Goal: Contribute content: Contribute content

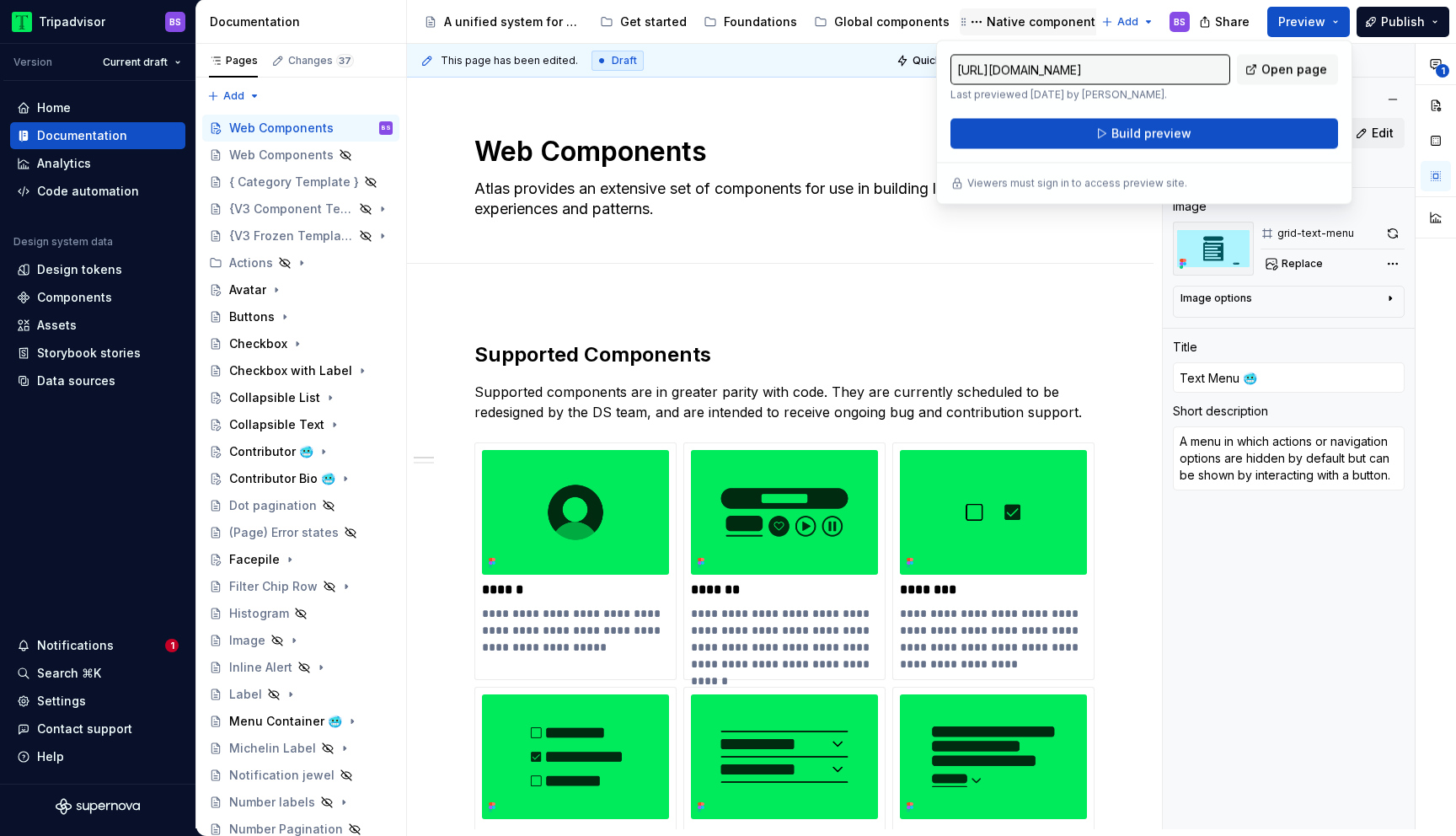
click at [1008, 23] on div "Native components" at bounding box center [1045, 22] width 116 height 17
type textarea "*"
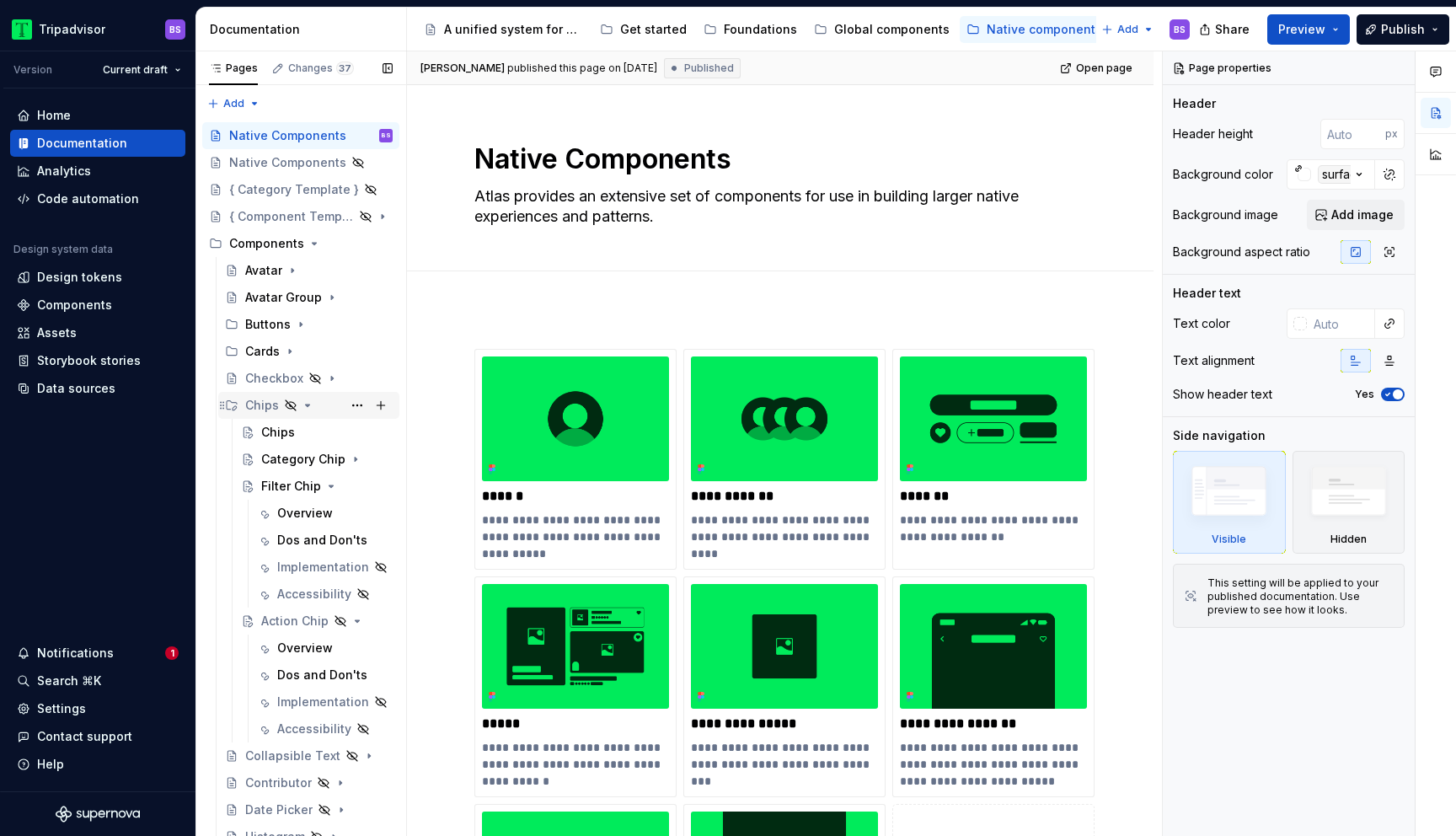
click at [307, 405] on icon "Page tree" at bounding box center [308, 406] width 4 height 2
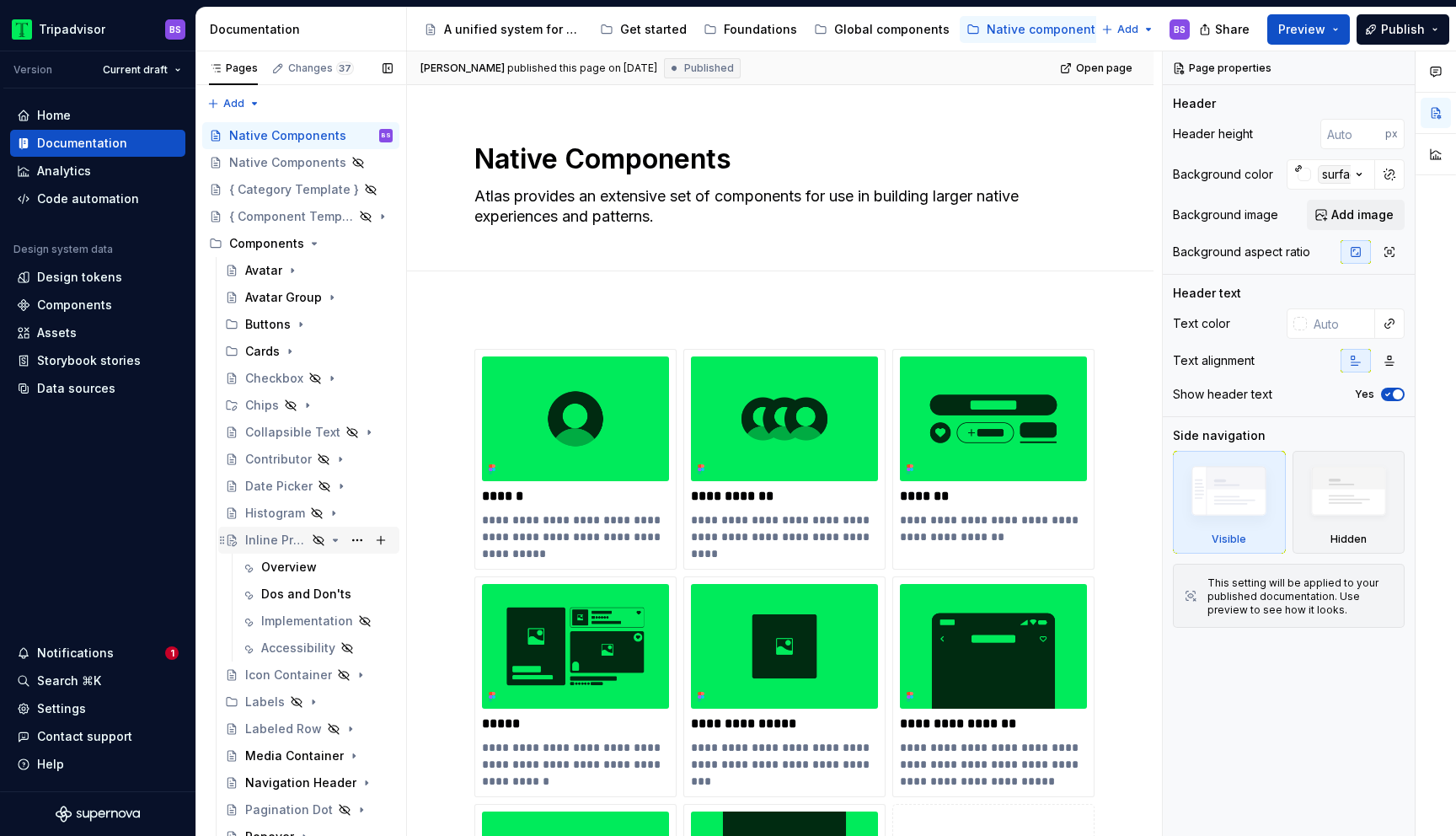
click at [339, 542] on icon "Page tree" at bounding box center [336, 541] width 14 height 14
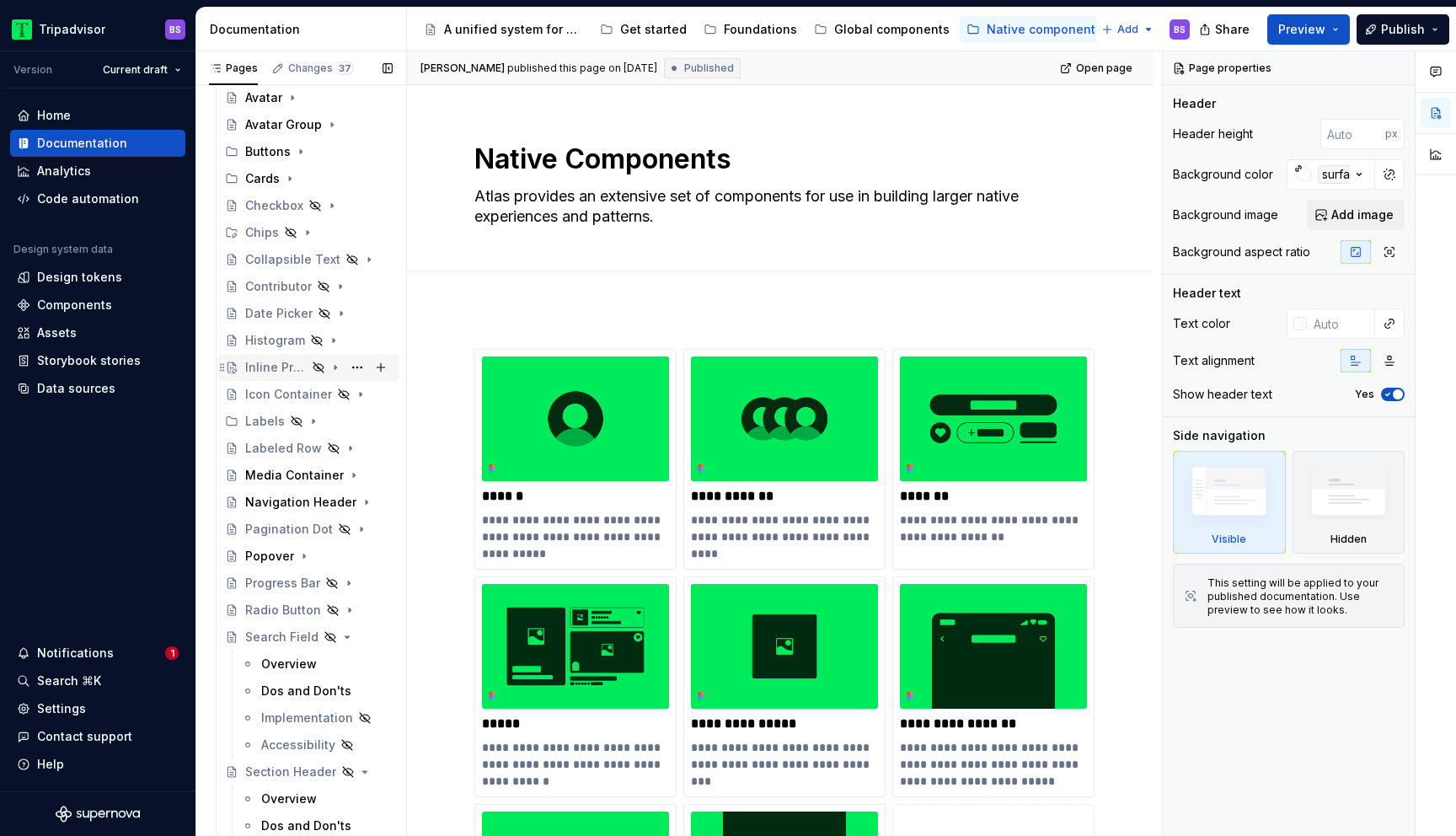
scroll to position [174, 0]
click at [335, 636] on icon "Page tree" at bounding box center [336, 636] width 4 height 2
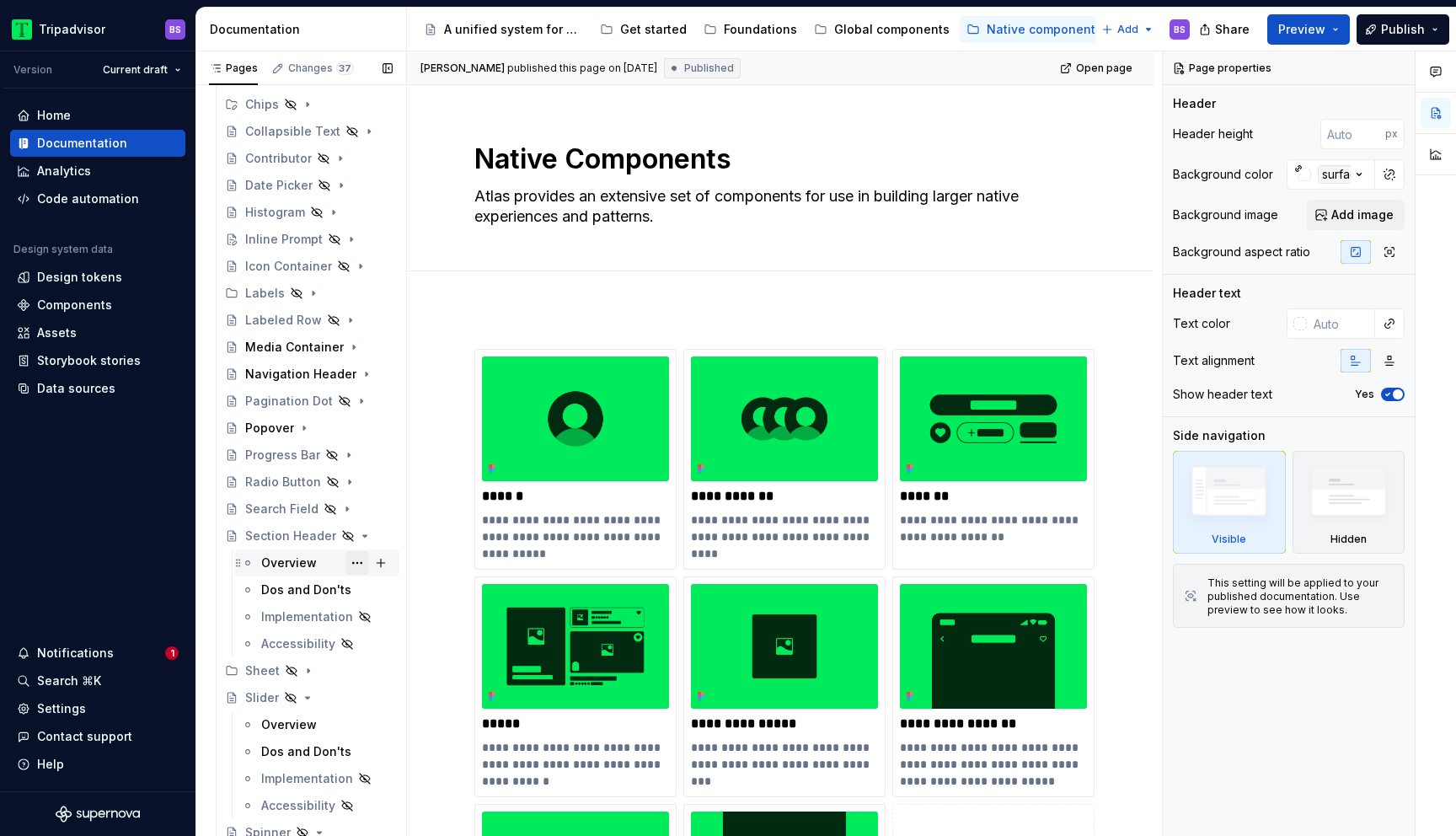
scroll to position [306, 0]
click at [336, 533] on icon "Page tree" at bounding box center [336, 532] width 14 height 14
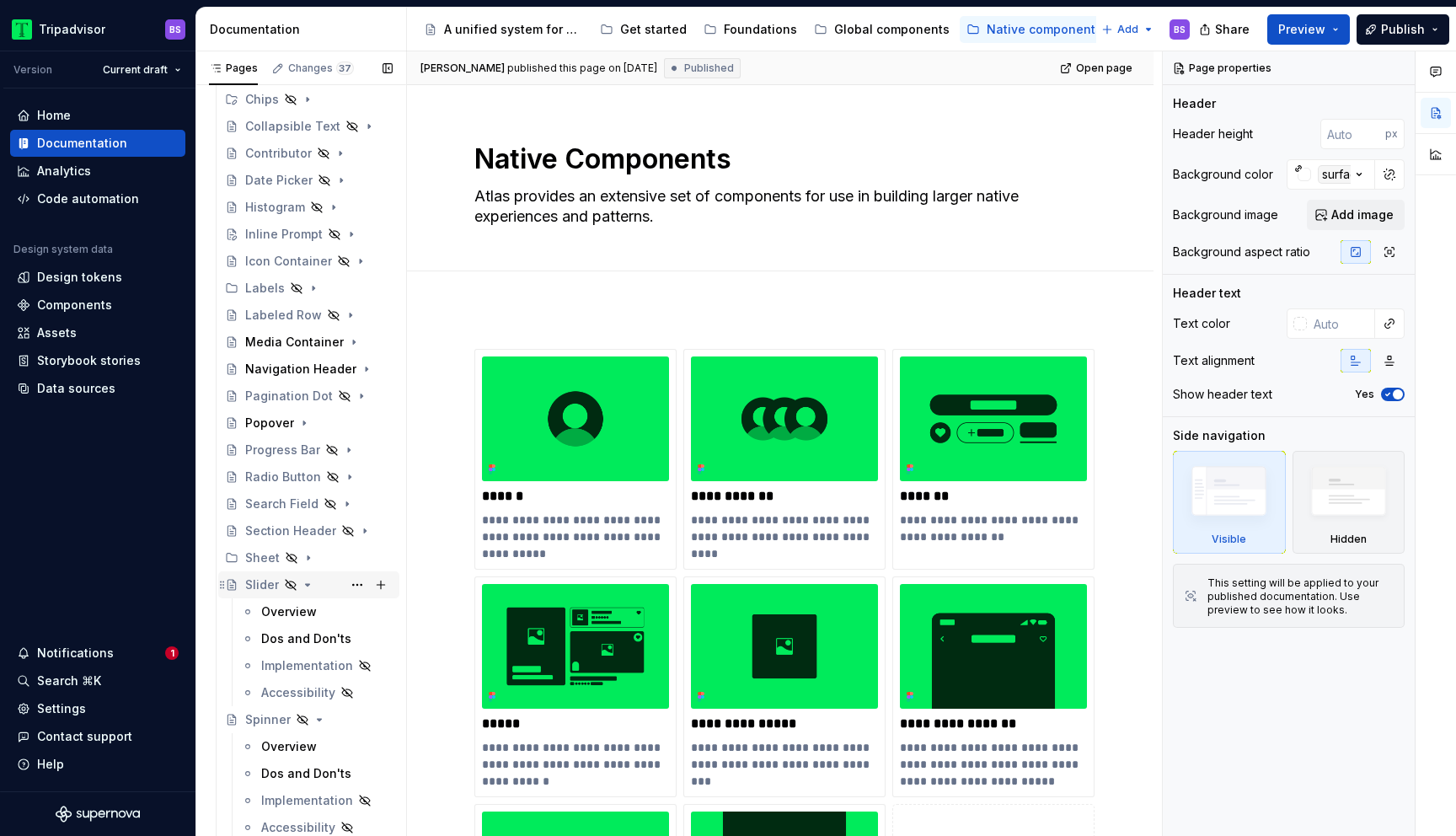
click at [306, 588] on icon "Page tree" at bounding box center [308, 586] width 14 height 14
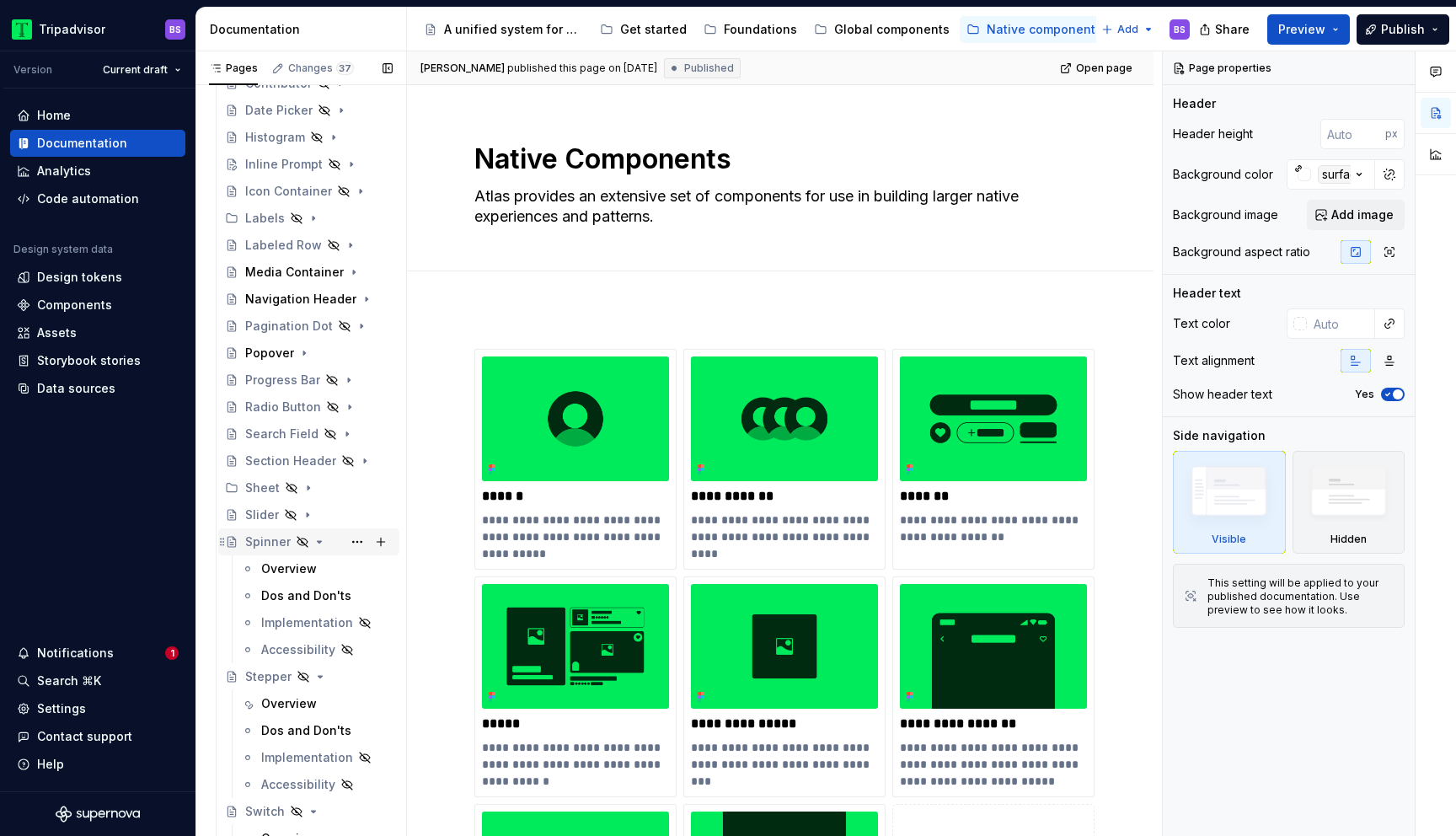
click at [314, 544] on icon "Page tree" at bounding box center [320, 543] width 14 height 14
click at [317, 569] on icon "Page tree" at bounding box center [320, 570] width 14 height 14
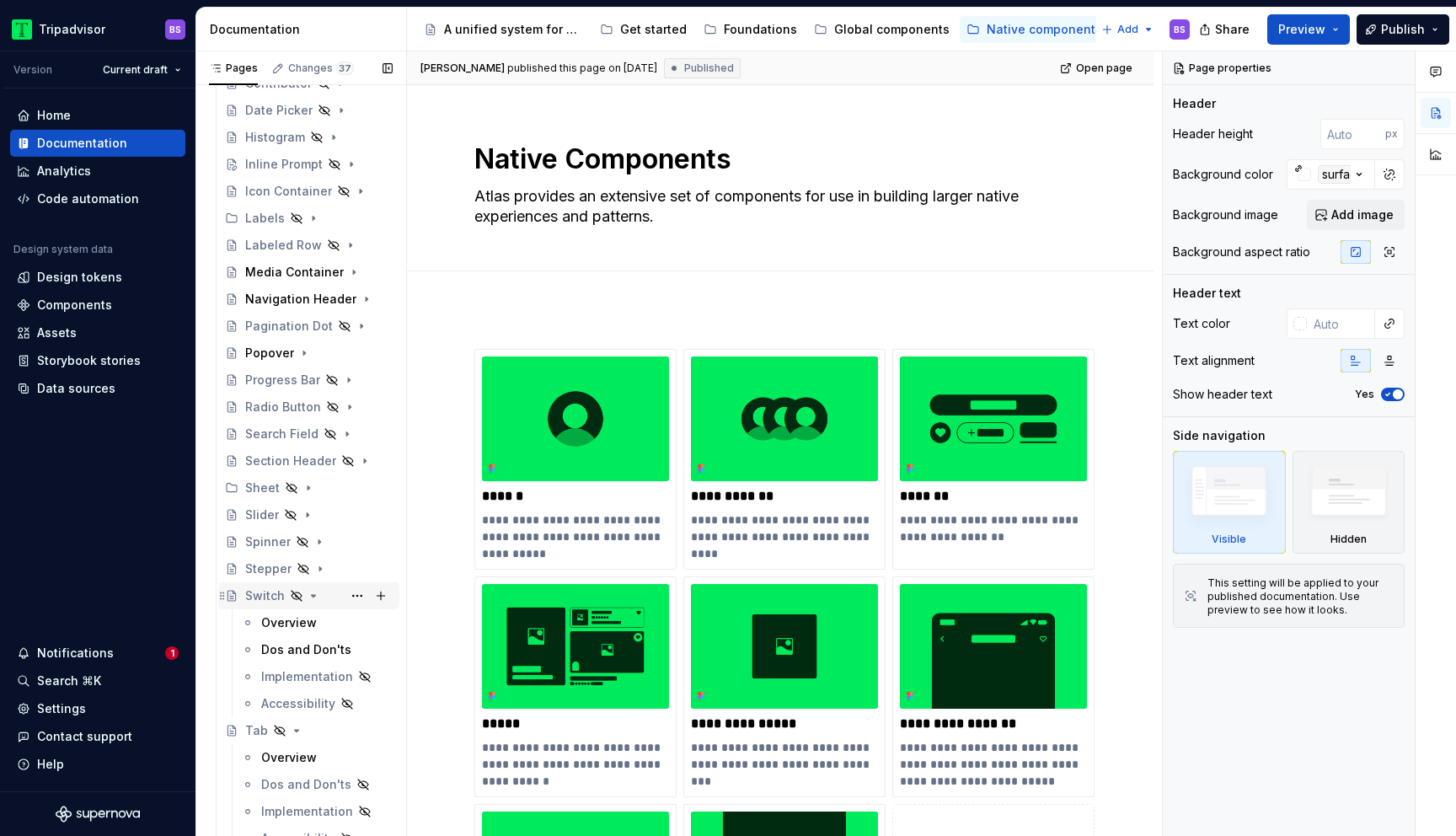
click at [311, 594] on icon "Page tree" at bounding box center [314, 597] width 14 height 14
click at [291, 624] on icon "Page tree" at bounding box center [297, 624] width 14 height 14
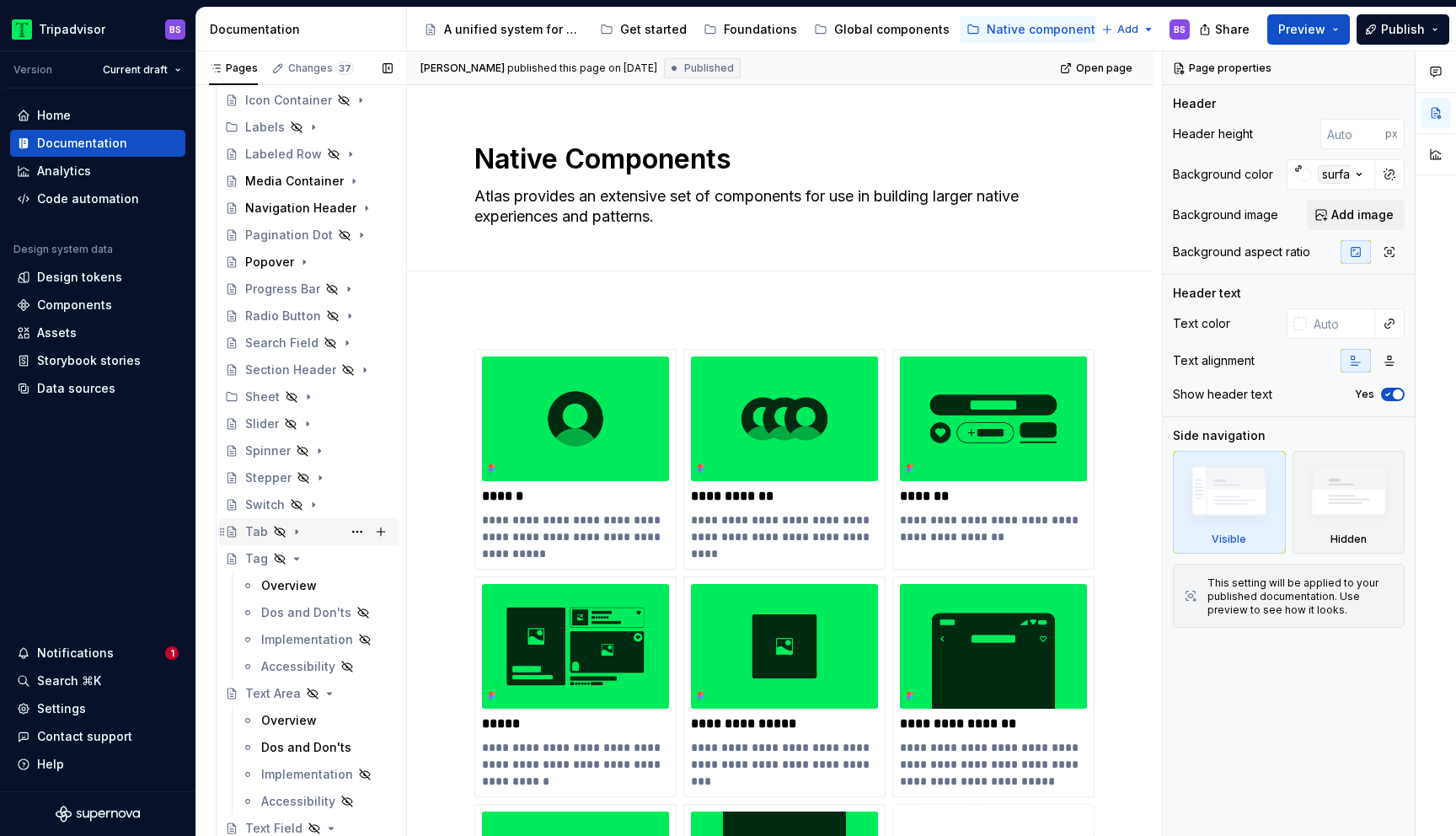
scroll to position [472, 0]
click at [298, 553] on icon "Page tree" at bounding box center [297, 554] width 14 height 14
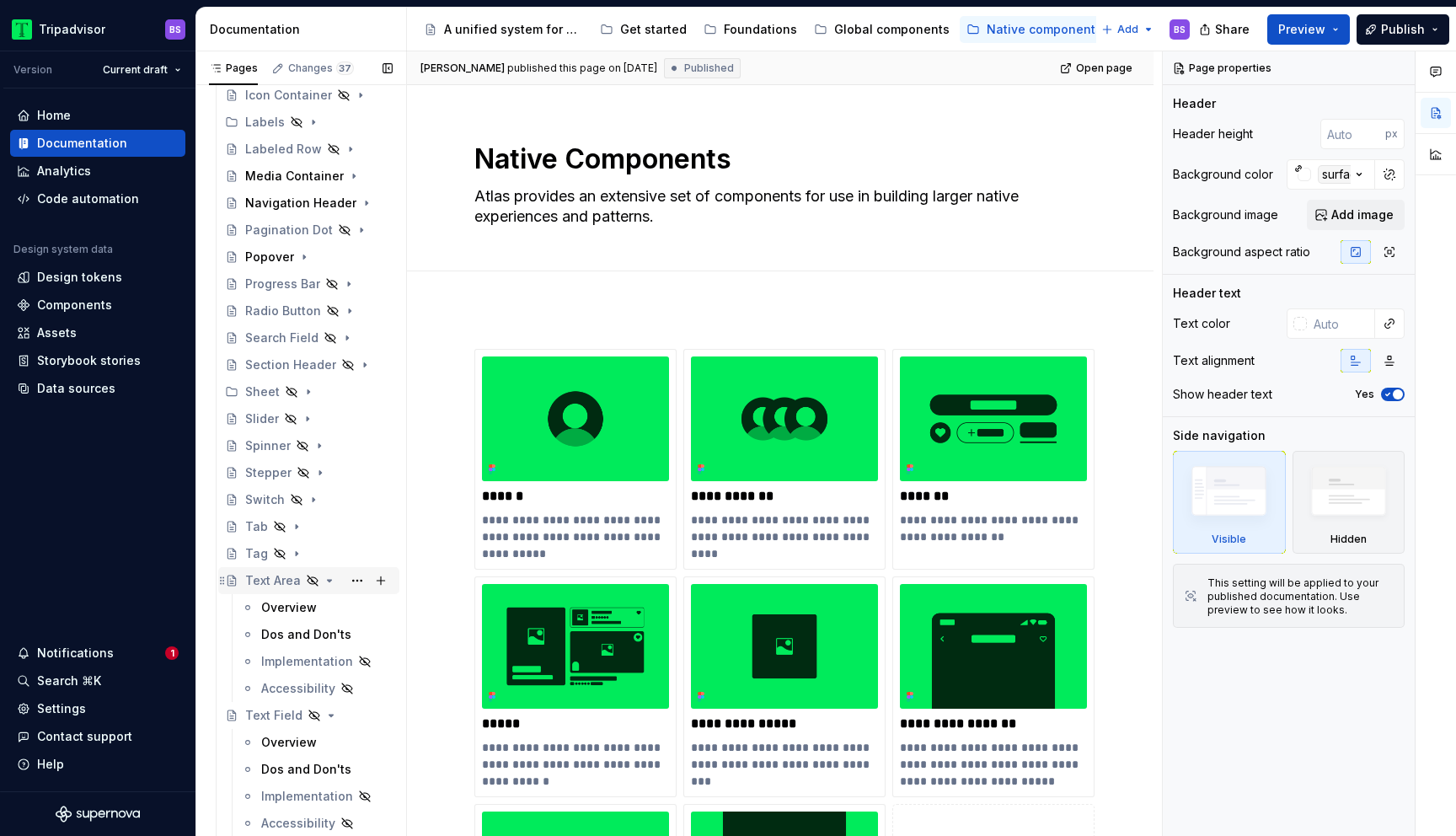
click at [328, 580] on icon "Page tree" at bounding box center [330, 581] width 4 height 2
click at [325, 606] on icon "Page tree" at bounding box center [331, 609] width 14 height 14
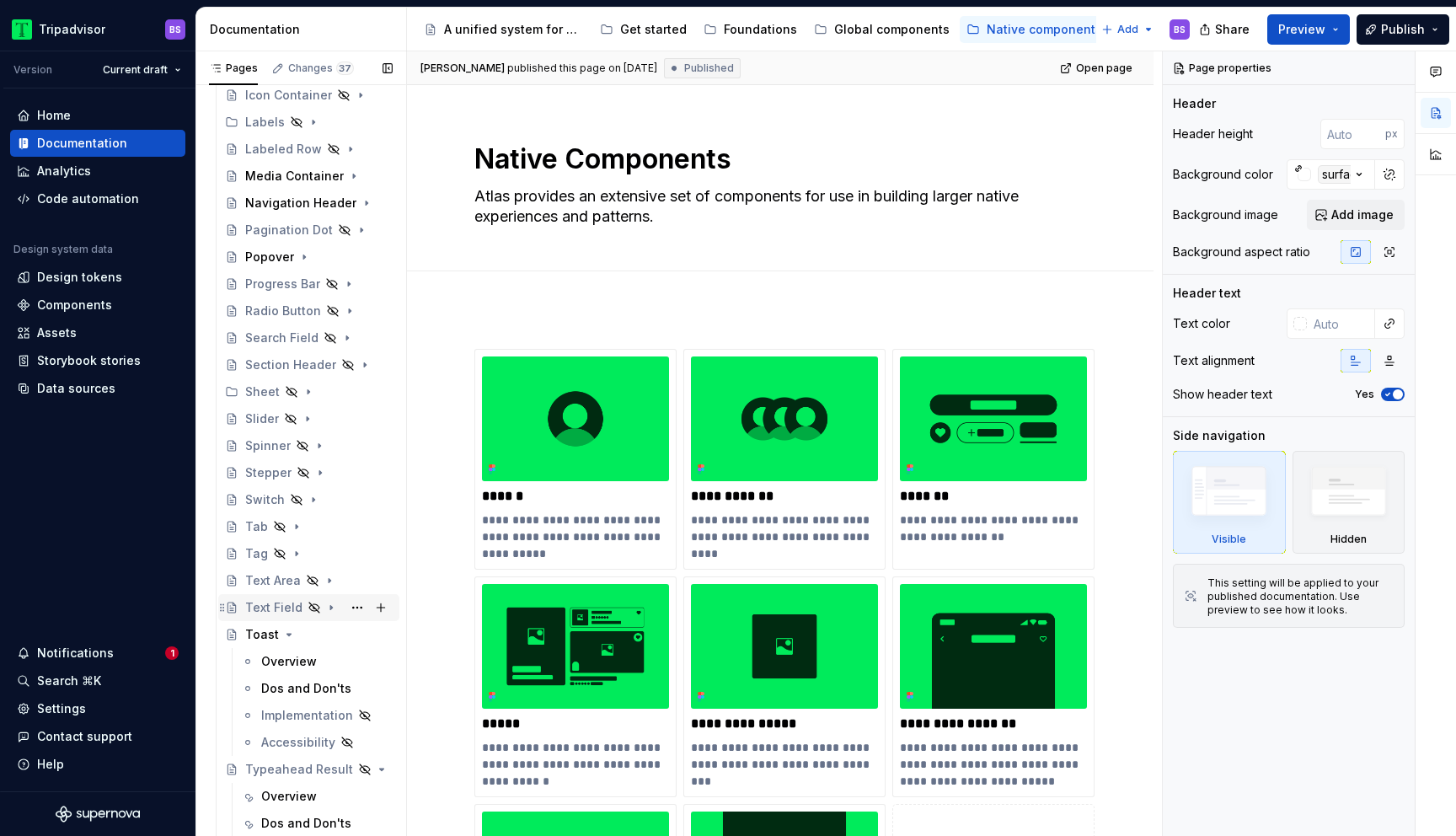
scroll to position [523, 0]
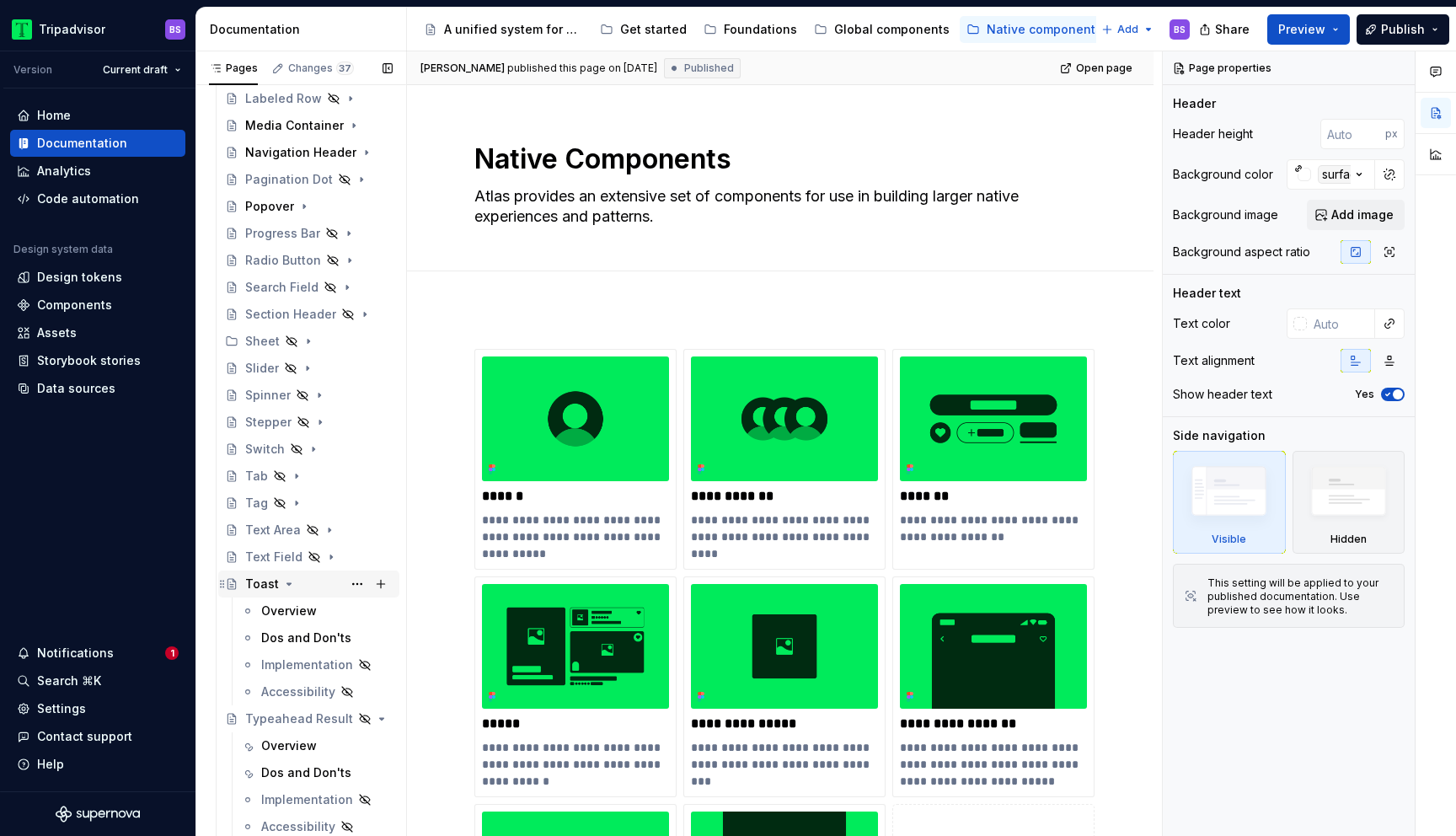
click at [290, 584] on icon "Page tree" at bounding box center [289, 585] width 14 height 14
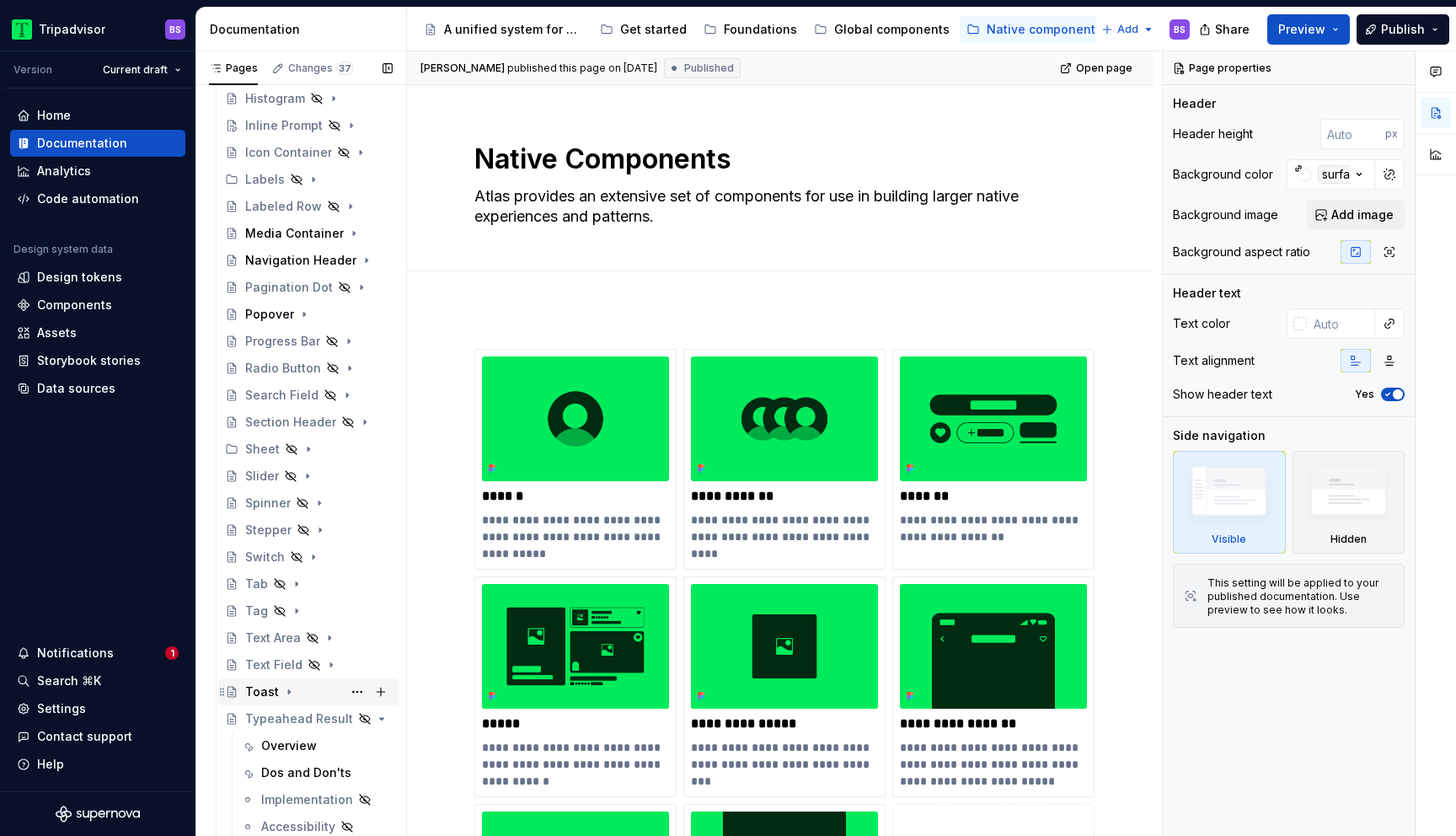
scroll to position [415, 0]
click at [336, 720] on icon "Page tree" at bounding box center [336, 719] width 14 height 14
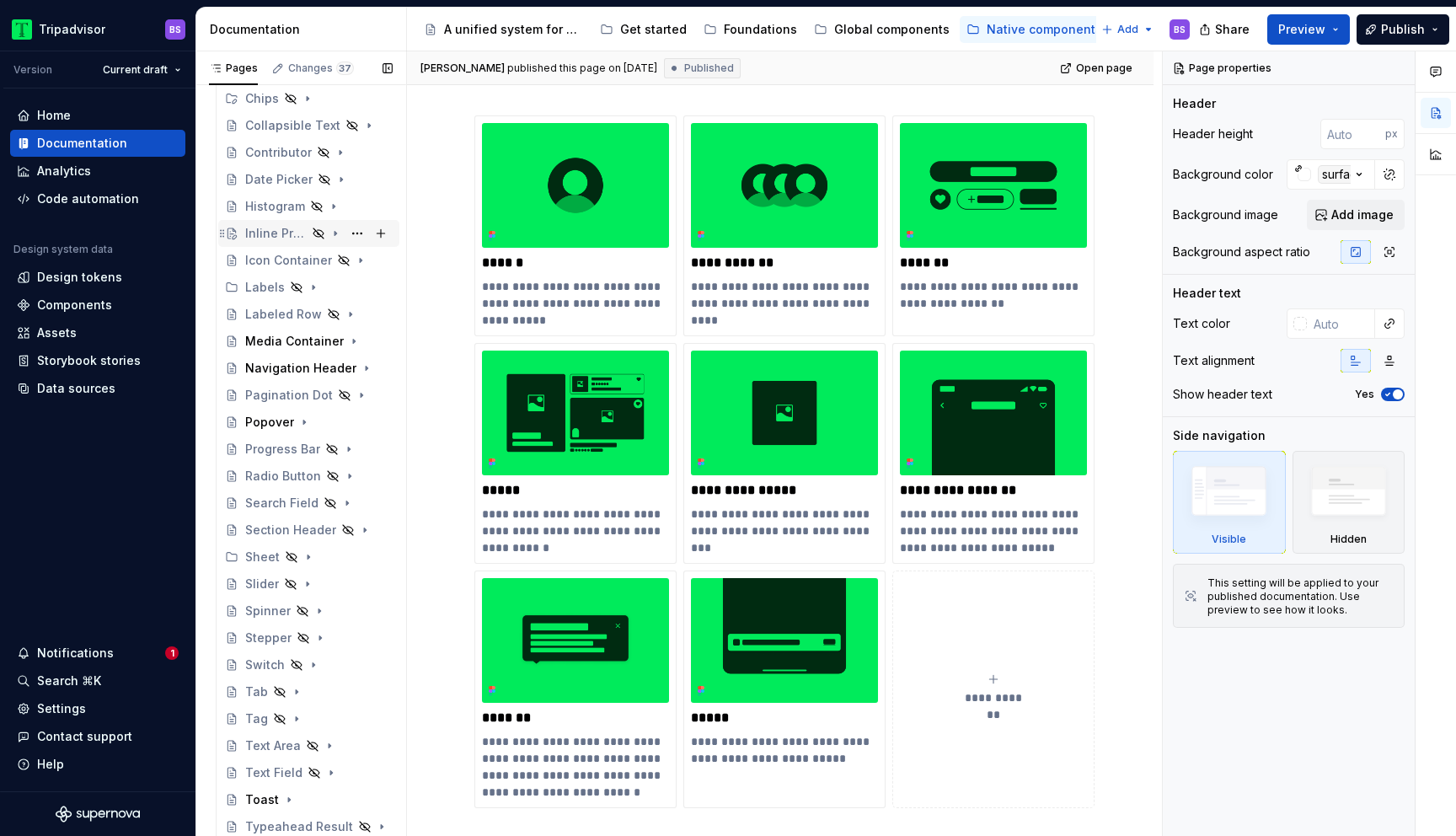
scroll to position [0, 0]
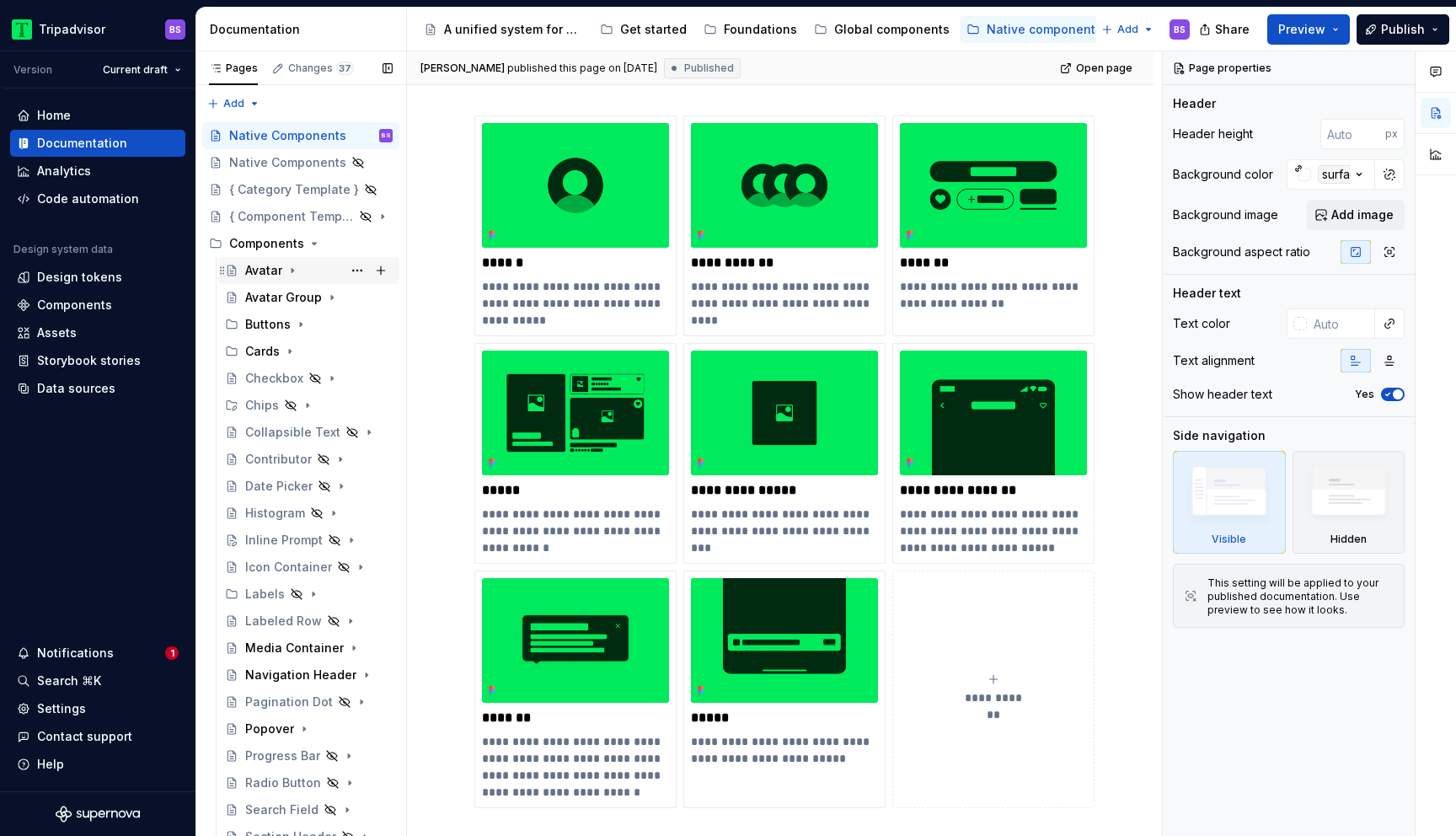
click at [307, 271] on div "Avatar" at bounding box center [319, 270] width 148 height 24
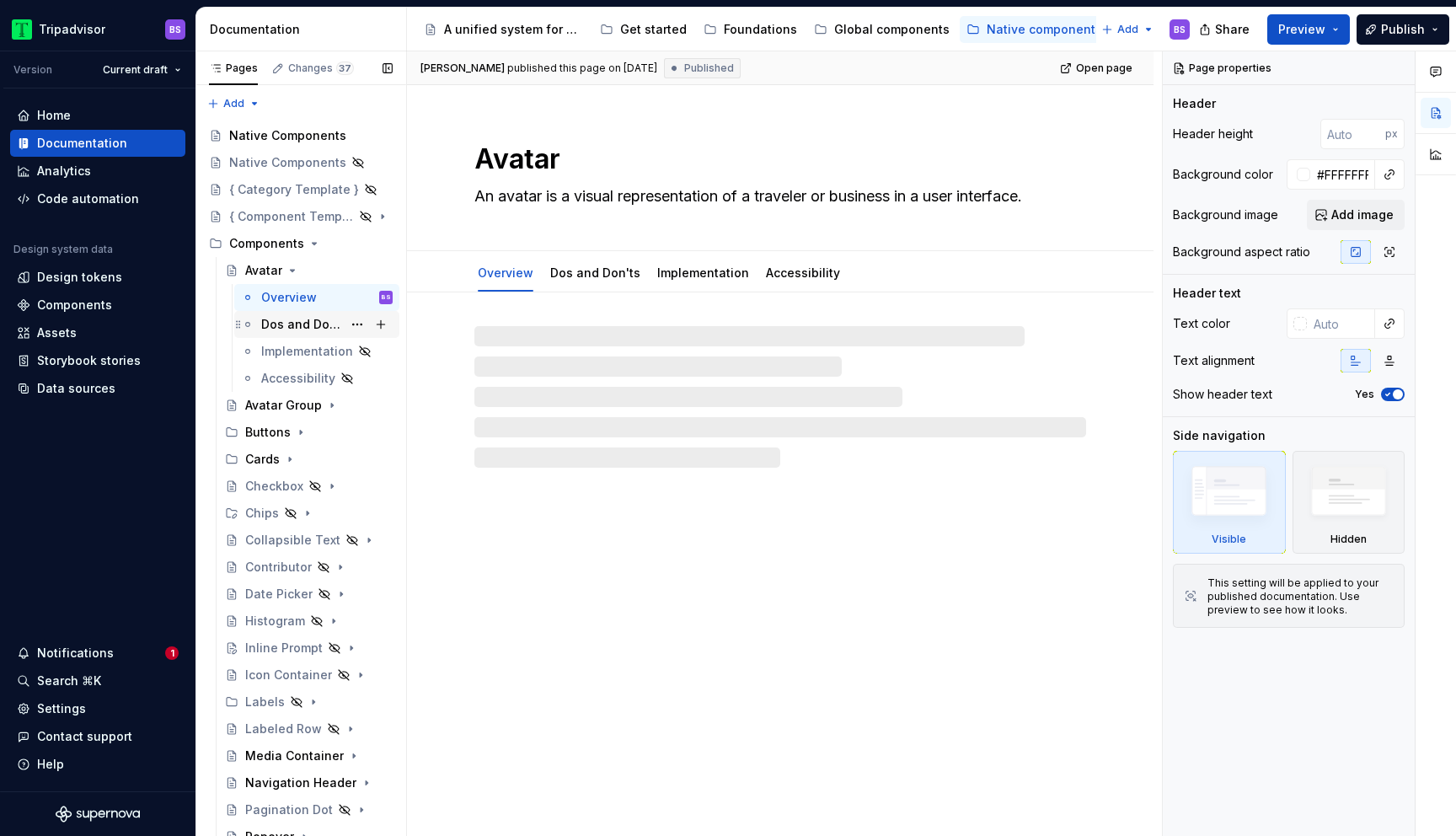
click at [313, 321] on div "Dos and Don'ts" at bounding box center [301, 324] width 81 height 17
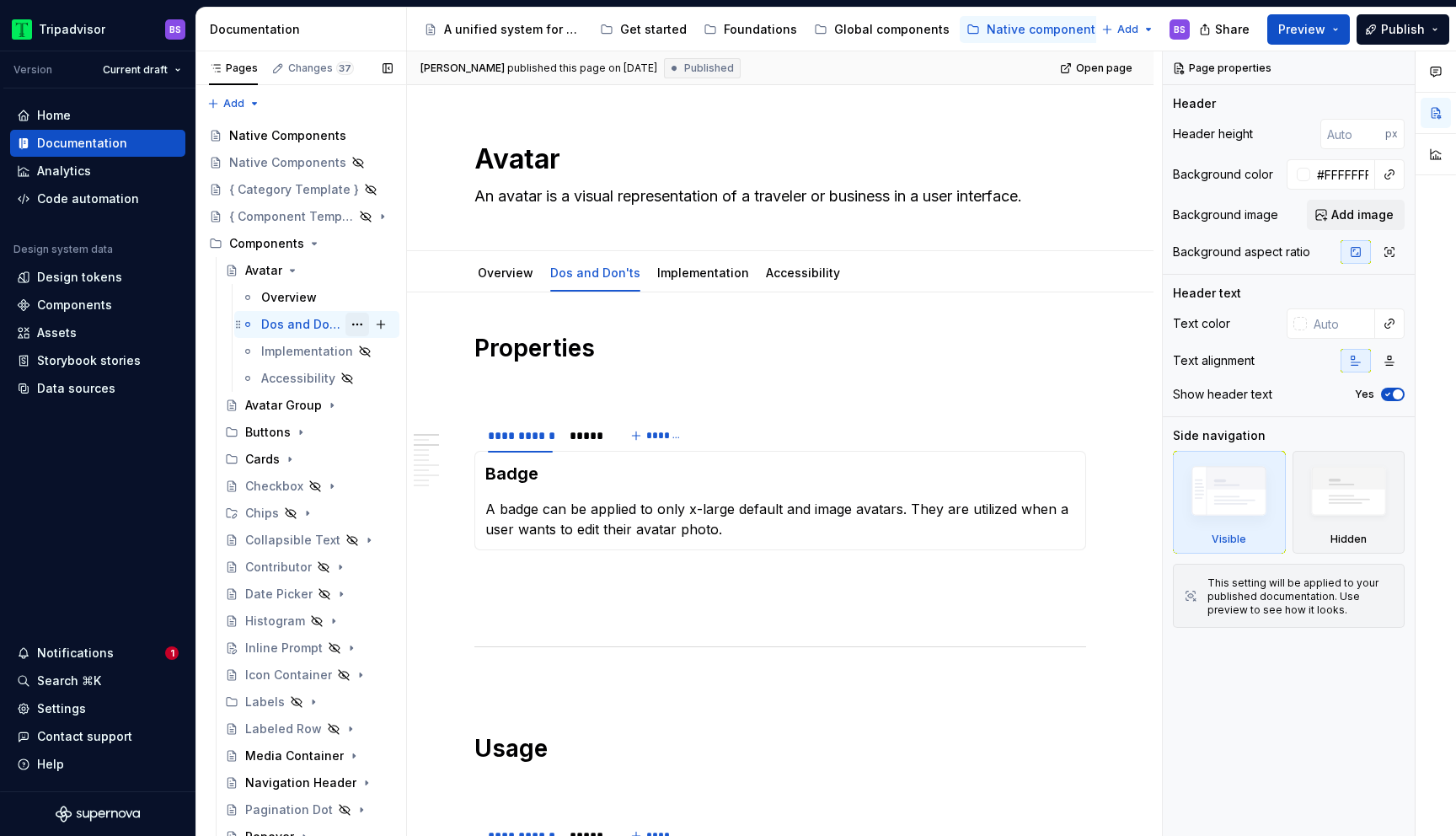
click at [356, 326] on button "Page tree" at bounding box center [358, 325] width 24 height 24
type textarea "*"
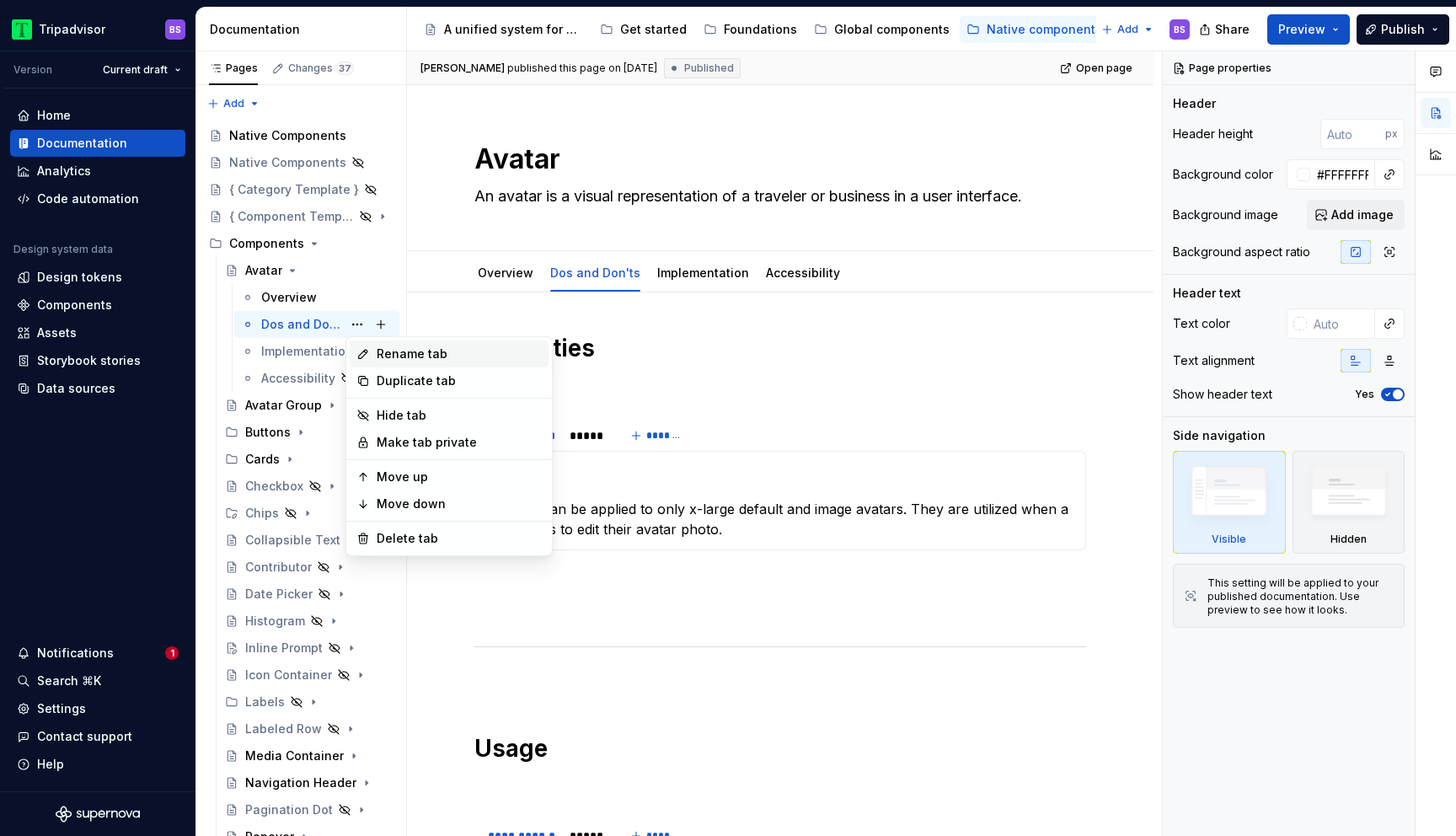
click at [399, 355] on div "Rename tab" at bounding box center [460, 354] width 166 height 17
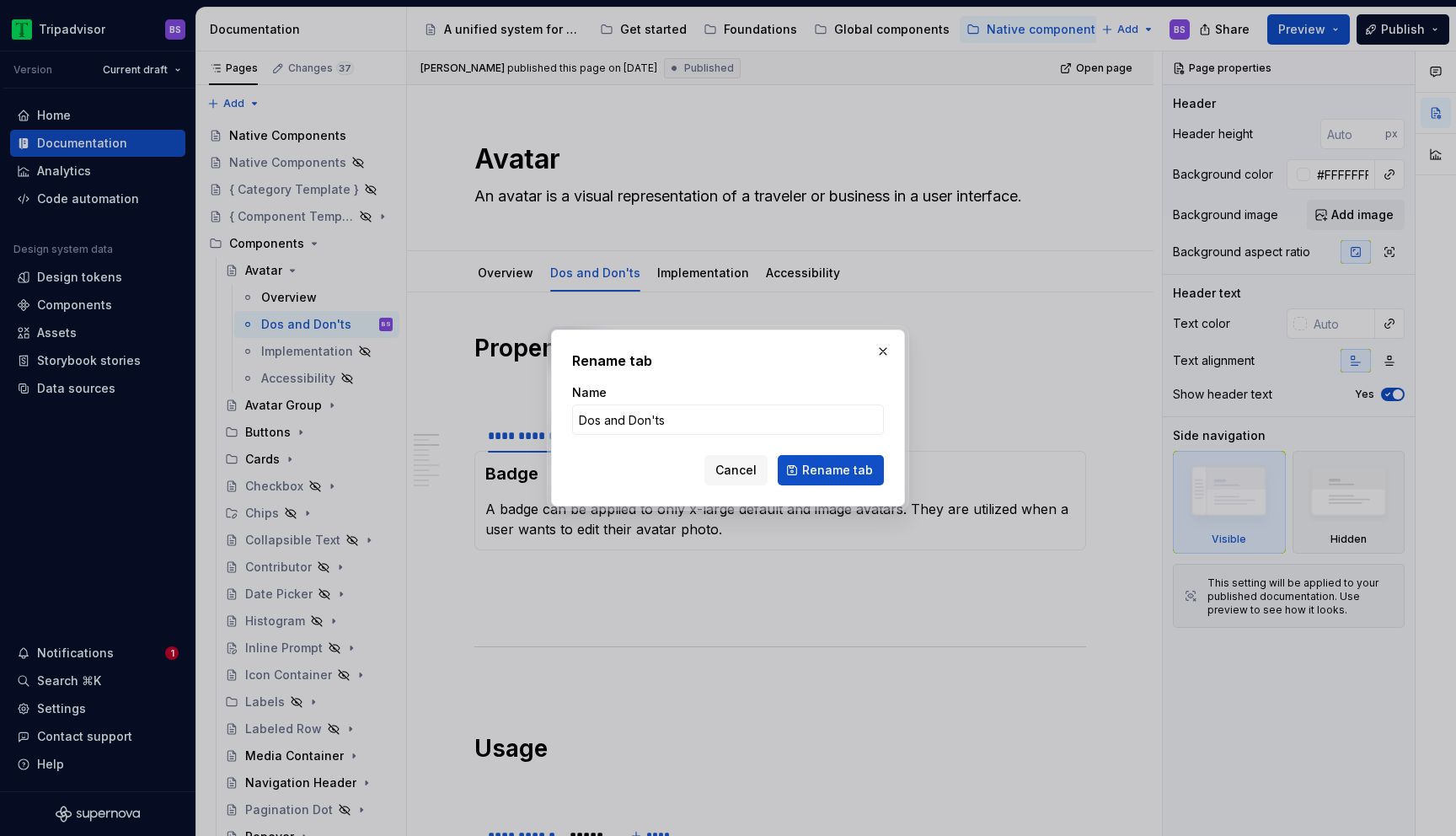
type input "Dos & Don'ts"
click button "Rename tab" at bounding box center [831, 470] width 106 height 30
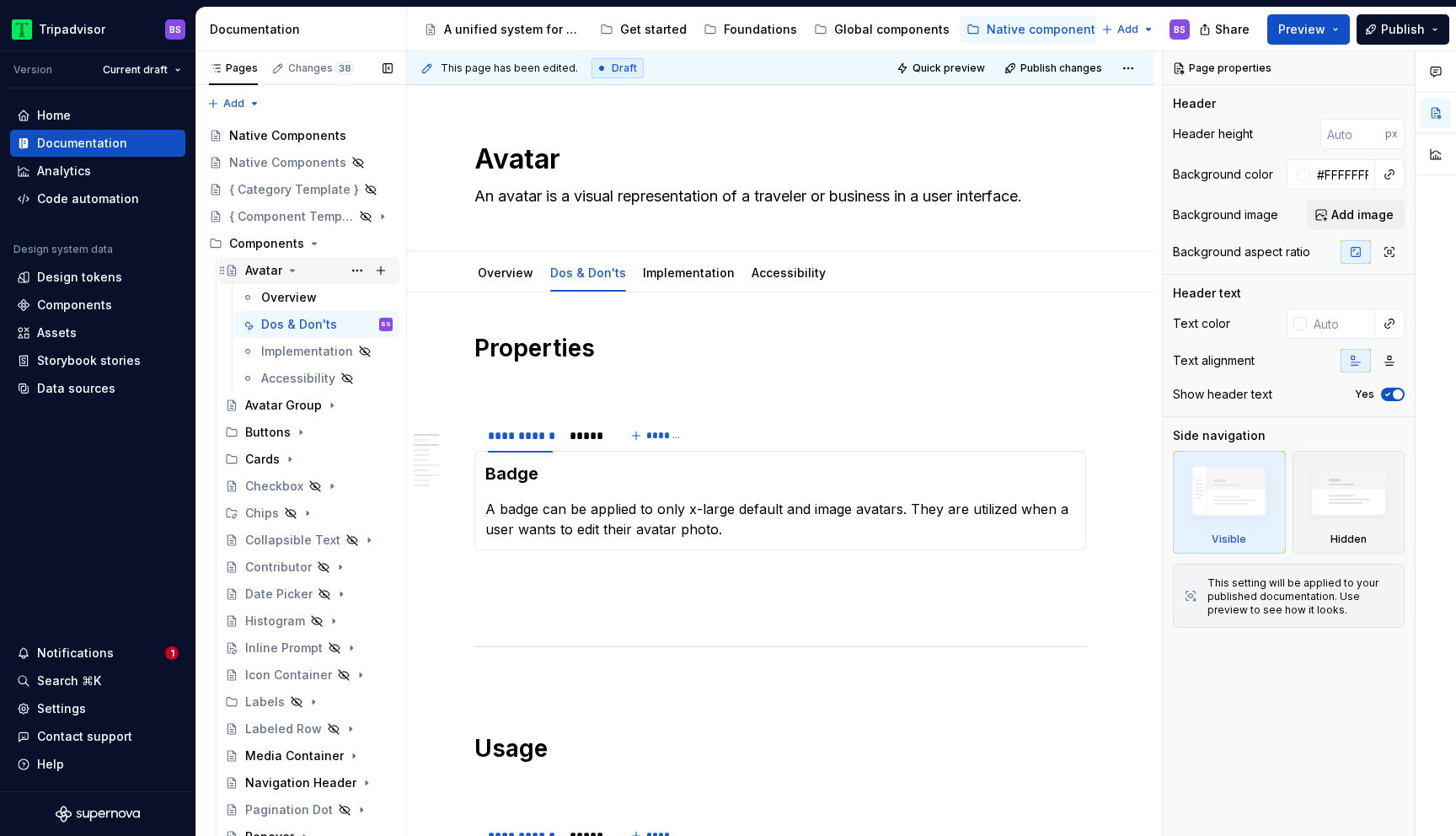
click at [291, 269] on icon "Page tree" at bounding box center [293, 270] width 4 height 2
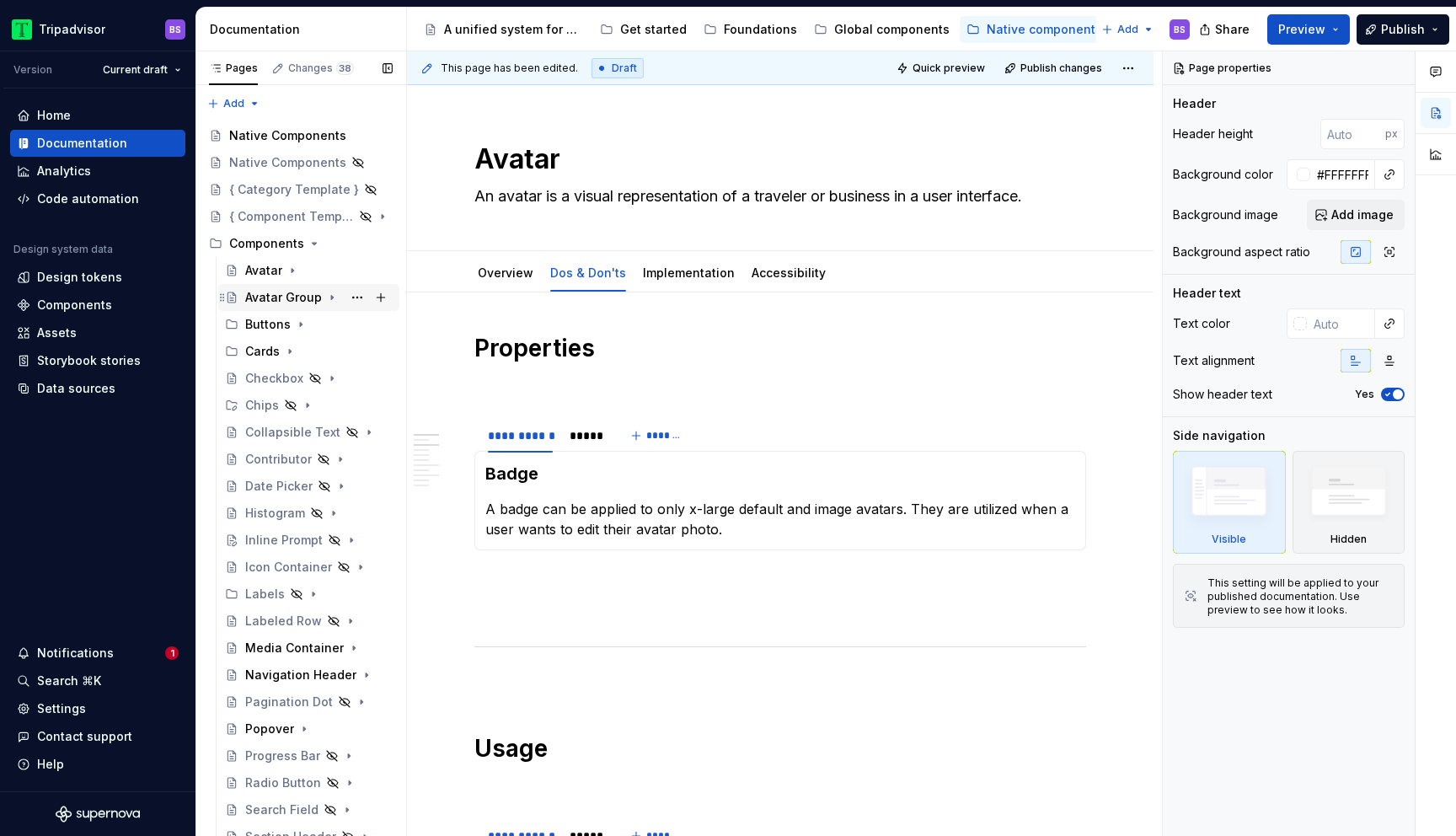
click at [328, 296] on icon "Page tree" at bounding box center [332, 298] width 14 height 14
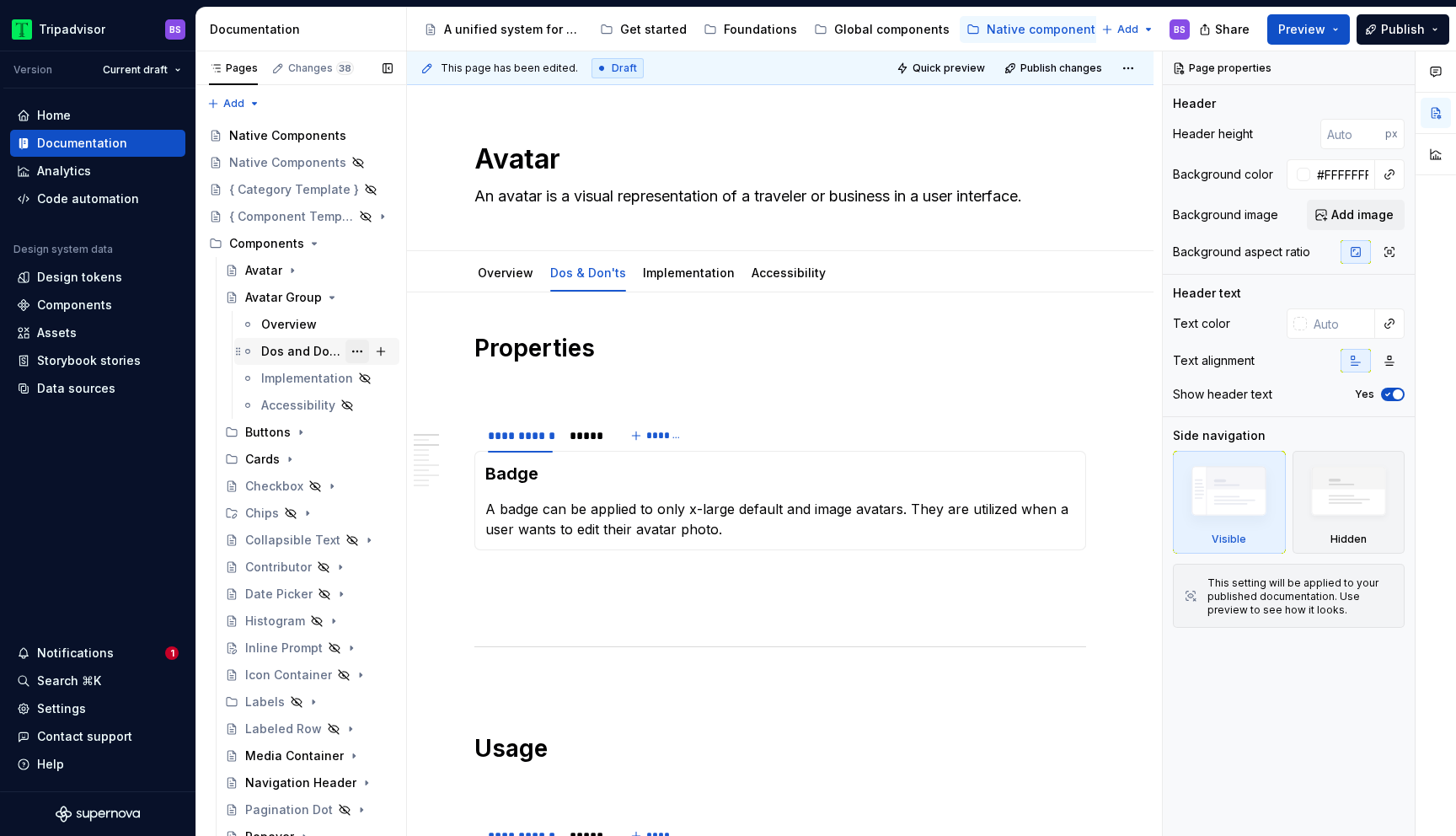
click at [353, 349] on button "Page tree" at bounding box center [358, 352] width 24 height 24
type textarea "*"
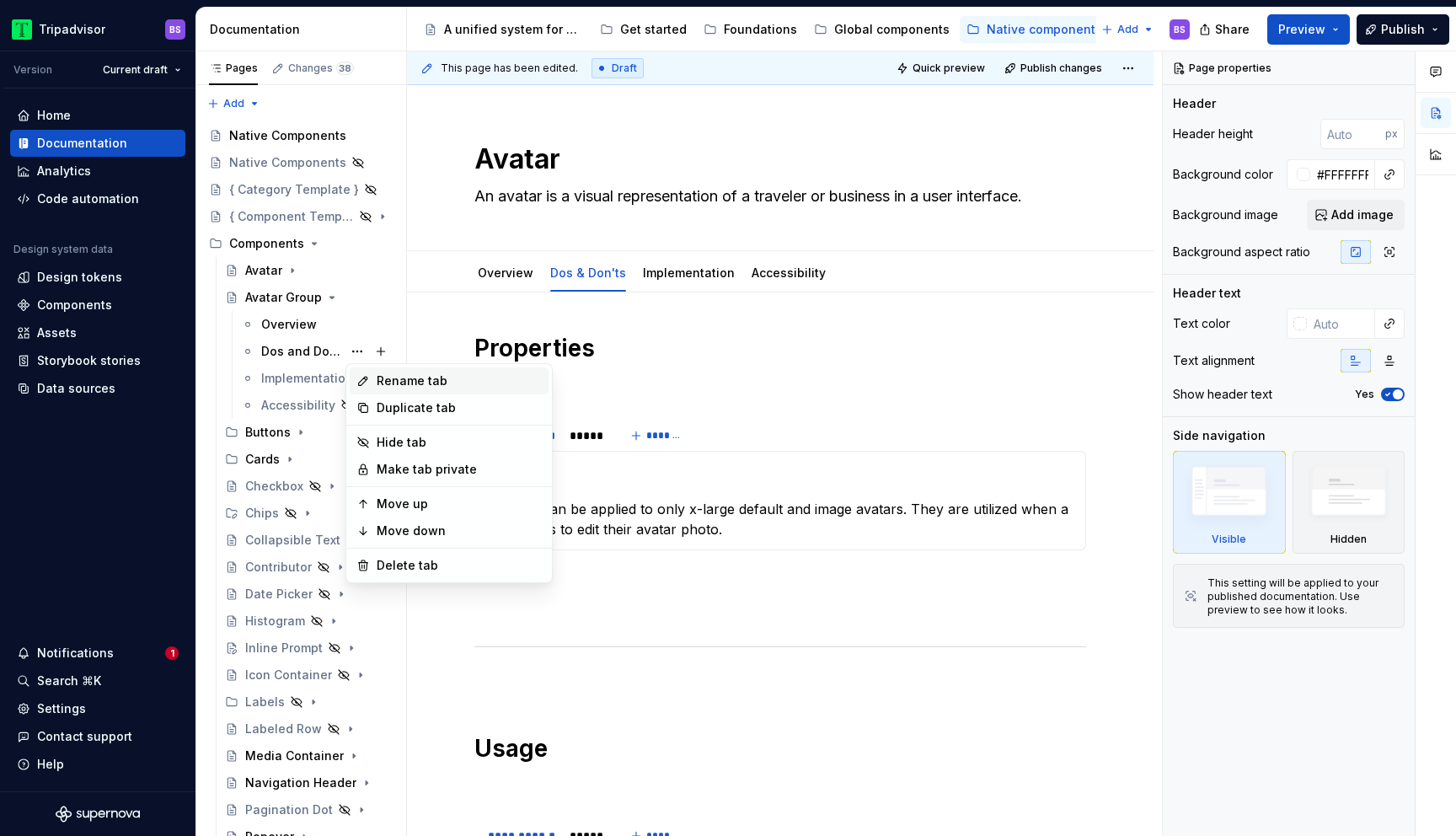
click at [428, 375] on div "Rename tab" at bounding box center [460, 381] width 166 height 17
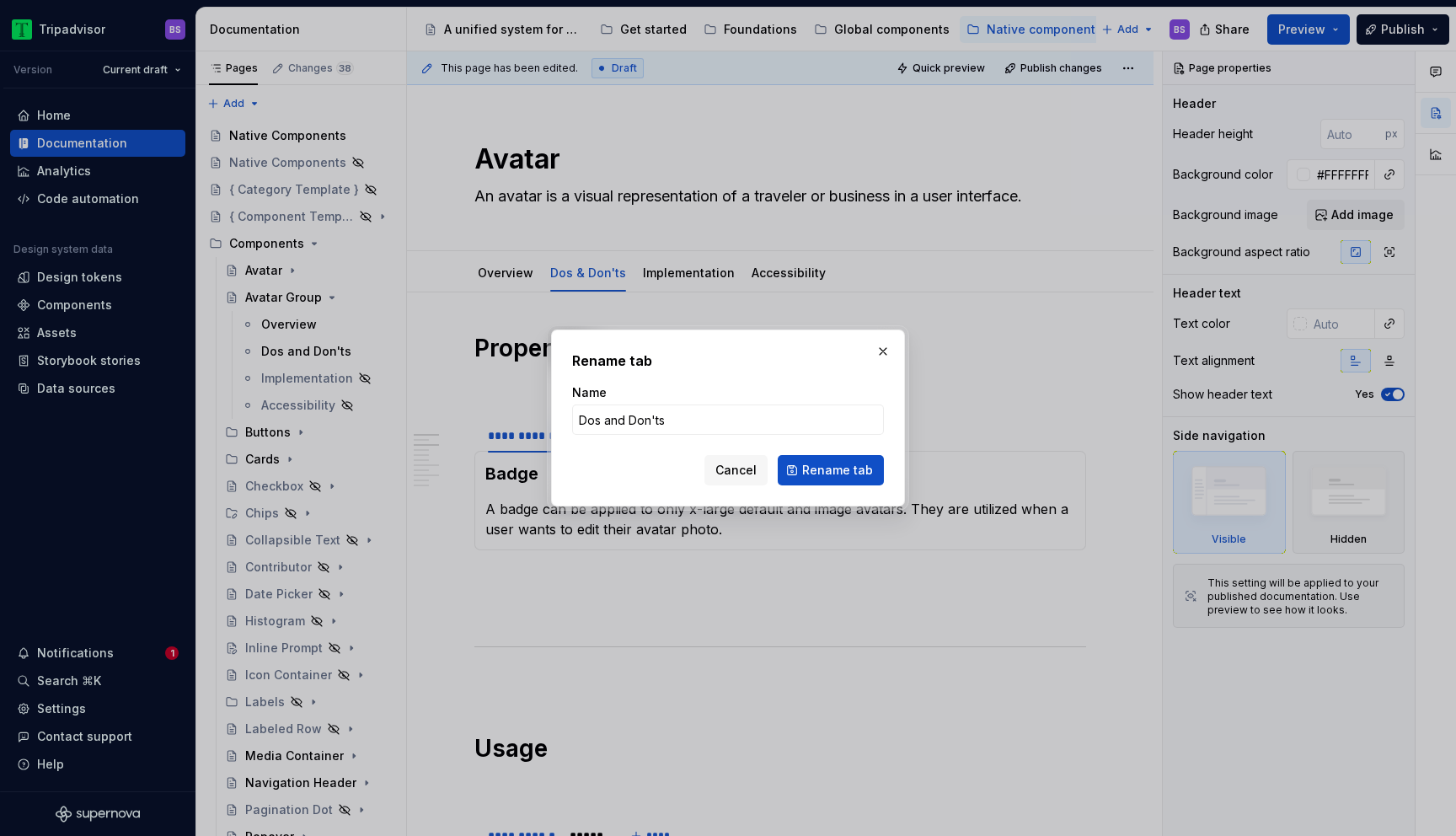
type input "Dos & Don'ts"
click button "Rename tab" at bounding box center [831, 470] width 106 height 30
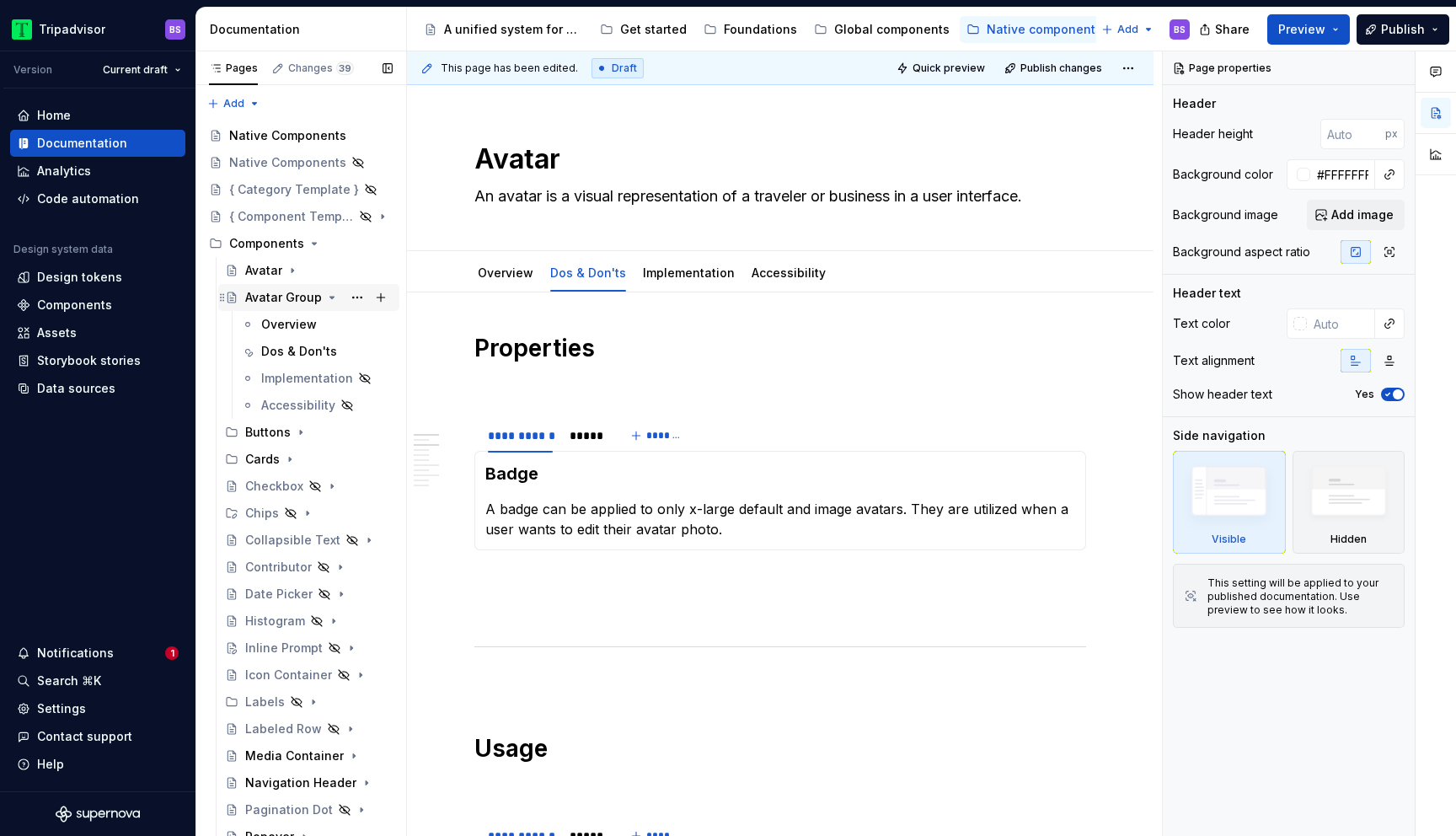
click at [330, 297] on icon "Page tree" at bounding box center [332, 297] width 4 height 2
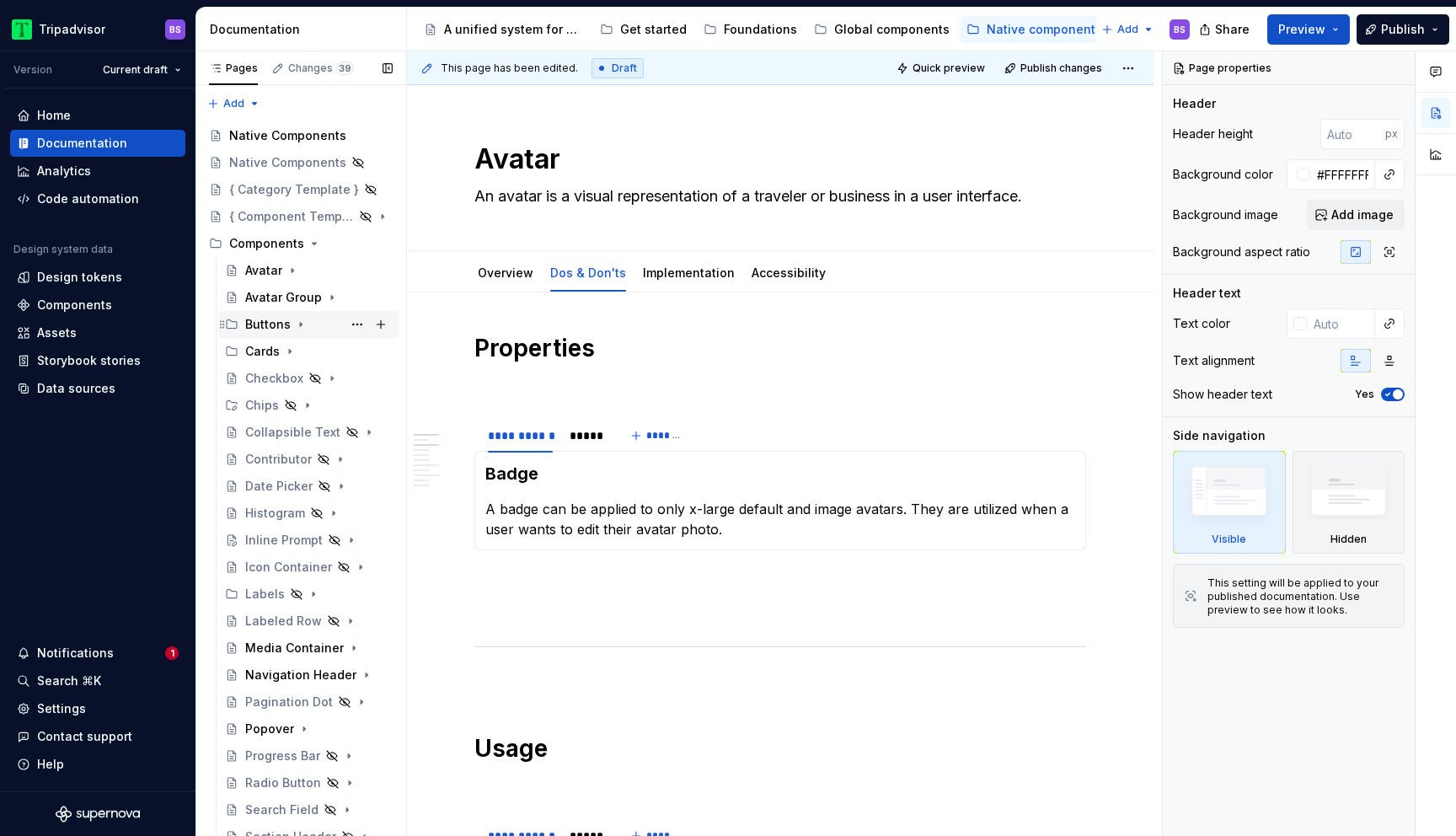
click at [297, 321] on icon "Page tree" at bounding box center [301, 325] width 14 height 14
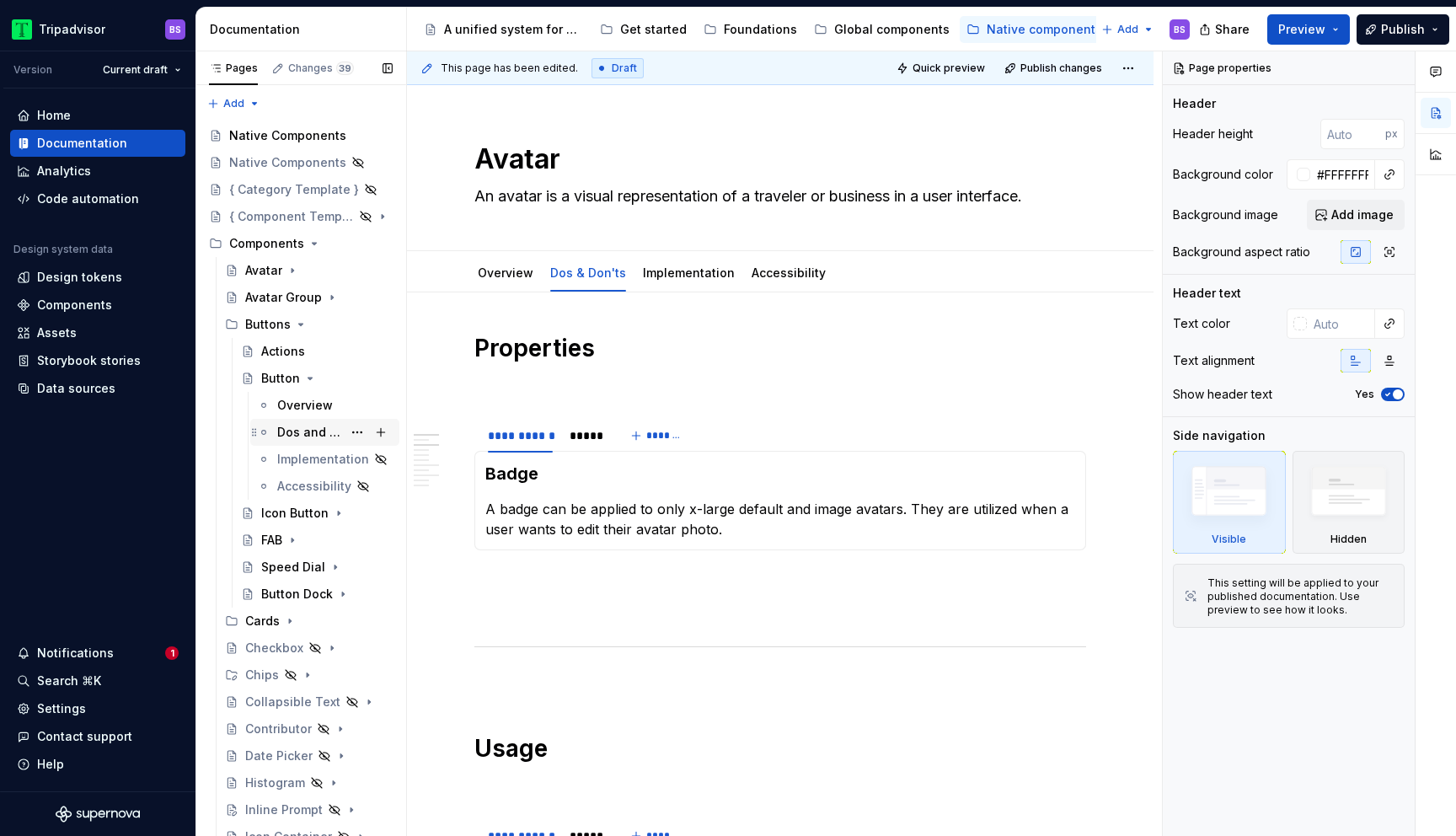
click at [318, 422] on div "Dos and Don'ts" at bounding box center [335, 433] width 116 height 24
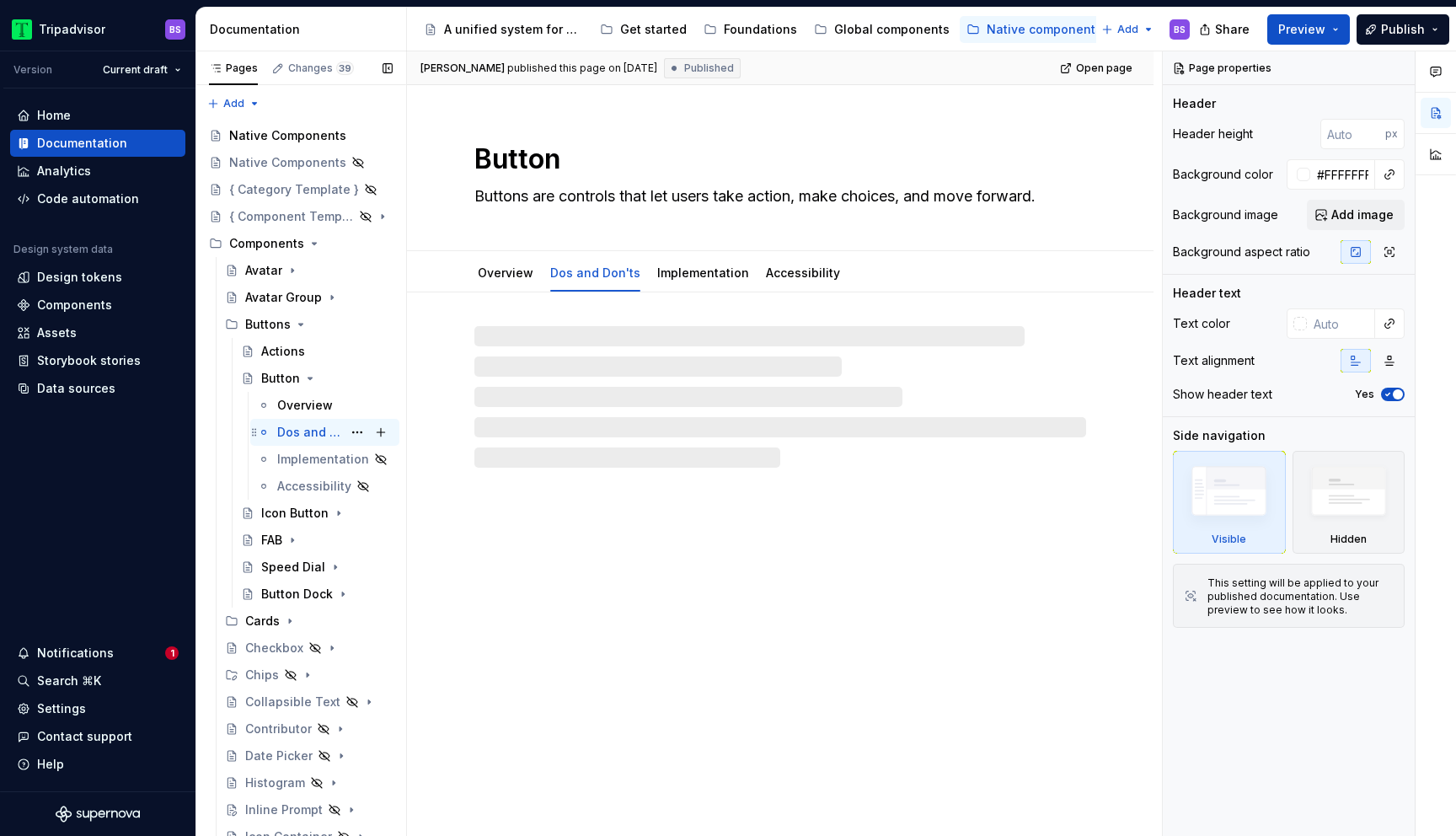
click at [334, 433] on div "Dos and Don'ts" at bounding box center [309, 432] width 65 height 17
click at [360, 429] on button "Page tree" at bounding box center [358, 433] width 24 height 24
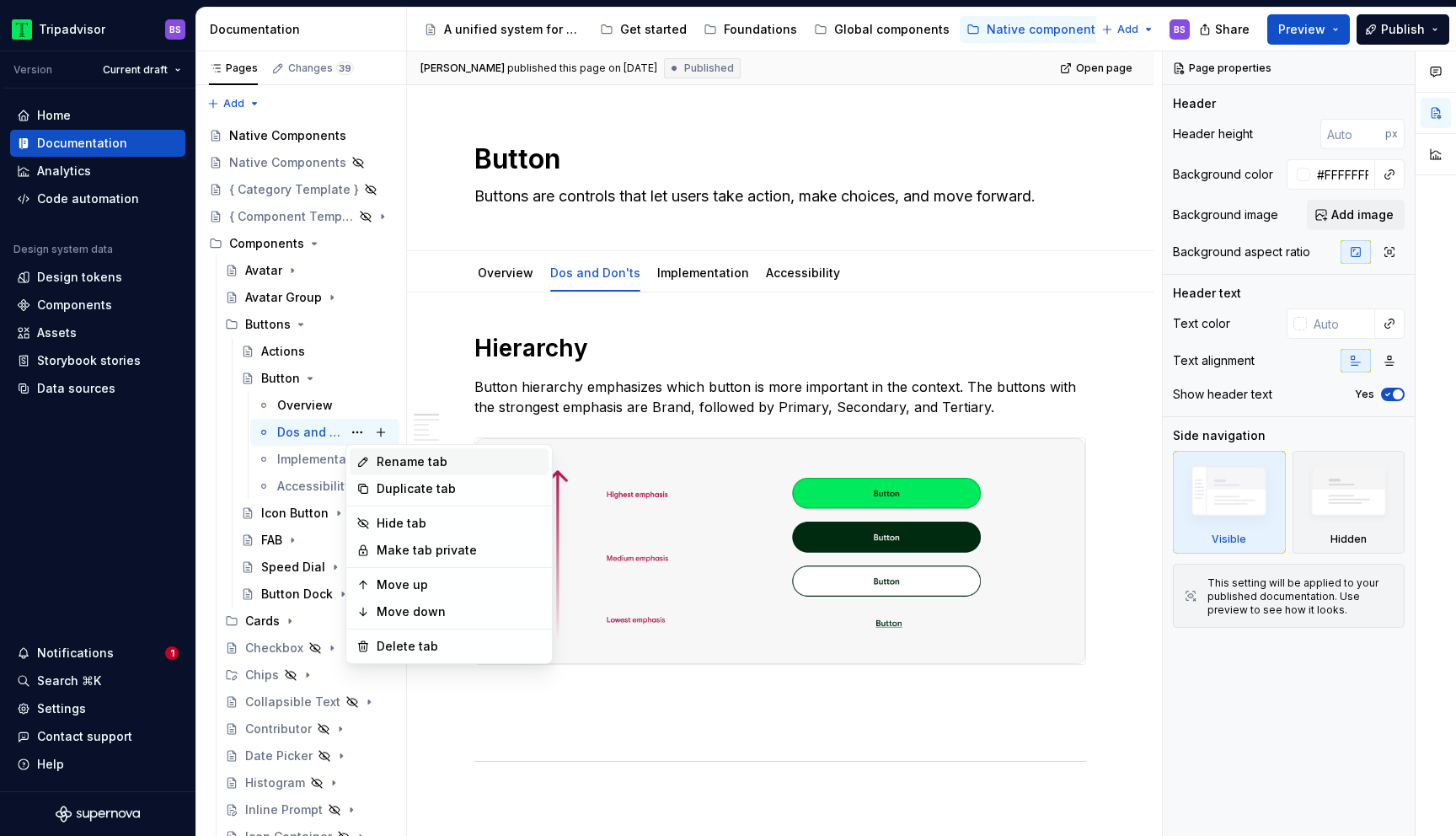
type textarea "*"
click at [401, 460] on div "Rename tab" at bounding box center [460, 462] width 166 height 17
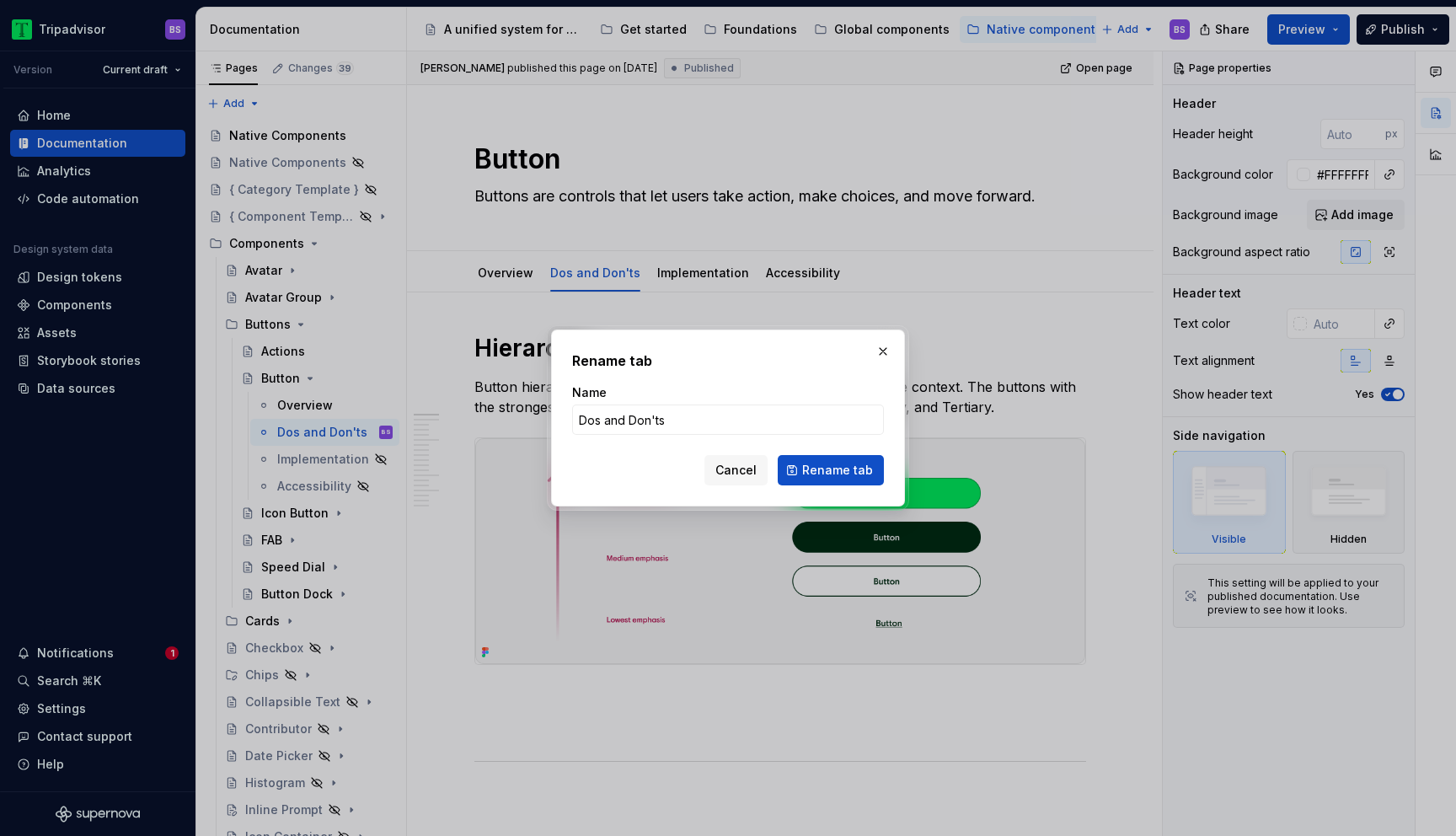
type input "Dos & Don'ts"
click button "Rename tab" at bounding box center [831, 470] width 106 height 30
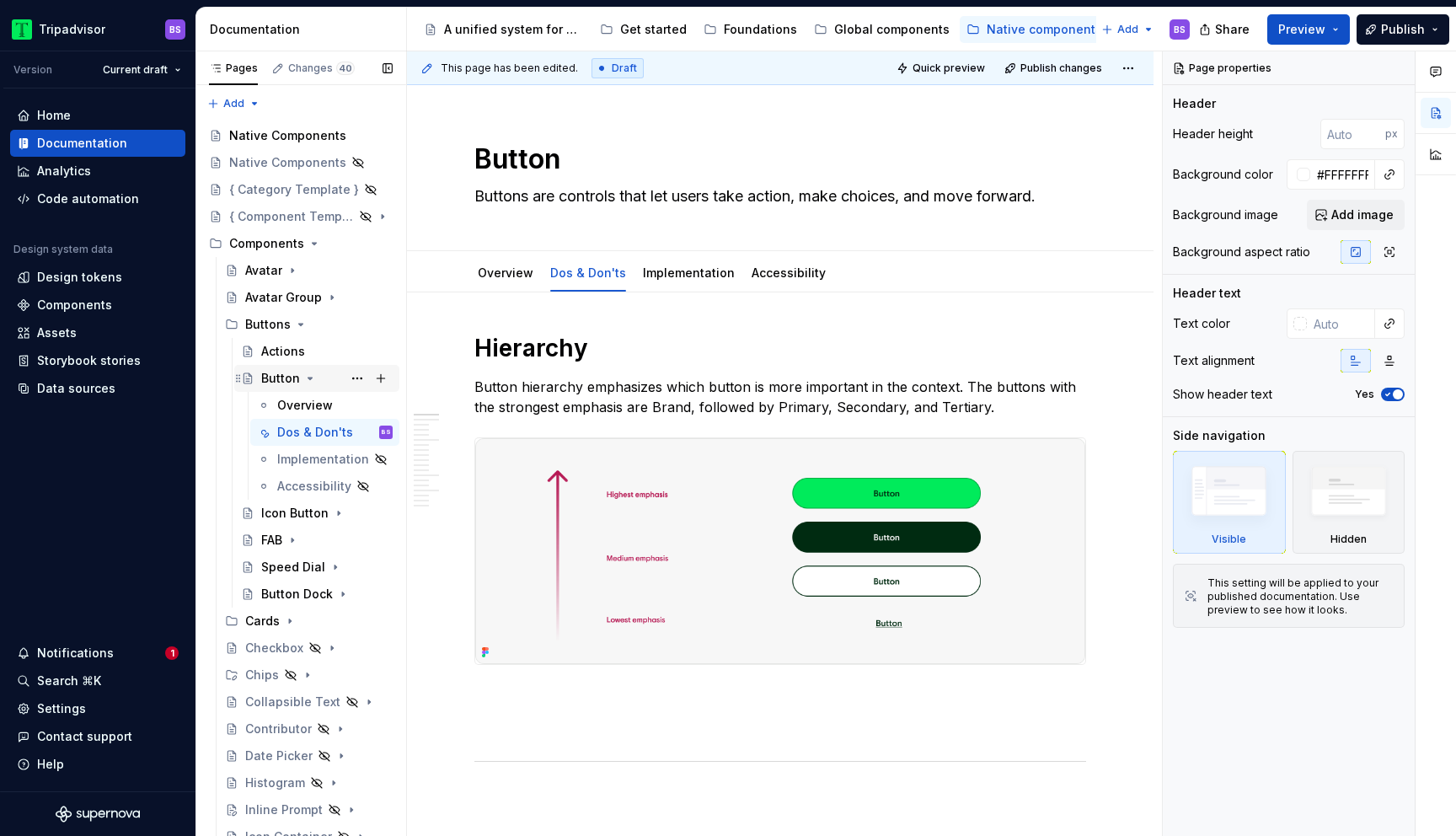
click at [310, 378] on icon "Page tree" at bounding box center [310, 379] width 4 height 2
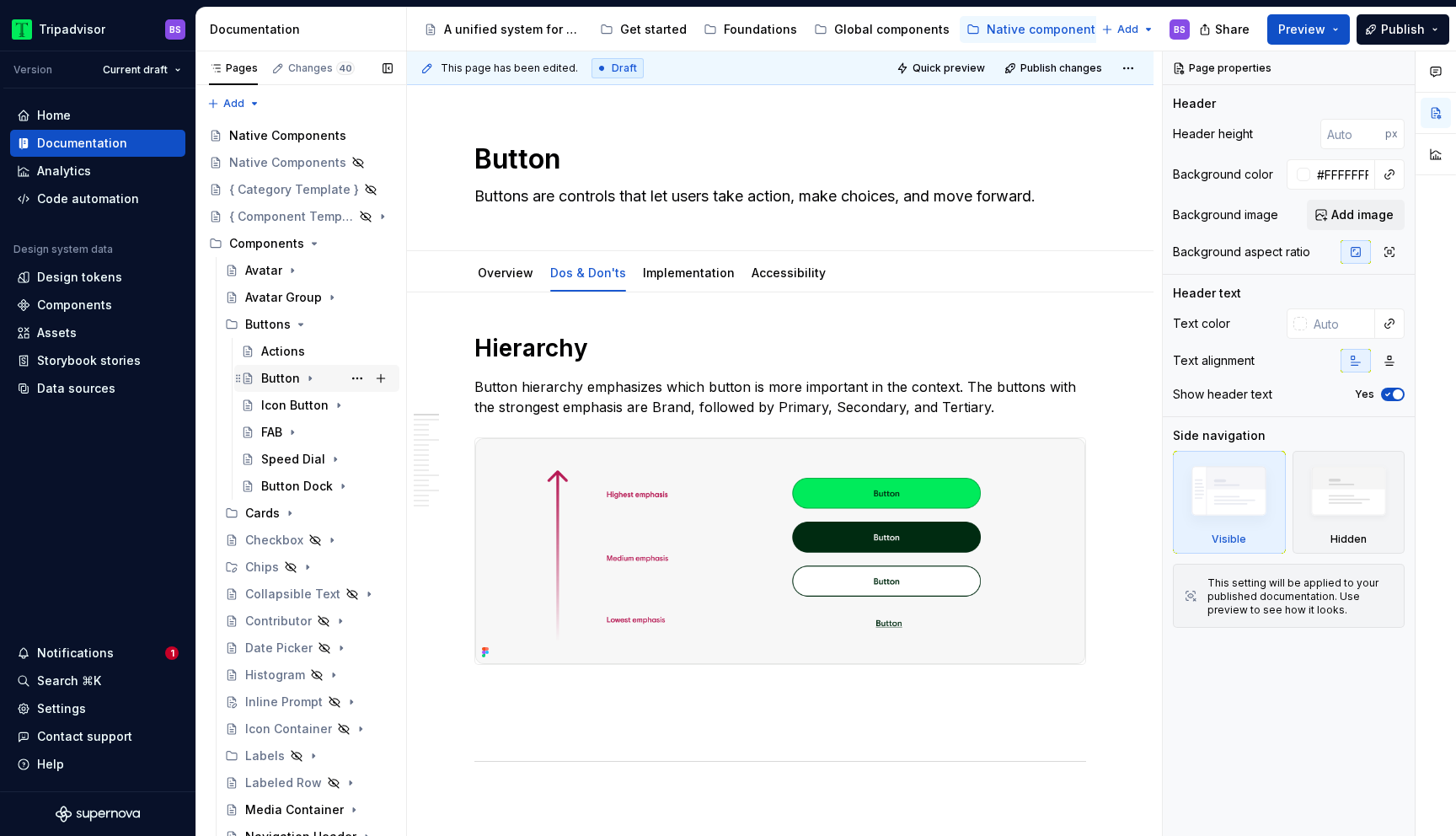
click at [309, 379] on icon "Page tree" at bounding box center [310, 379] width 14 height 14
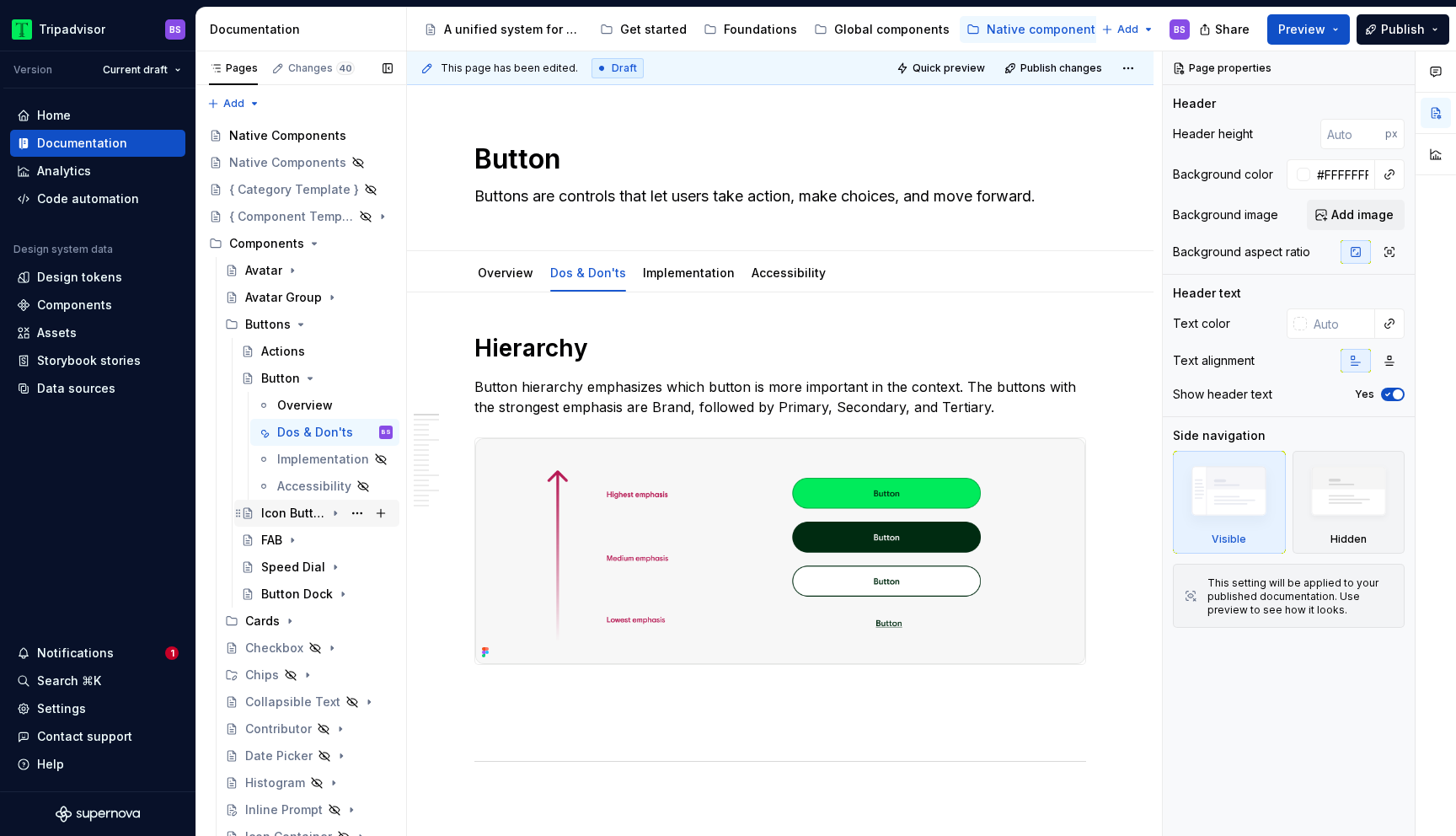
click at [340, 513] on icon "Page tree" at bounding box center [336, 514] width 14 height 14
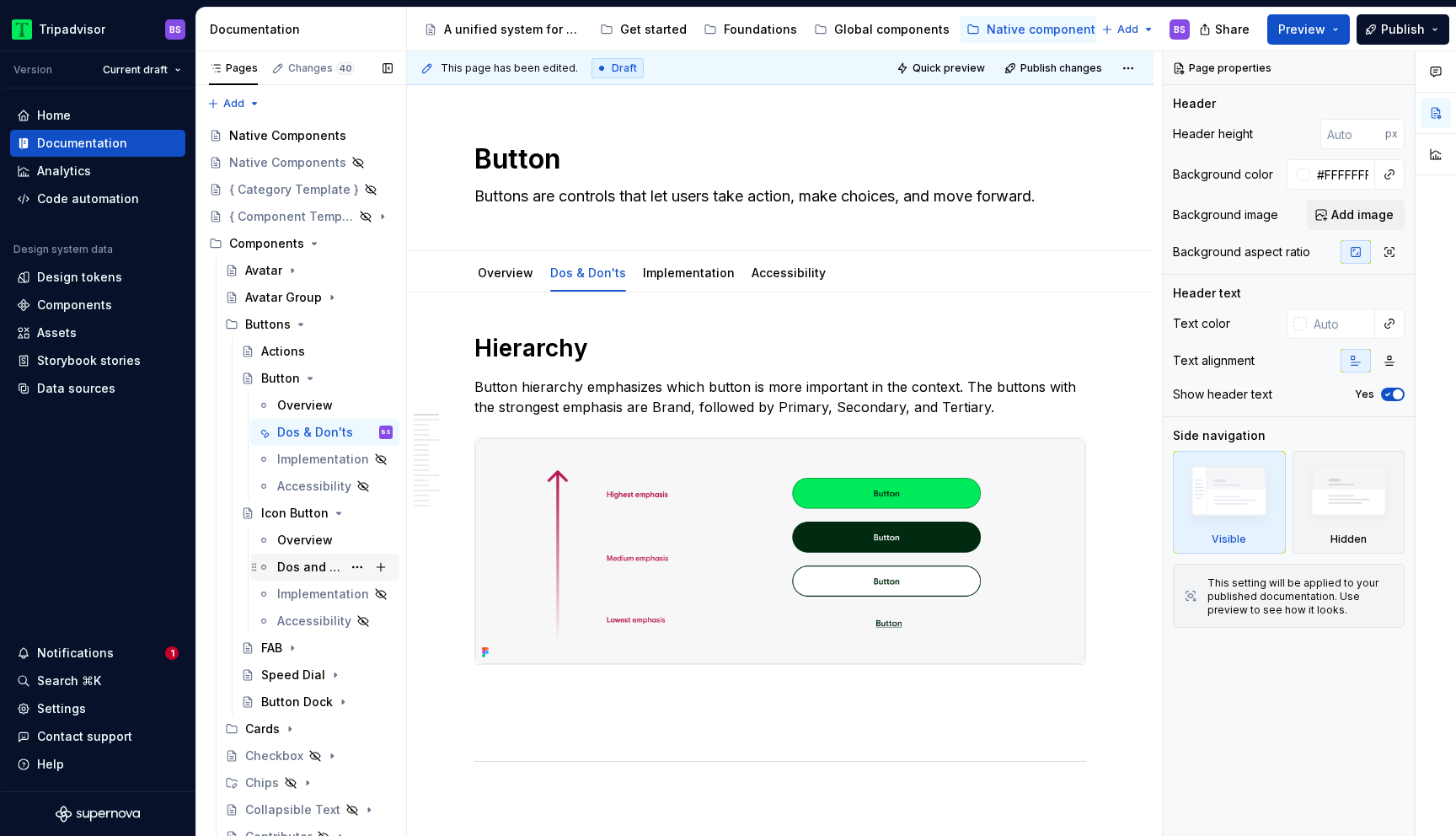
click at [313, 566] on div "Dos and Don'ts" at bounding box center [309, 567] width 65 height 17
click at [355, 565] on button "Page tree" at bounding box center [358, 568] width 24 height 24
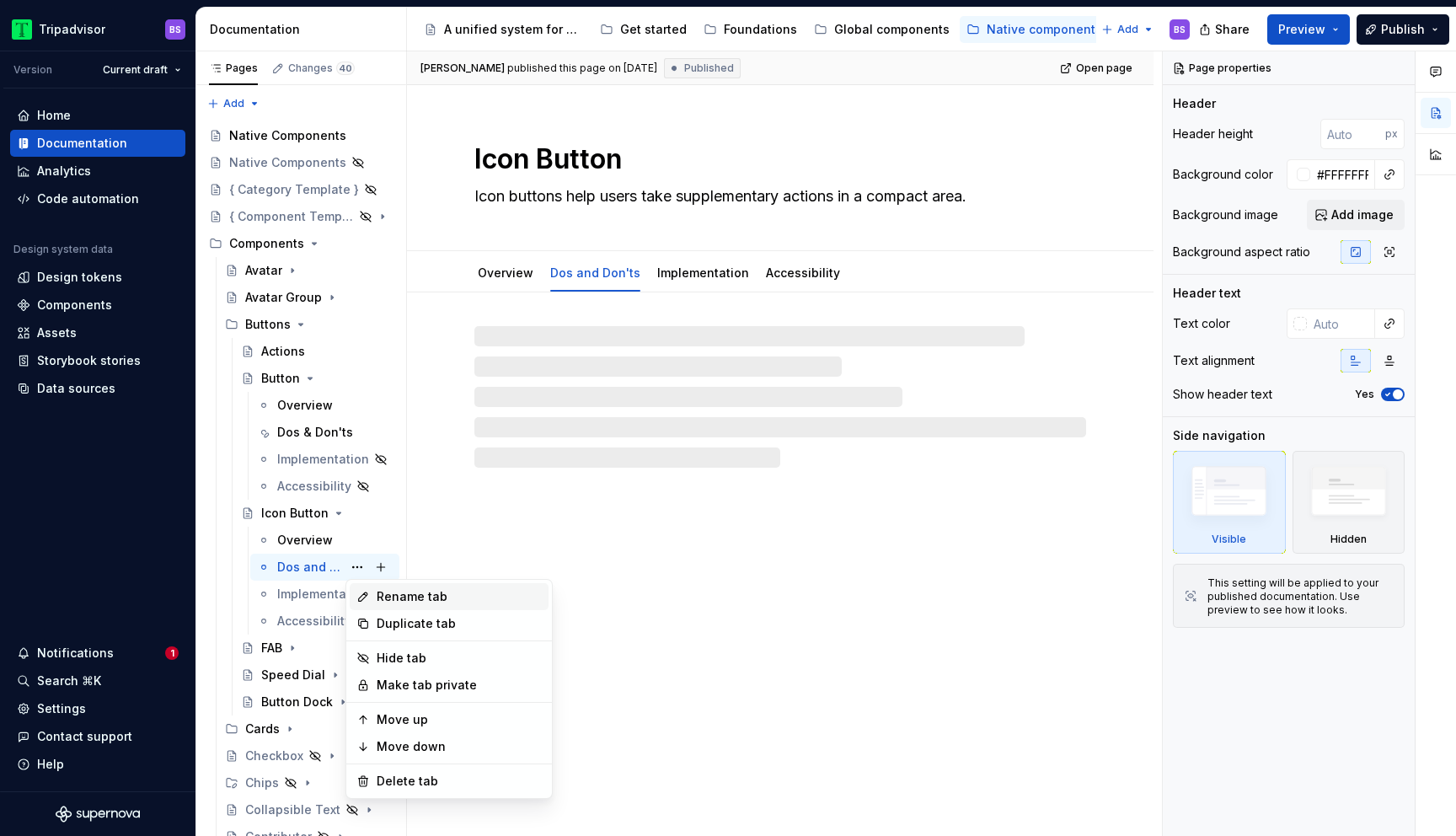
click at [412, 594] on div "Rename tab" at bounding box center [460, 597] width 166 height 17
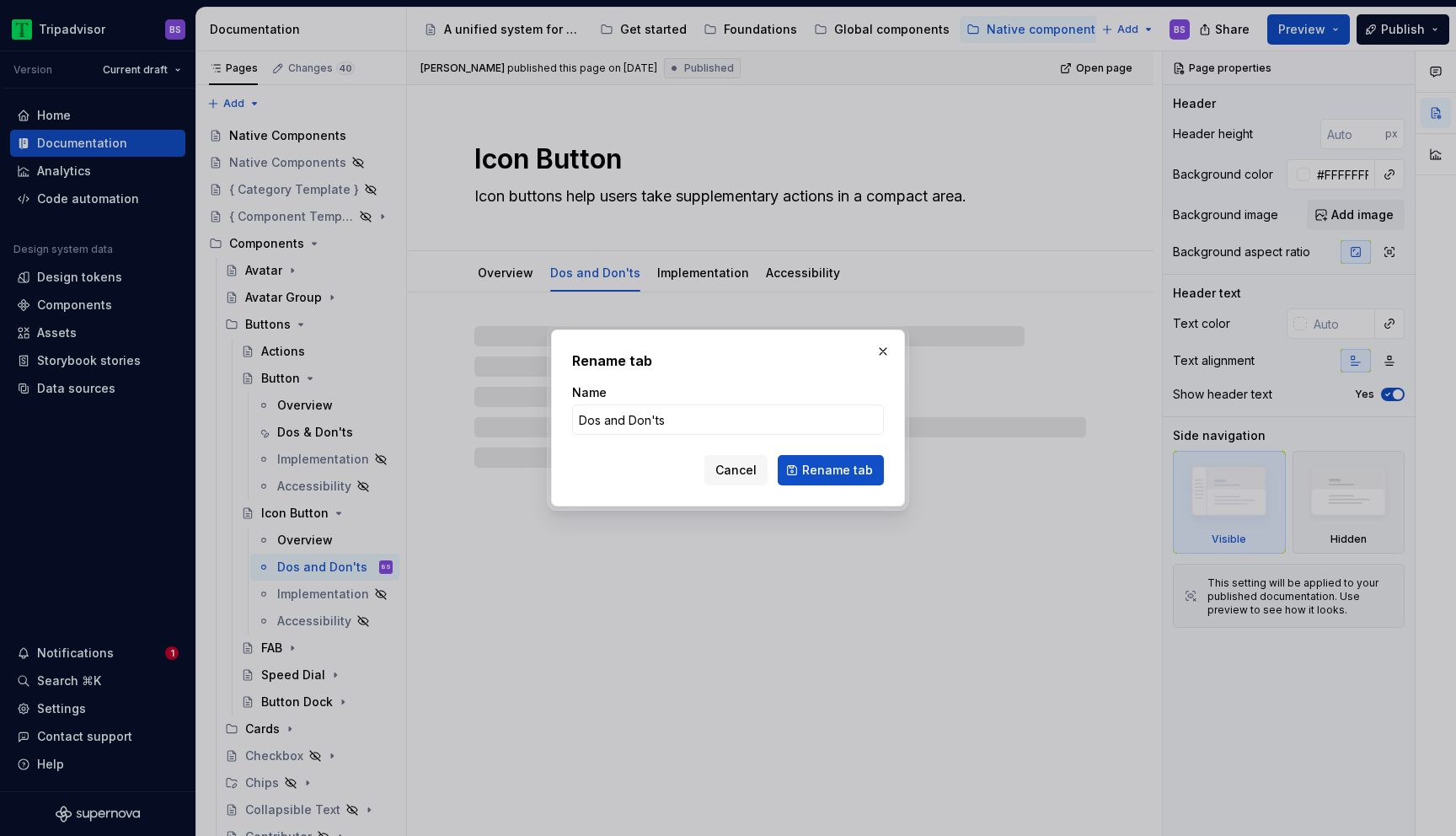
type textarea "*"
type input "Dos & Don'ts"
click button "Rename tab" at bounding box center [831, 470] width 106 height 30
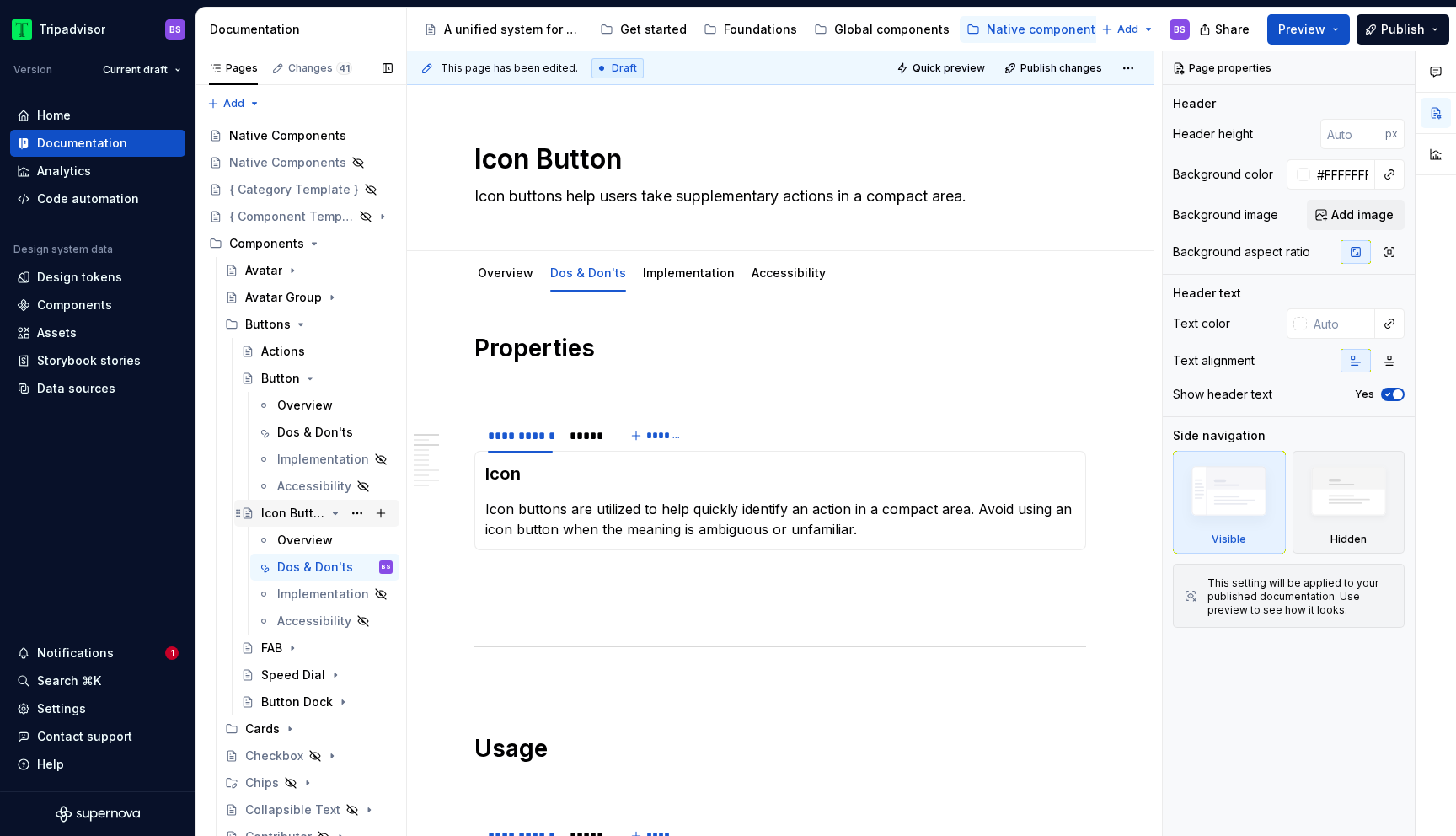
click at [335, 509] on icon "Page tree" at bounding box center [336, 514] width 14 height 14
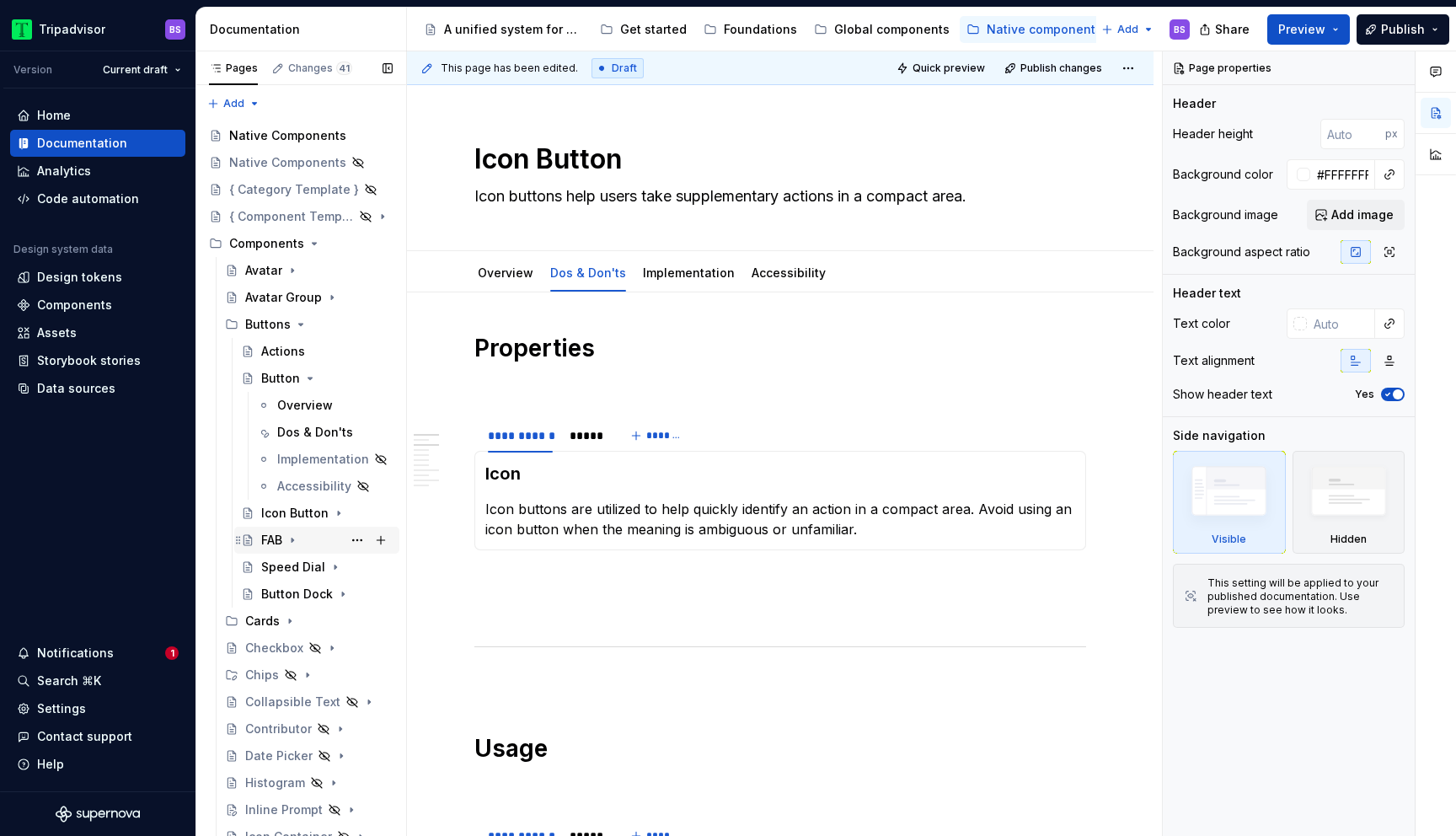
click at [306, 540] on div "FAB" at bounding box center [327, 541] width 132 height 24
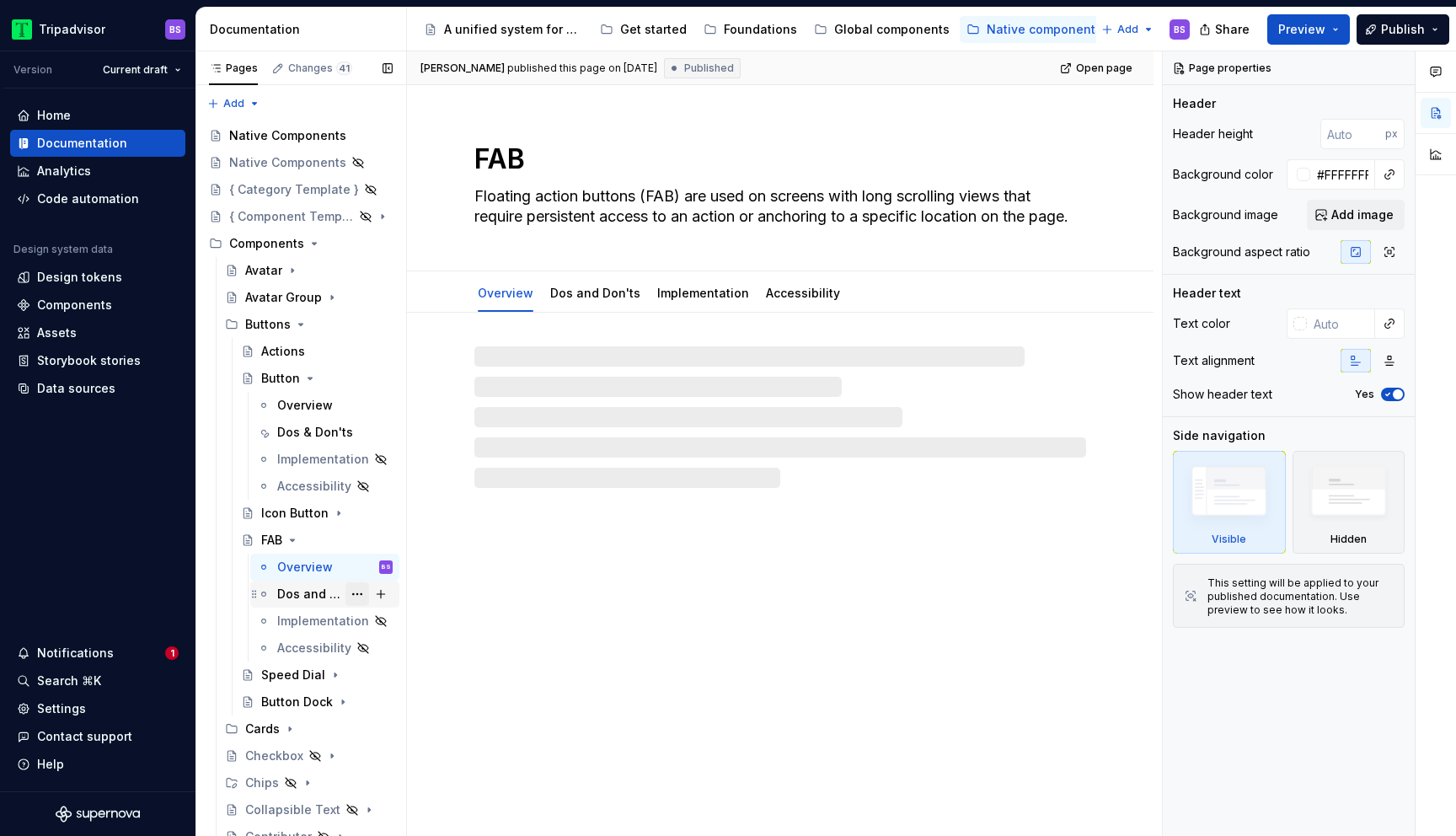
click at [356, 594] on button "Page tree" at bounding box center [358, 595] width 24 height 24
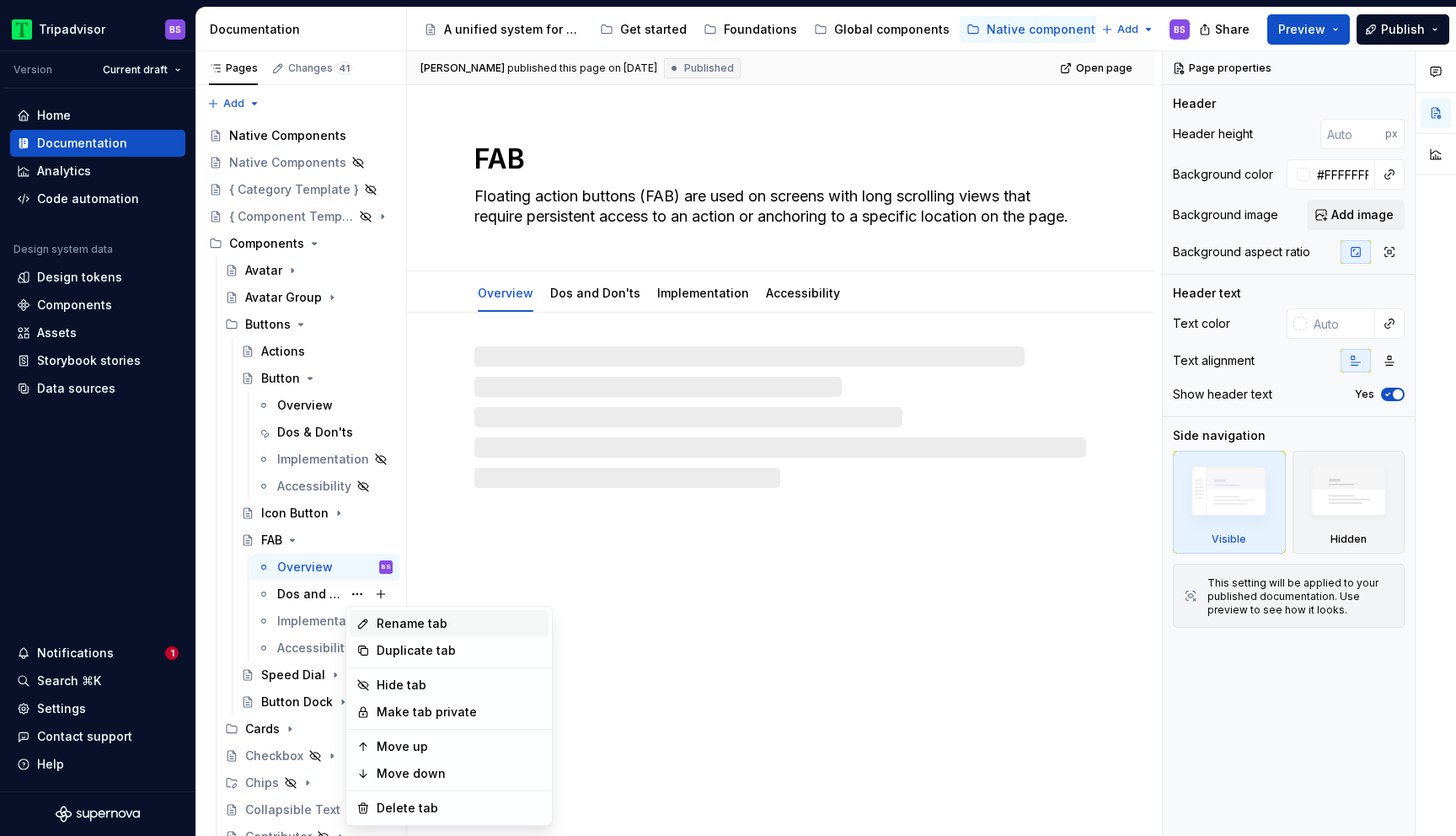
click at [389, 624] on div "Rename tab" at bounding box center [460, 624] width 166 height 17
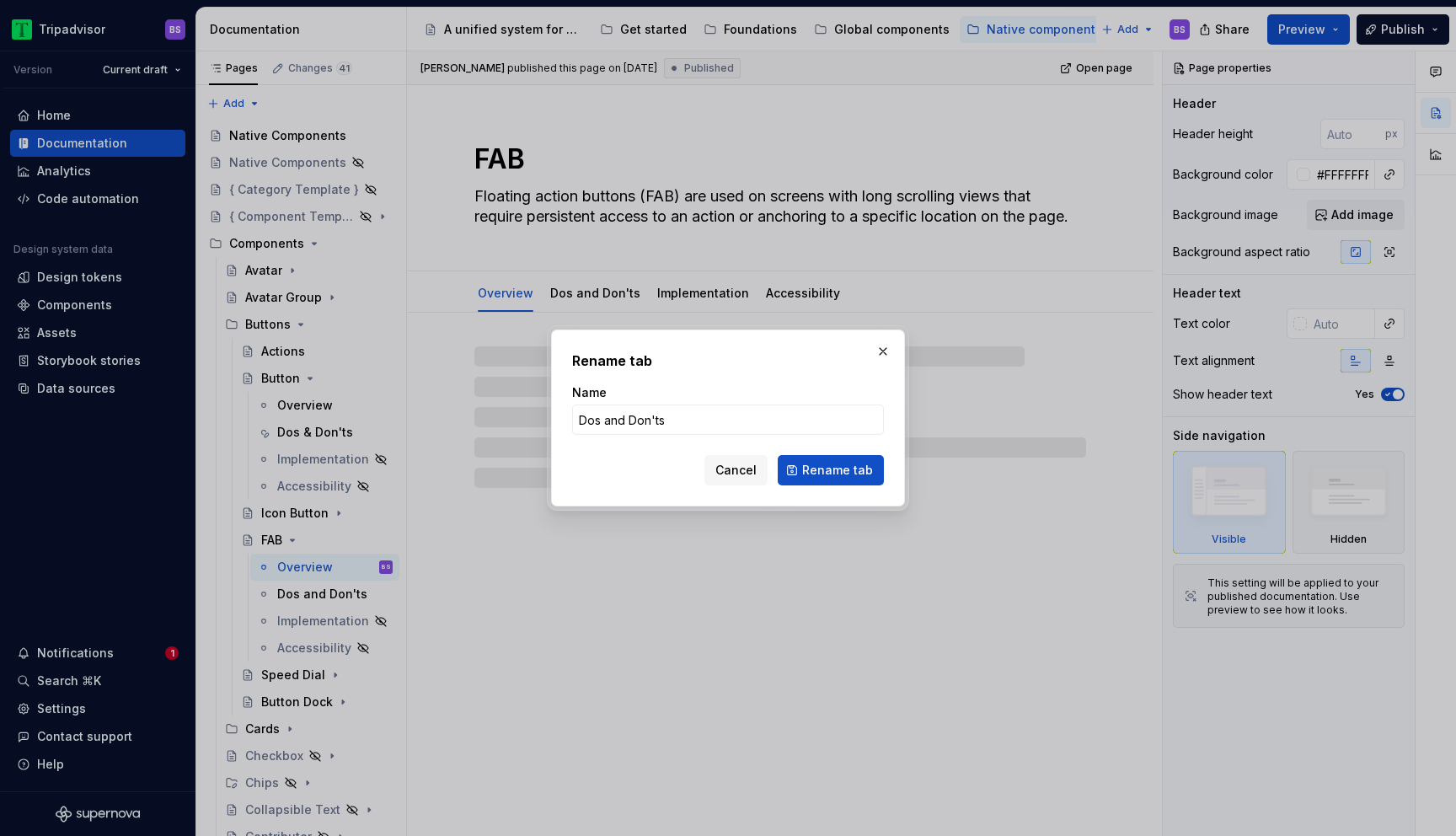
type textarea "*"
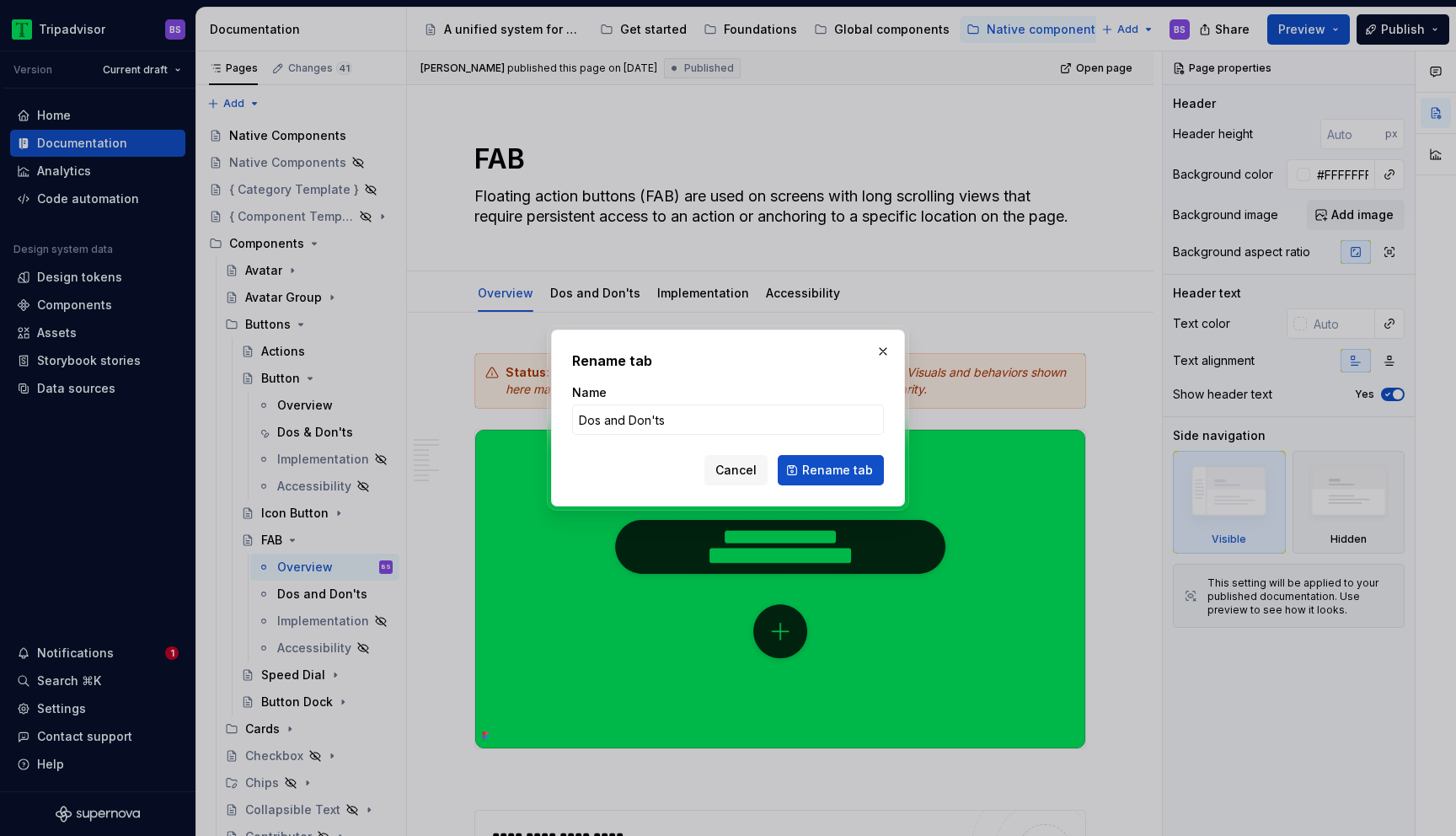
type input "Dos & Don'ts"
click button "Rename tab" at bounding box center [831, 470] width 106 height 30
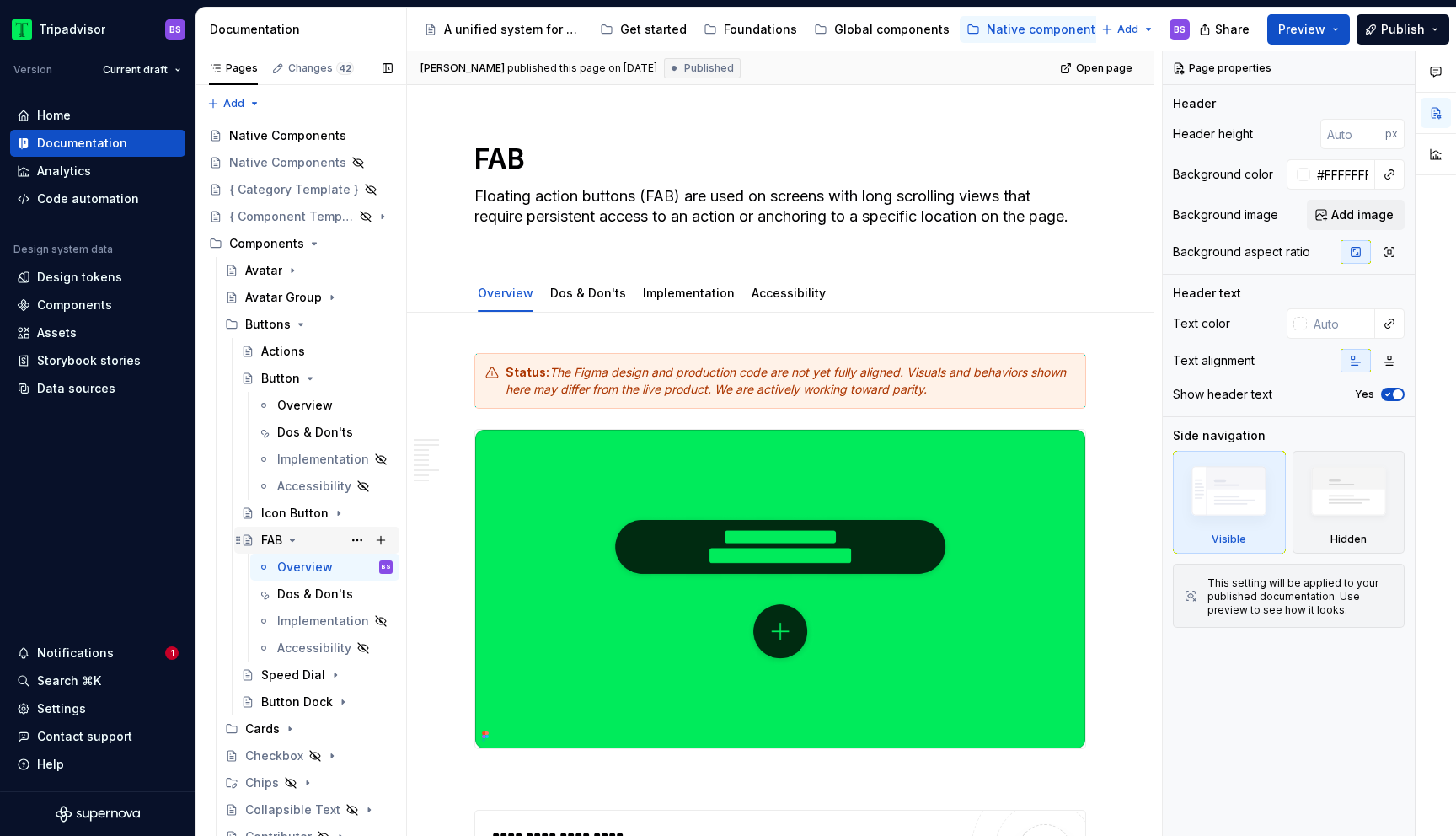
click at [298, 540] on icon "Page tree" at bounding box center [293, 541] width 14 height 14
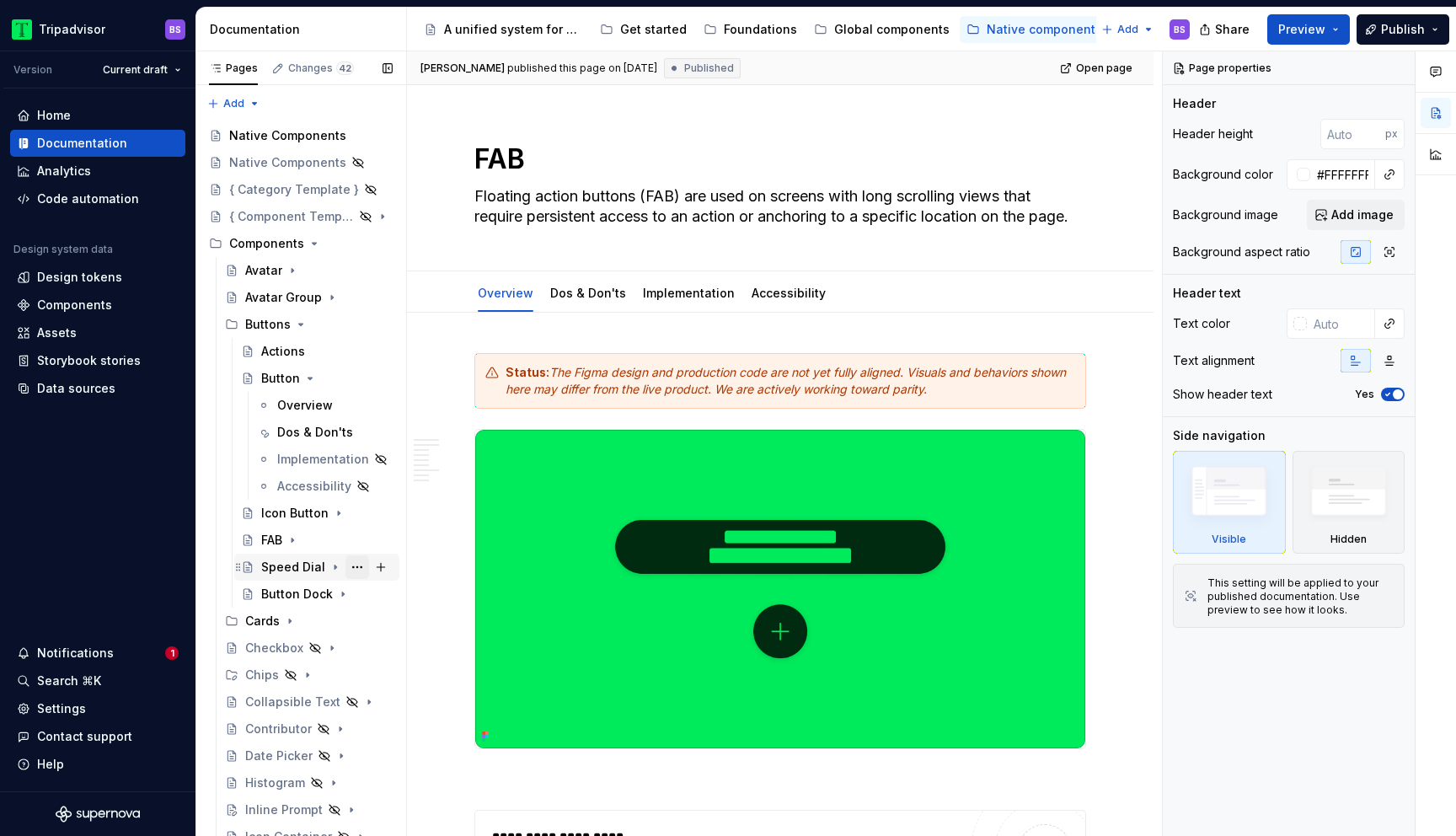
click at [355, 567] on button "Page tree" at bounding box center [358, 568] width 24 height 24
type textarea "*"
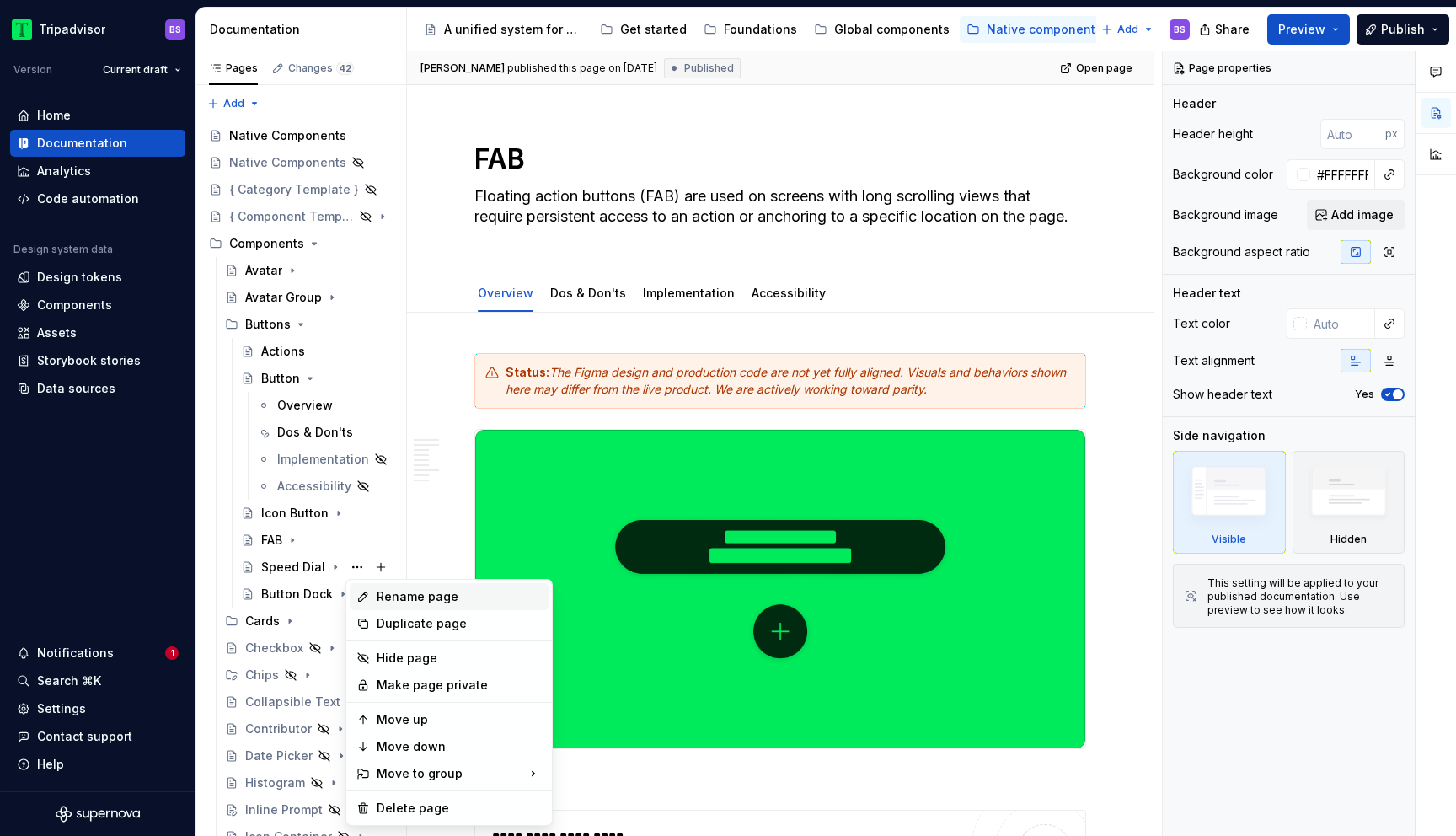
click at [387, 599] on div "Rename page" at bounding box center [460, 597] width 166 height 17
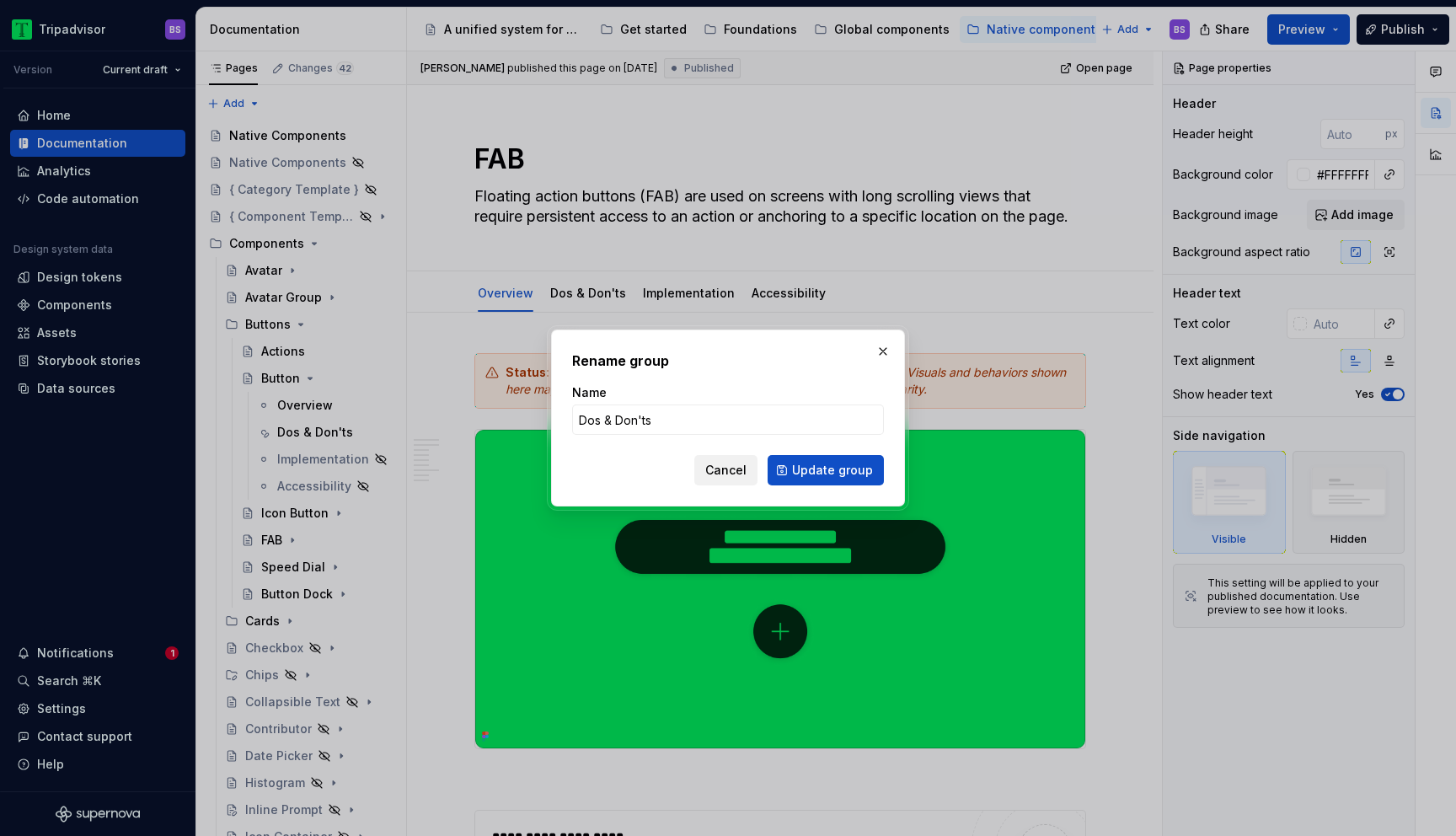
type input "Dos & Don'ts"
click at [715, 466] on span "Cancel" at bounding box center [725, 470] width 41 height 17
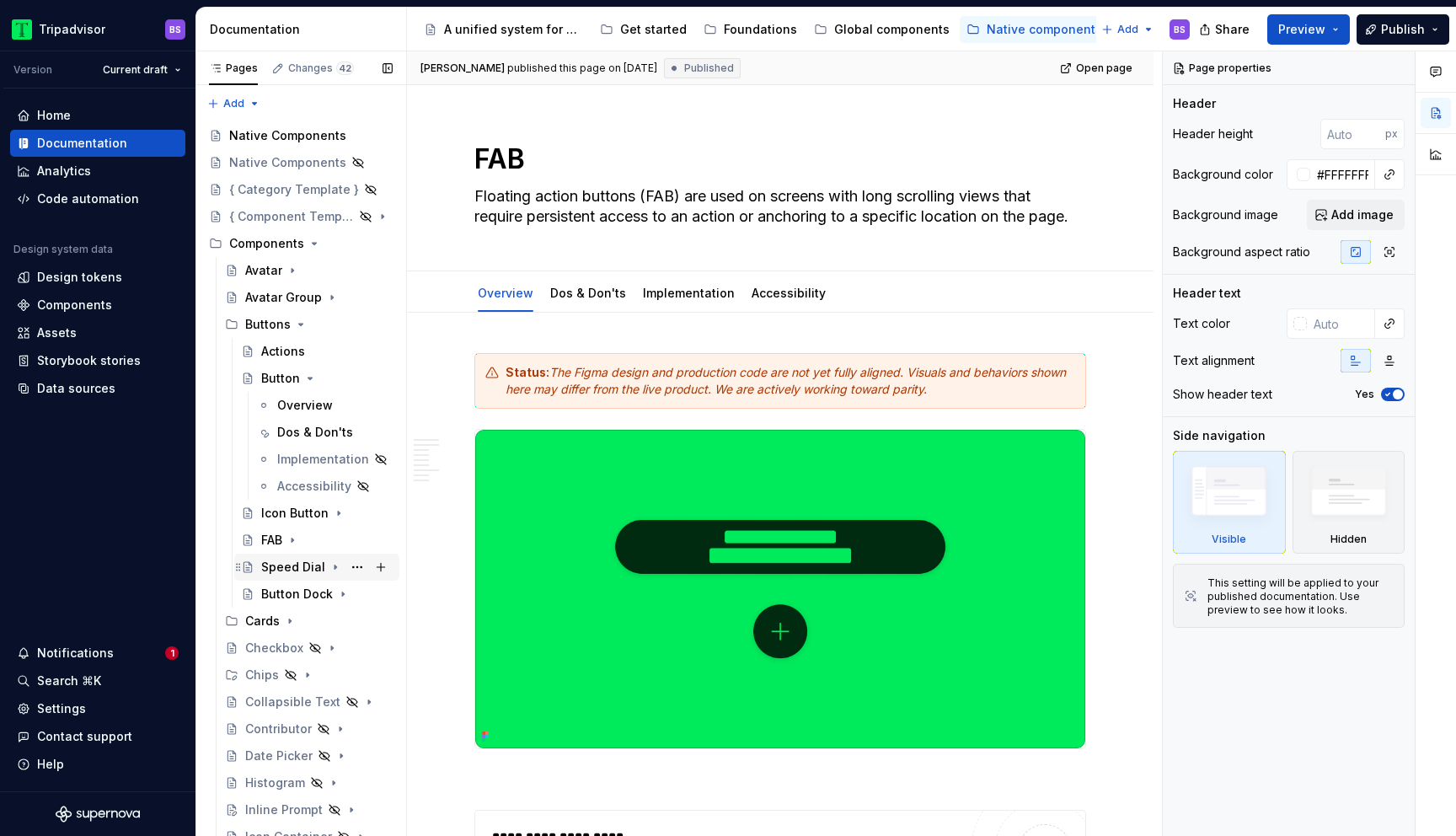
click at [329, 569] on icon "Page tree" at bounding box center [336, 568] width 14 height 14
click at [360, 617] on button "Page tree" at bounding box center [358, 622] width 24 height 24
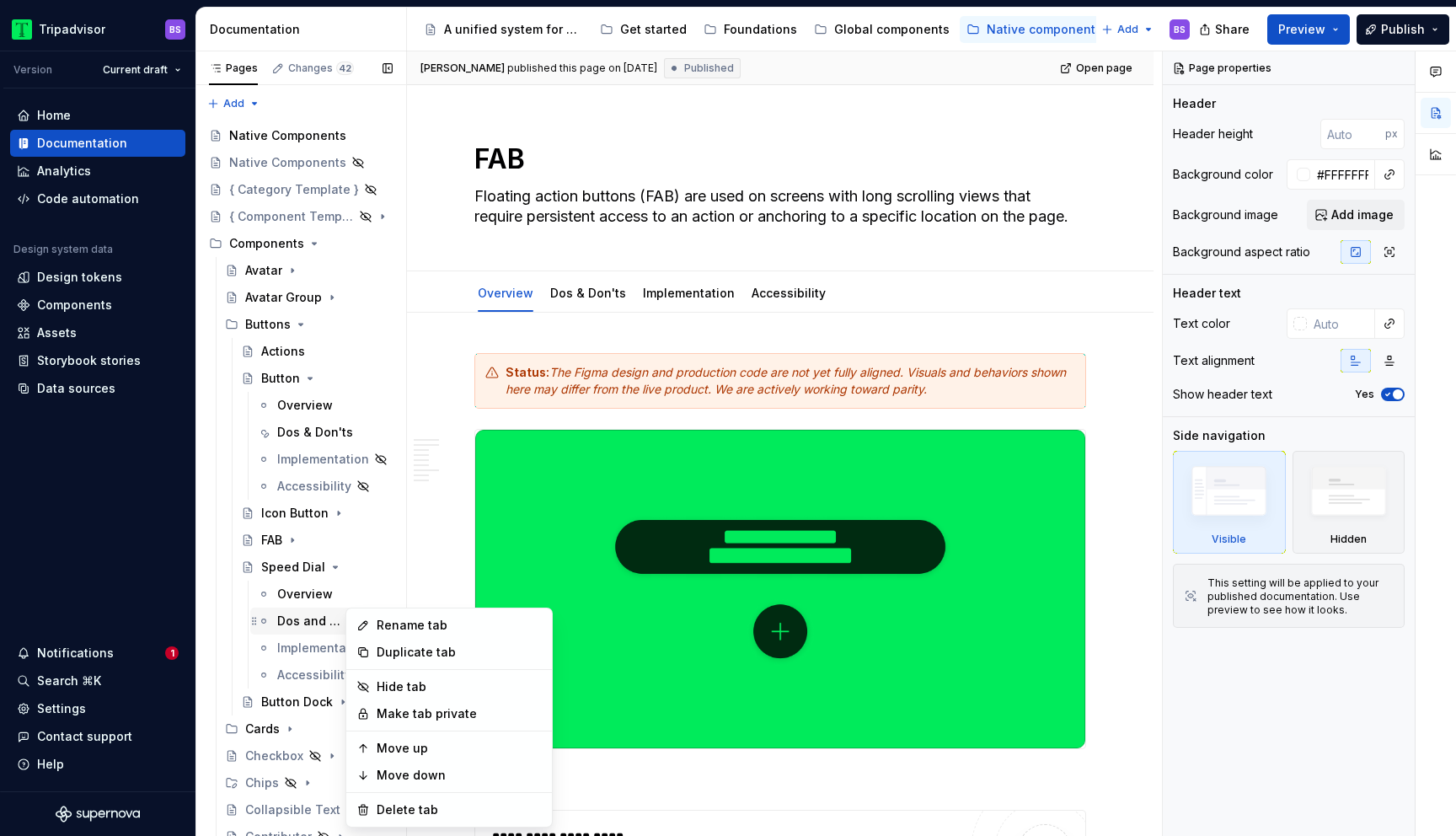
type textarea "*"
click at [409, 627] on div "Rename tab" at bounding box center [460, 626] width 166 height 17
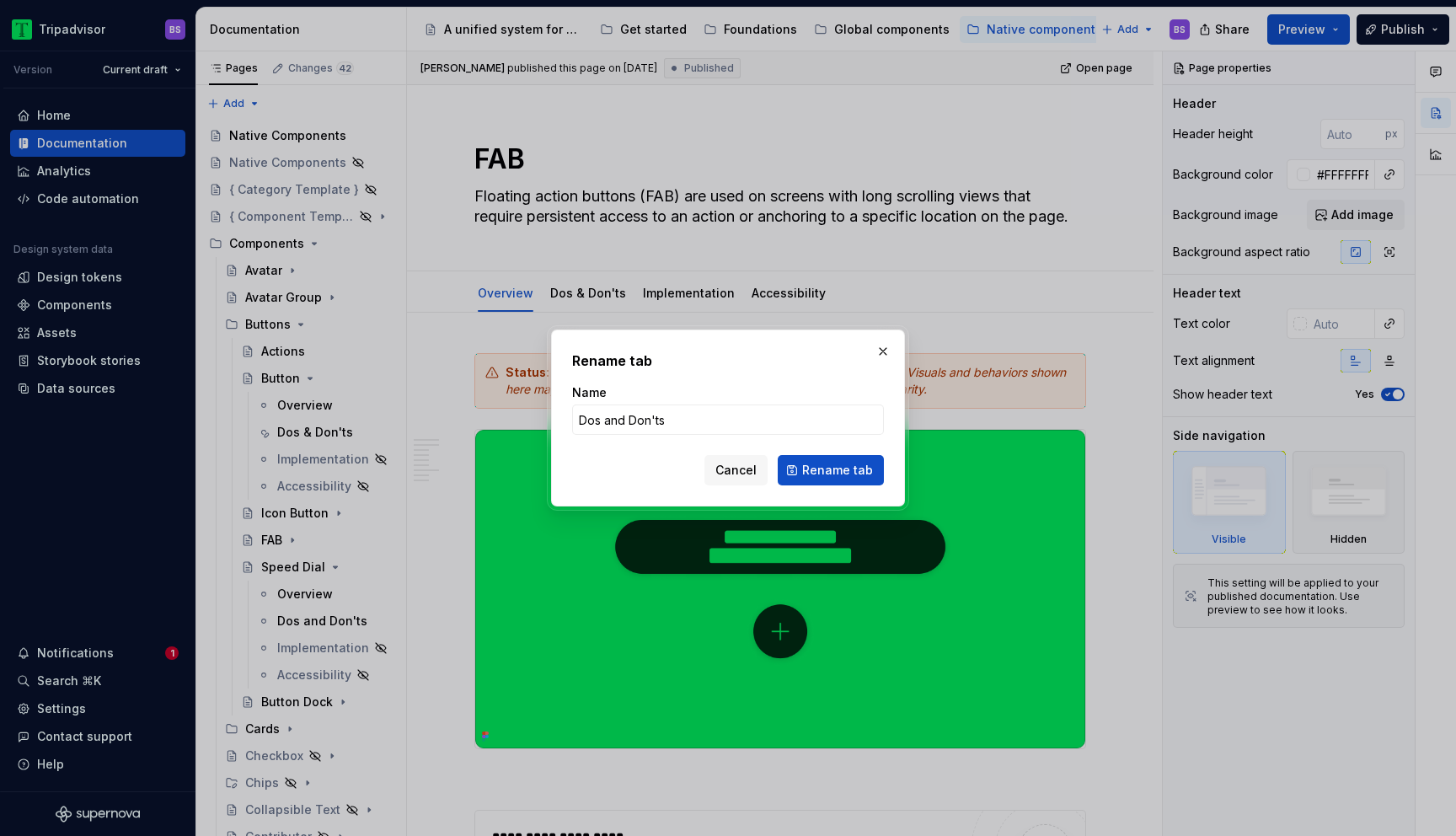
type input "Dos & Don'ts"
click button "Rename tab" at bounding box center [831, 470] width 106 height 30
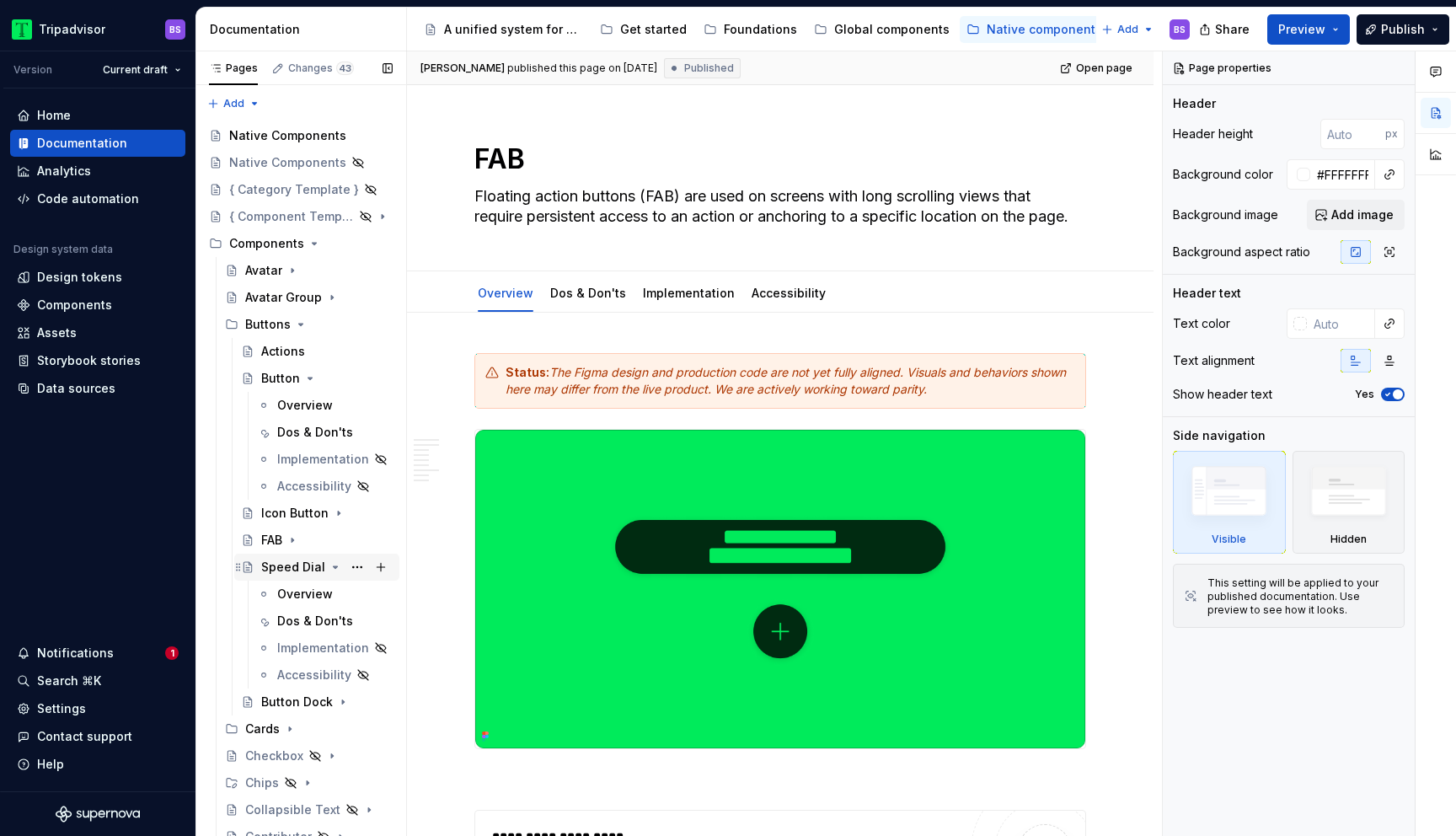
click at [334, 564] on icon "Page tree" at bounding box center [336, 568] width 14 height 14
click at [359, 593] on button "Page tree" at bounding box center [358, 595] width 24 height 24
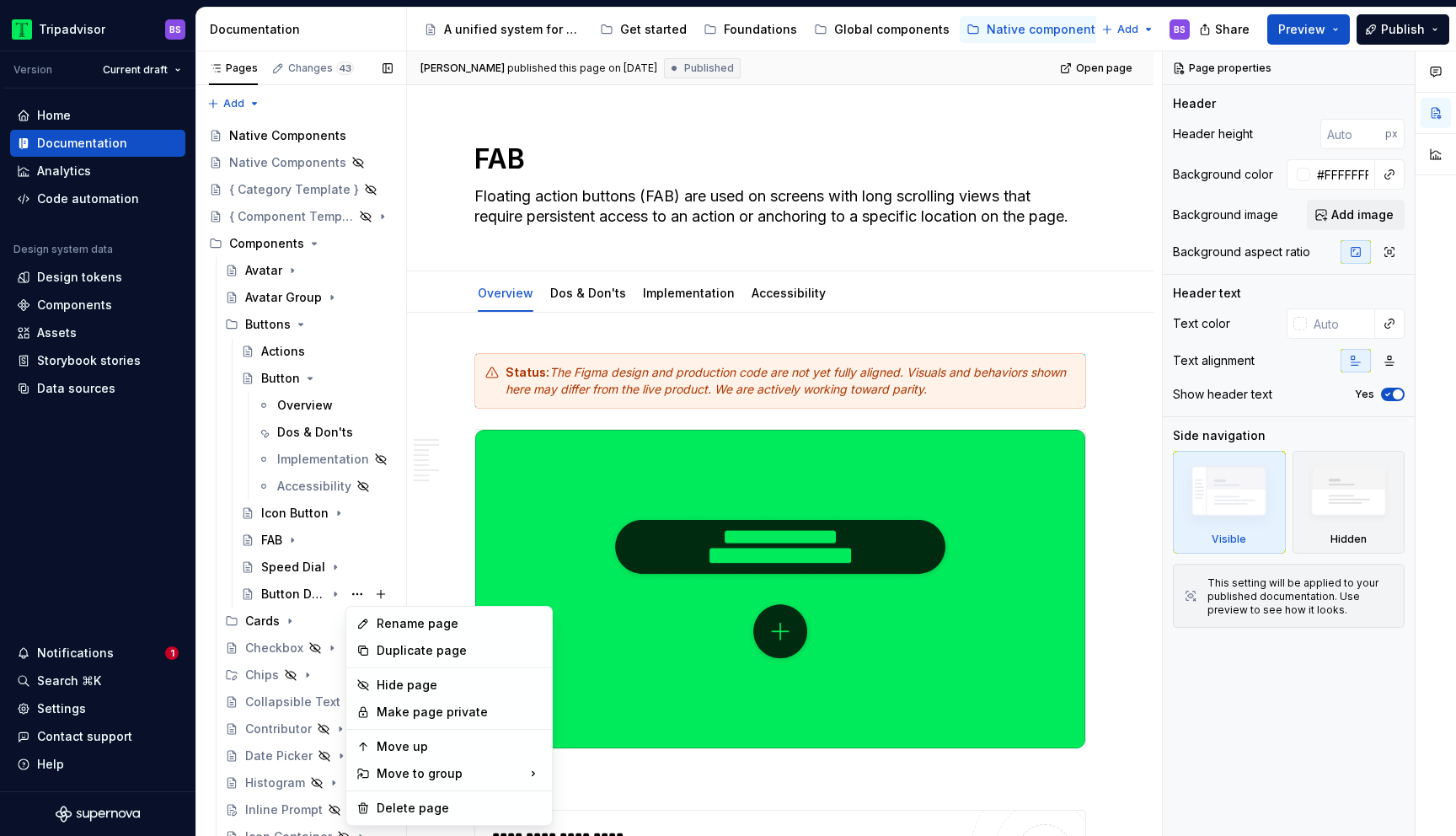
click at [336, 597] on div "Pages Changes 43 Add Accessibility guide for tree Page tree. Navigate the tree …" at bounding box center [300, 448] width 210 height 792
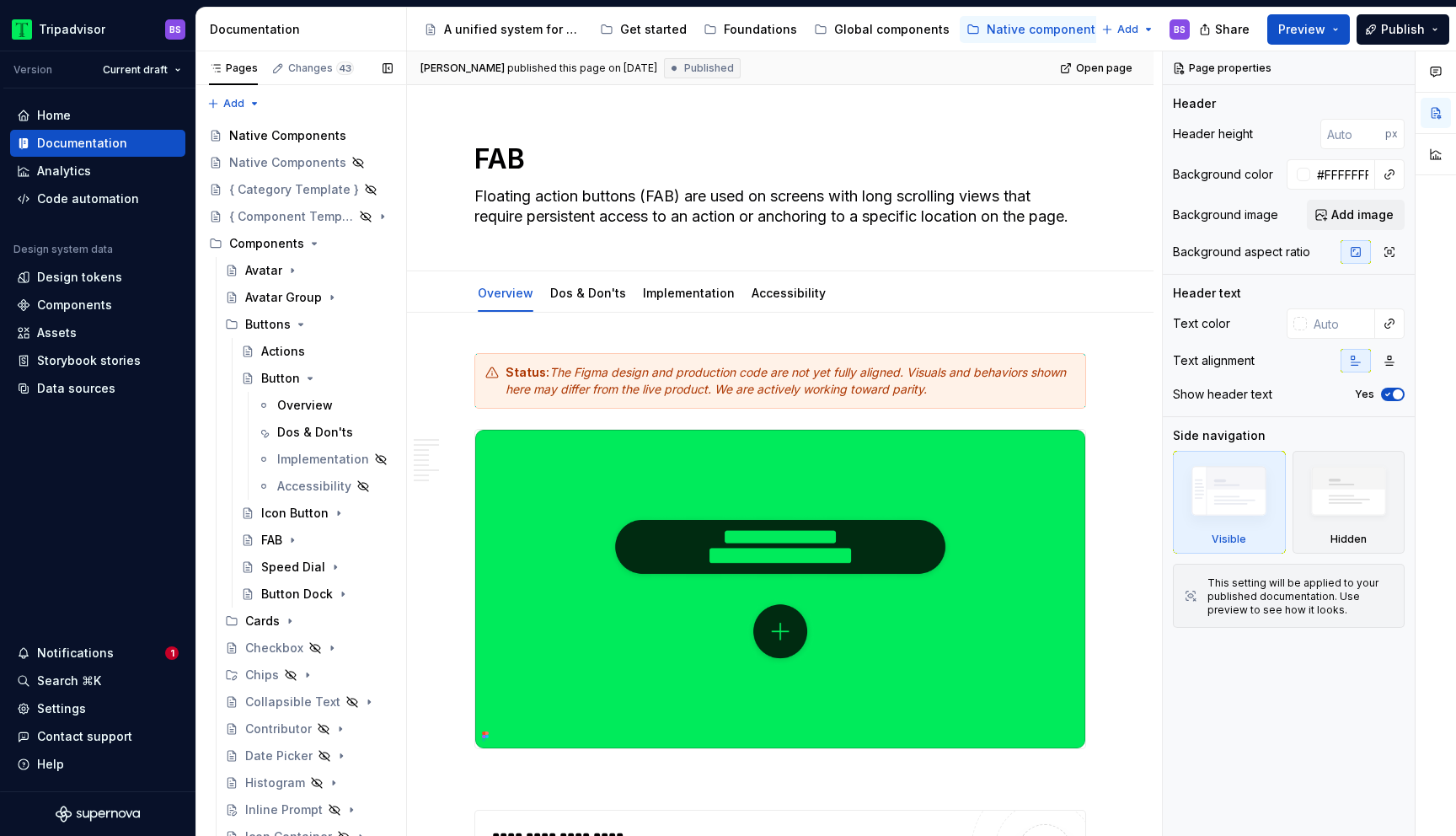
click at [336, 597] on icon "Page tree" at bounding box center [343, 595] width 14 height 14
click at [361, 645] on button "Page tree" at bounding box center [358, 648] width 24 height 24
type textarea "*"
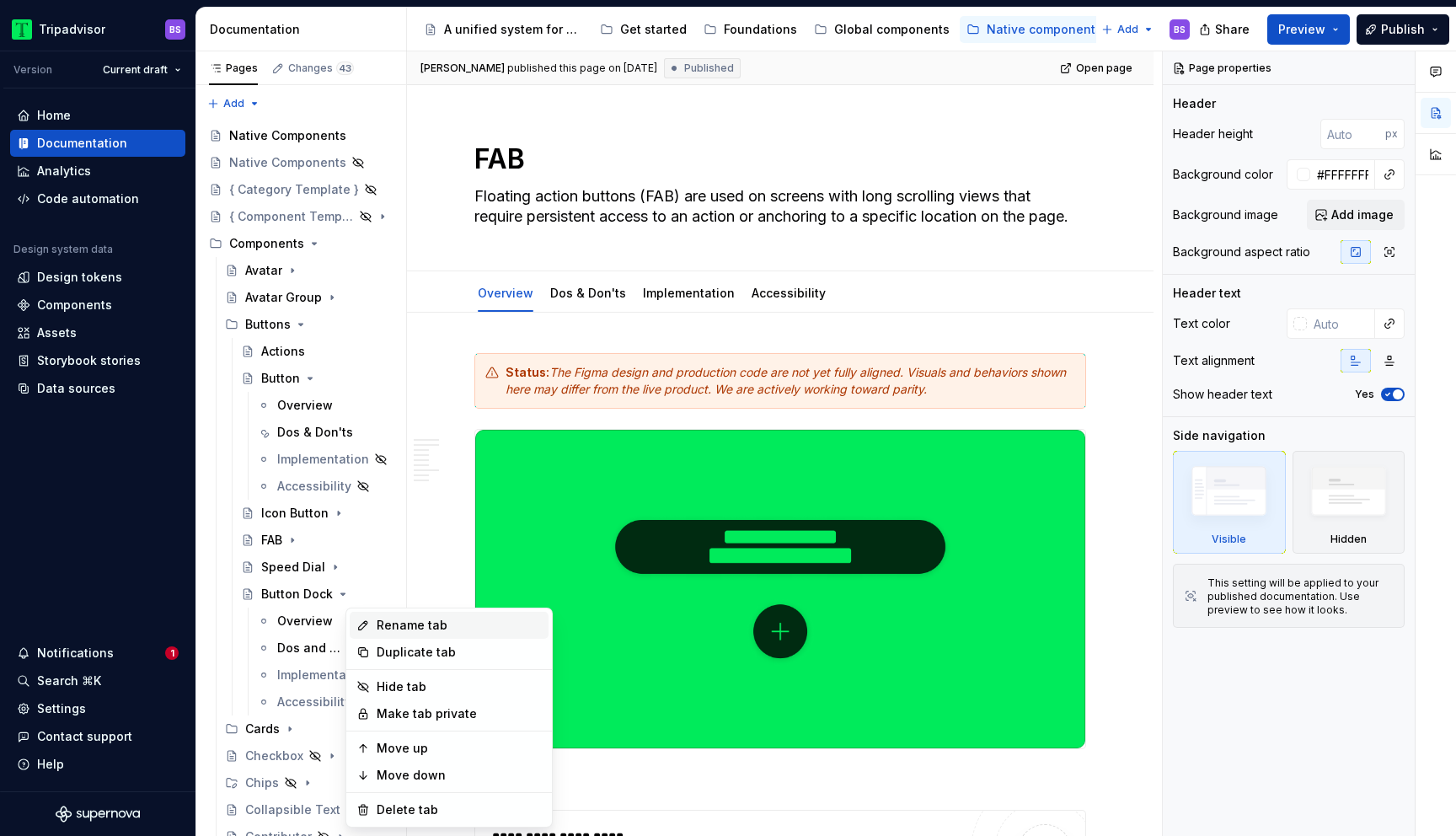
click at [422, 626] on div "Rename tab" at bounding box center [460, 626] width 166 height 17
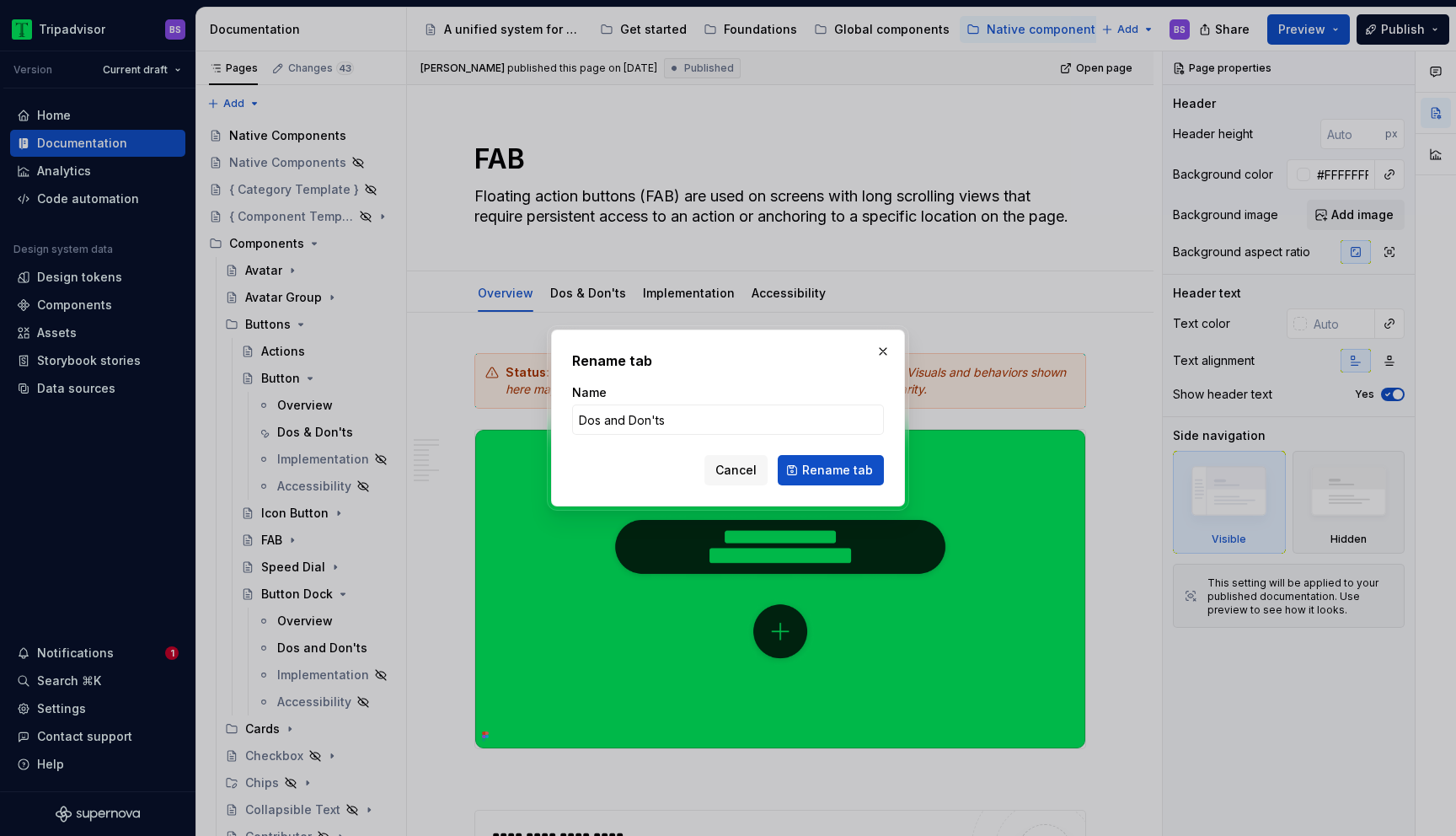
type input "Dos & Don'ts"
click button "Rename tab" at bounding box center [831, 470] width 106 height 30
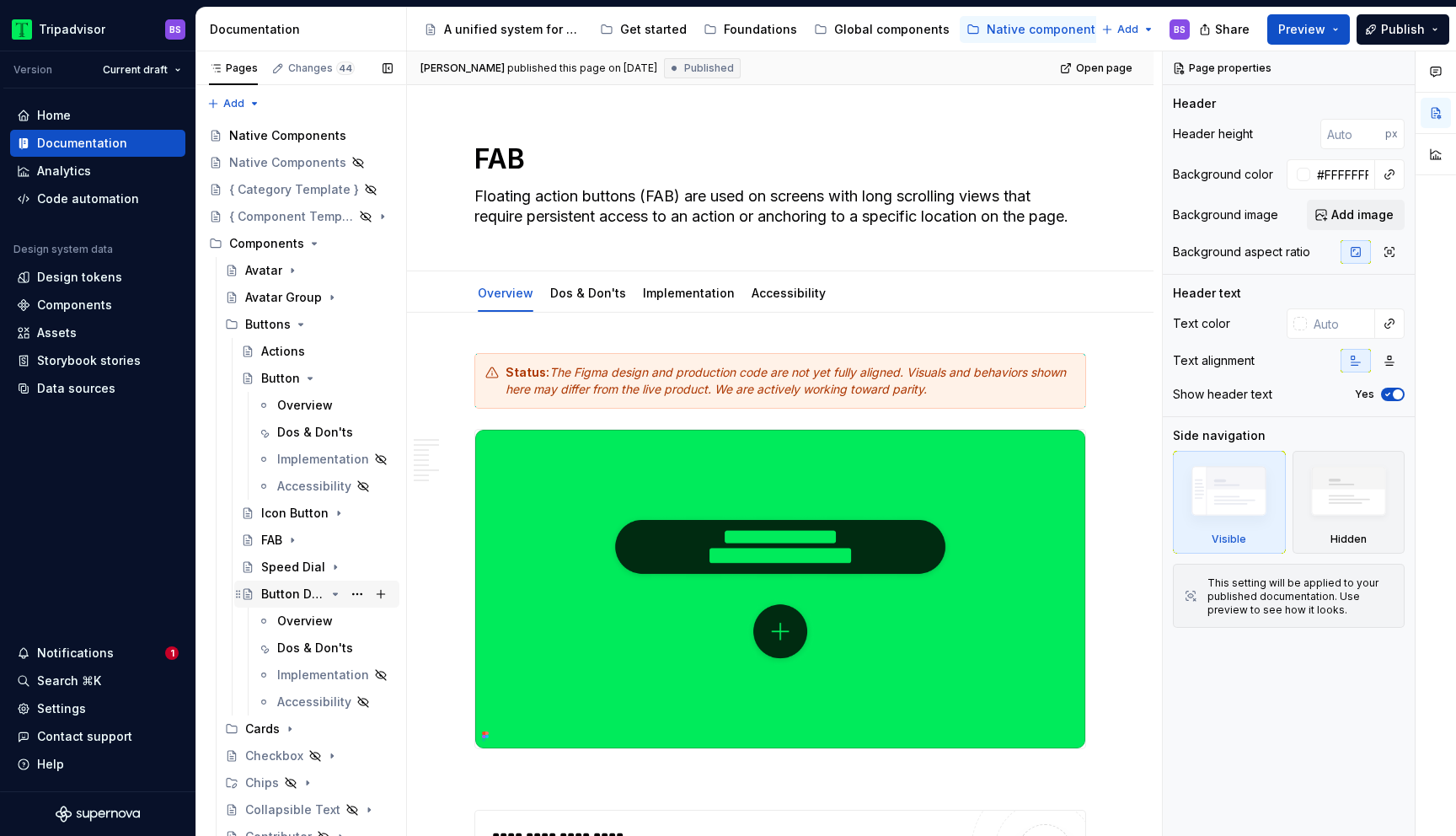
click at [330, 594] on icon "Page tree" at bounding box center [336, 595] width 14 height 14
click at [309, 378] on icon "Page tree" at bounding box center [310, 379] width 4 height 2
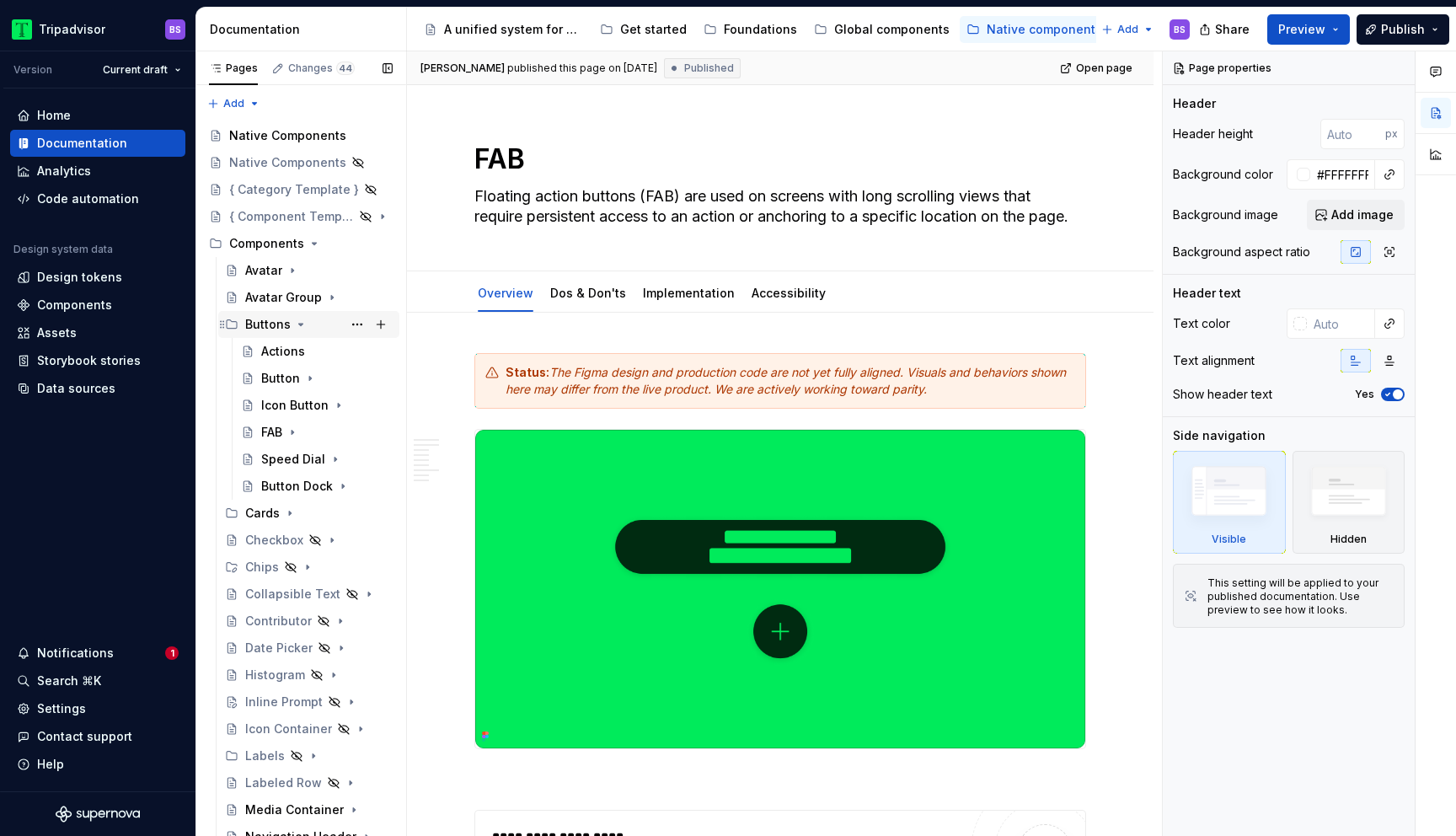
click at [297, 322] on icon "Page tree" at bounding box center [301, 325] width 14 height 14
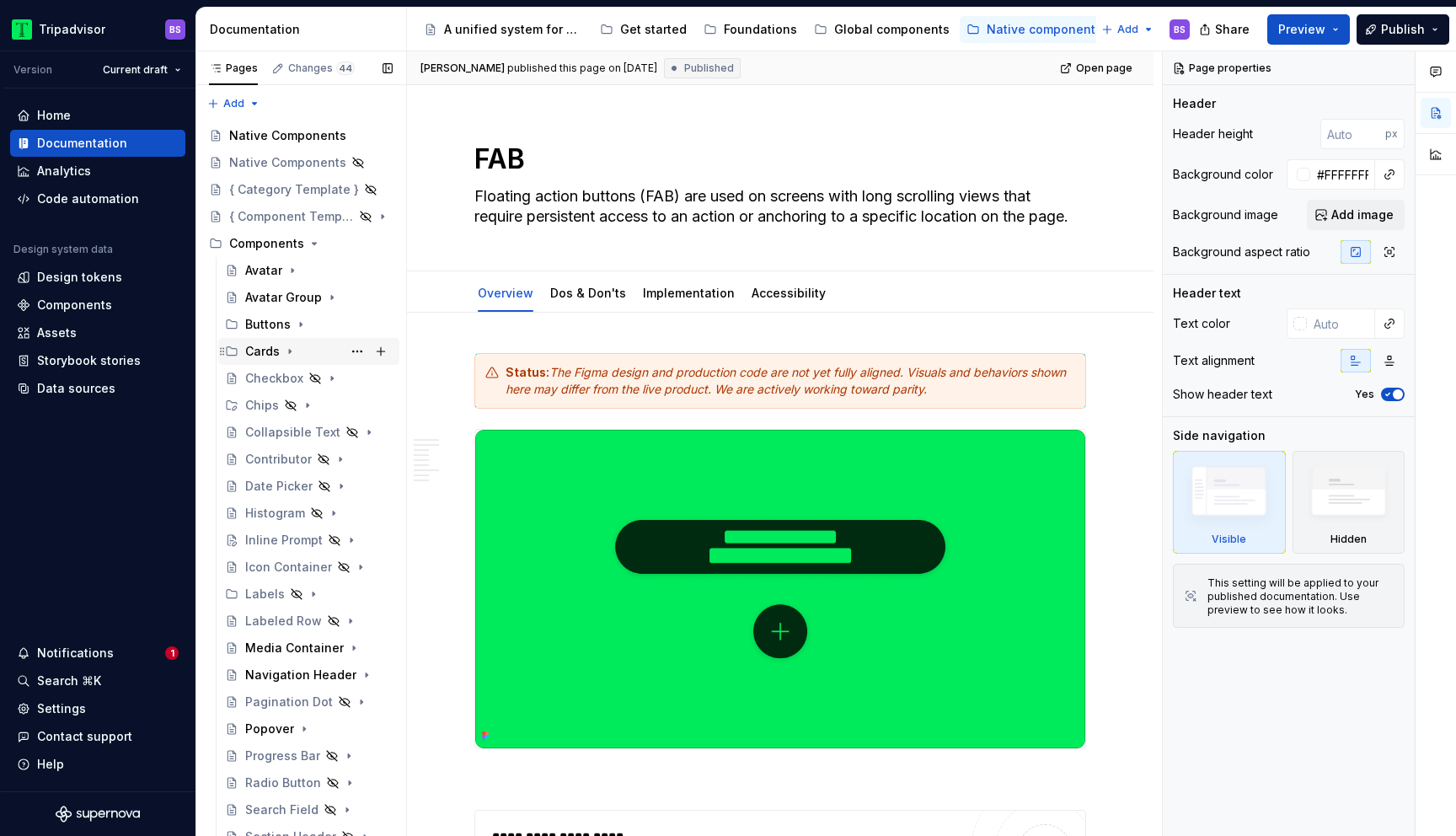
click at [290, 348] on icon "Page tree" at bounding box center [290, 352] width 14 height 14
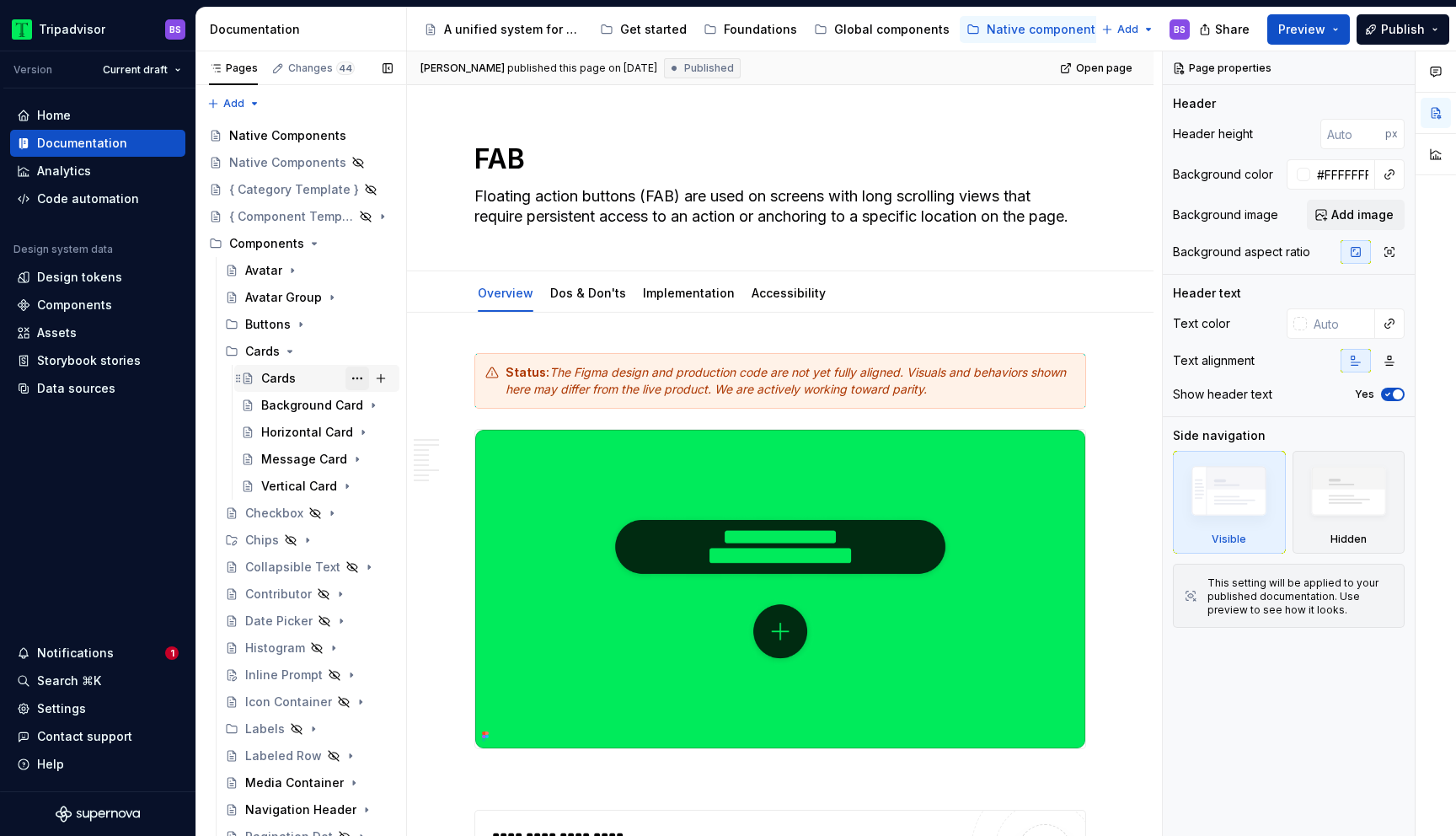
click at [350, 379] on button "Page tree" at bounding box center [358, 379] width 24 height 24
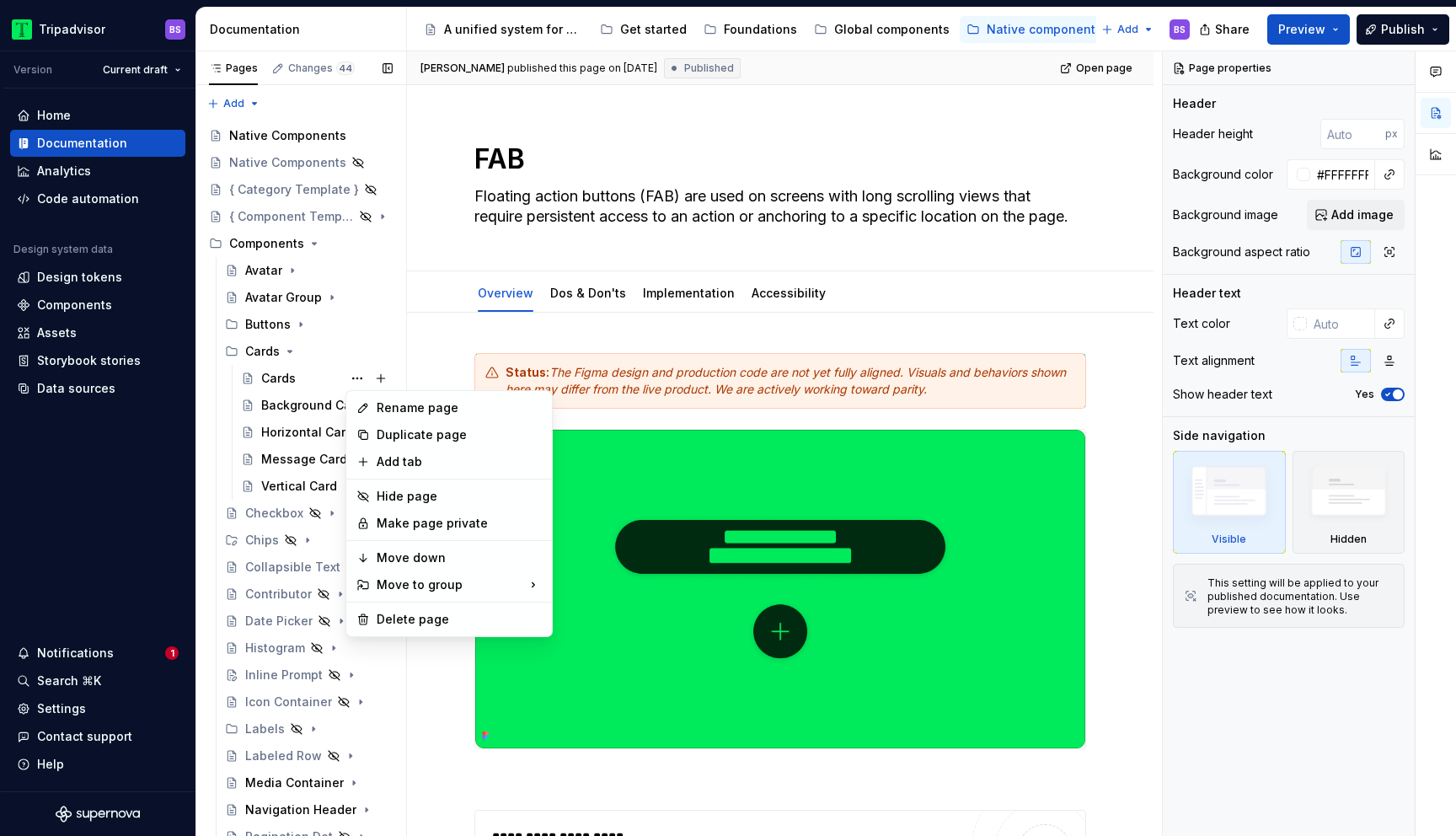
click at [287, 378] on div "Pages Changes 44 Add Accessibility guide for tree Page tree. Navigate the tree …" at bounding box center [300, 448] width 210 height 792
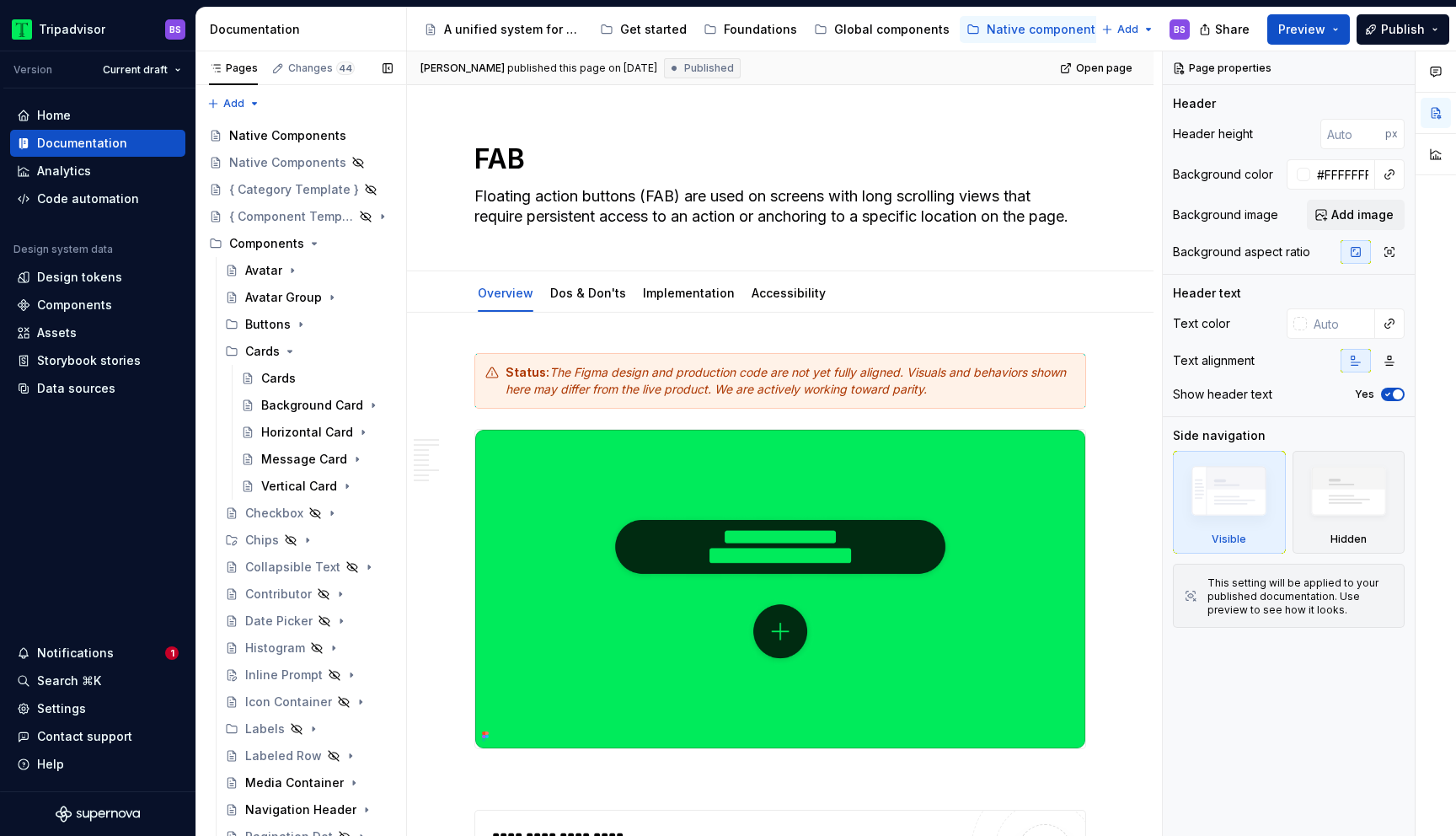
click at [287, 378] on div "Cards" at bounding box center [278, 378] width 35 height 17
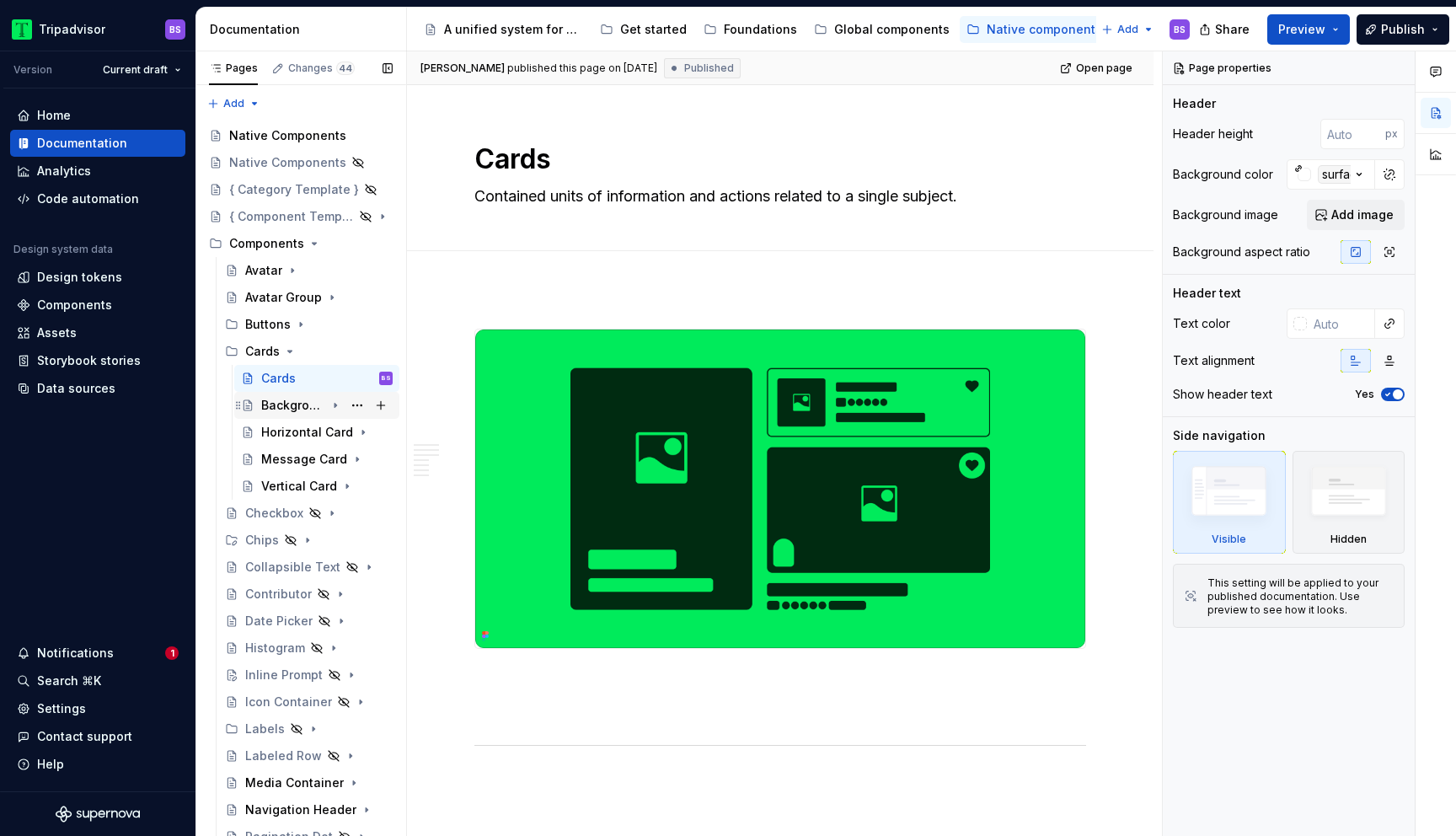
click at [312, 397] on div "Background Card" at bounding box center [293, 405] width 64 height 17
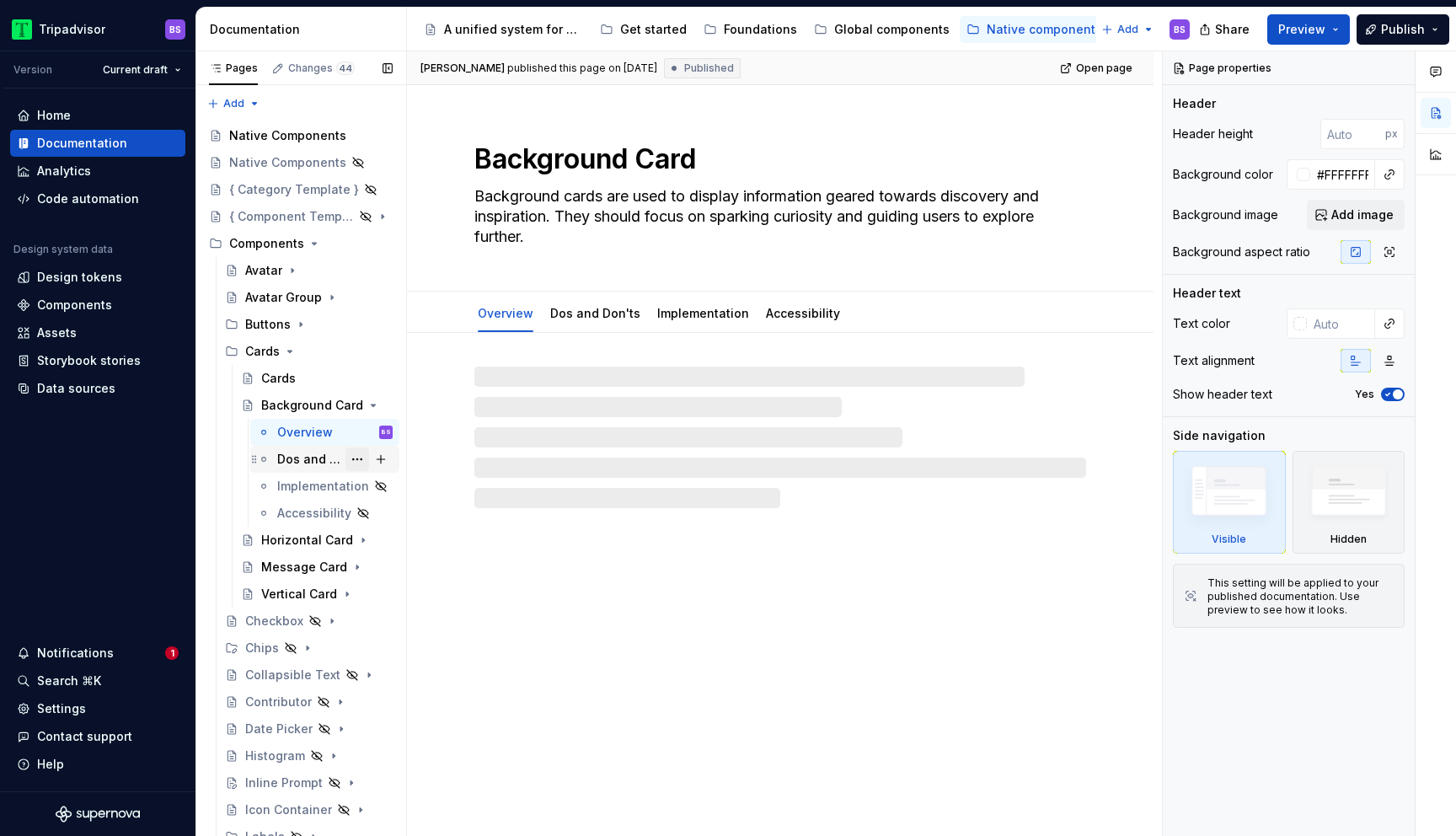
click at [353, 460] on button "Page tree" at bounding box center [358, 460] width 24 height 24
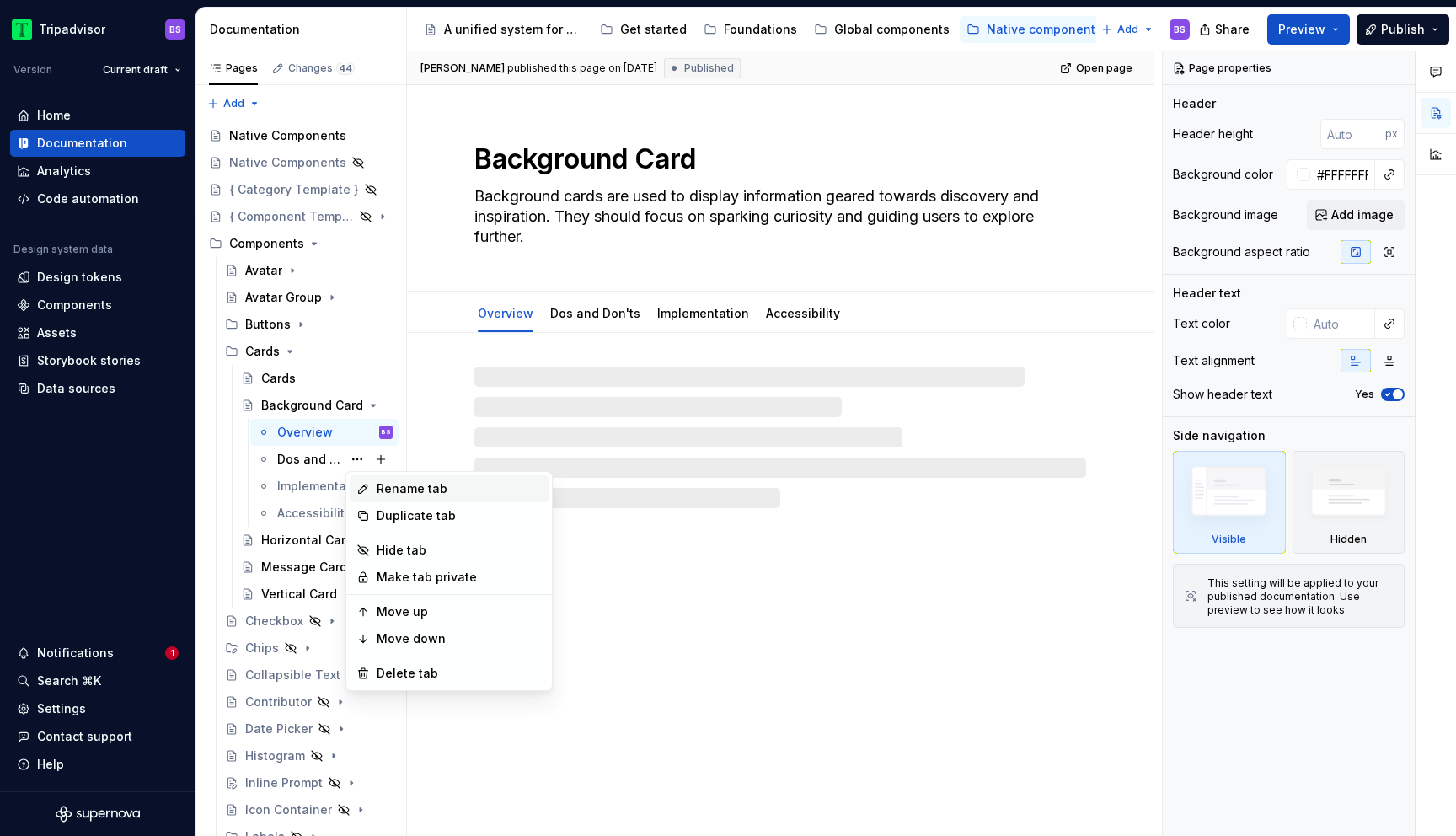
click at [400, 490] on div "Rename tab" at bounding box center [460, 489] width 166 height 17
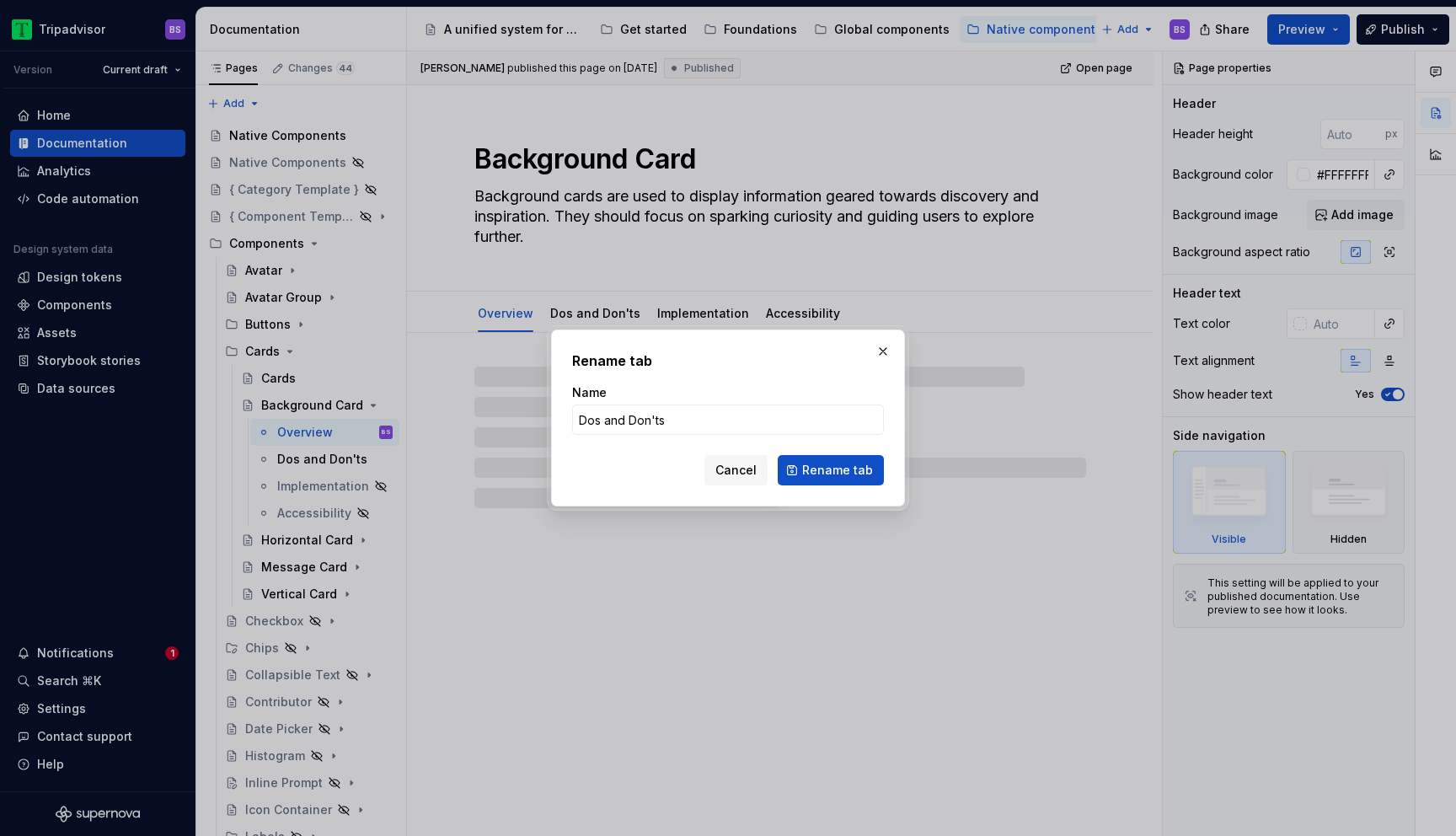
type textarea "*"
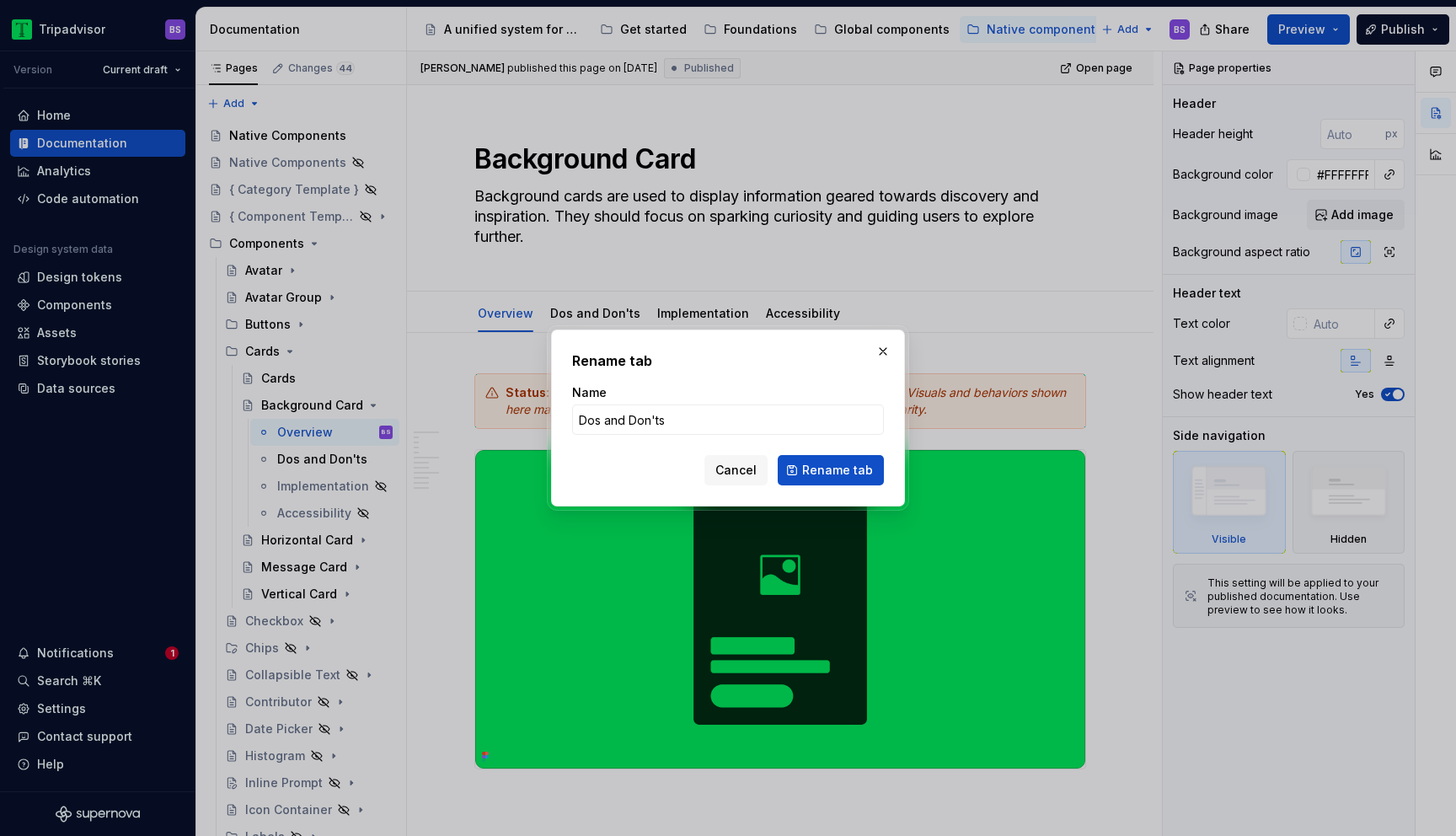
type input "Dos & Don'ts"
click button "Rename tab" at bounding box center [831, 470] width 106 height 30
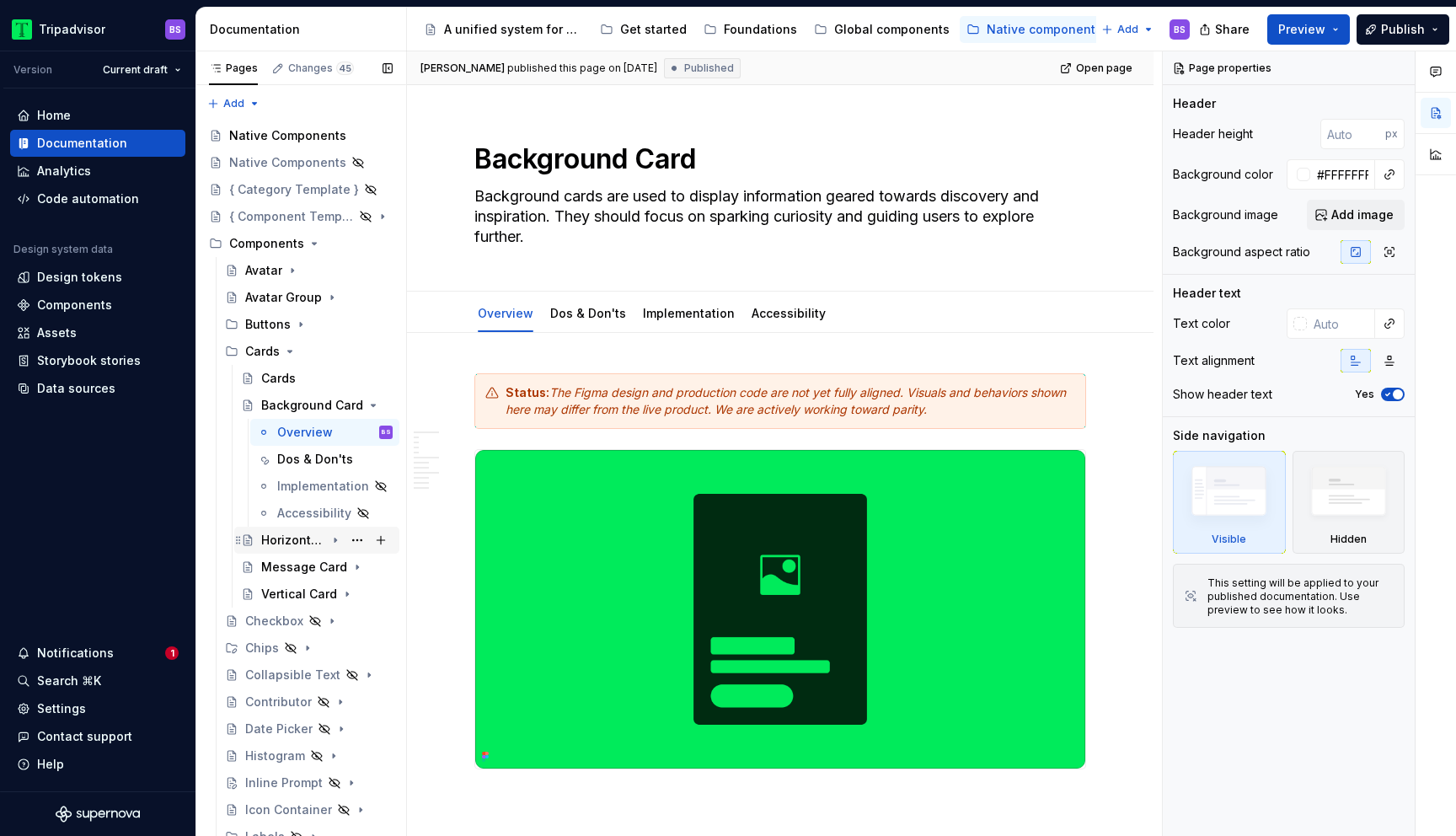
click at [340, 543] on icon "Page tree" at bounding box center [336, 541] width 14 height 14
click at [358, 594] on button "Page tree" at bounding box center [358, 595] width 24 height 24
type textarea "*"
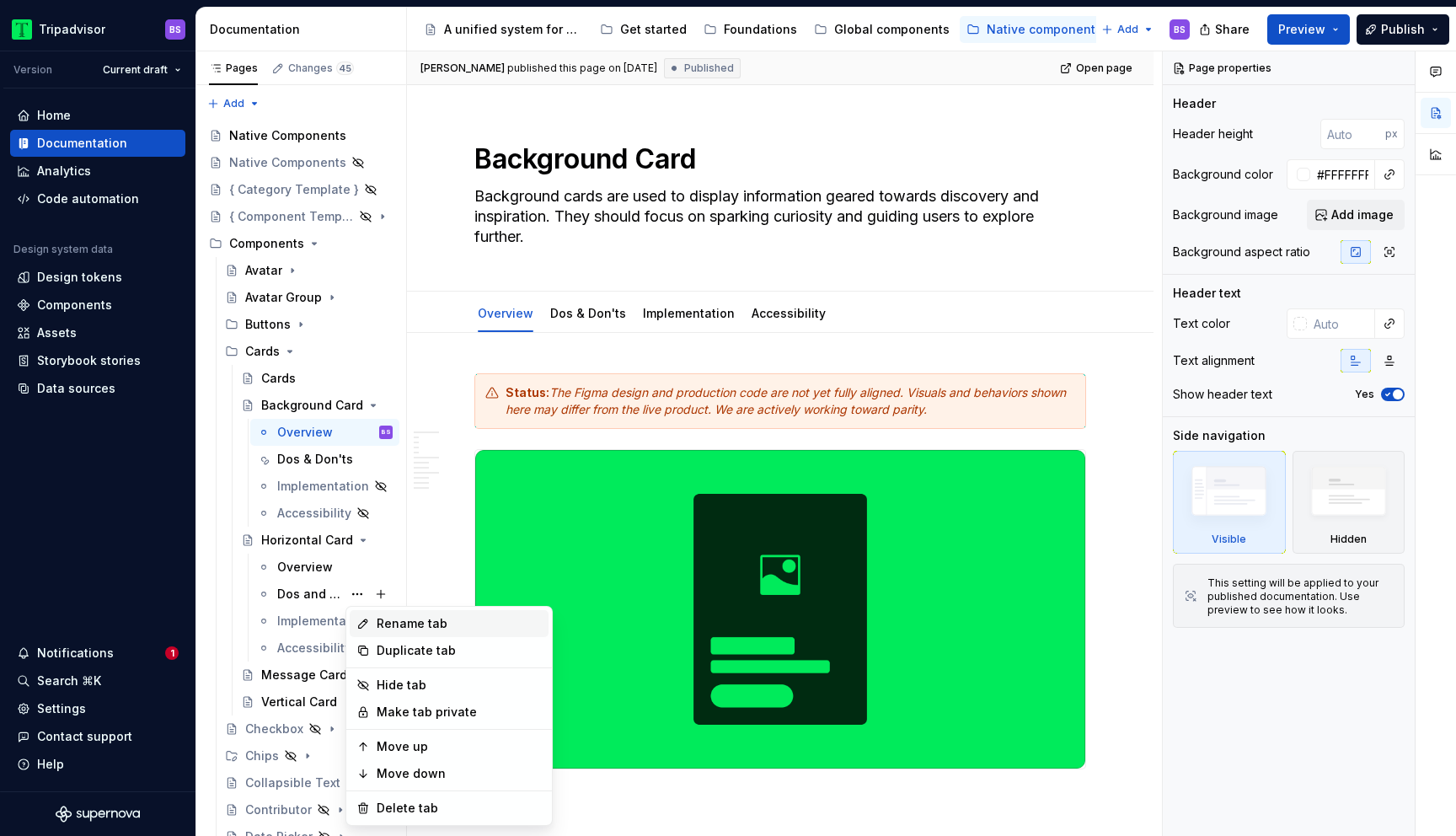
click at [396, 624] on div "Rename tab" at bounding box center [460, 624] width 166 height 17
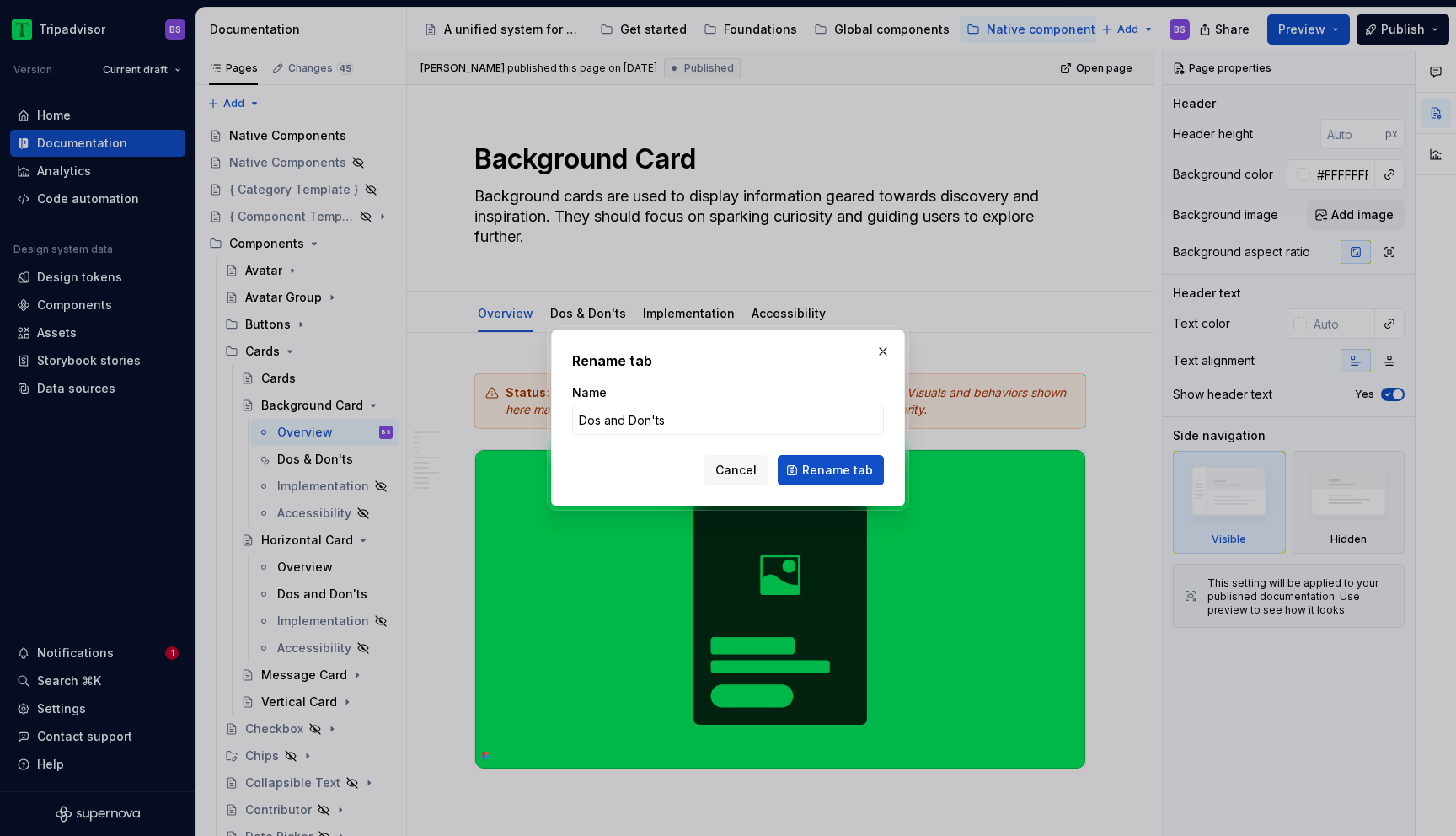
type input "Dos & Don'ts"
click button "Rename tab" at bounding box center [831, 470] width 106 height 30
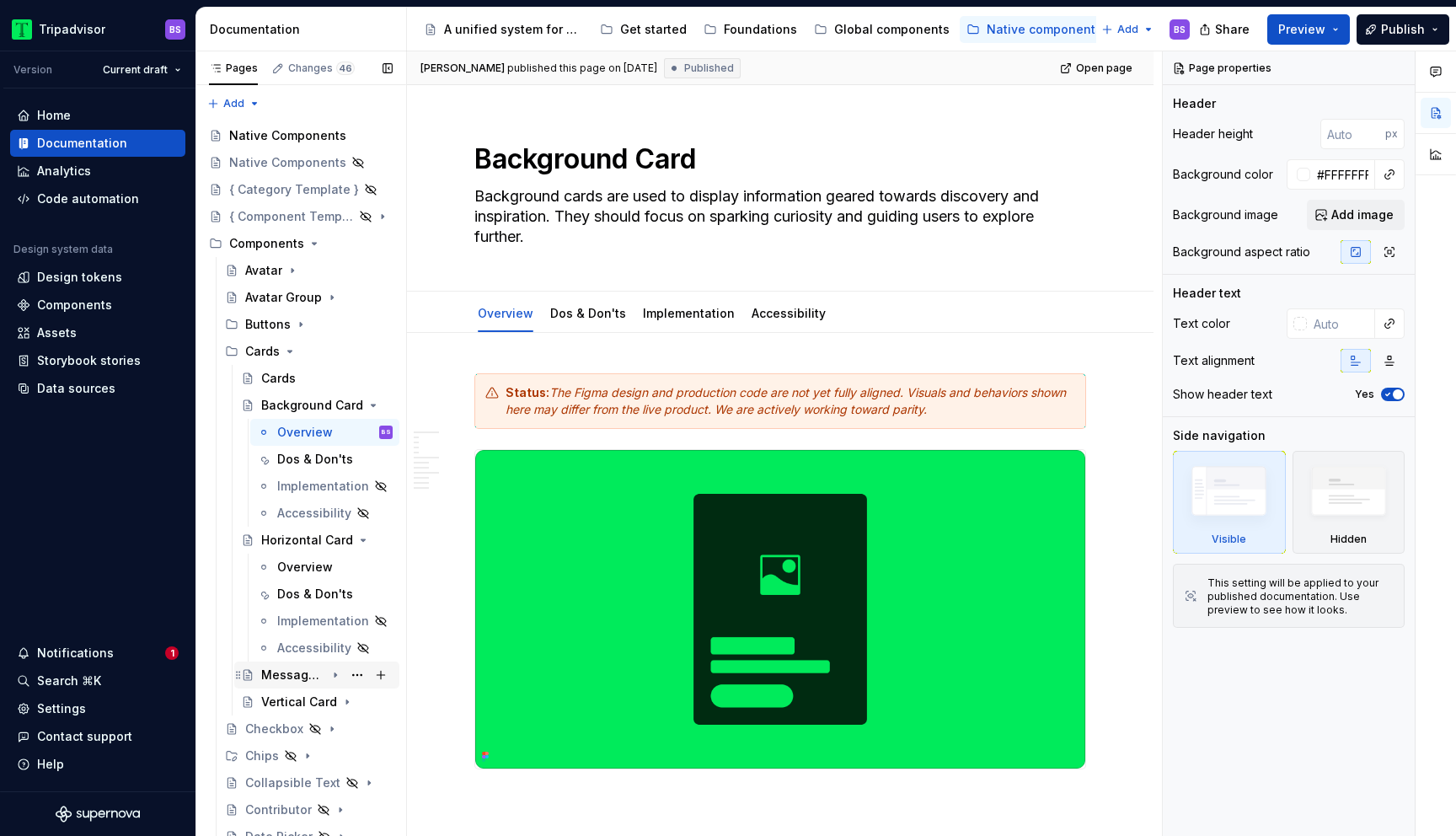
click at [336, 678] on icon "Page tree" at bounding box center [336, 675] width 14 height 14
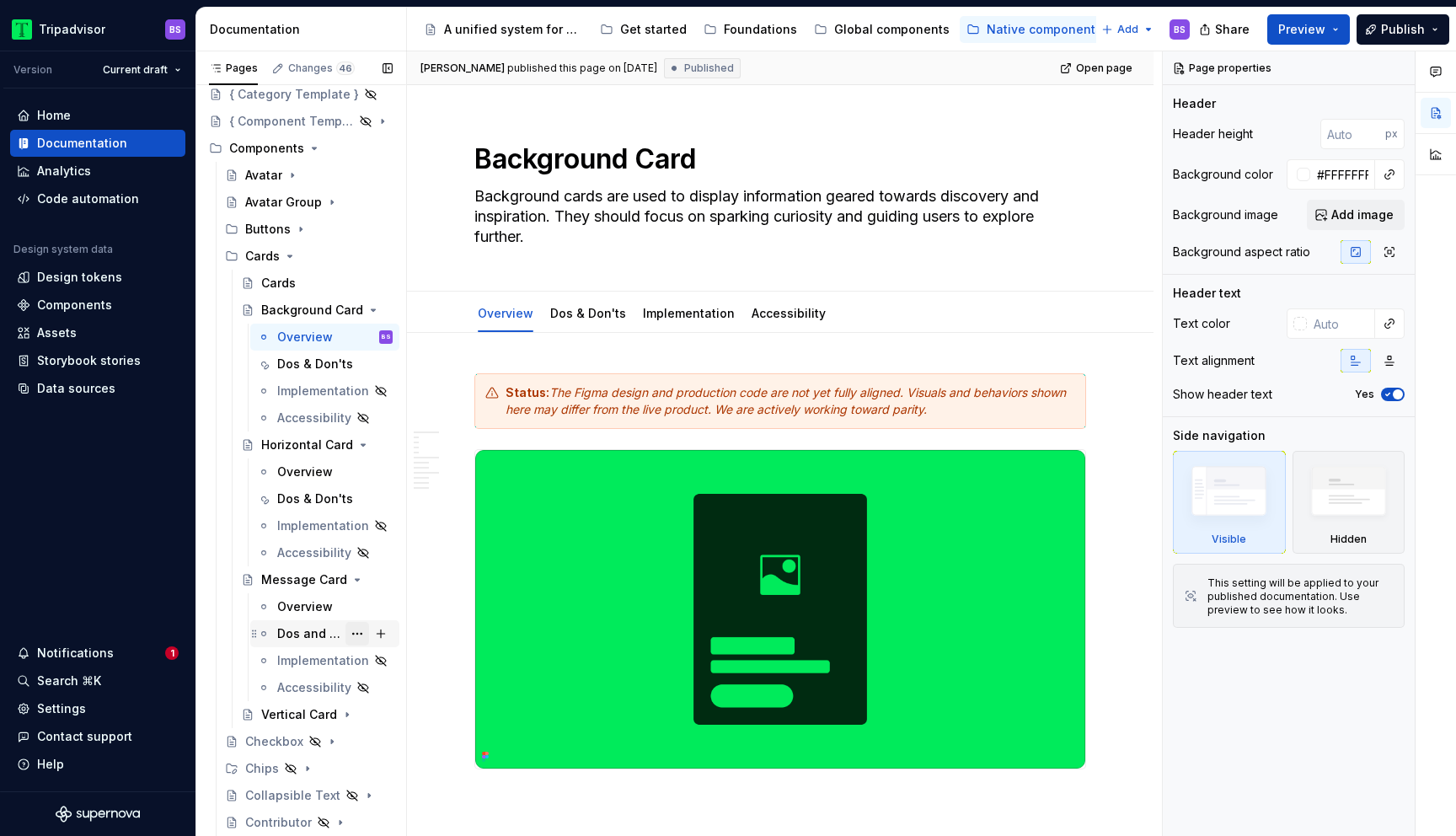
click at [361, 634] on button "Page tree" at bounding box center [358, 634] width 24 height 24
type textarea "*"
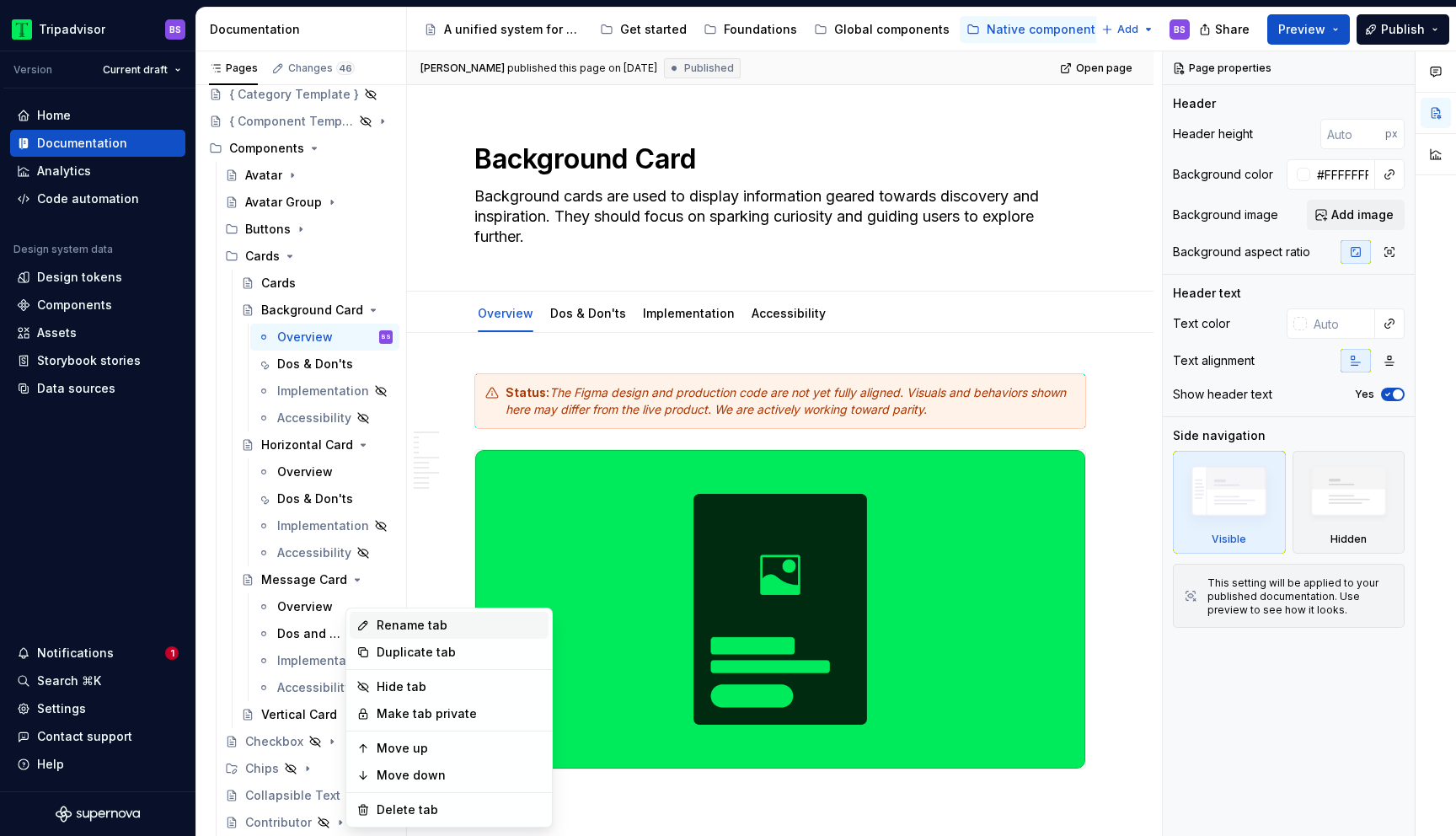
click at [392, 628] on div "Rename tab" at bounding box center [460, 626] width 166 height 17
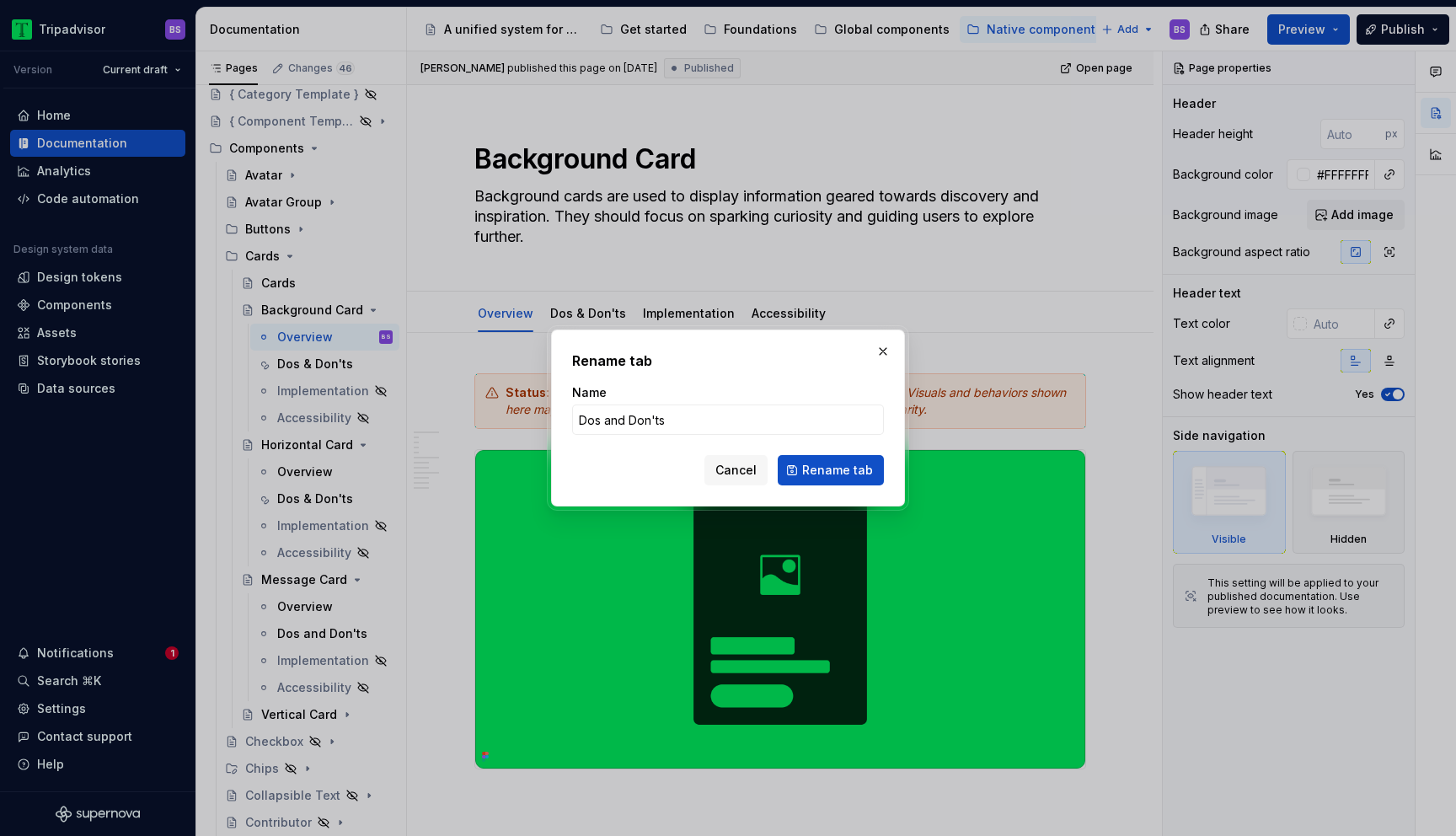
type input "Dos & Don'ts"
click button "Rename tab" at bounding box center [831, 470] width 106 height 30
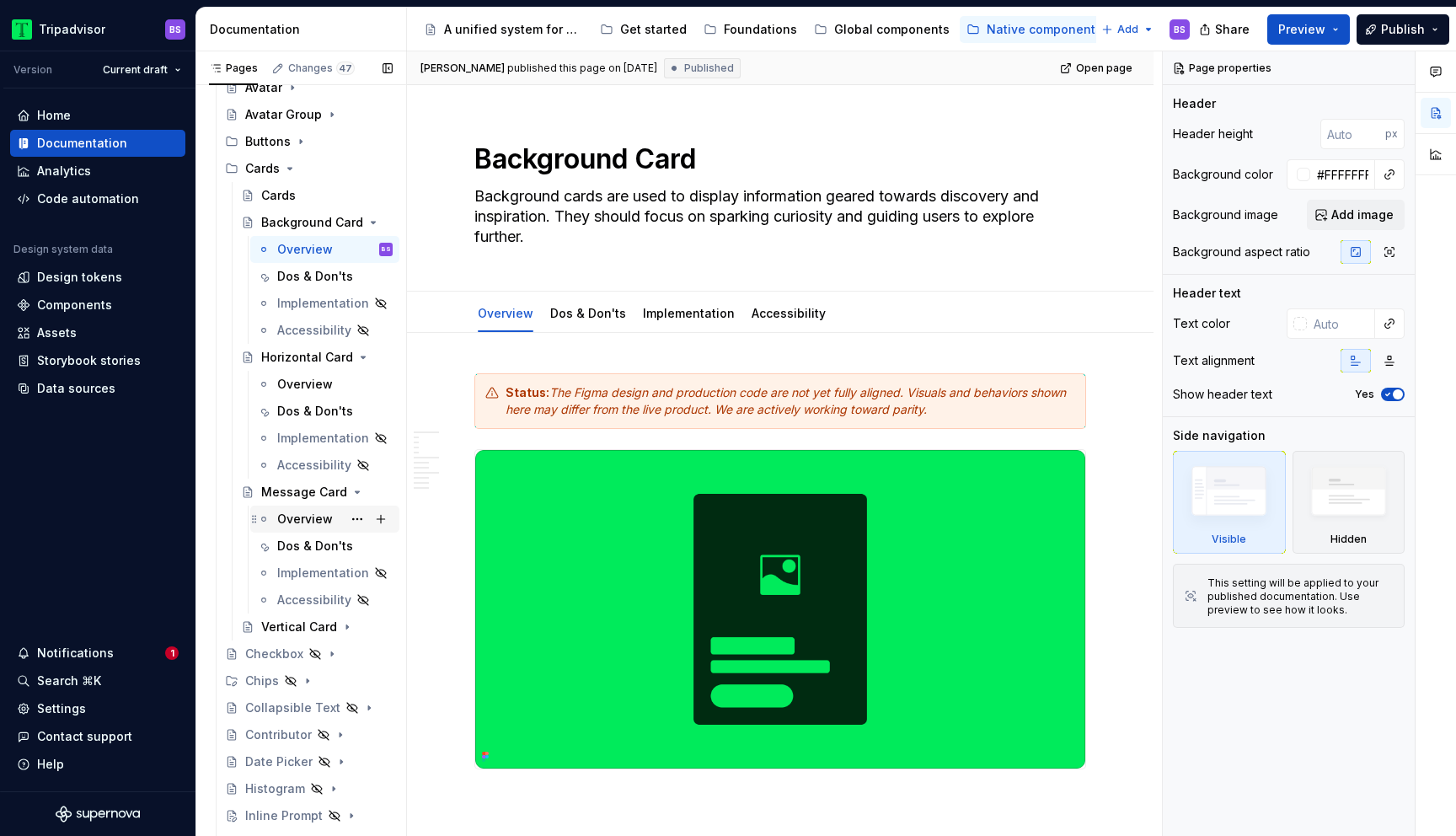
scroll to position [203, 0]
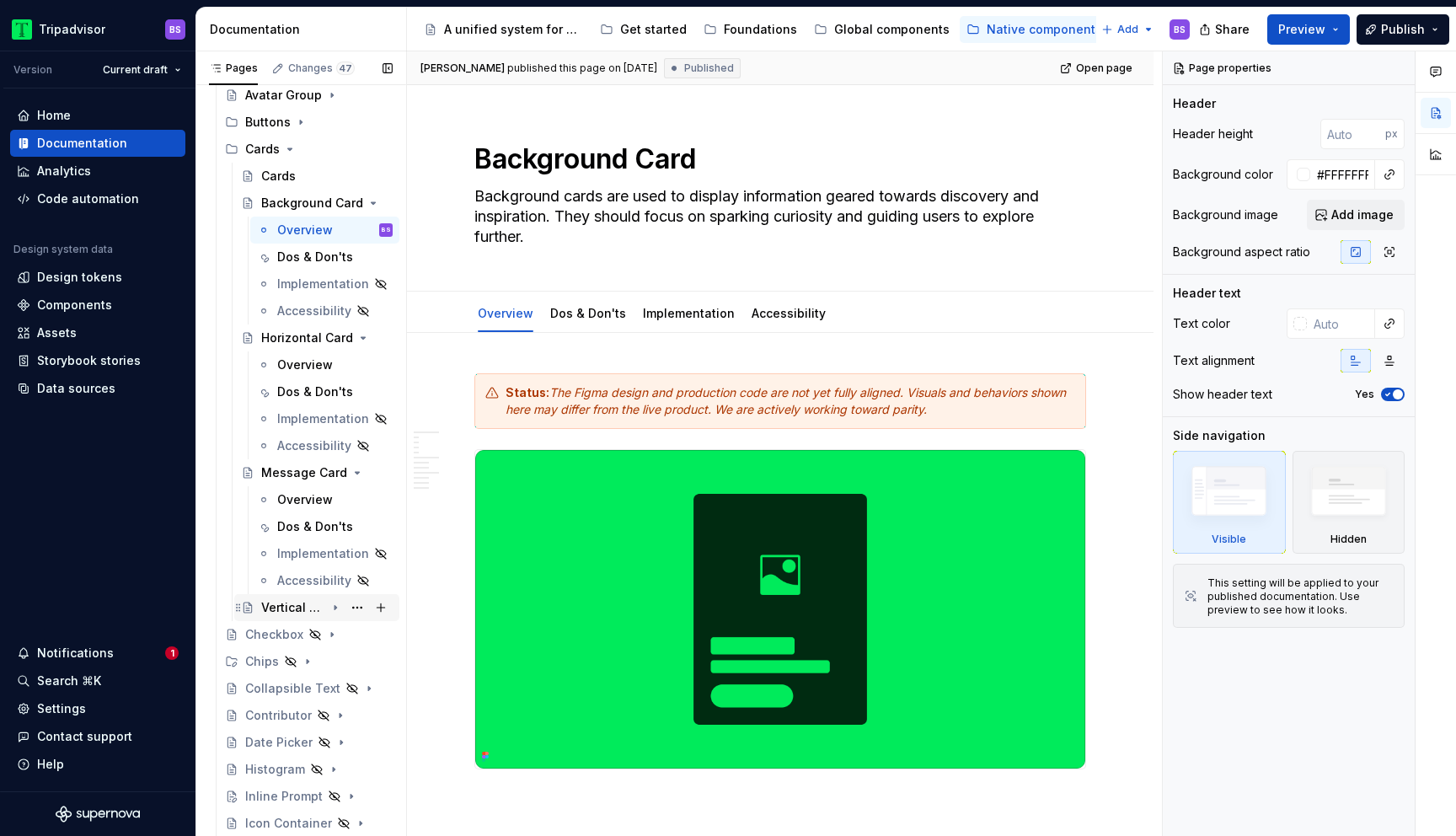
click at [340, 609] on icon "Page tree" at bounding box center [336, 609] width 14 height 14
click at [362, 661] on button "Page tree" at bounding box center [358, 662] width 24 height 24
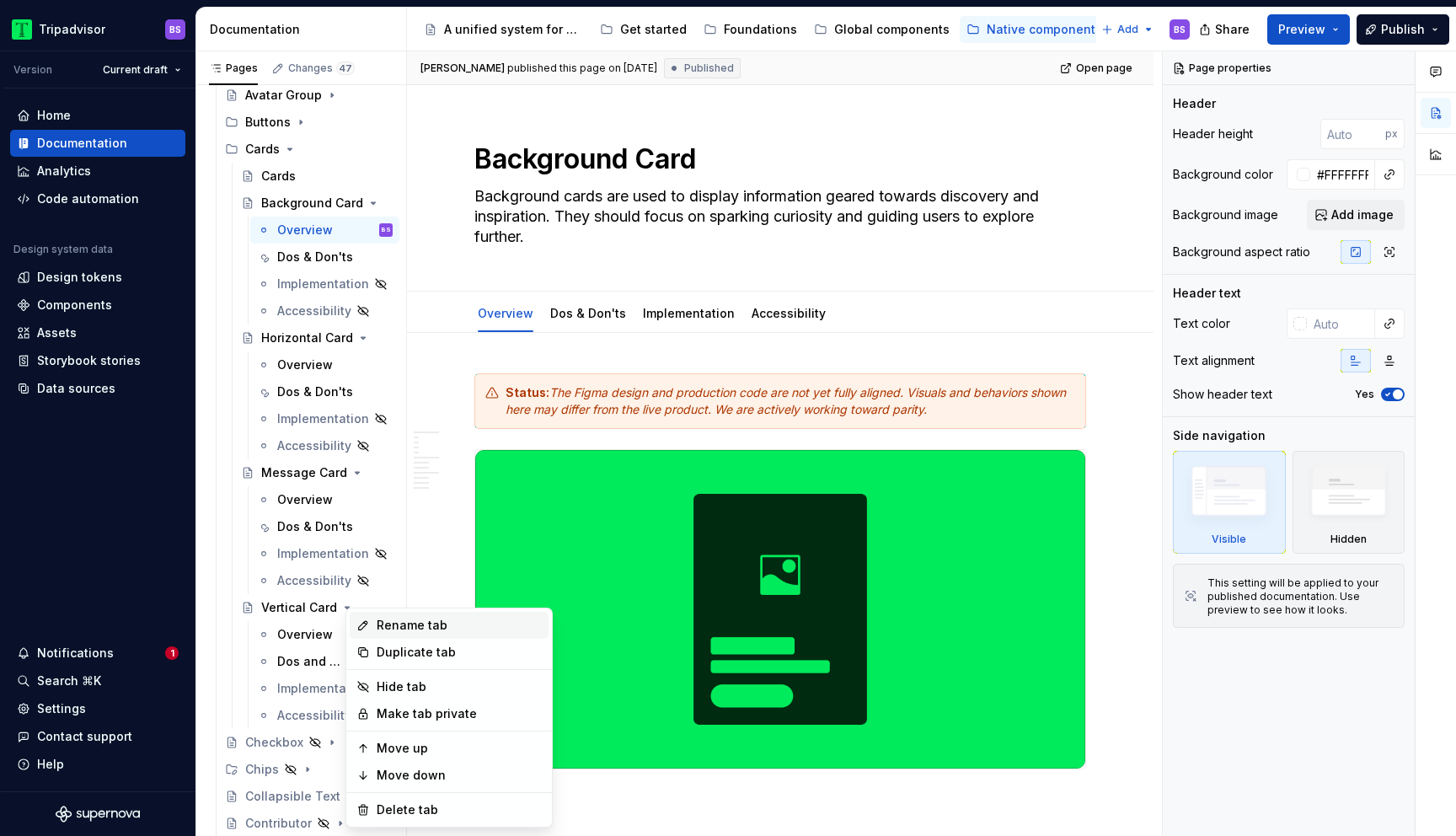
click at [405, 624] on div "Rename tab" at bounding box center [460, 626] width 166 height 17
type textarea "*"
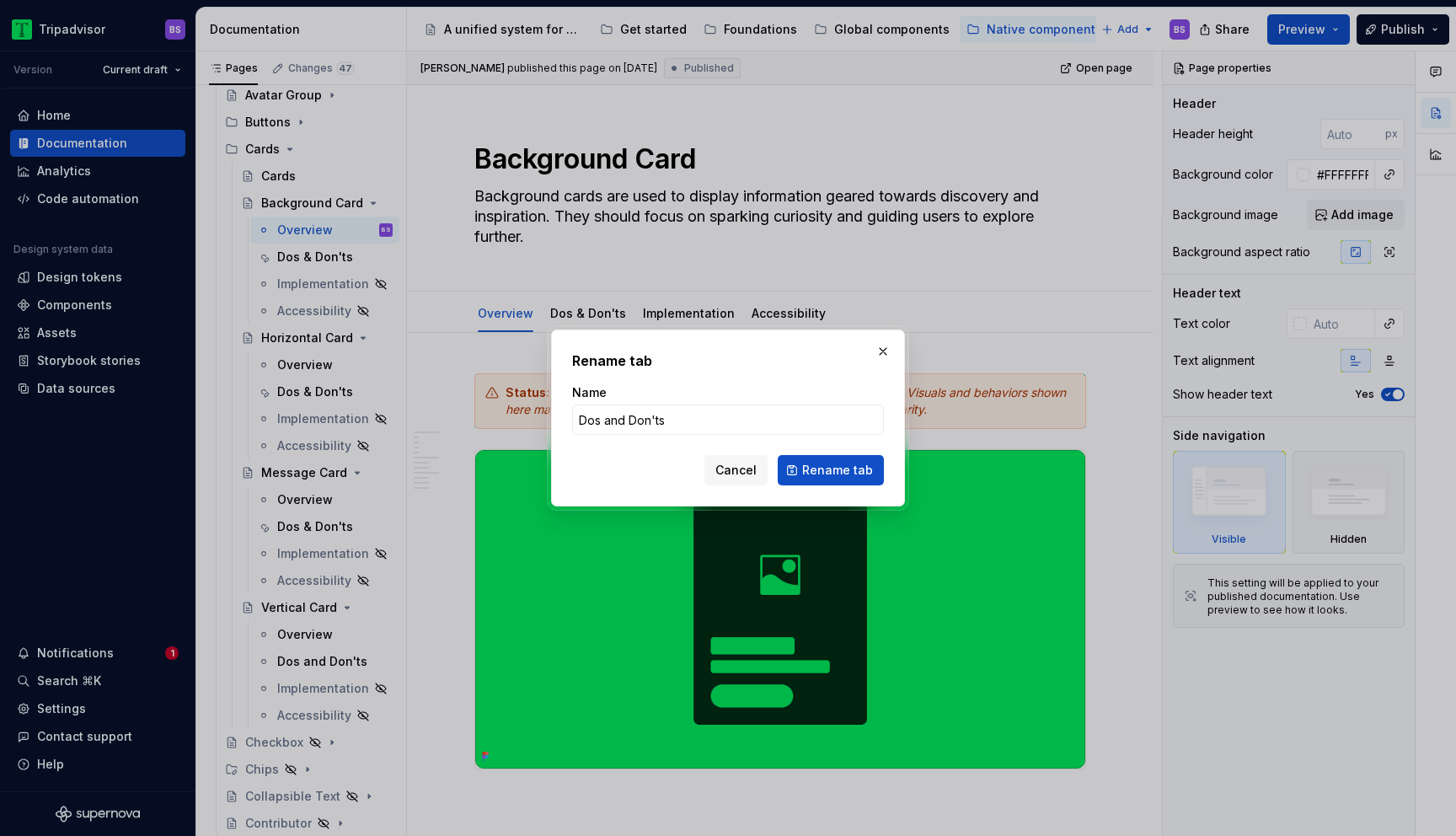
type input "Dos & Don'ts"
click button "Rename tab" at bounding box center [831, 470] width 106 height 30
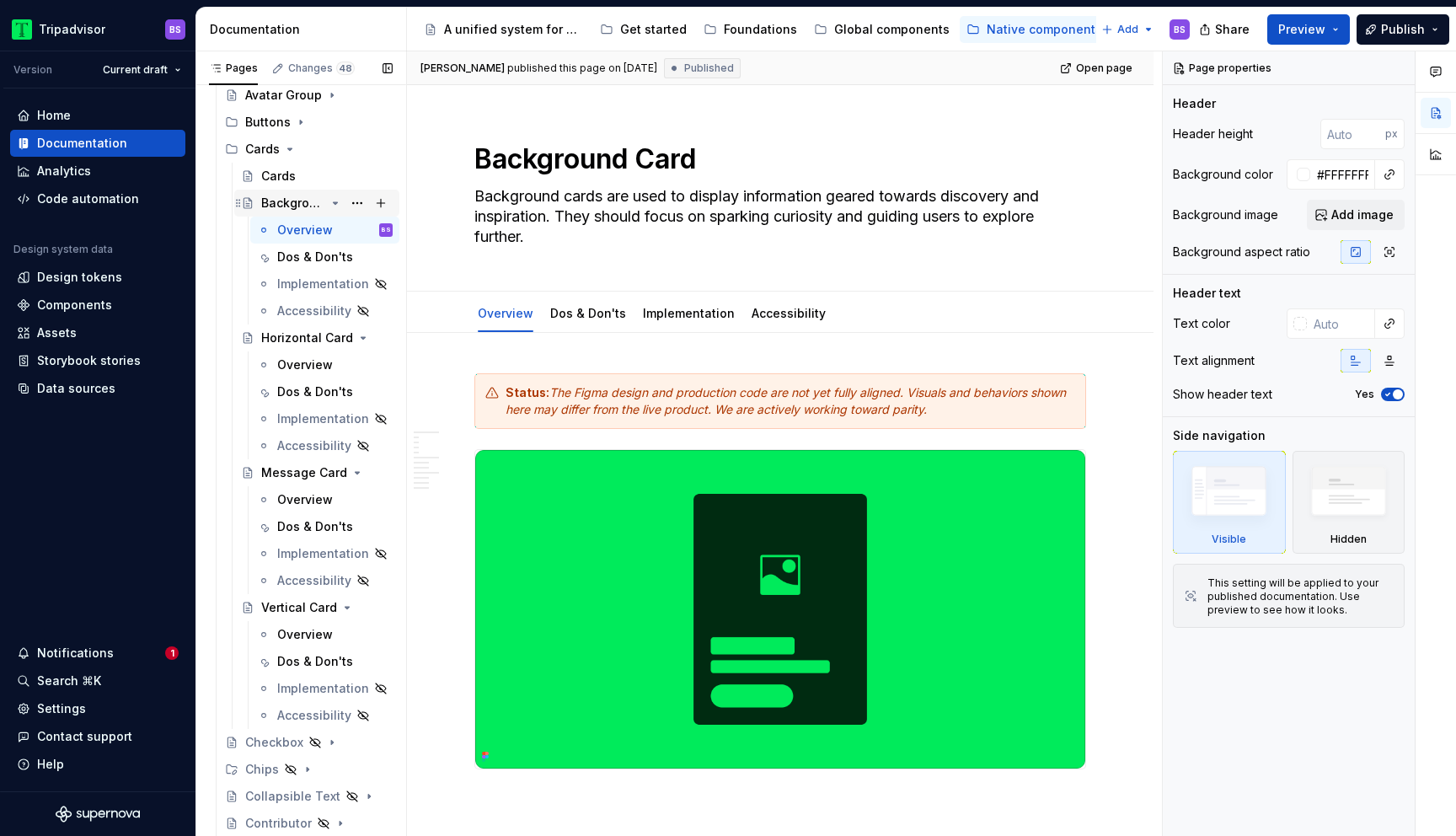
click at [342, 199] on div "Background Card" at bounding box center [327, 204] width 132 height 24
click at [335, 205] on icon "Page tree" at bounding box center [336, 204] width 14 height 14
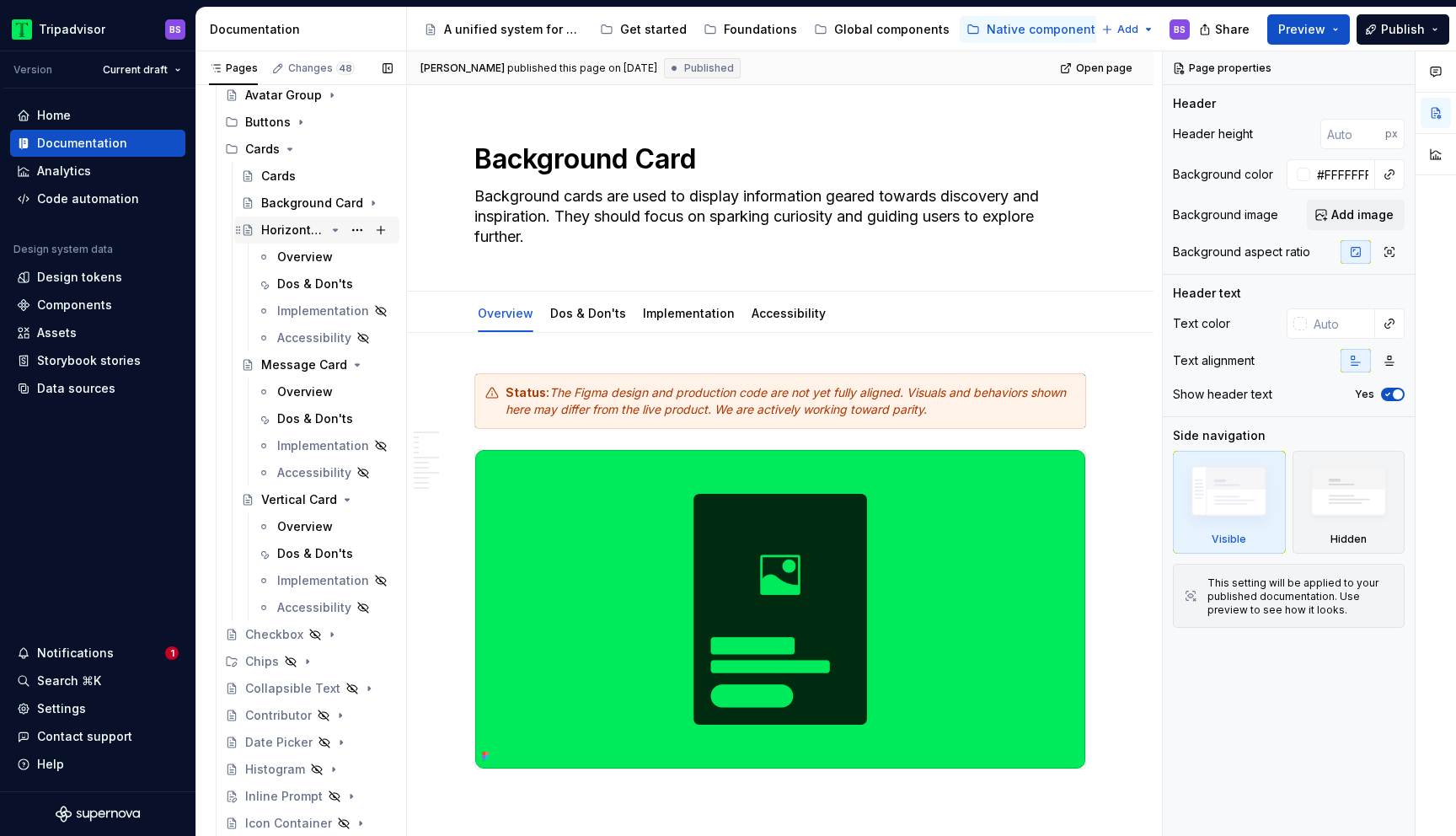
click at [335, 230] on icon "Page tree" at bounding box center [336, 230] width 4 height 2
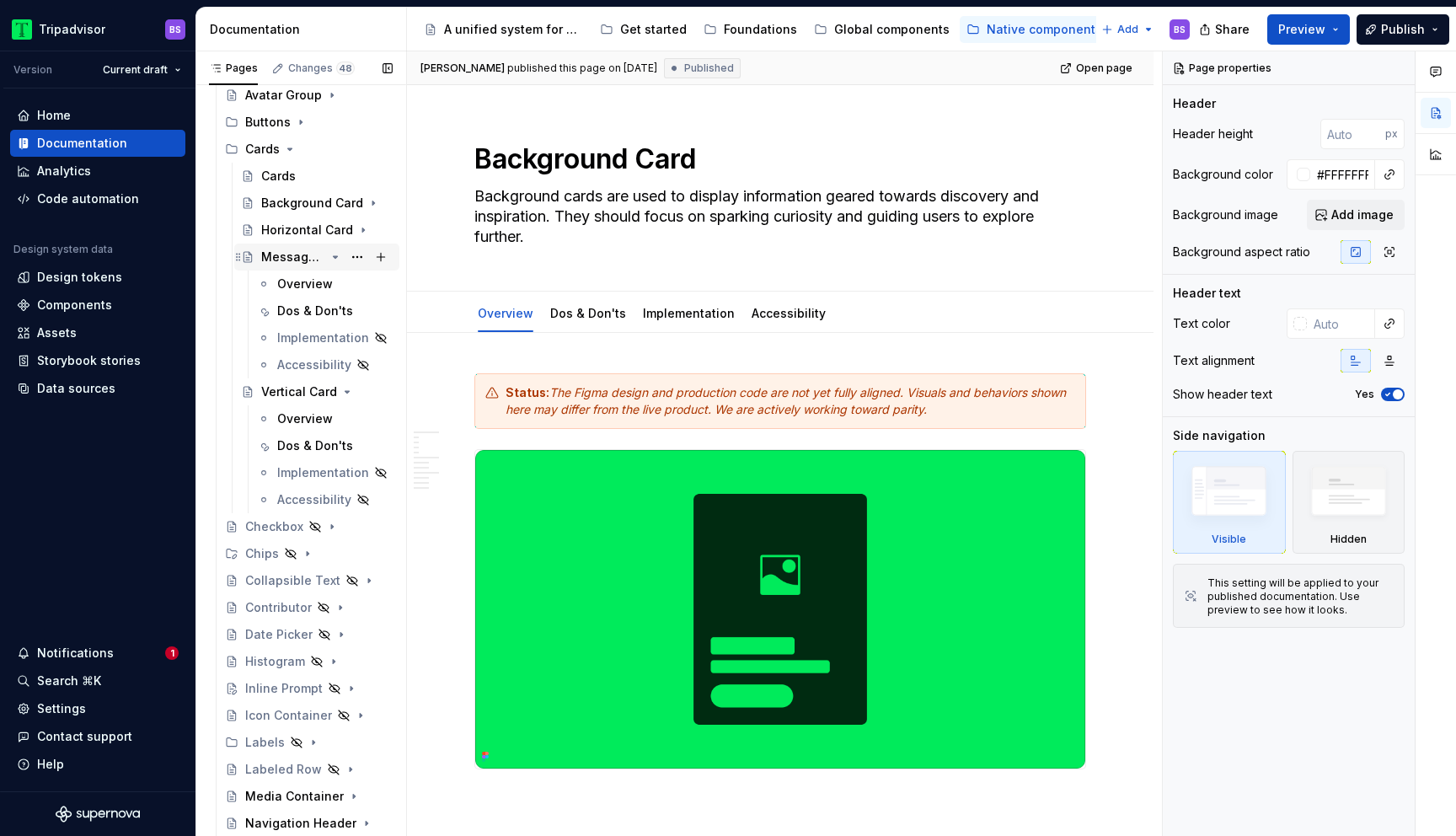
click at [335, 258] on icon "Page tree" at bounding box center [336, 257] width 4 height 2
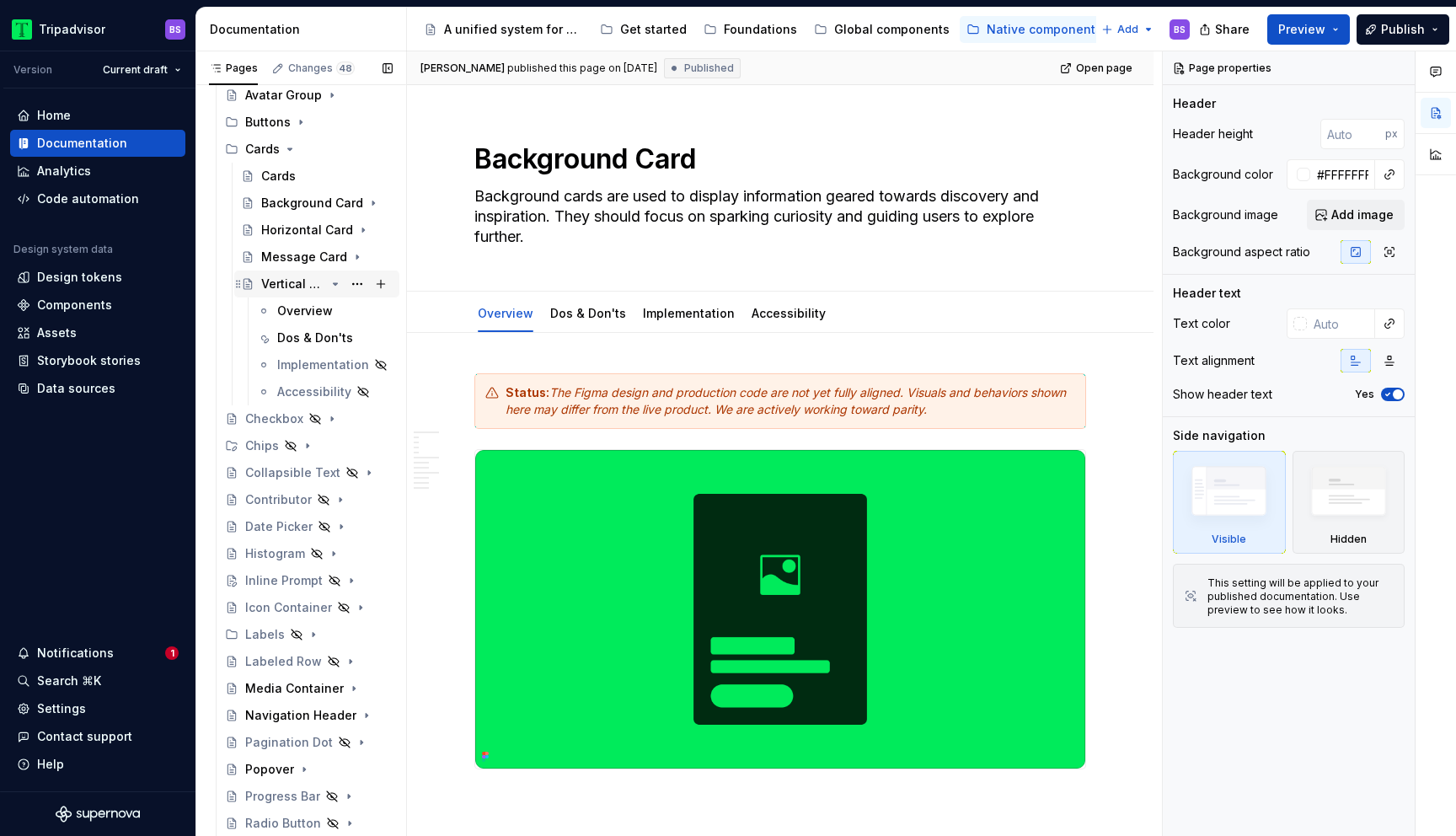
click at [330, 281] on icon "Page tree" at bounding box center [336, 284] width 14 height 14
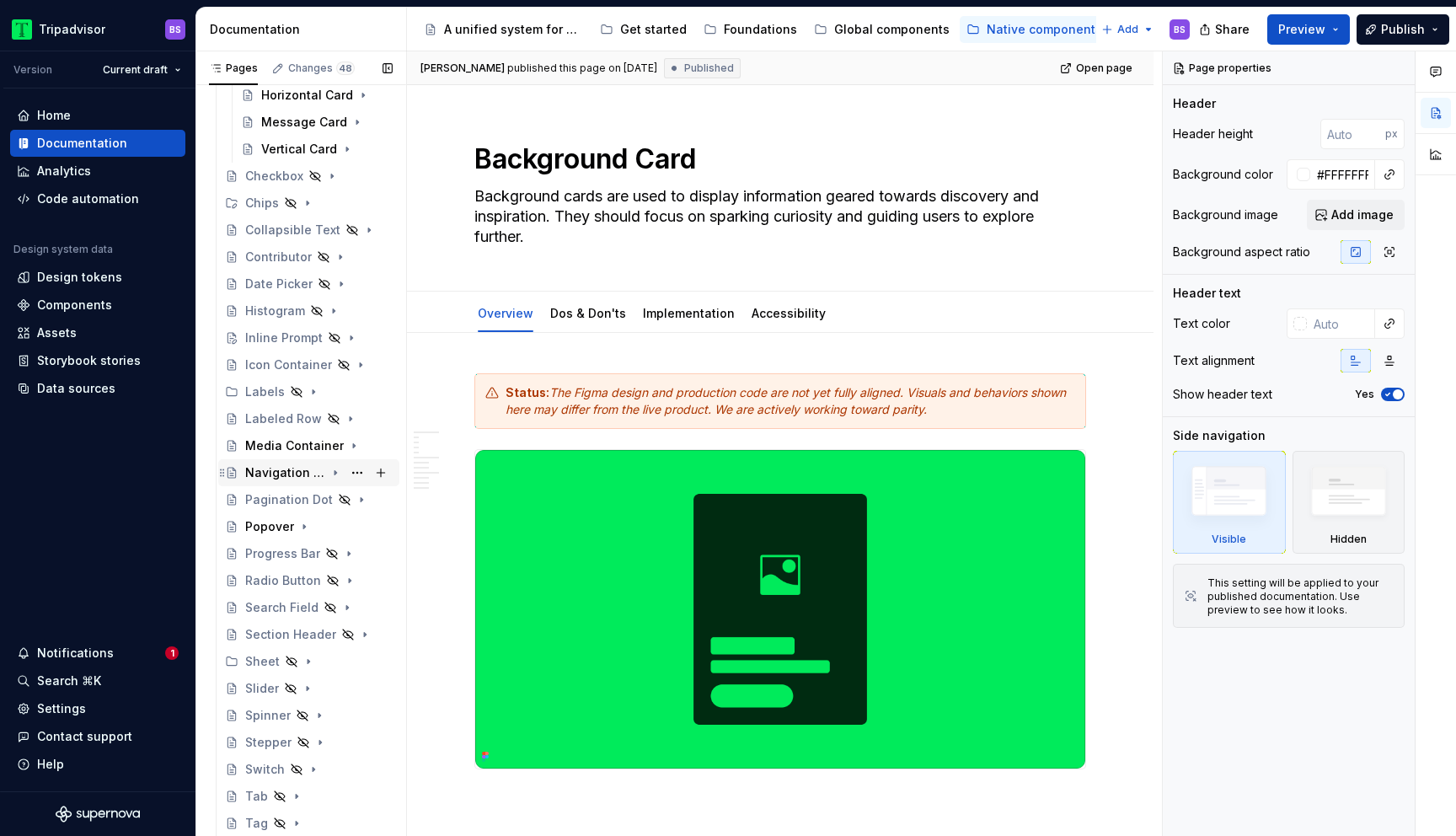
scroll to position [344, 0]
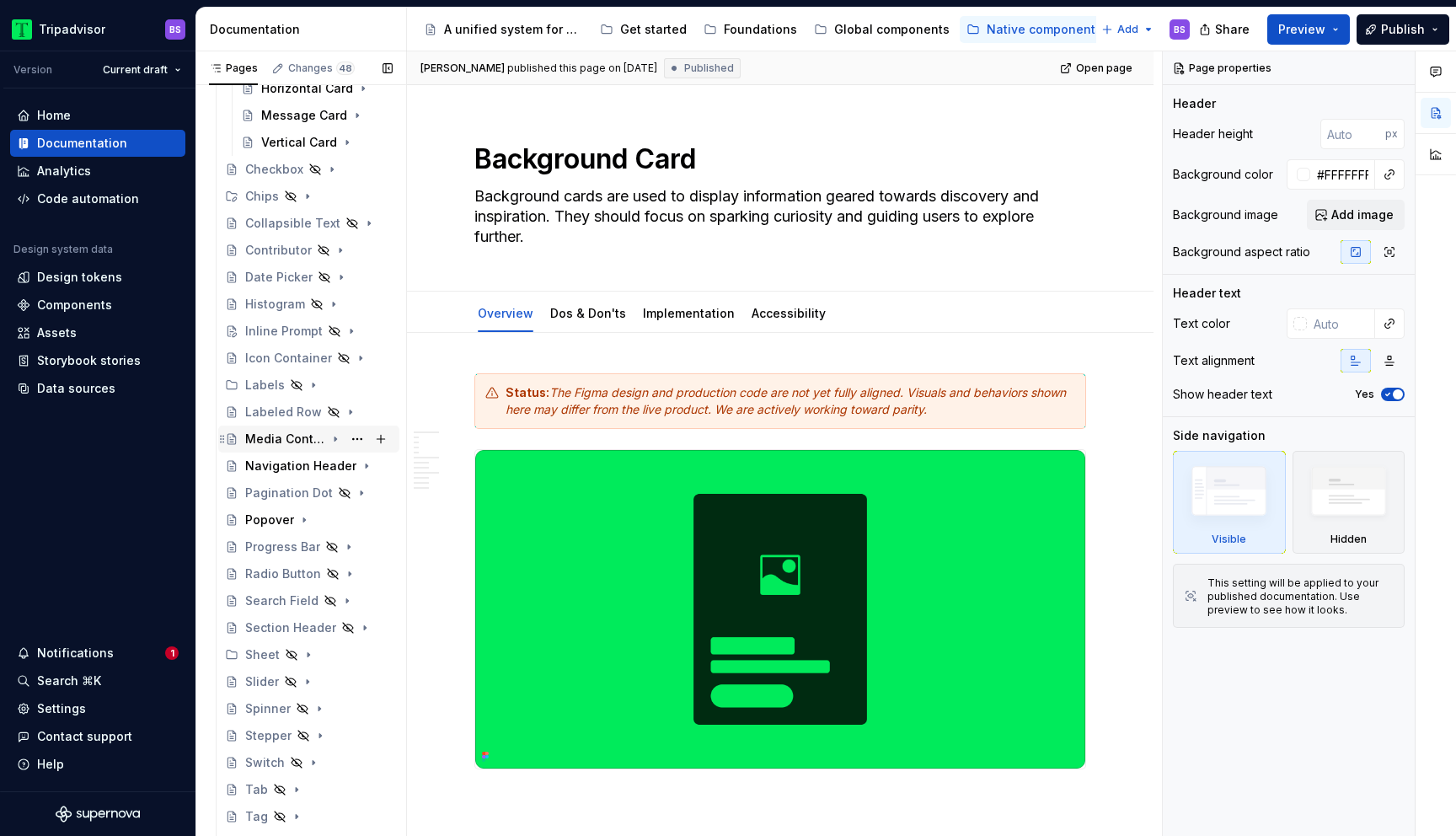
click at [337, 440] on icon "Page tree" at bounding box center [336, 440] width 14 height 14
click at [353, 484] on button "Page tree" at bounding box center [358, 494] width 24 height 24
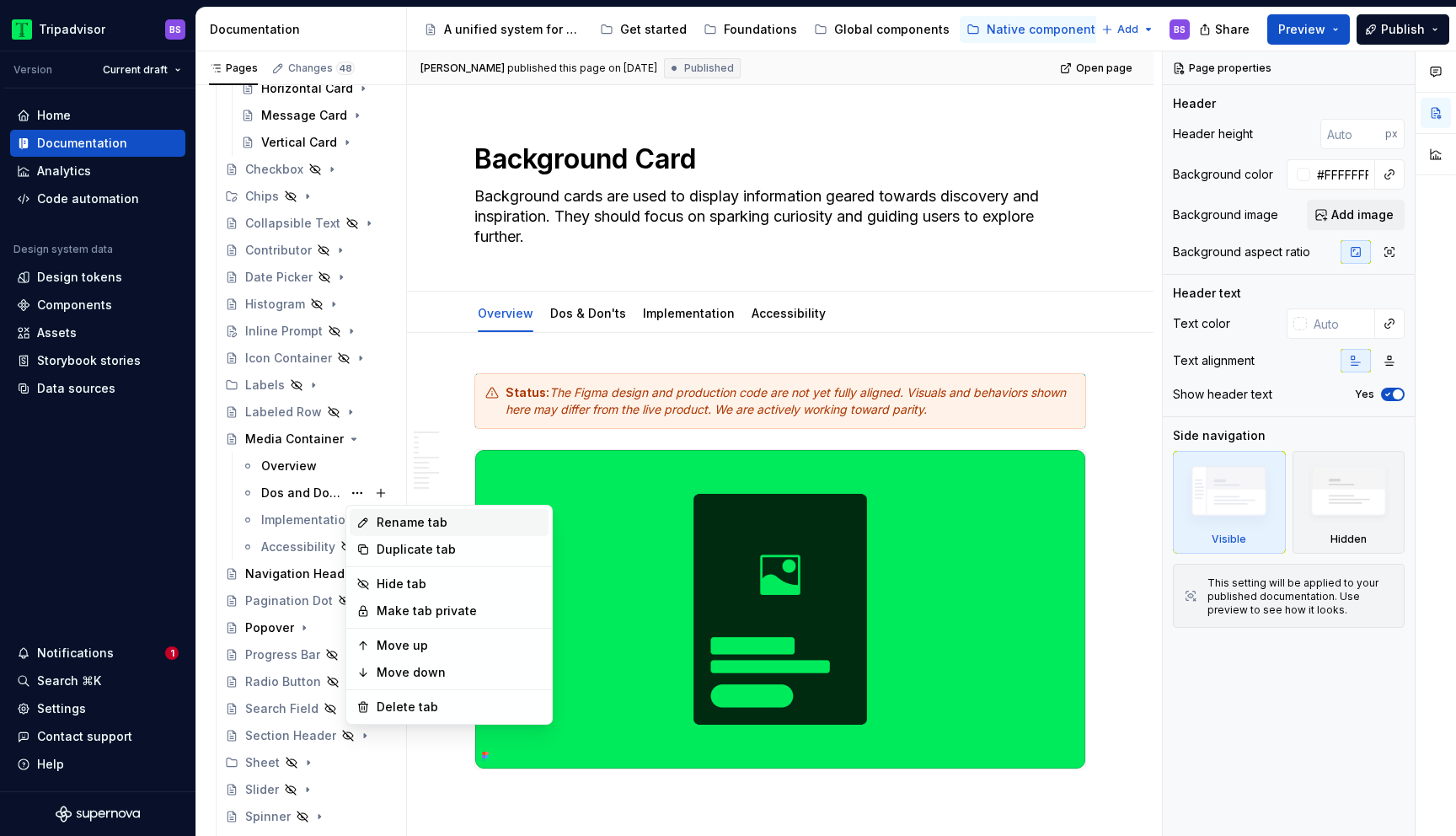
click at [400, 525] on div "Rename tab" at bounding box center [460, 523] width 166 height 17
type textarea "*"
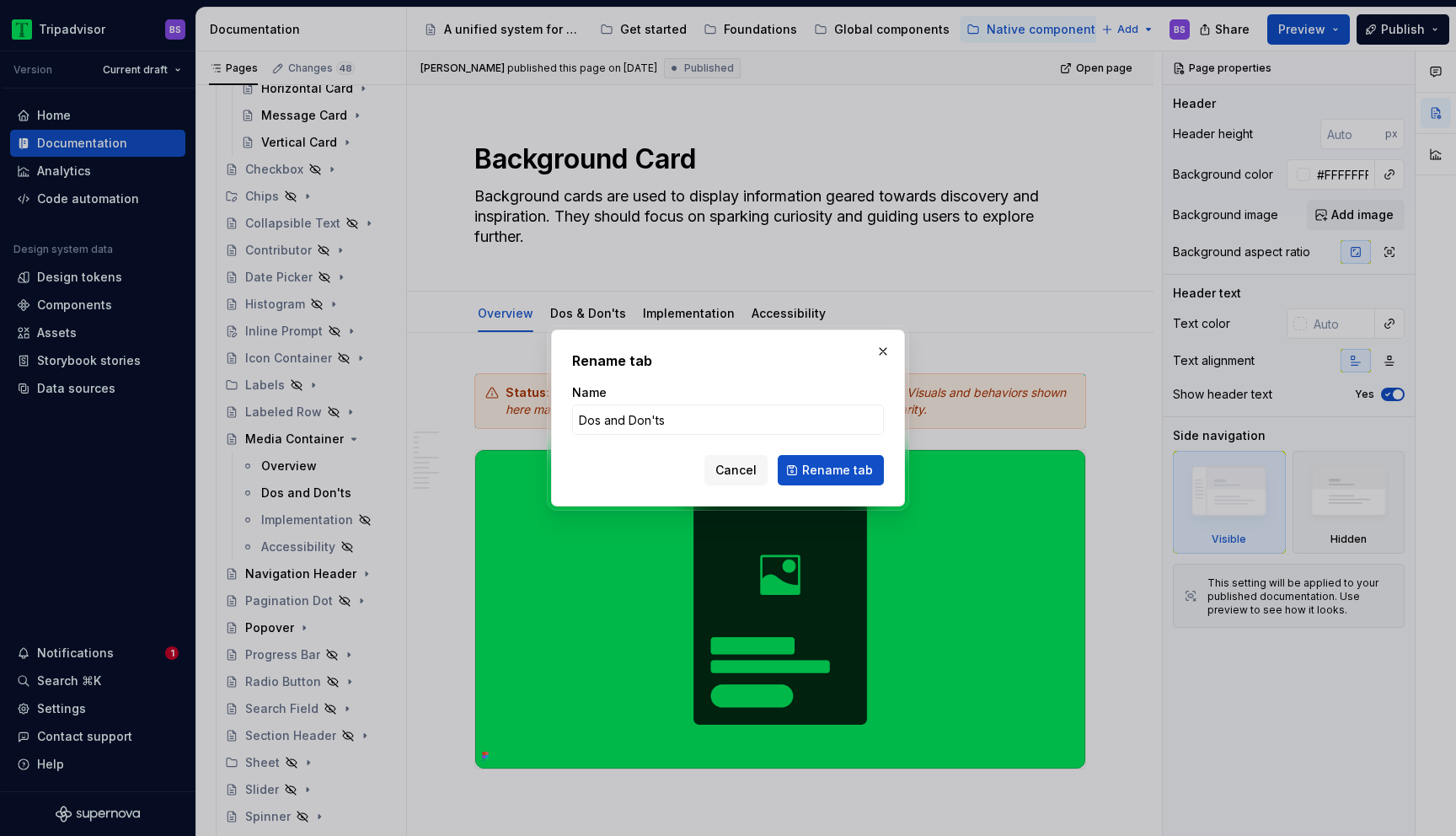
type input "Dos & Don'ts"
click button "Rename tab" at bounding box center [831, 470] width 106 height 30
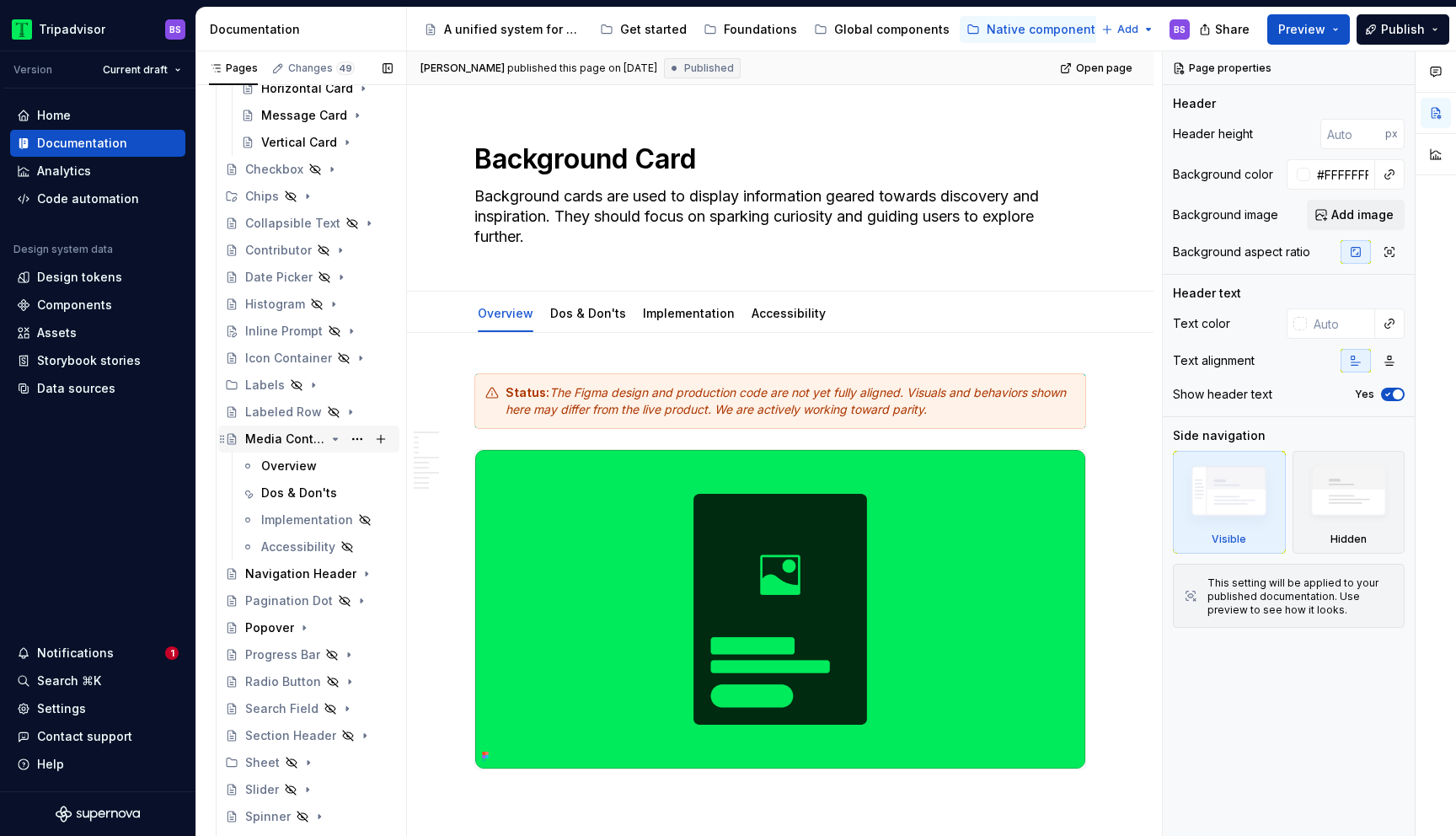
click at [331, 439] on icon "Page tree" at bounding box center [336, 440] width 14 height 14
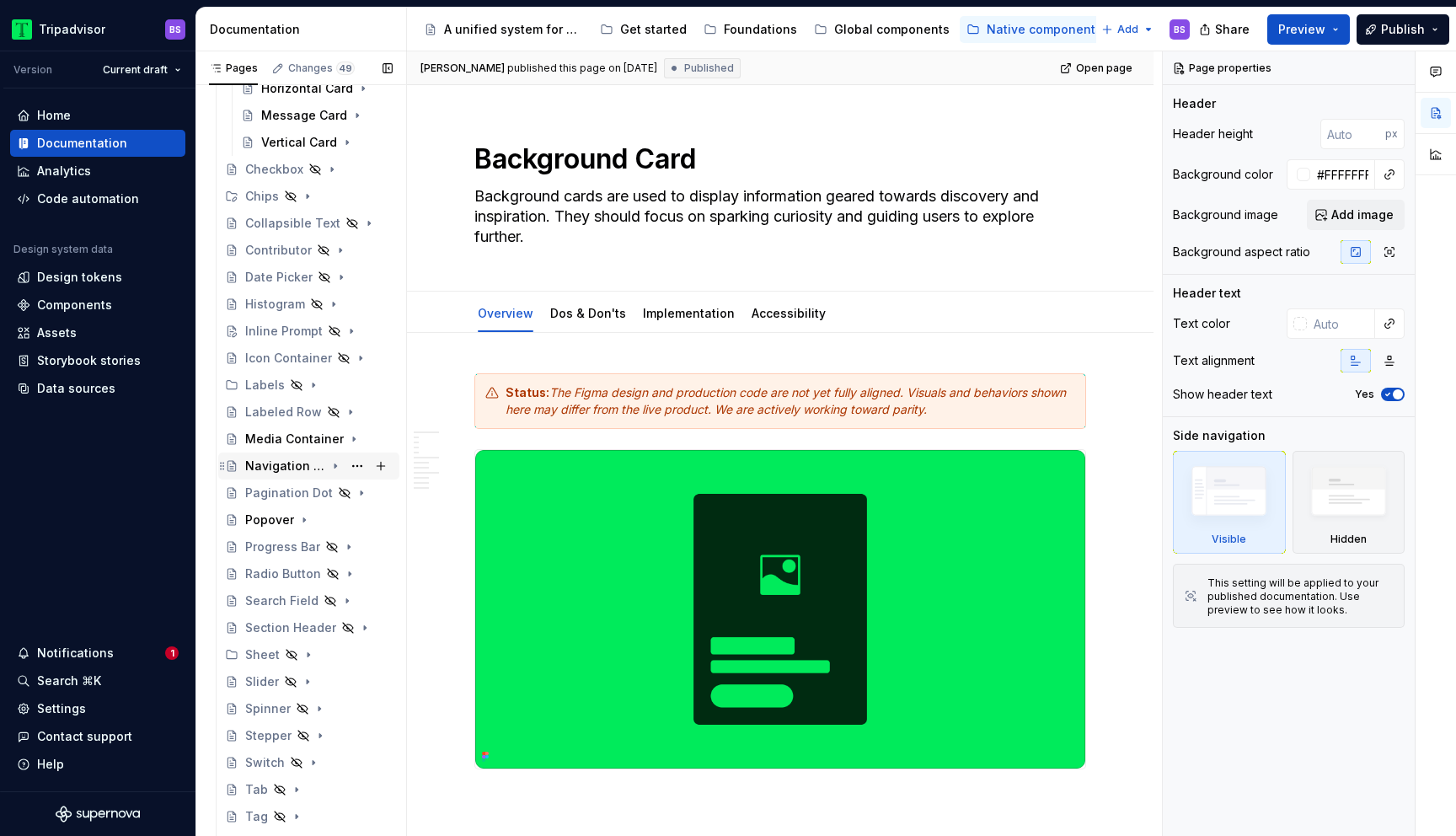
click at [341, 470] on div "Navigation Header" at bounding box center [319, 467] width 148 height 24
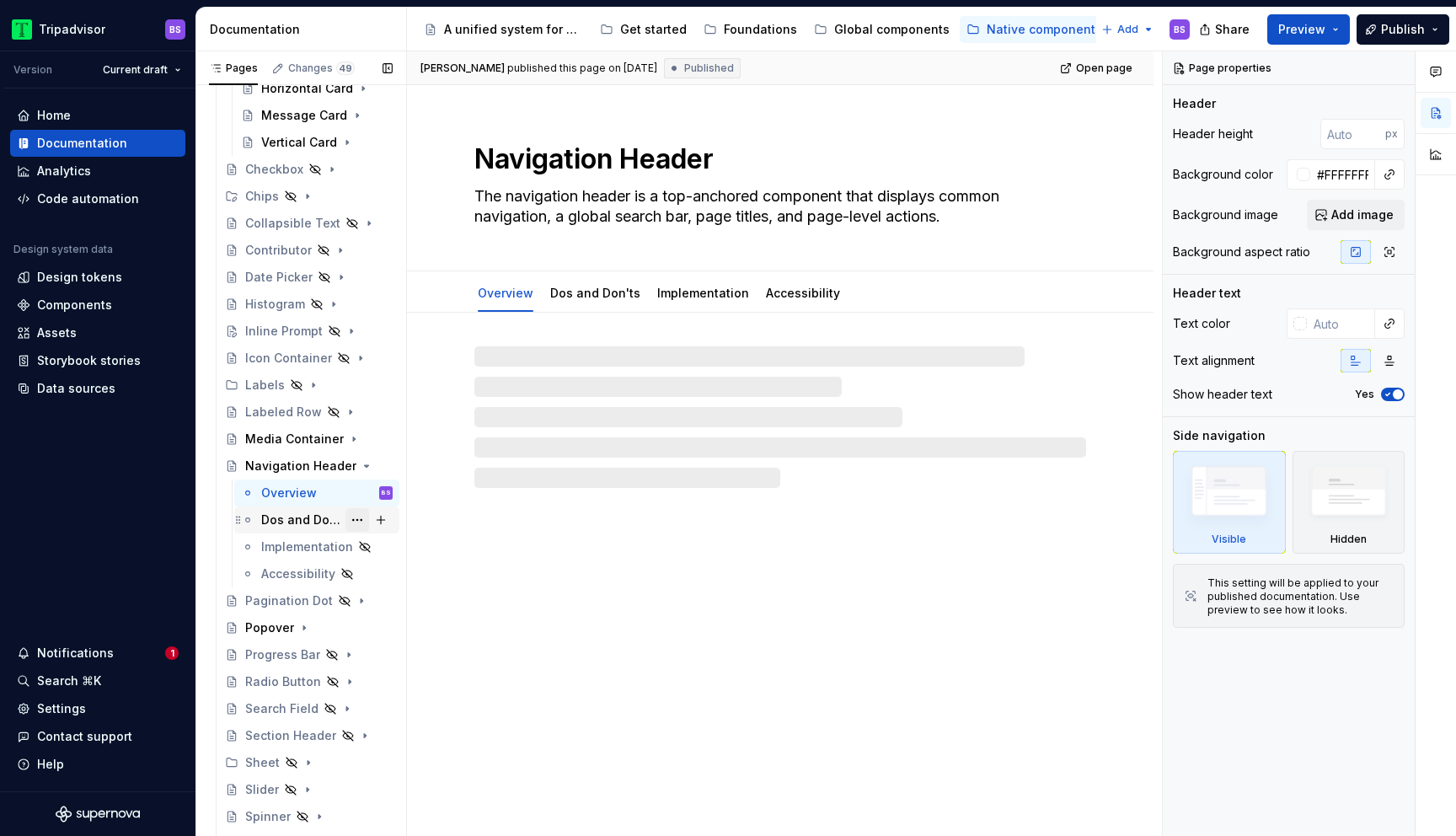
click at [357, 523] on button "Page tree" at bounding box center [358, 521] width 24 height 24
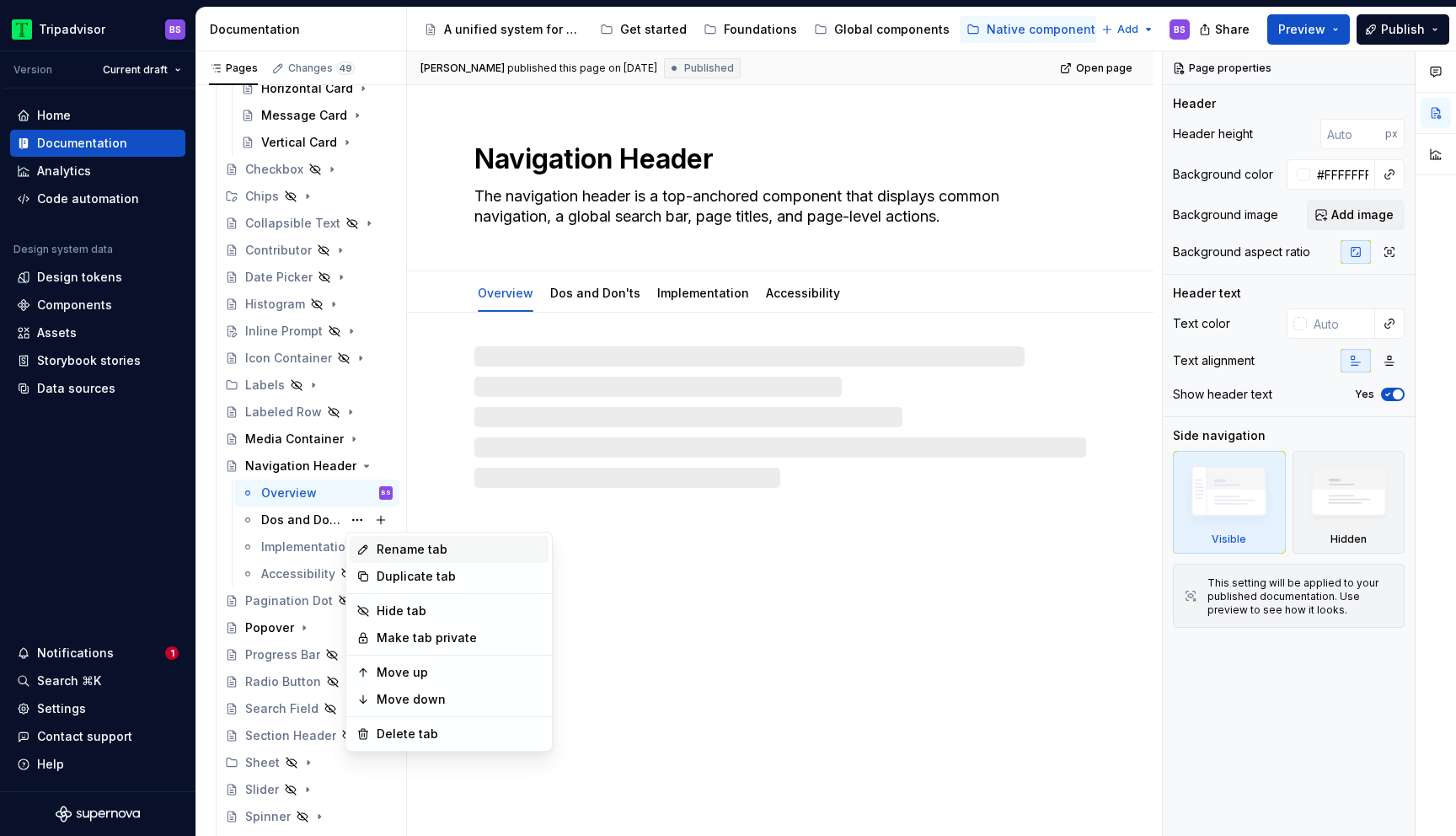
click at [387, 556] on div "Rename tab" at bounding box center [460, 550] width 166 height 17
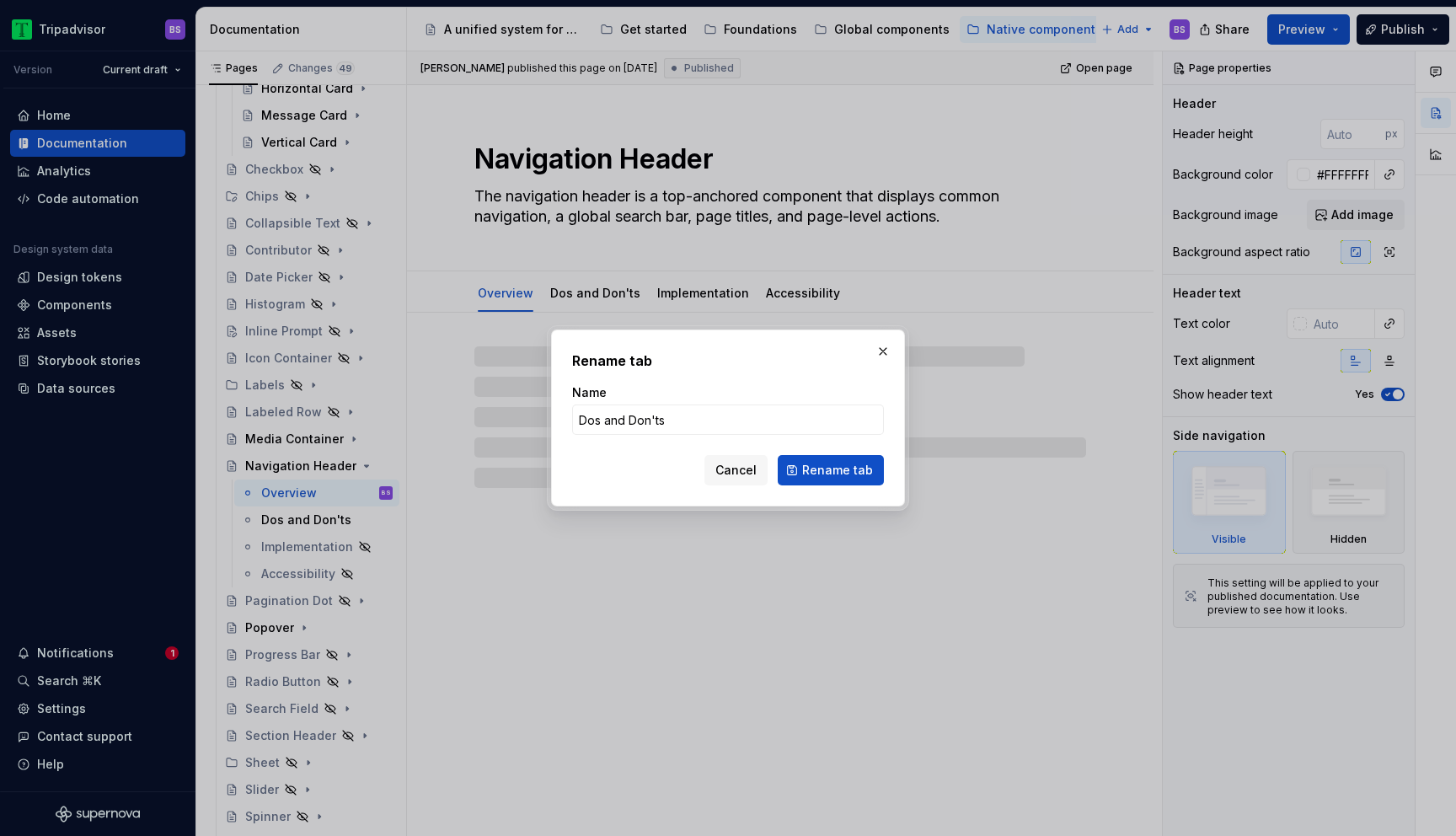
type textarea "*"
type input "Dos & Don'ts"
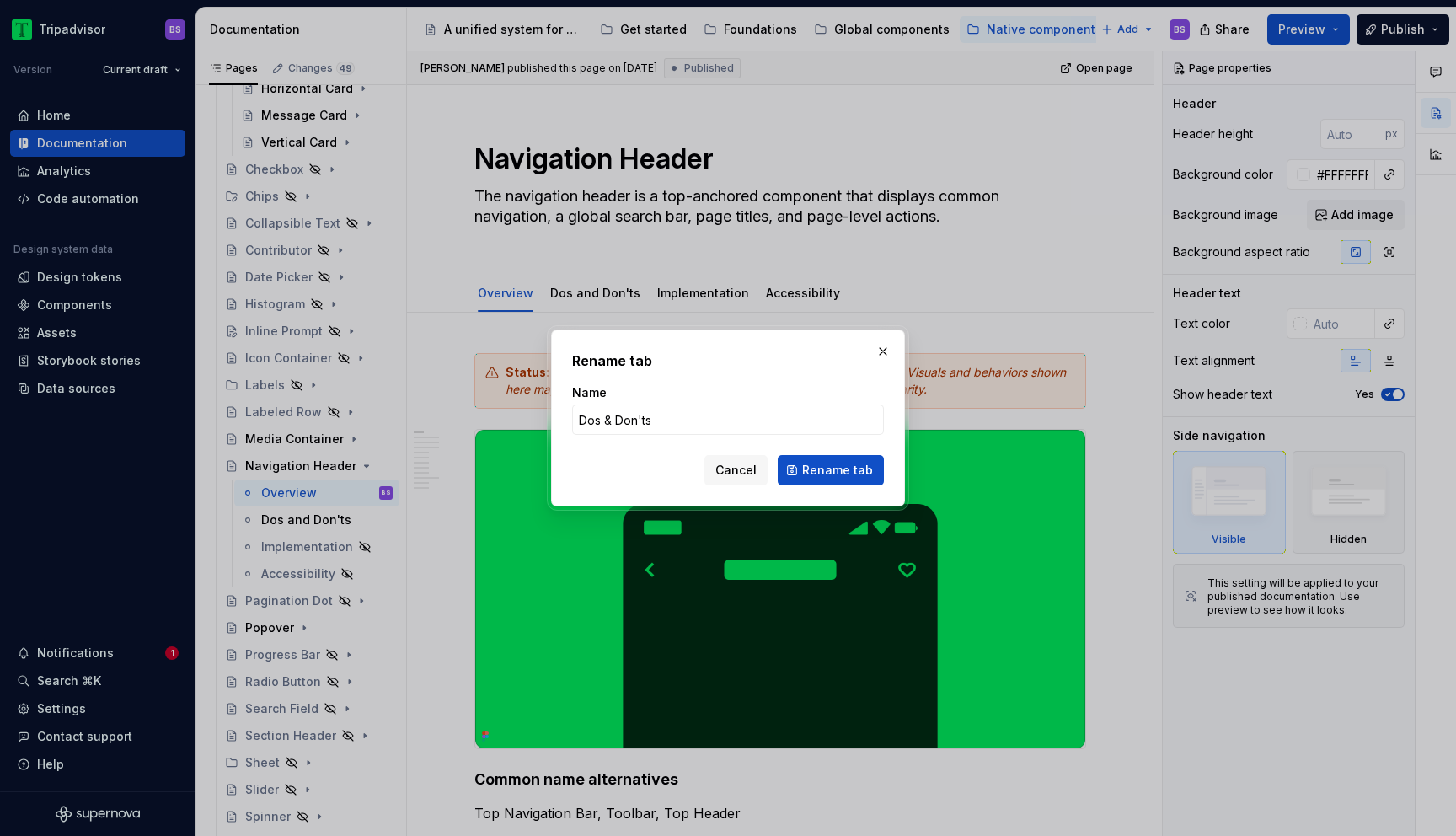
click button "Rename tab" at bounding box center [831, 470] width 106 height 30
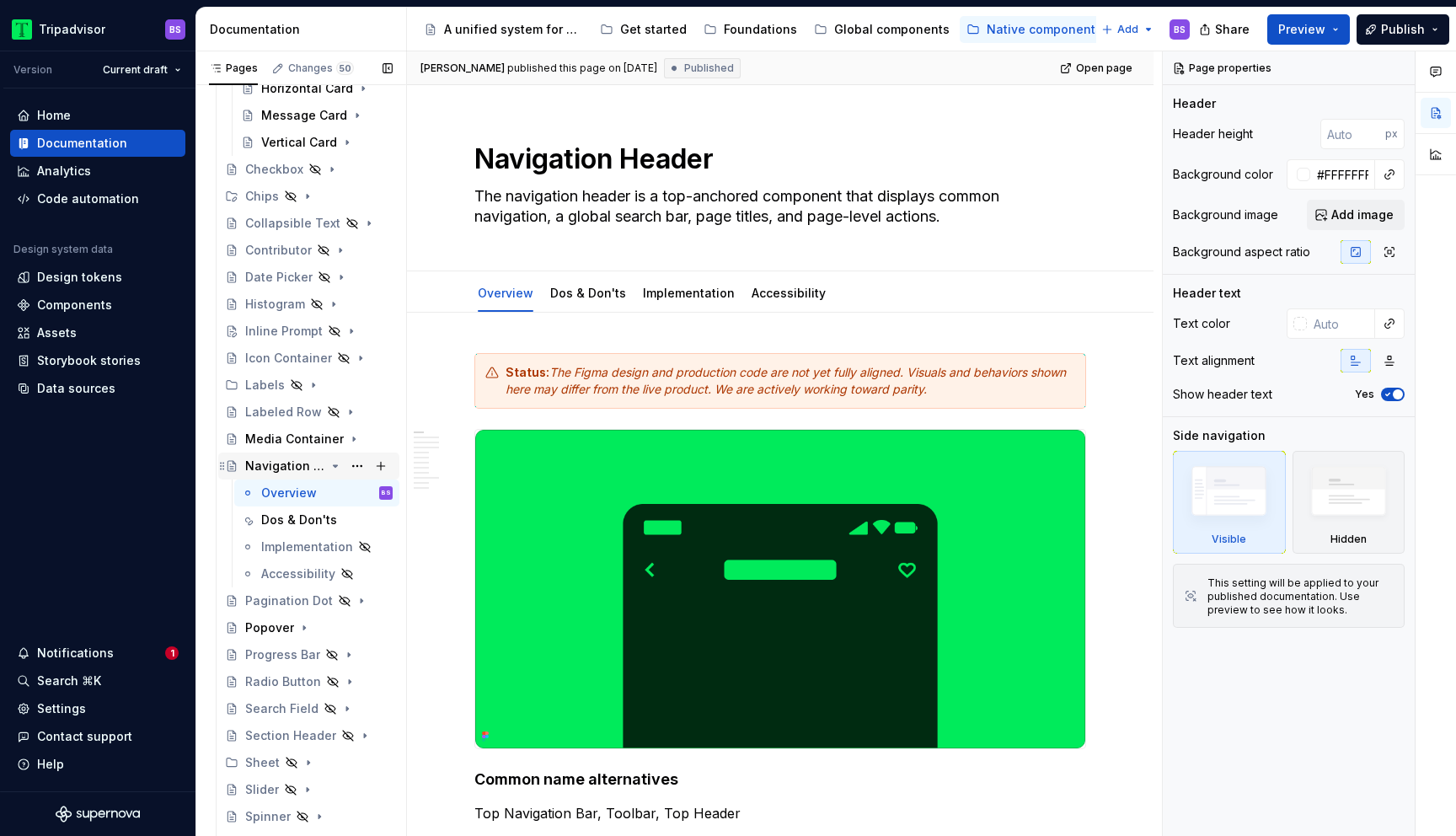
click at [338, 466] on icon "Page tree" at bounding box center [336, 467] width 14 height 14
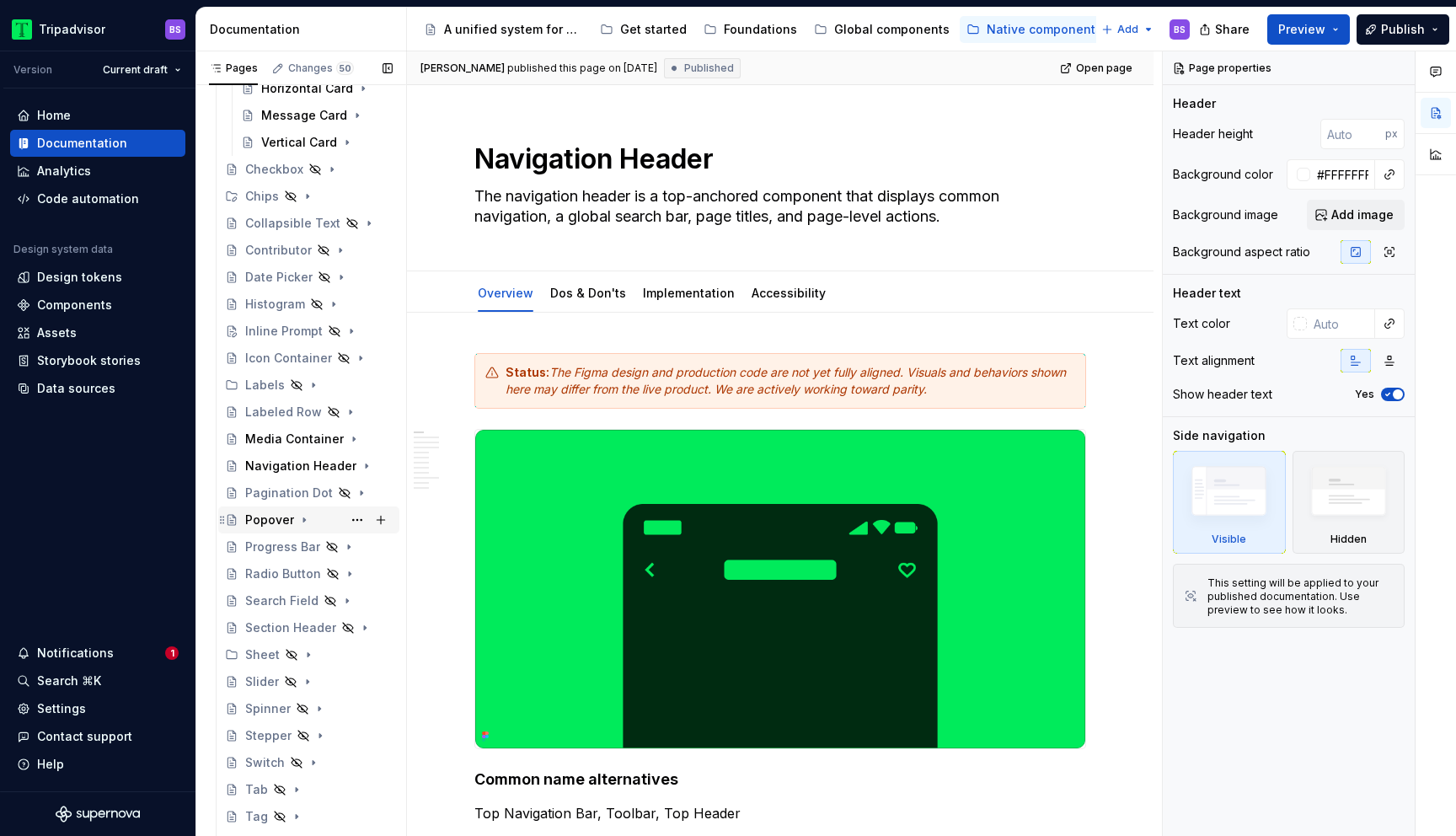
click at [333, 526] on div "Popover" at bounding box center [319, 521] width 148 height 24
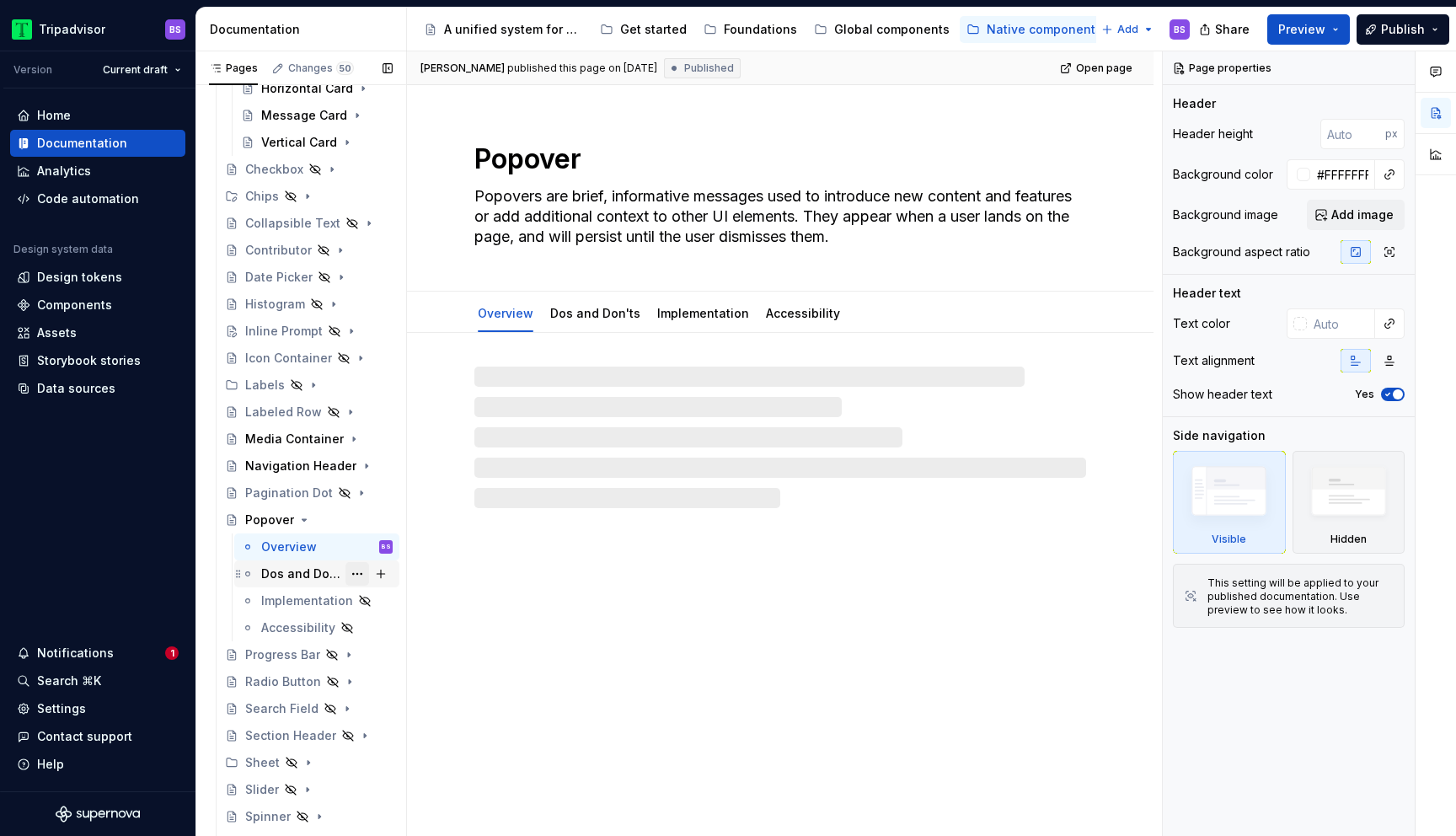
click at [356, 574] on button "Page tree" at bounding box center [358, 575] width 24 height 24
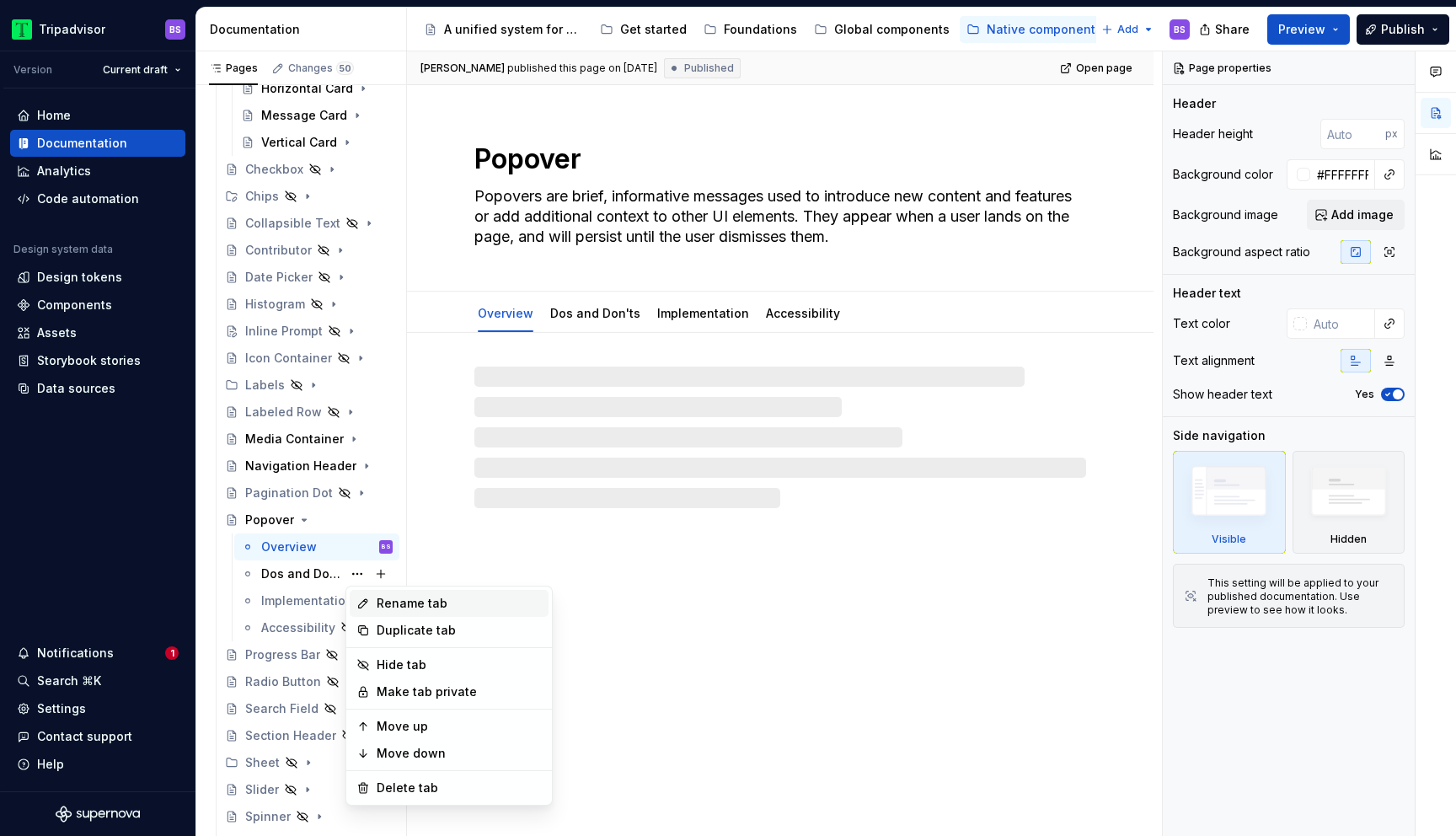
click at [389, 601] on div "Rename tab" at bounding box center [460, 604] width 166 height 17
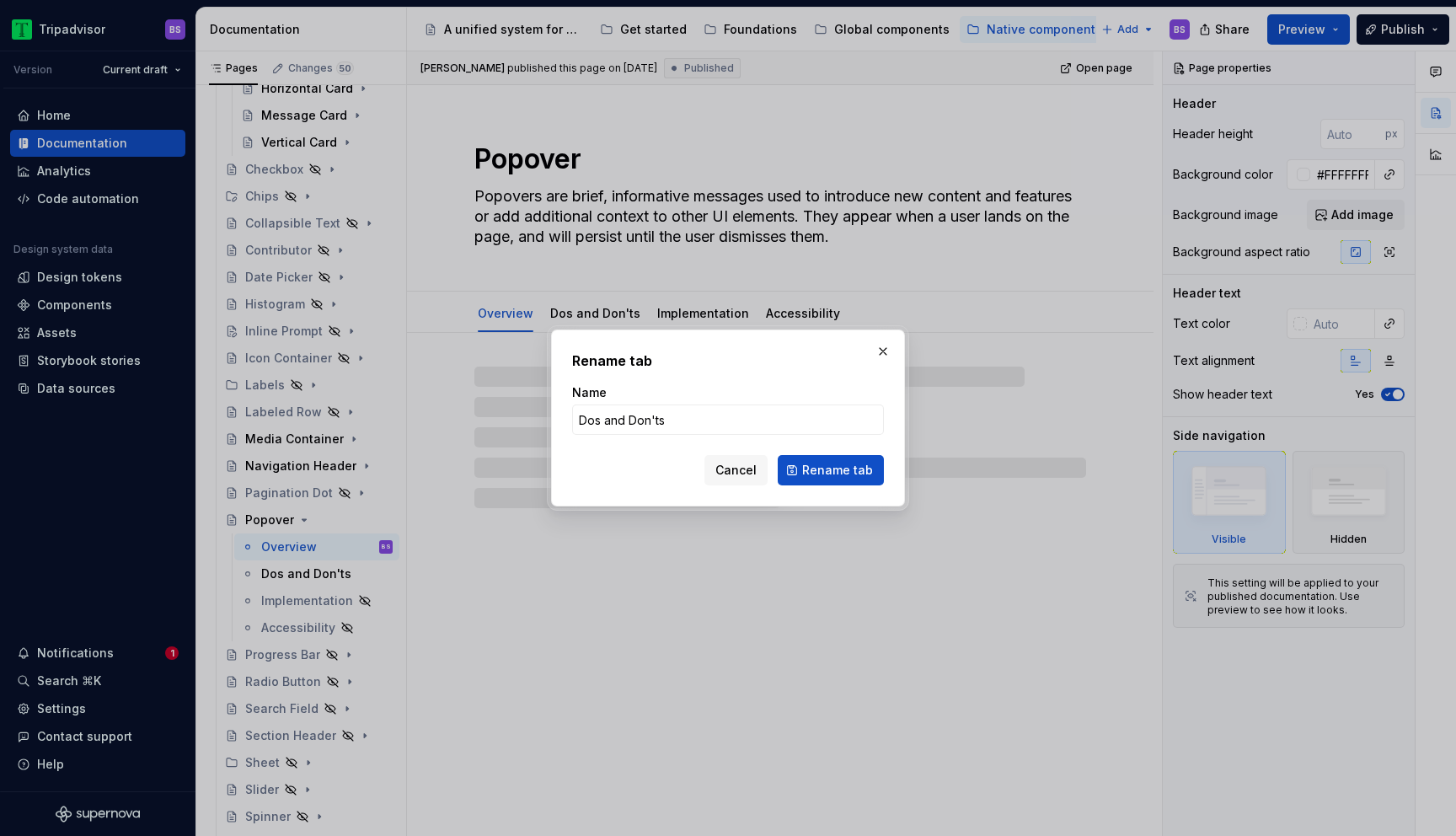
type textarea "*"
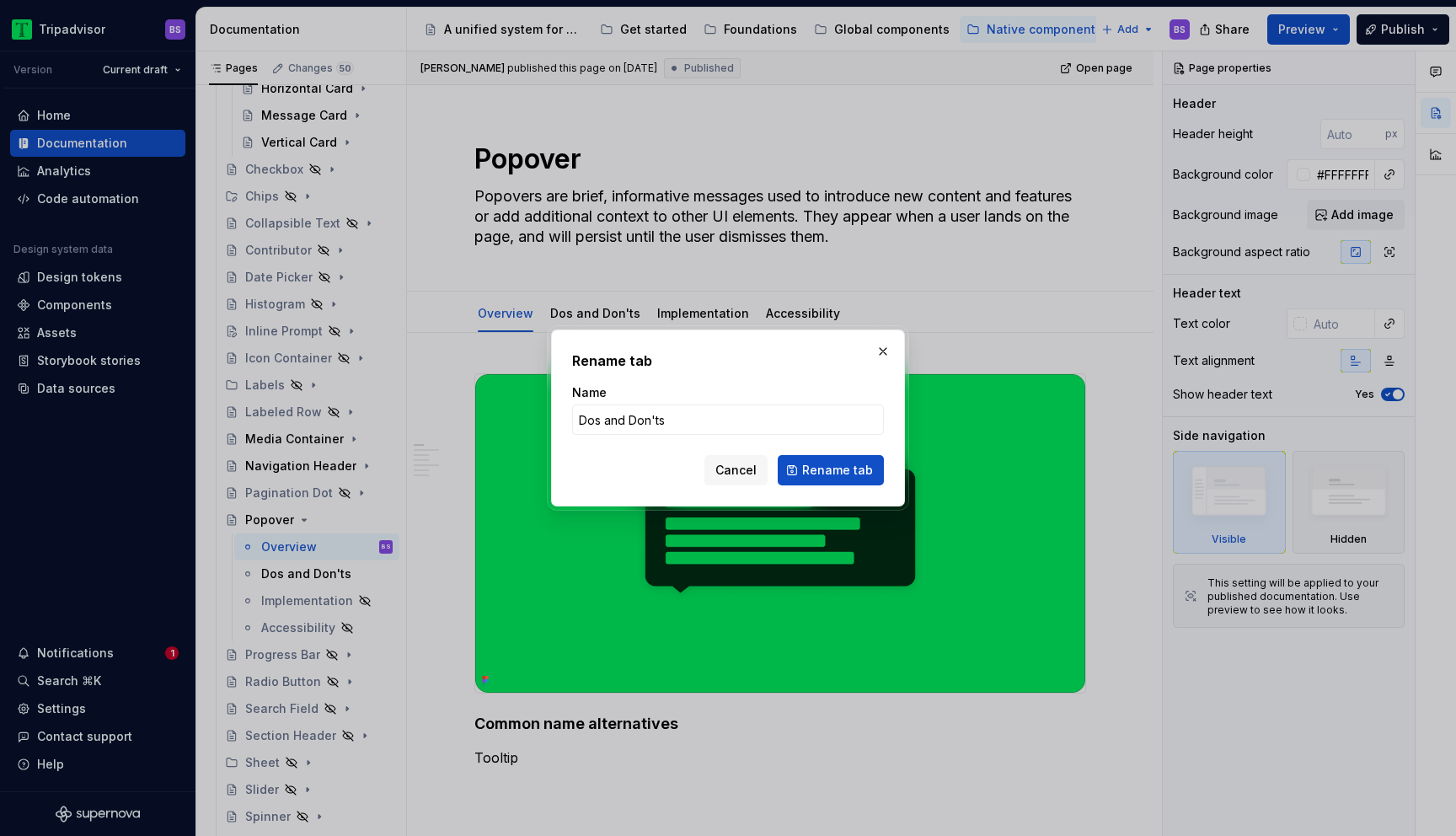
type input "Dos & Don'ts"
click button "Rename tab" at bounding box center [831, 470] width 106 height 30
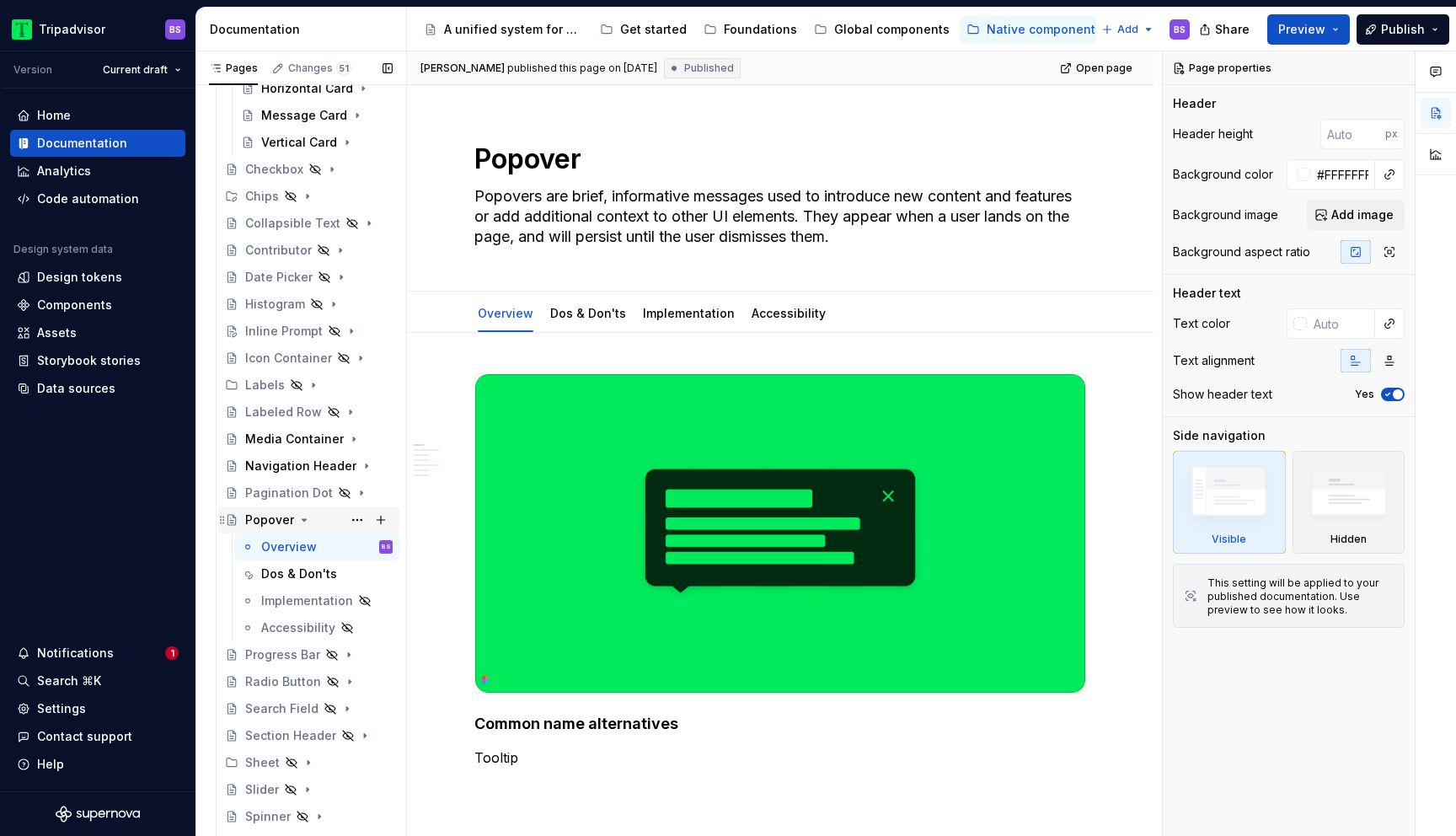
click at [305, 523] on icon "Page tree" at bounding box center [304, 521] width 14 height 14
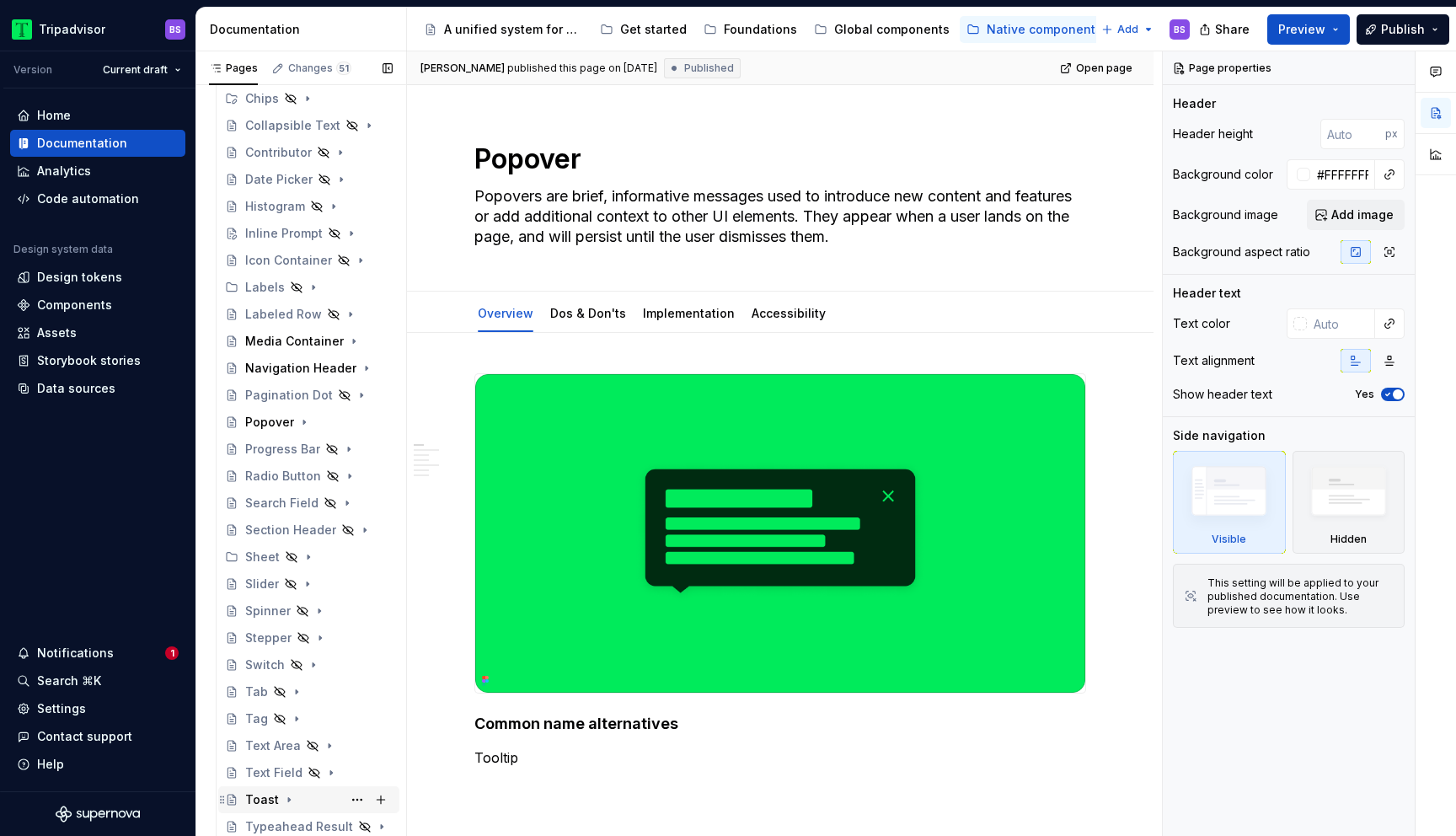
click at [318, 803] on div "Toast" at bounding box center [319, 800] width 148 height 24
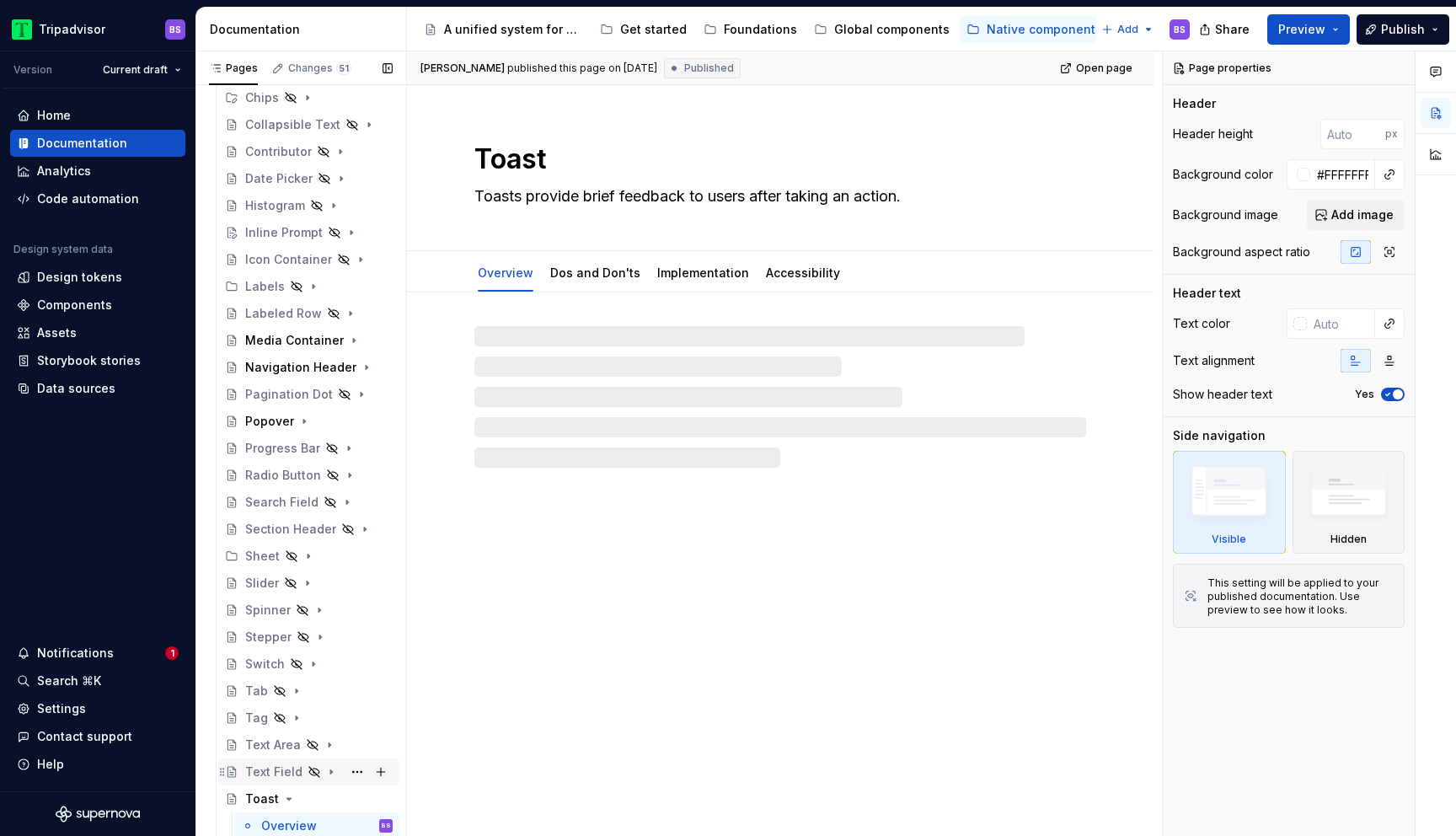
scroll to position [550, 0]
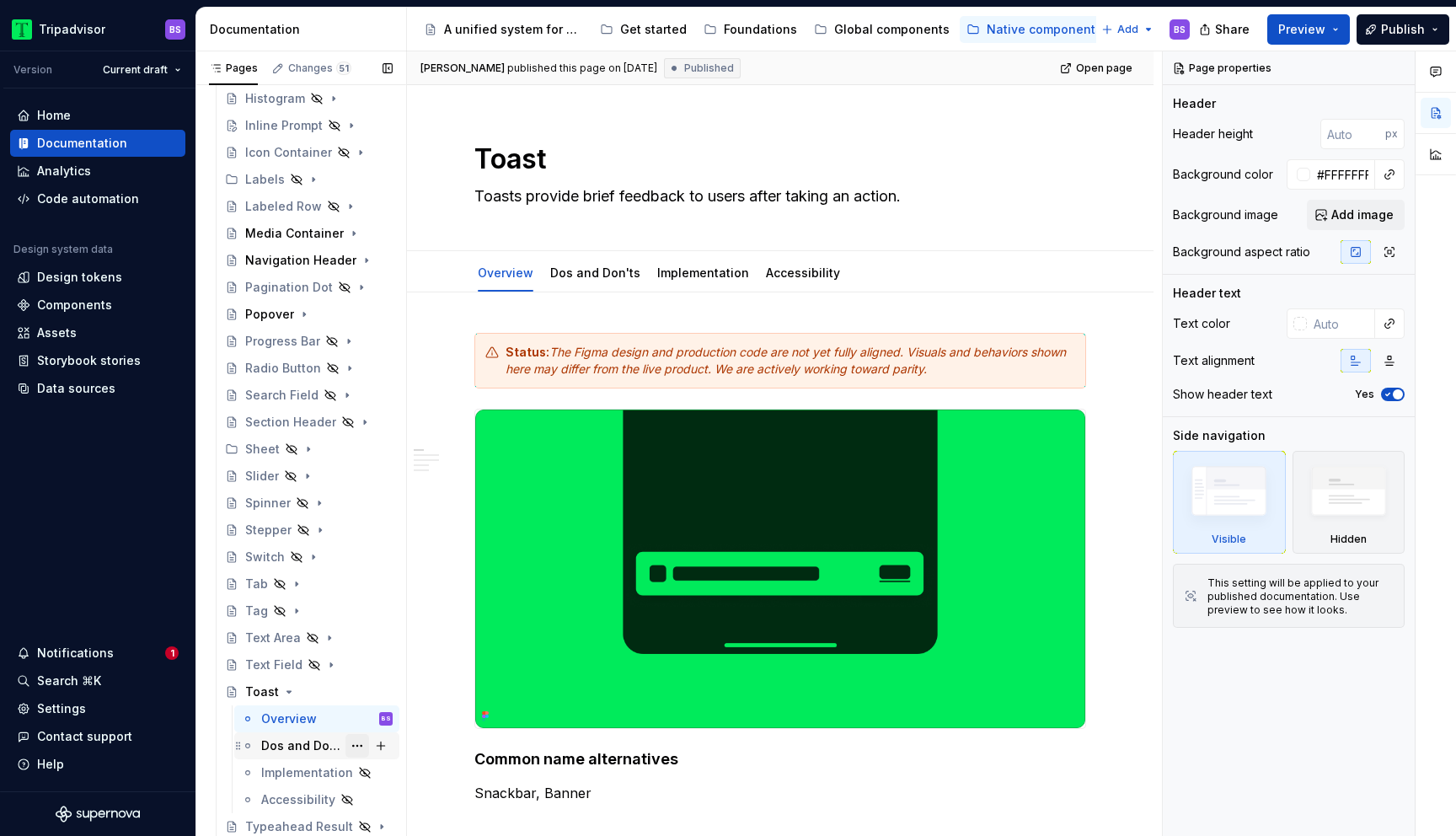
click at [353, 746] on button "Page tree" at bounding box center [358, 746] width 24 height 24
type textarea "*"
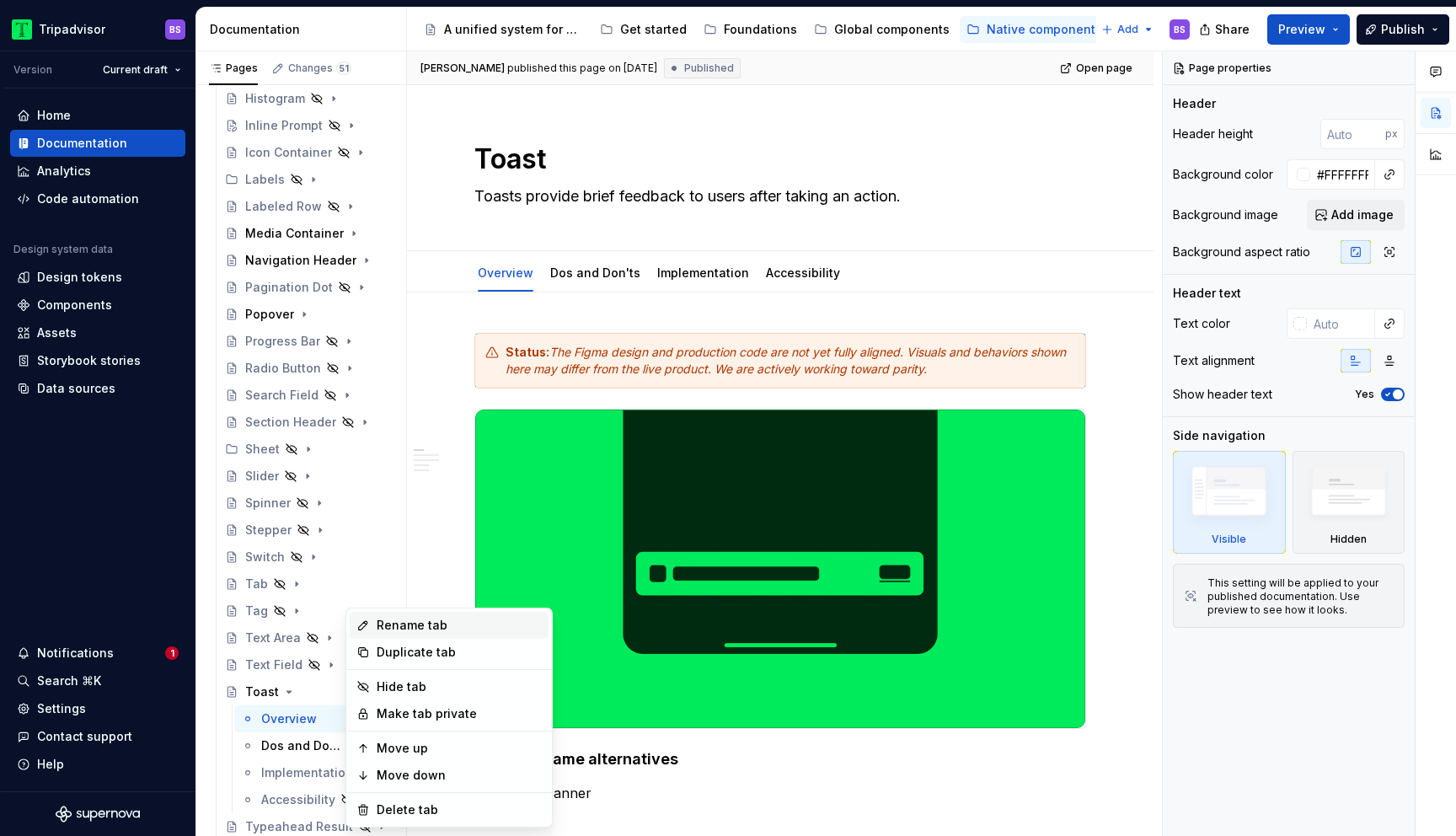
click at [412, 631] on div "Rename tab" at bounding box center [460, 626] width 166 height 17
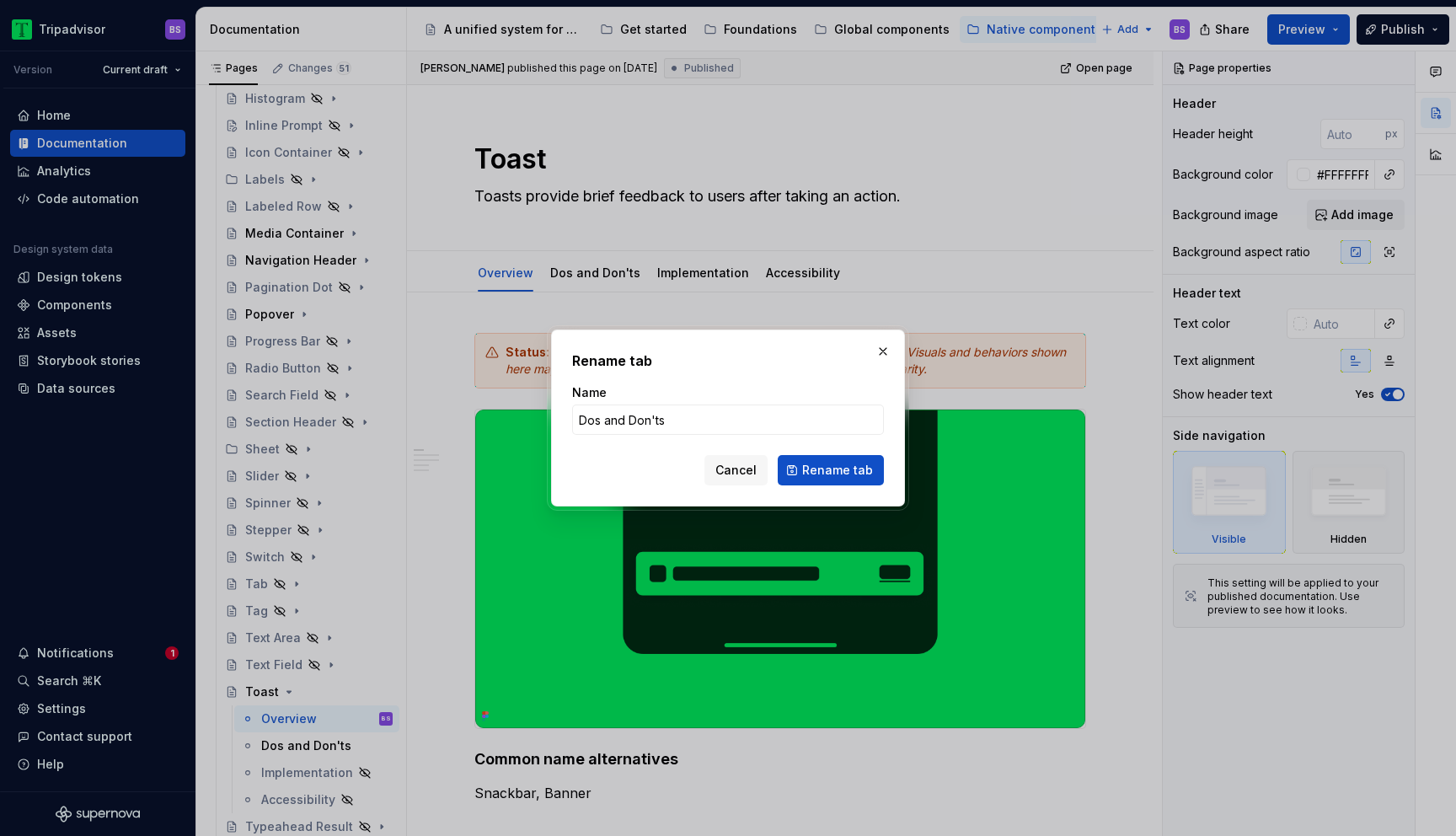
type input "Dos & Don'ts"
click button "Rename tab" at bounding box center [831, 470] width 106 height 30
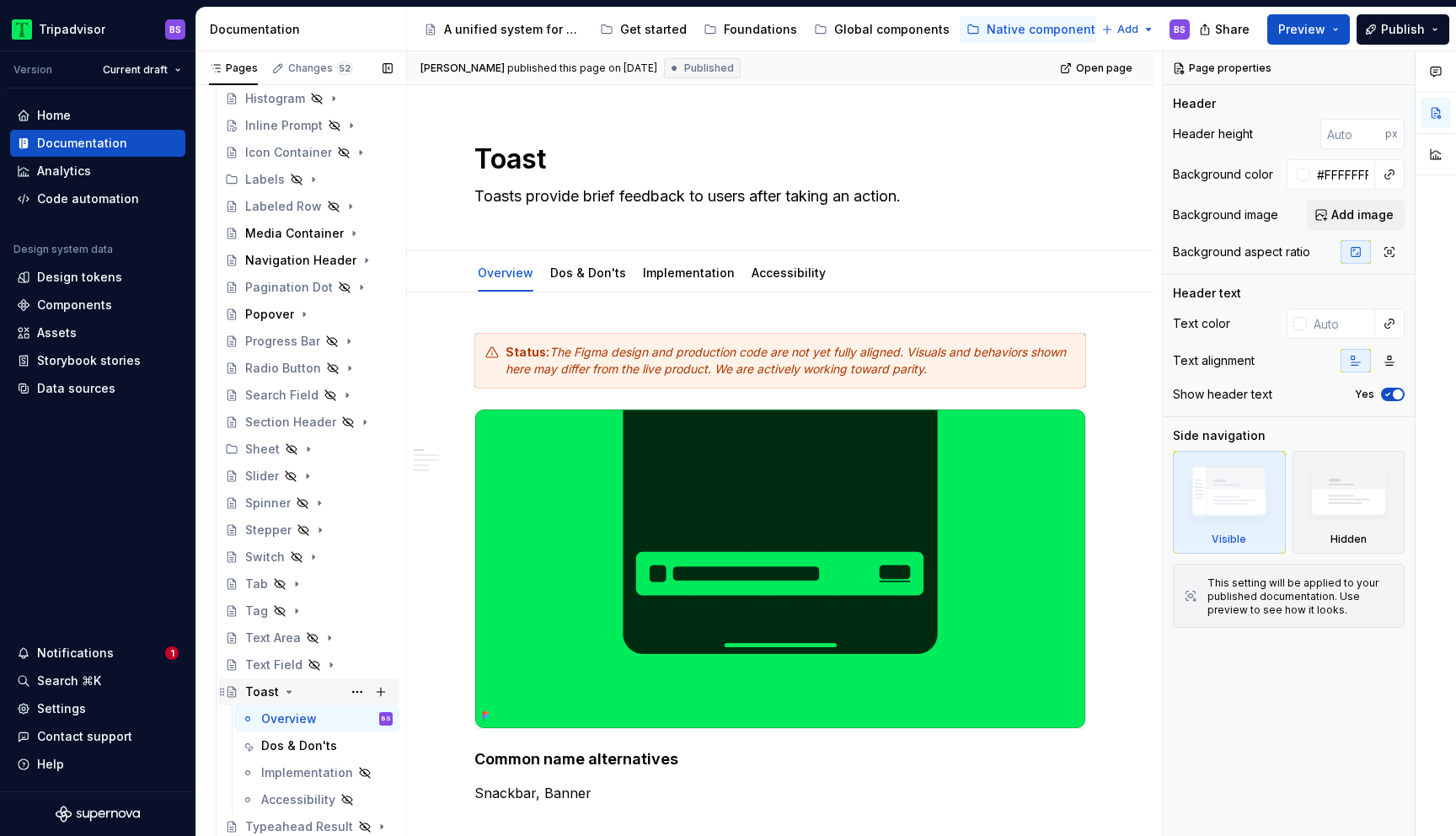
click at [283, 689] on icon "Page tree" at bounding box center [289, 692] width 14 height 14
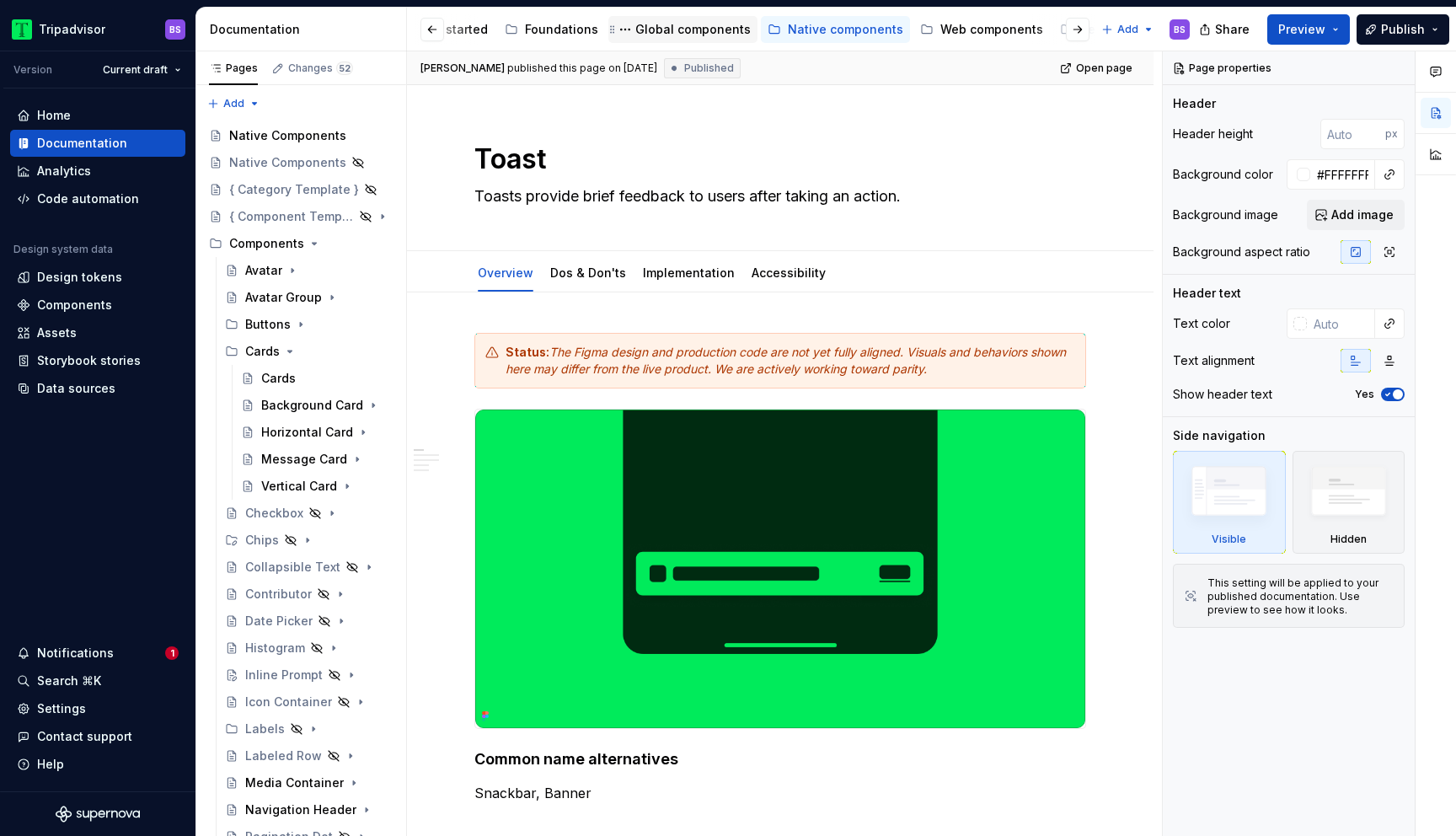
scroll to position [0, 219]
click at [931, 23] on div "Web components" at bounding box center [971, 29] width 103 height 17
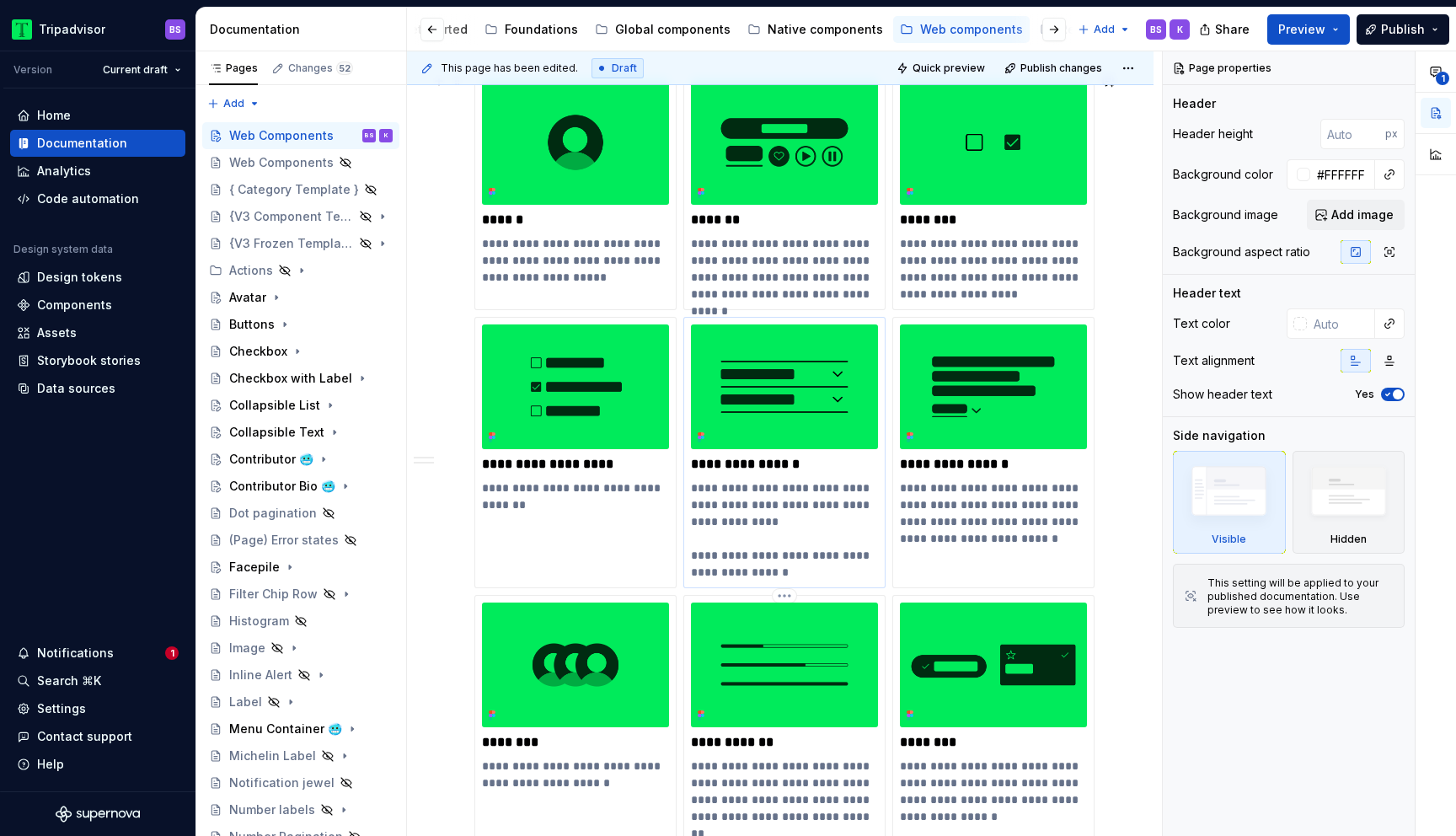
scroll to position [346, 0]
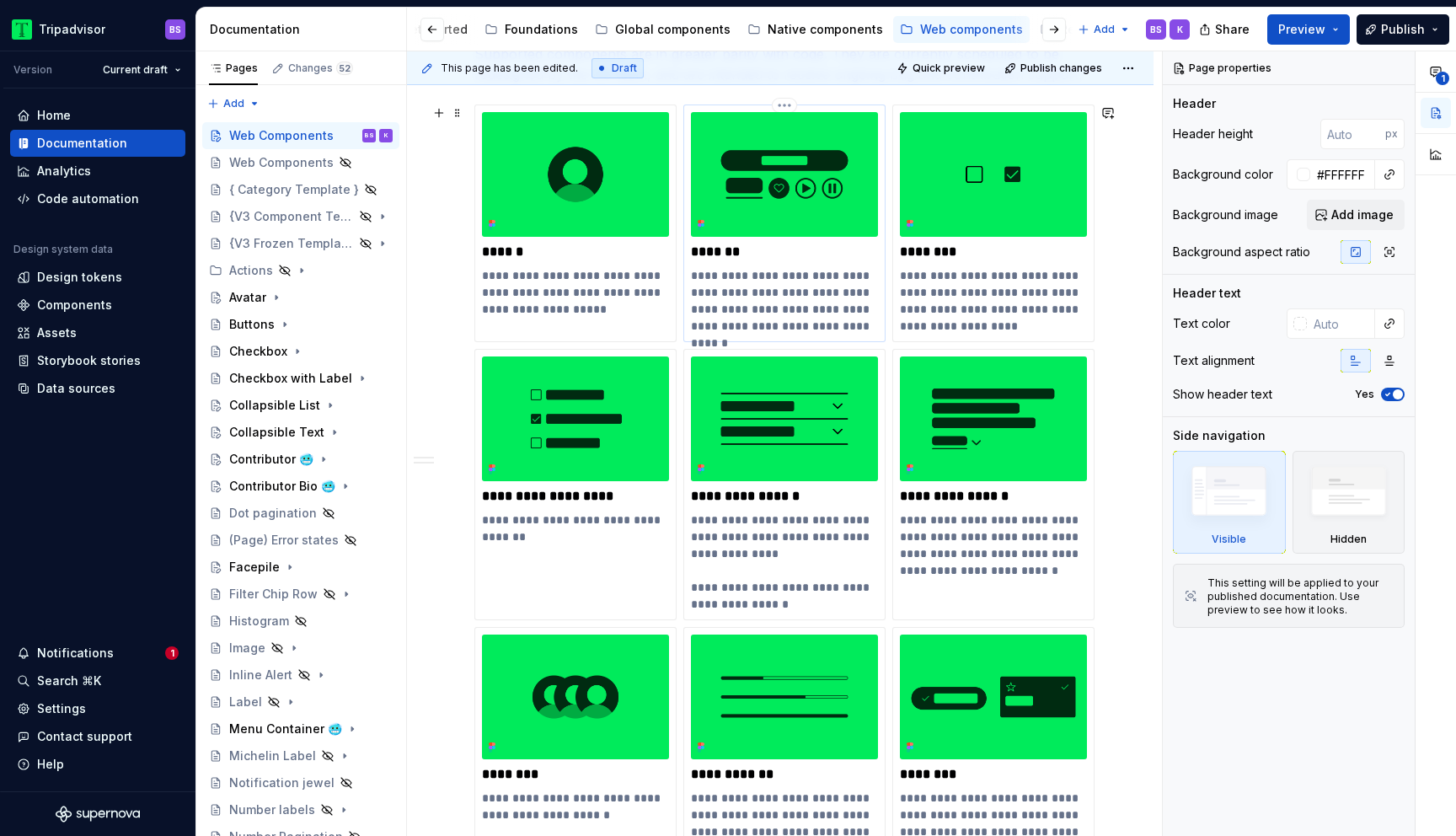
click at [797, 220] on img at bounding box center [785, 174] width 187 height 125
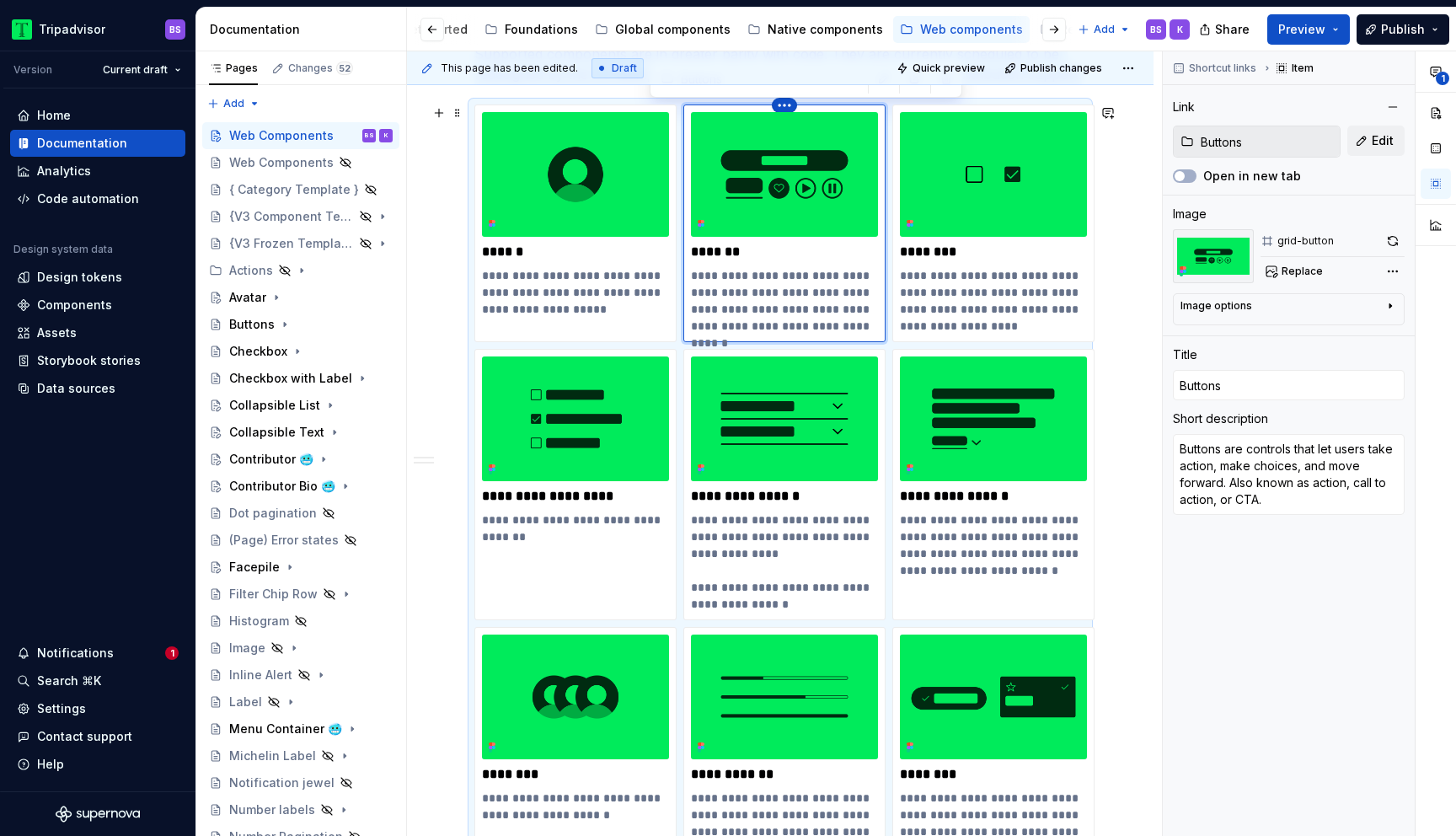
click at [777, 106] on html "Tripadvisor BS Version Current draft Home Documentation Analytics Code automati…" at bounding box center [728, 418] width 1456 height 836
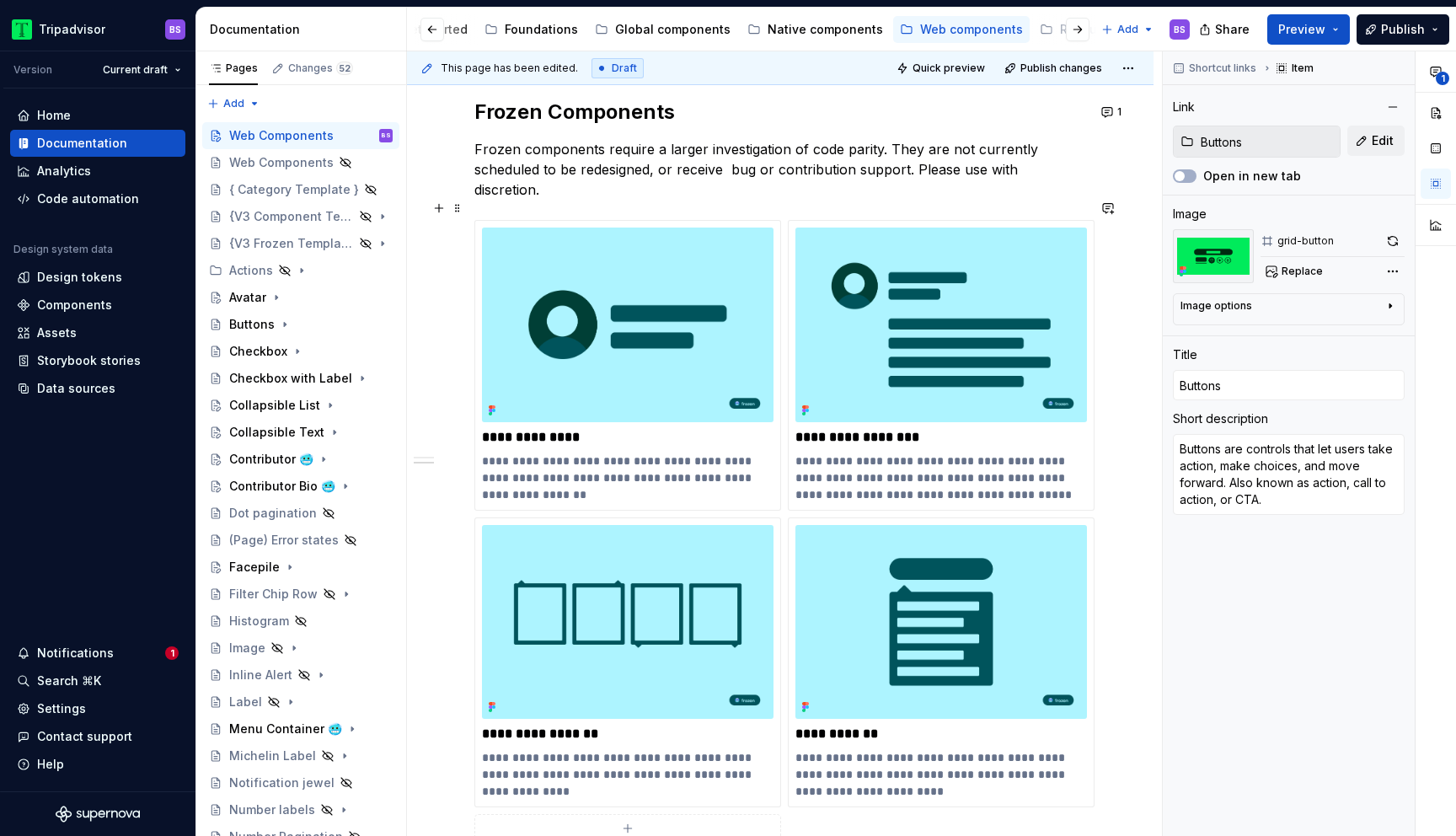
scroll to position [1472, 0]
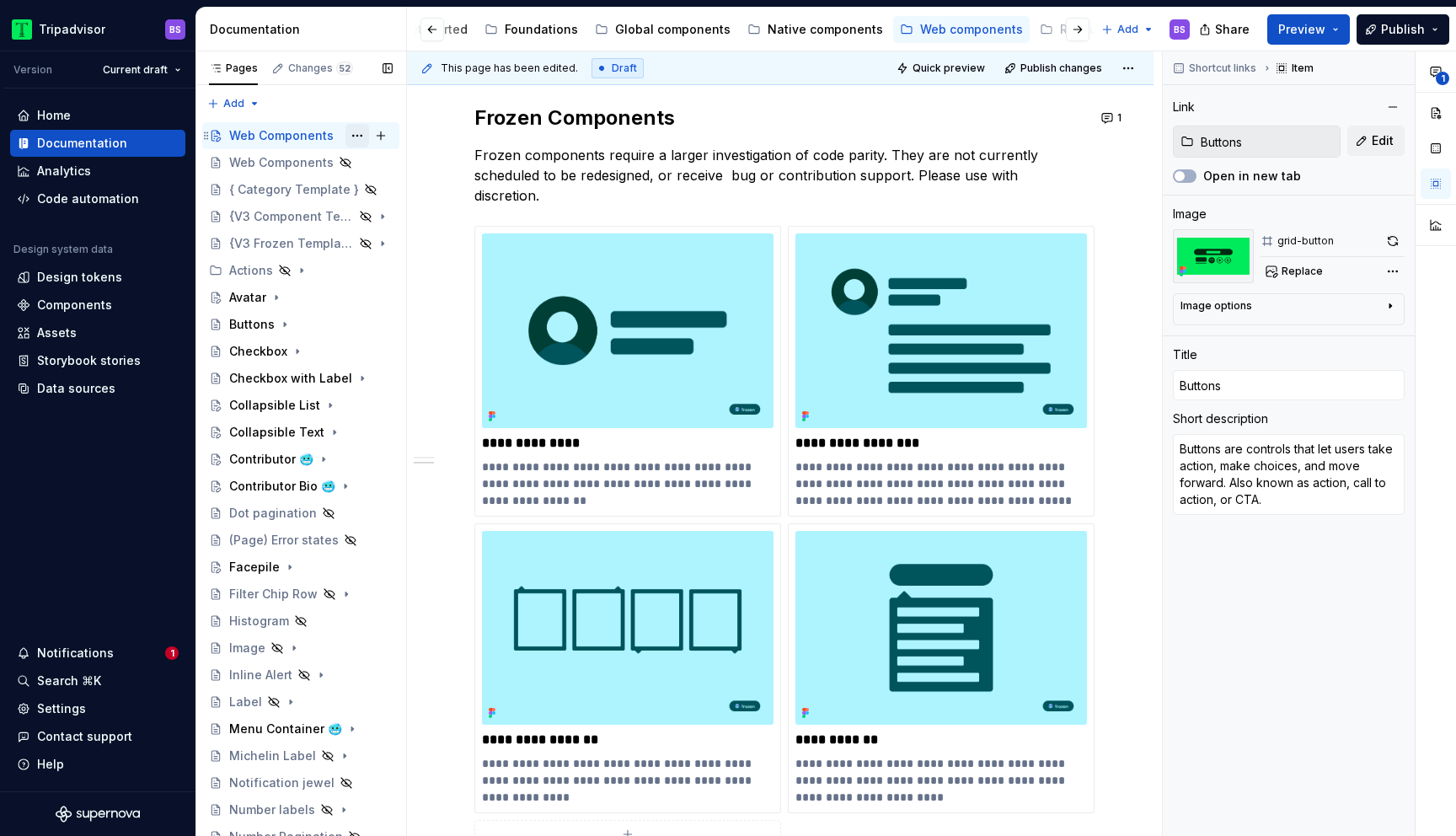
click at [352, 135] on button "Page tree" at bounding box center [358, 136] width 24 height 24
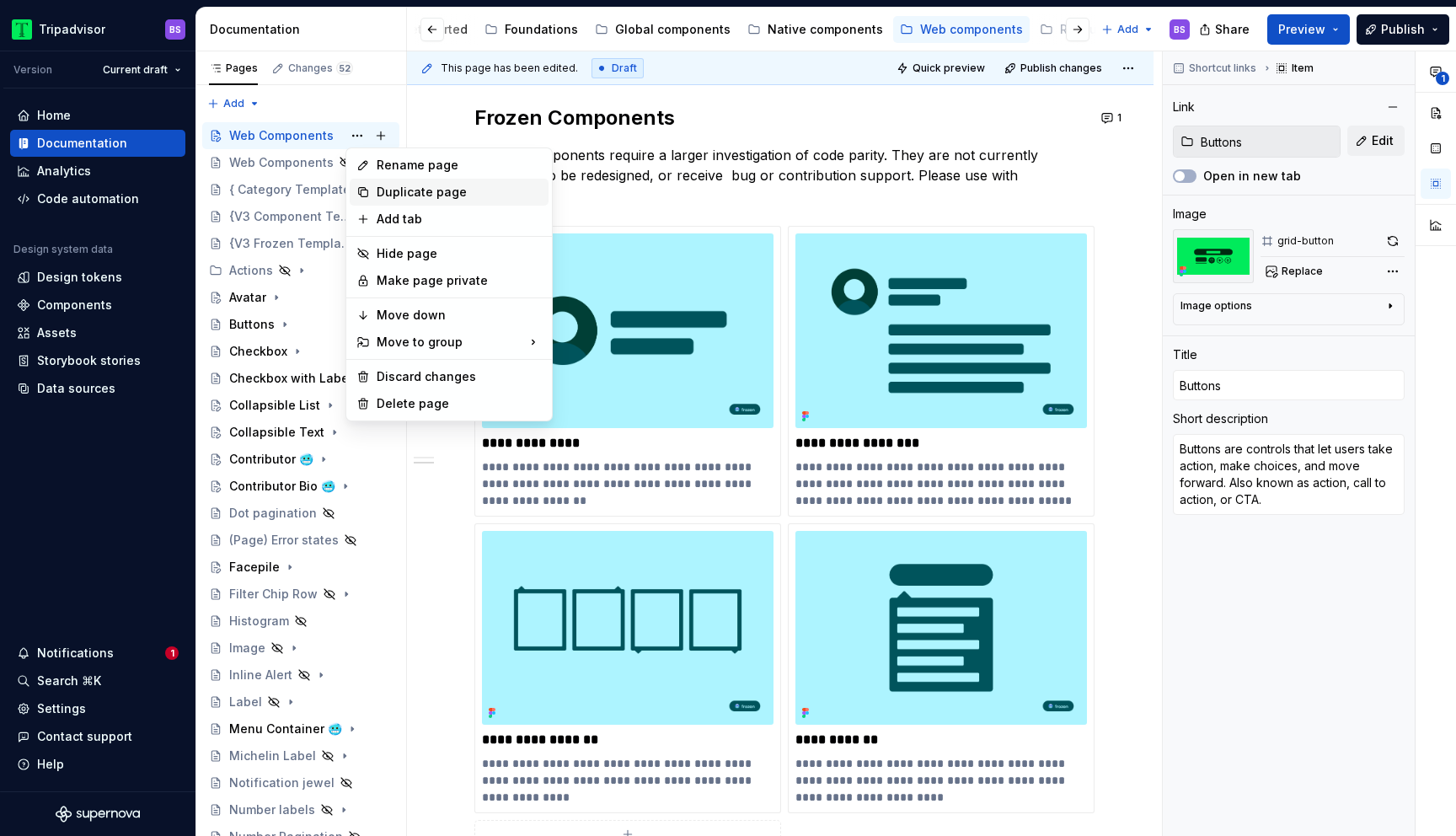
click at [389, 193] on div "Duplicate page" at bounding box center [460, 192] width 166 height 17
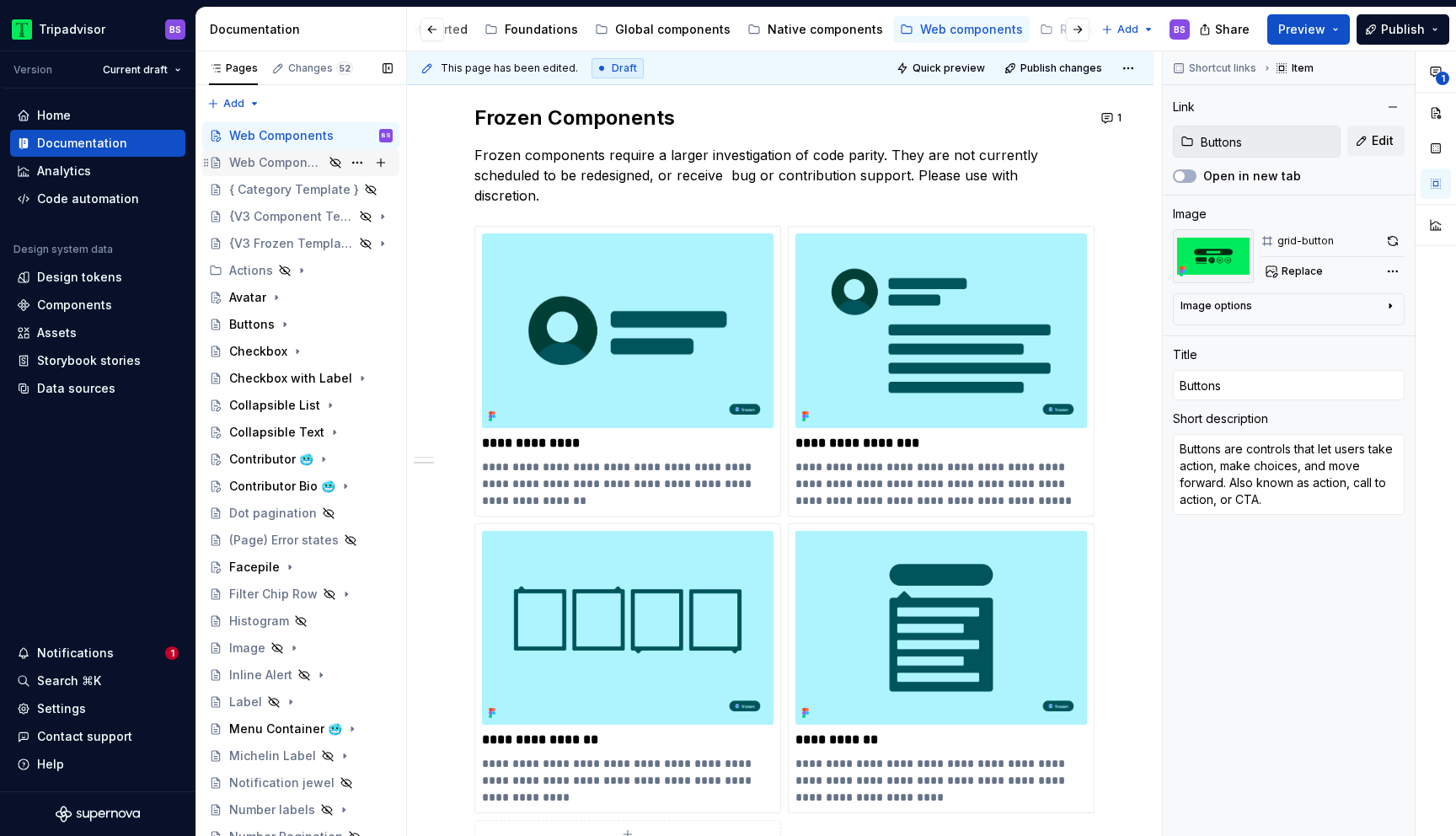
click at [285, 166] on div "Web Components BS Web Components { Category Template } {V3 Component Template} …" at bounding box center [301, 797] width 197 height 1349
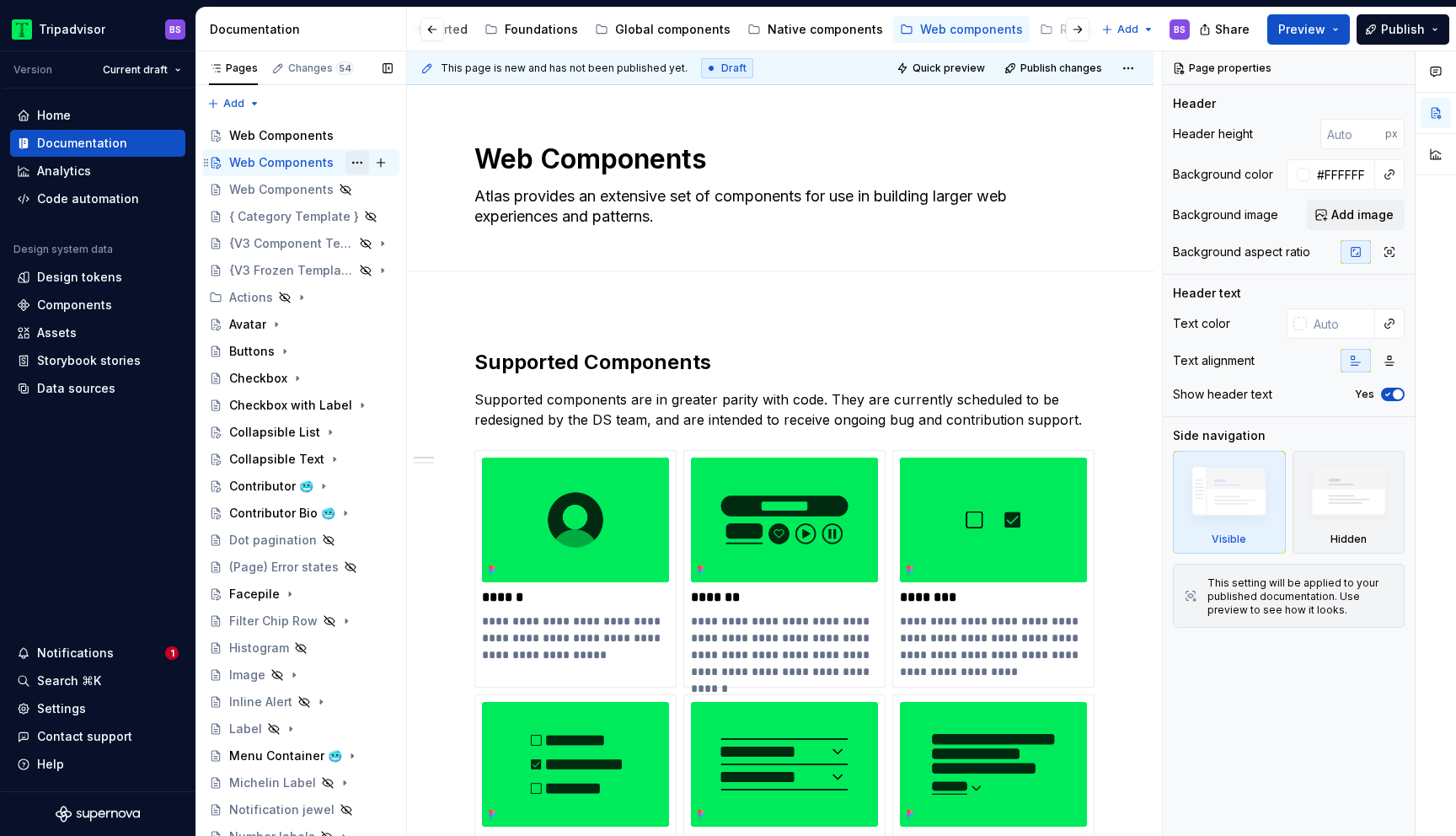
click at [352, 162] on button "Page tree" at bounding box center [358, 163] width 24 height 24
type textarea "*"
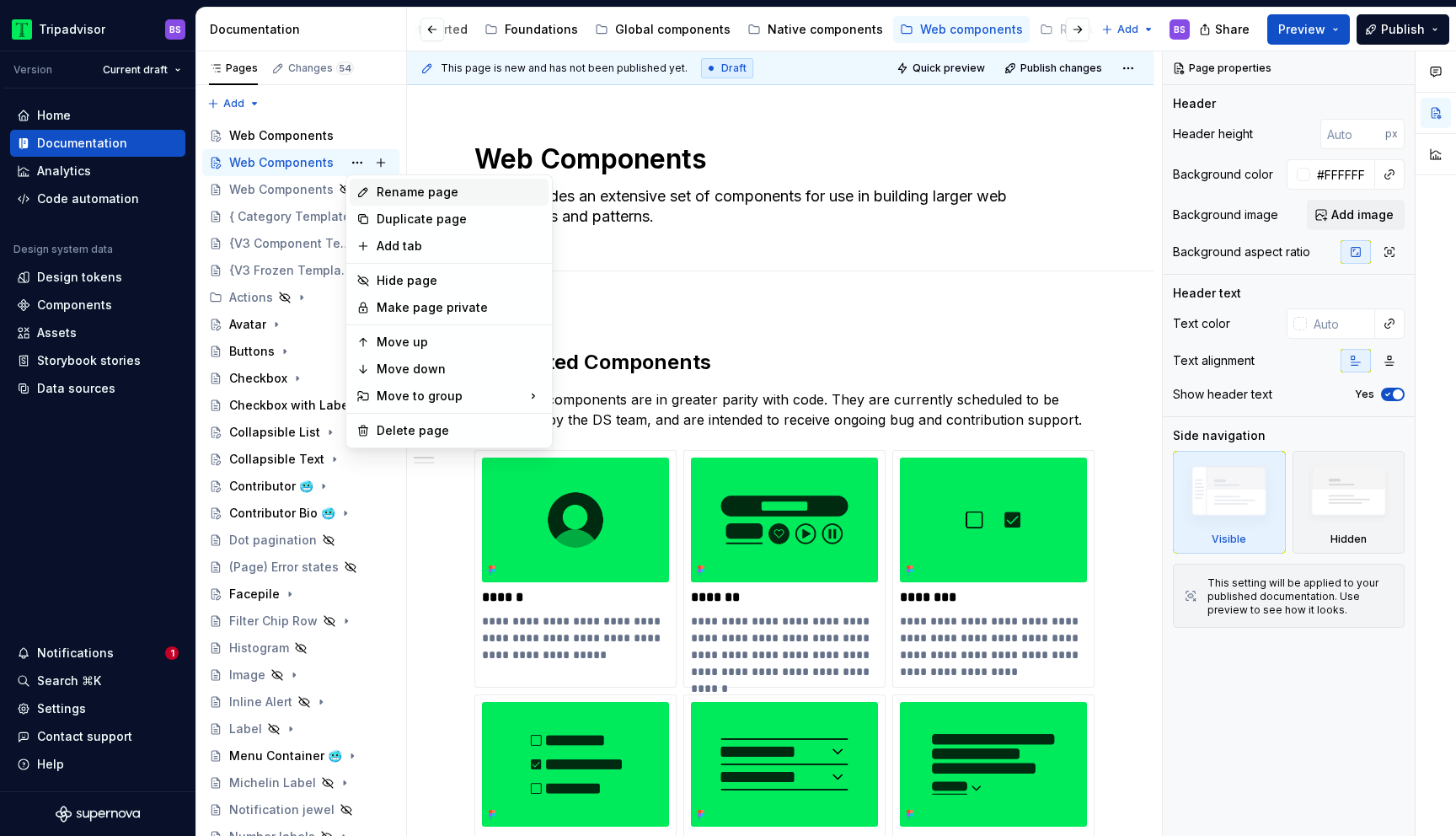
click at [397, 188] on div "Rename page" at bounding box center [460, 192] width 166 height 17
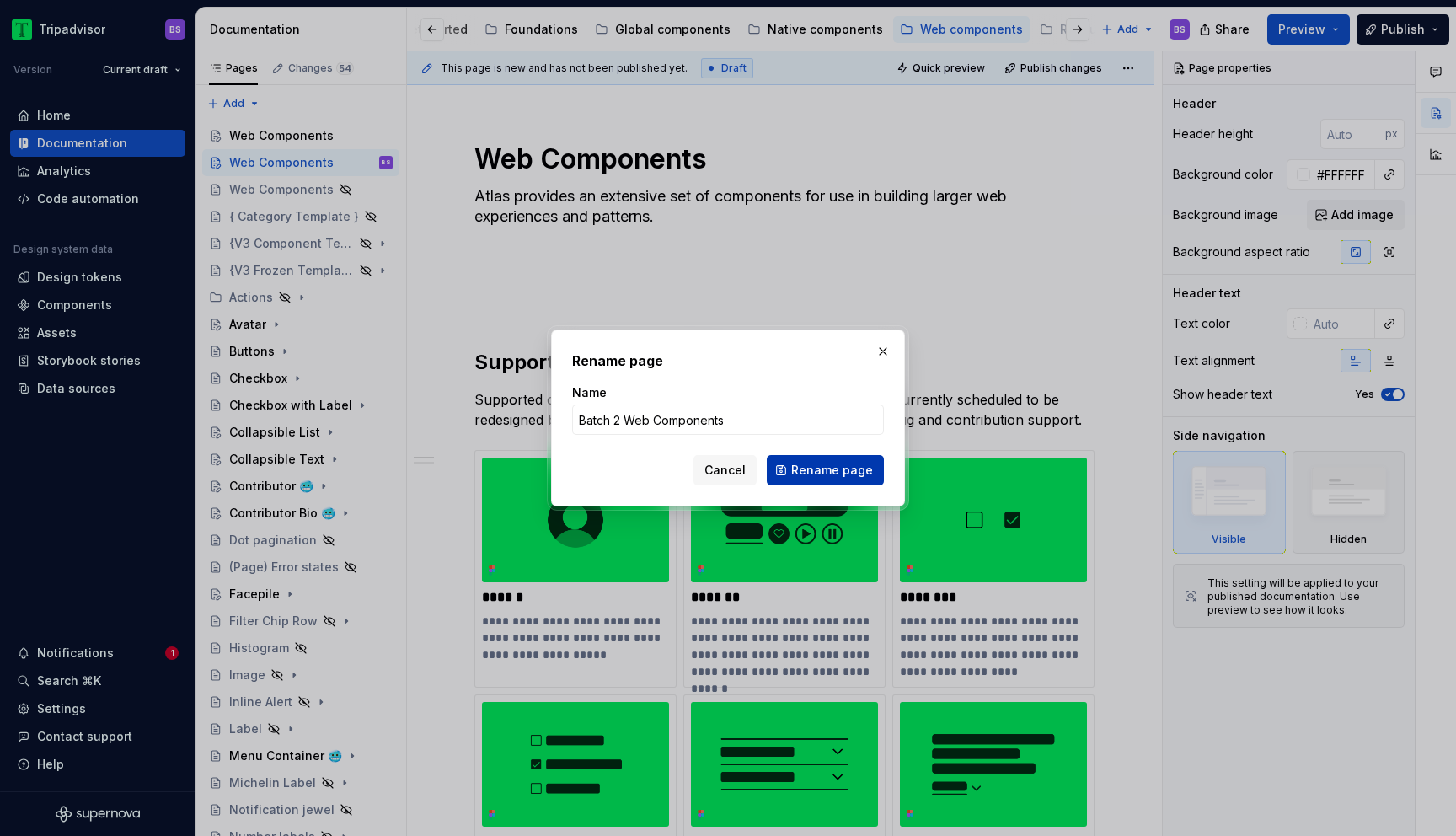
type input "Batch 2 Web Components"
click at [811, 468] on span "Rename page" at bounding box center [833, 470] width 82 height 17
type textarea "*"
type textarea "Batch 2 Web Components"
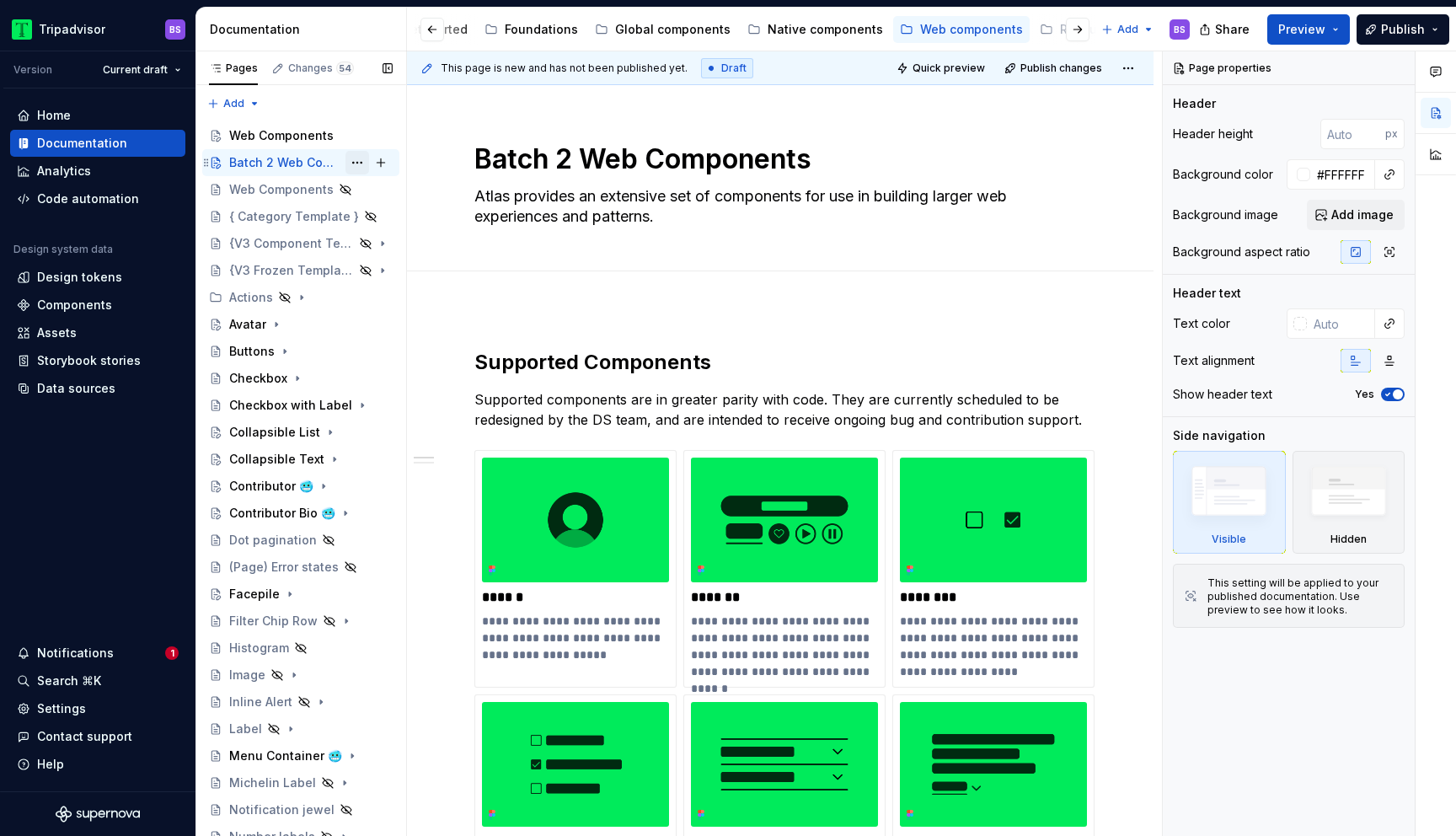
click at [363, 160] on button "Page tree" at bounding box center [358, 163] width 24 height 24
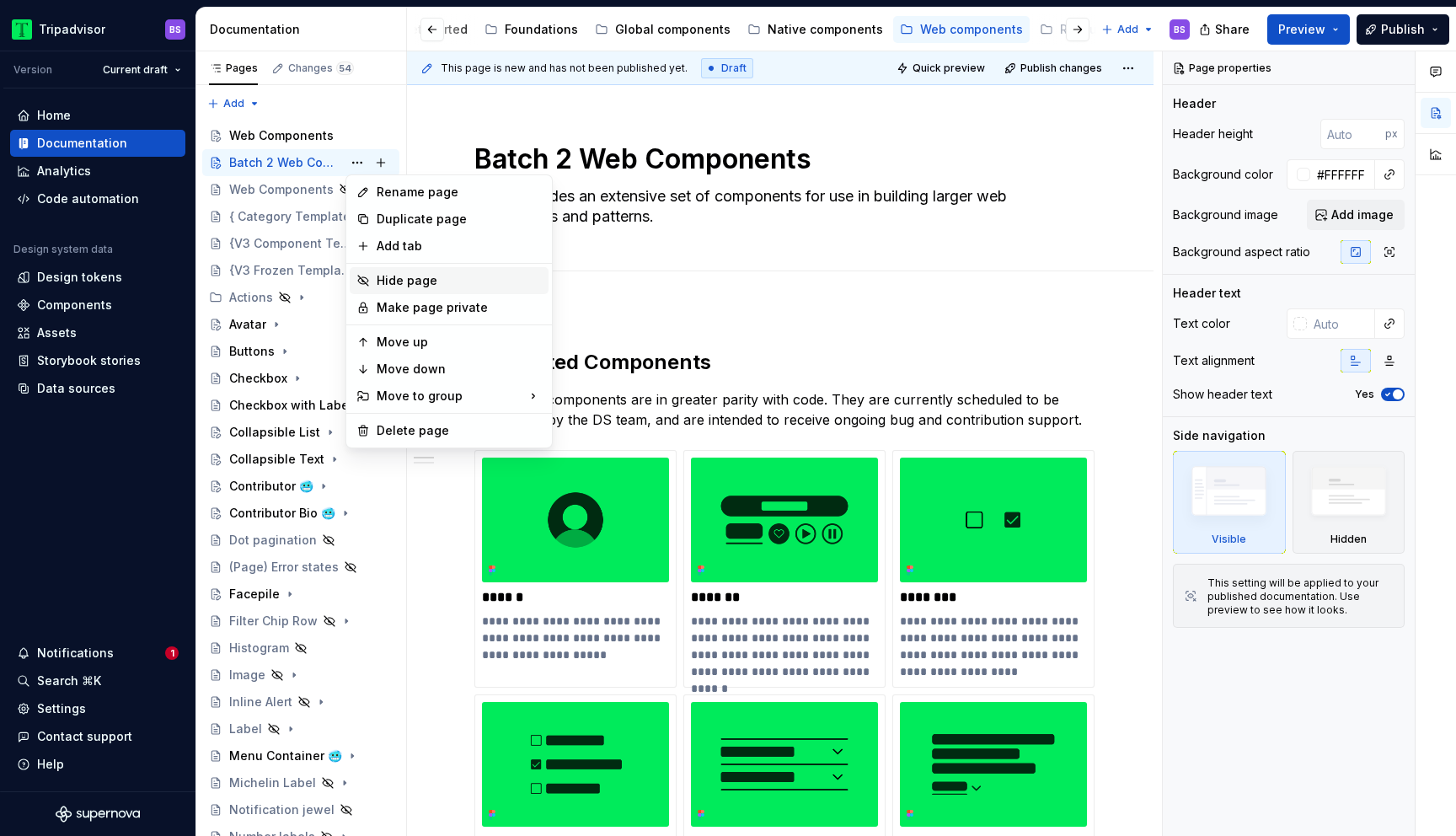
click at [412, 273] on div "Hide page" at bounding box center [460, 280] width 166 height 17
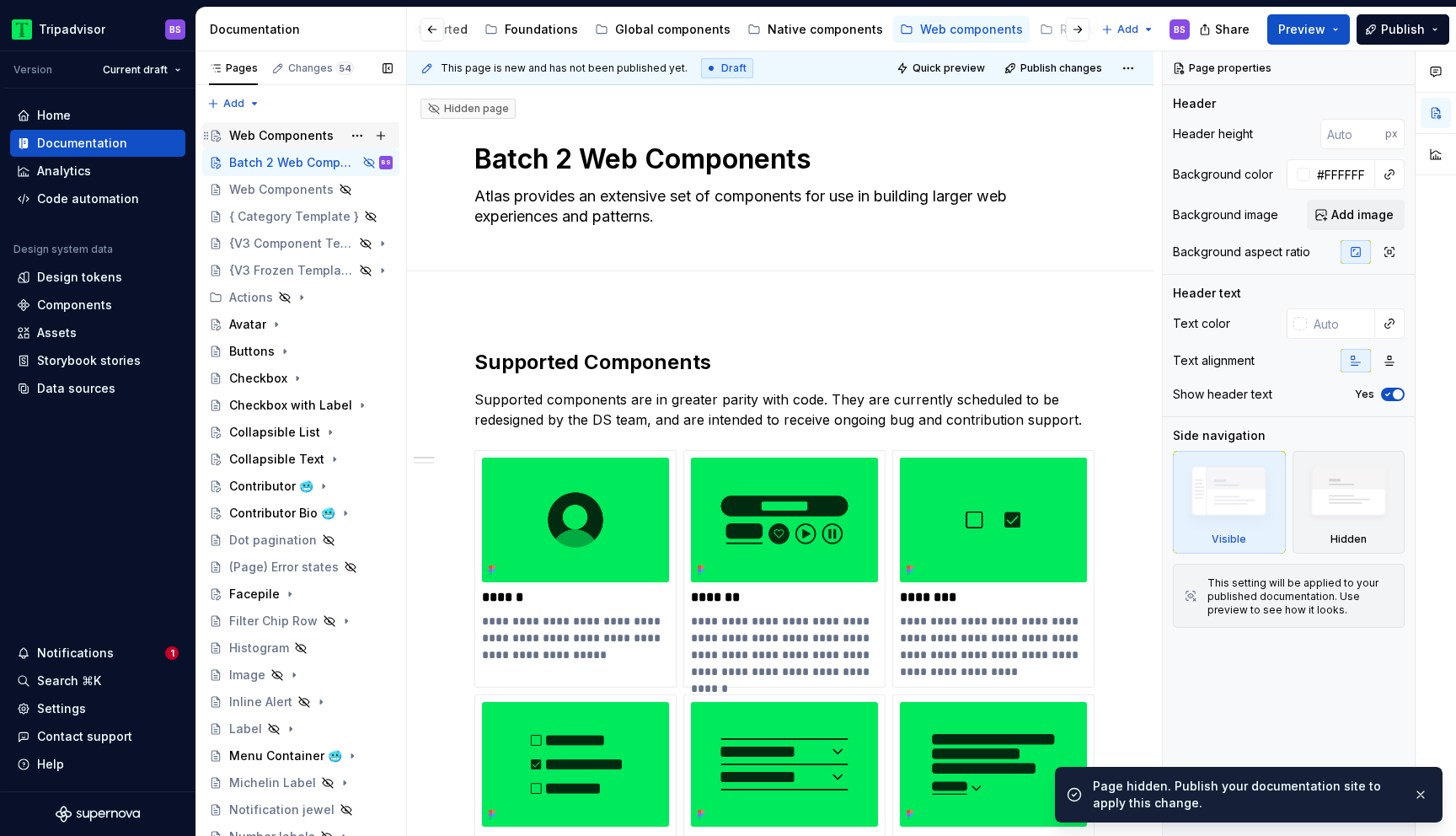
click at [299, 135] on div "Web Components" at bounding box center [281, 136] width 105 height 17
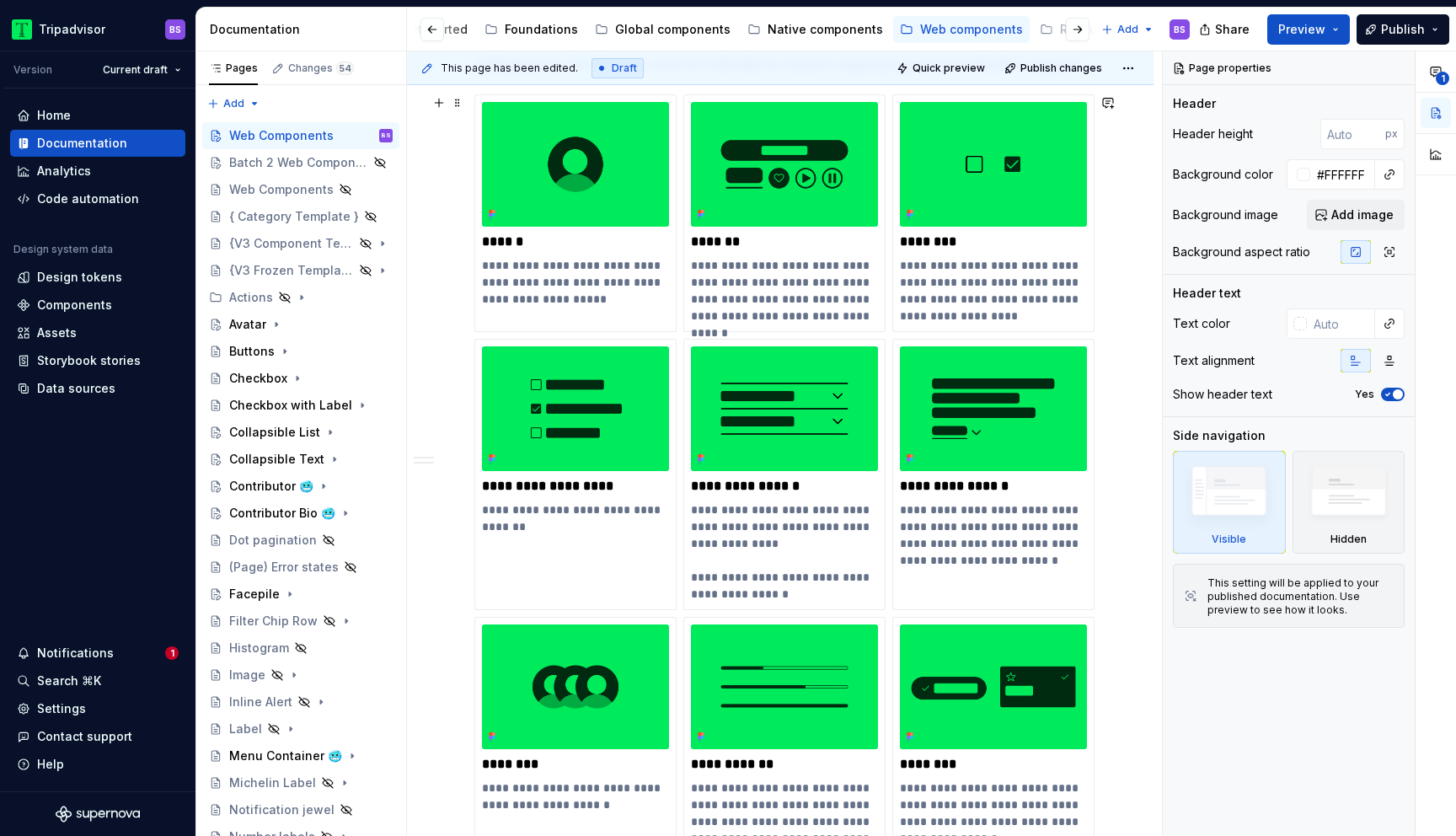
scroll to position [365, 0]
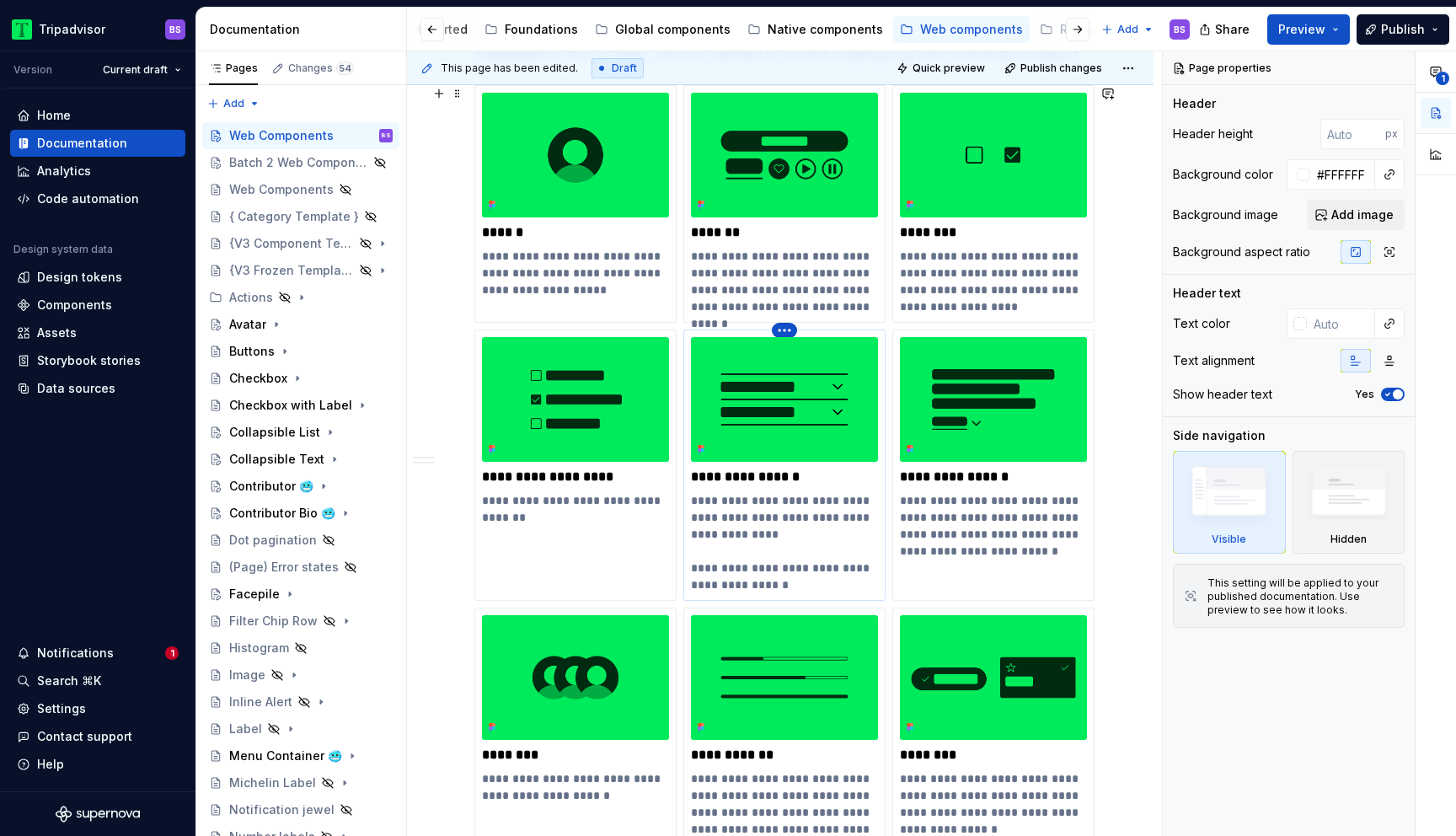
click at [779, 329] on html "Tripadvisor BS Version Current draft Home Documentation Analytics Code automati…" at bounding box center [728, 418] width 1456 height 836
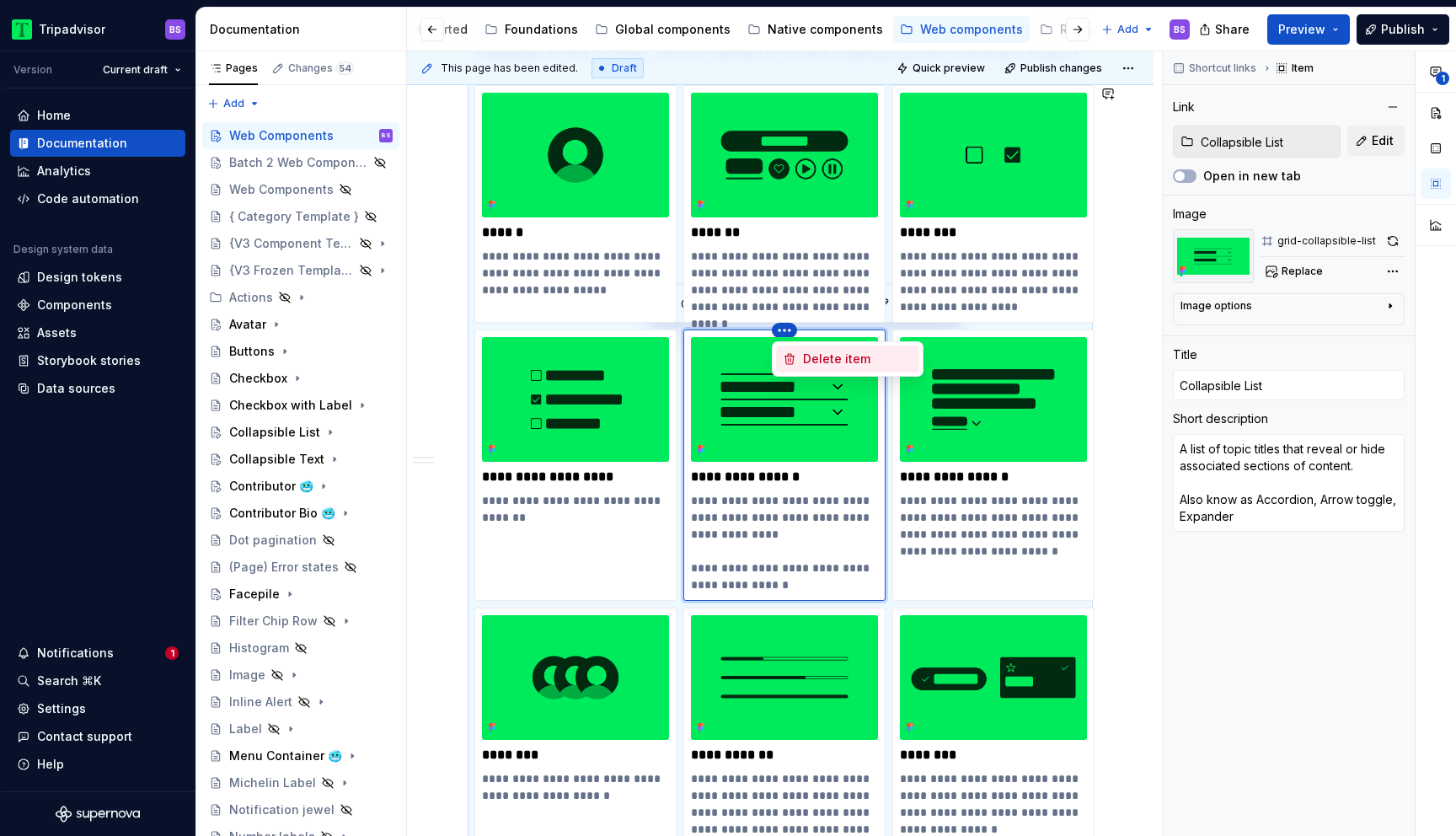
click at [846, 358] on div "Delete item" at bounding box center [858, 359] width 110 height 17
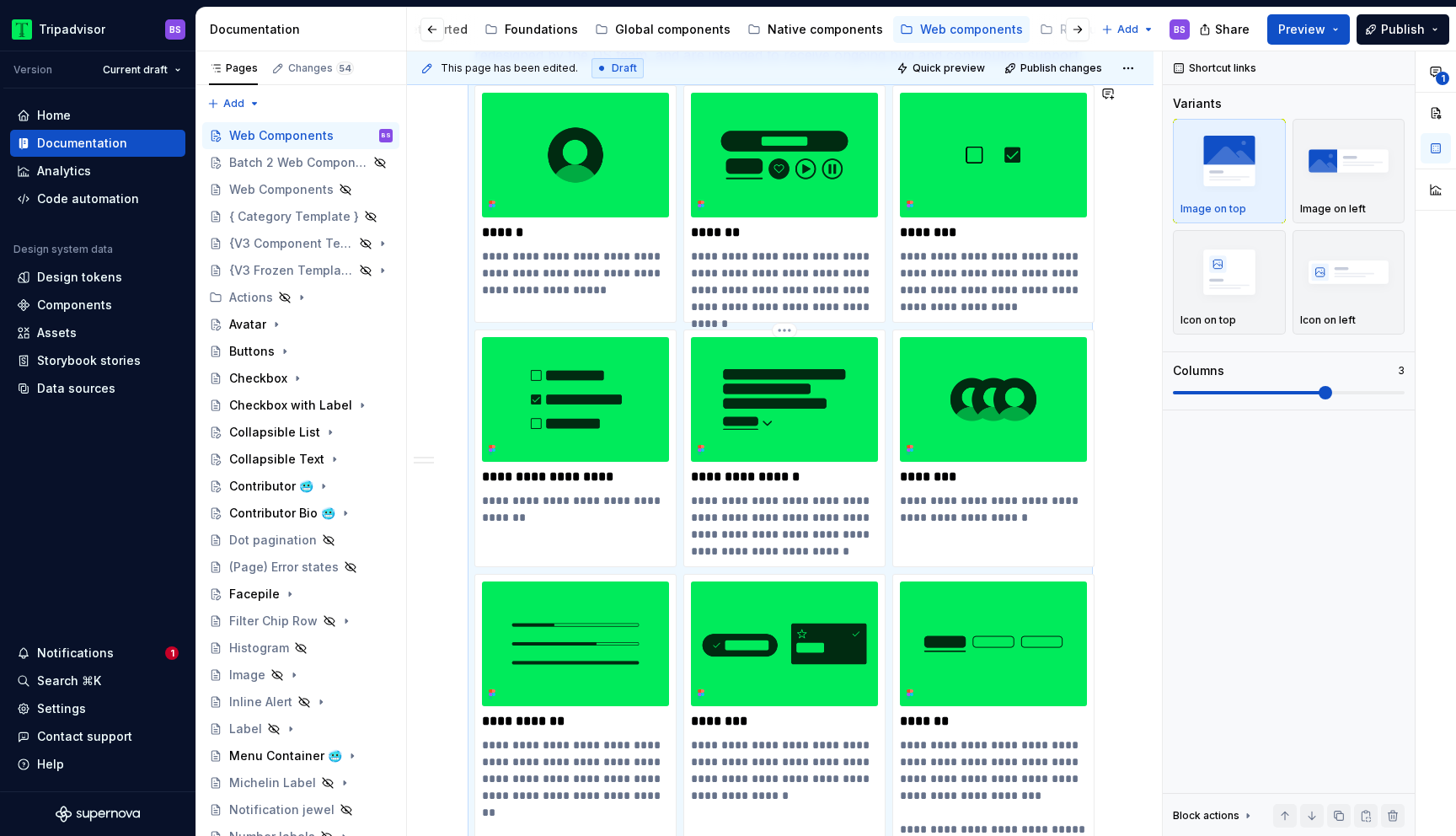
scroll to position [399, 0]
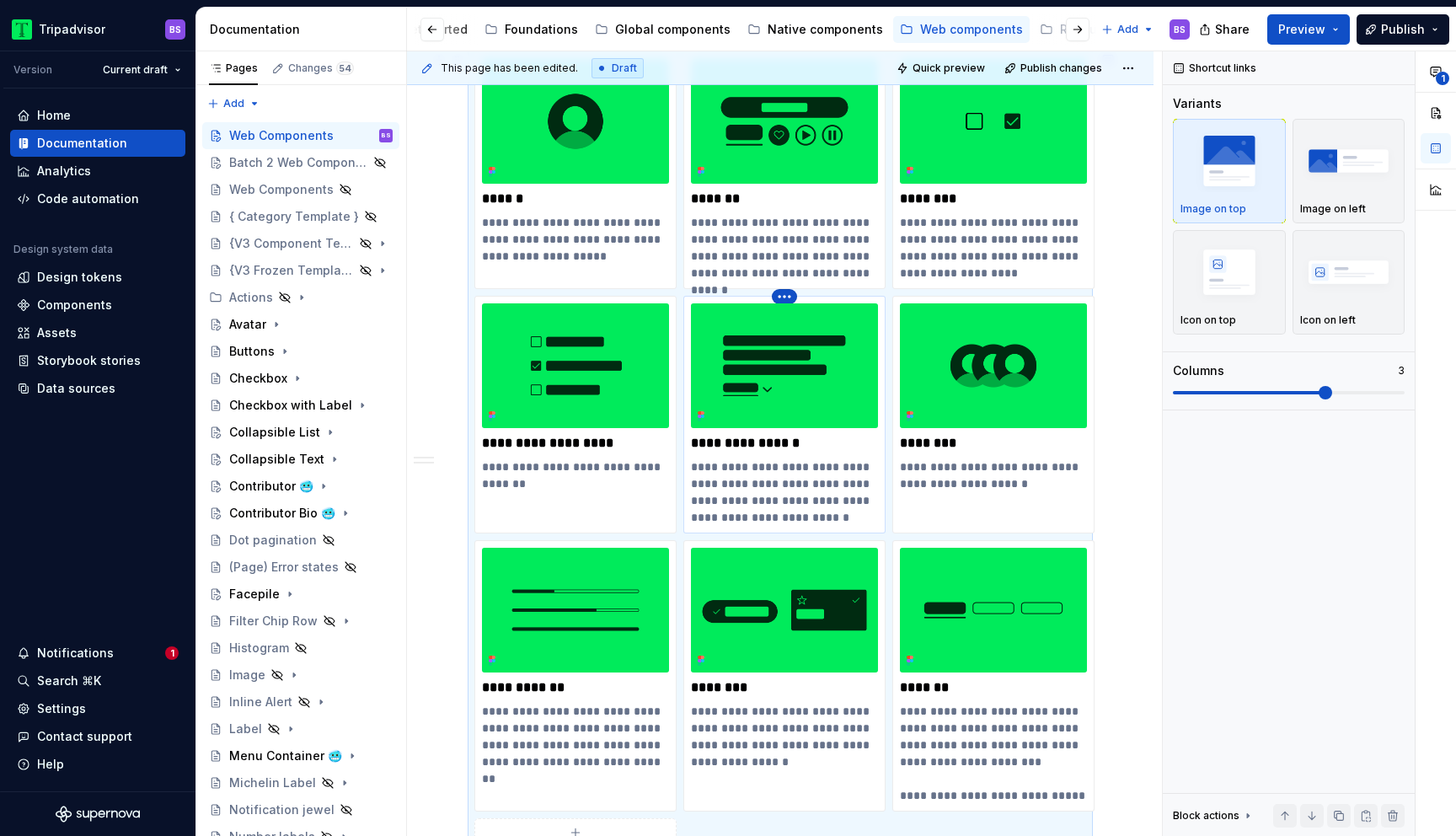
click at [790, 297] on html "Tripadvisor BS Version Current draft Home Documentation Analytics Code automati…" at bounding box center [728, 418] width 1456 height 836
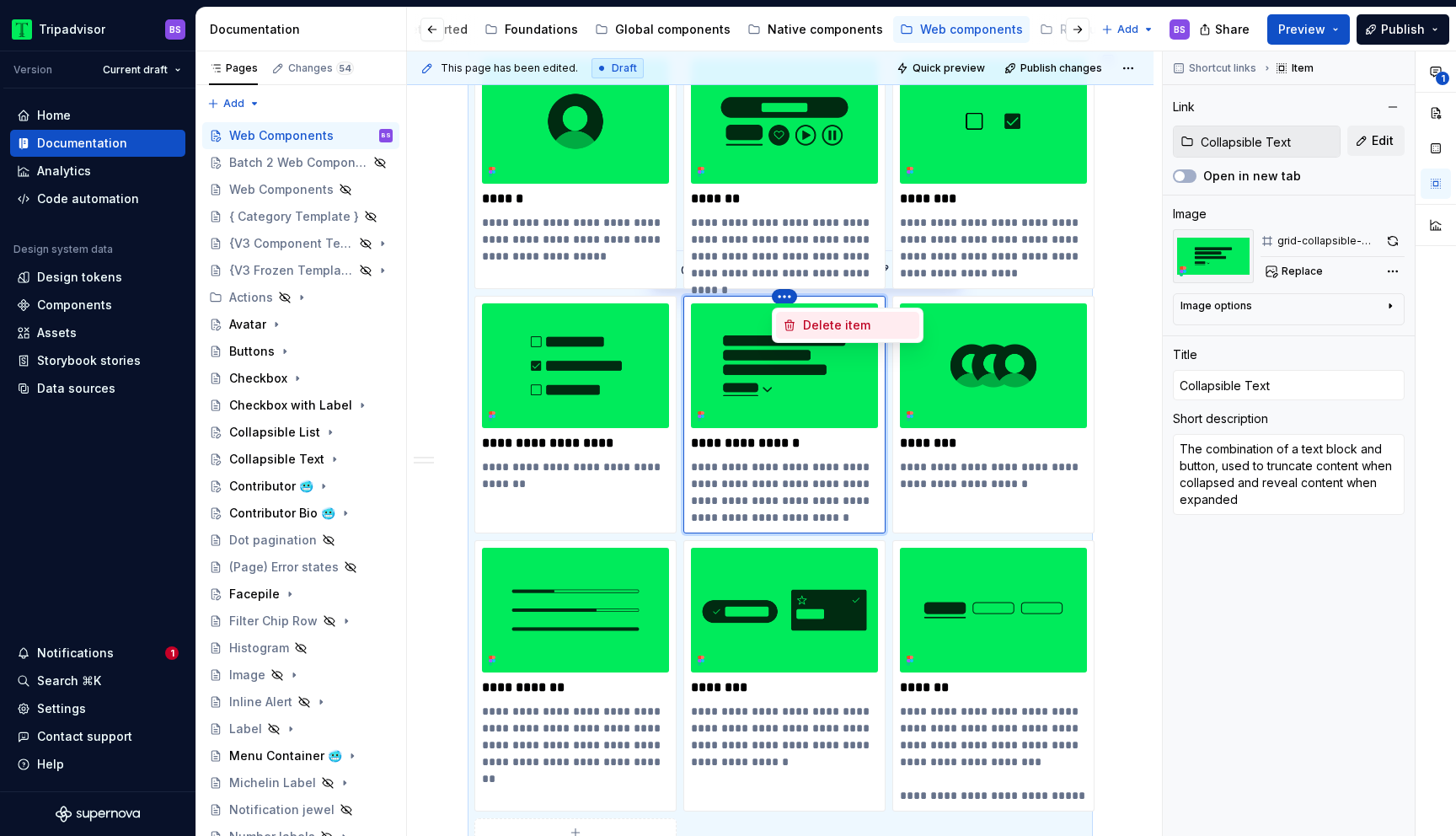
click at [825, 324] on div "Delete item" at bounding box center [858, 325] width 110 height 17
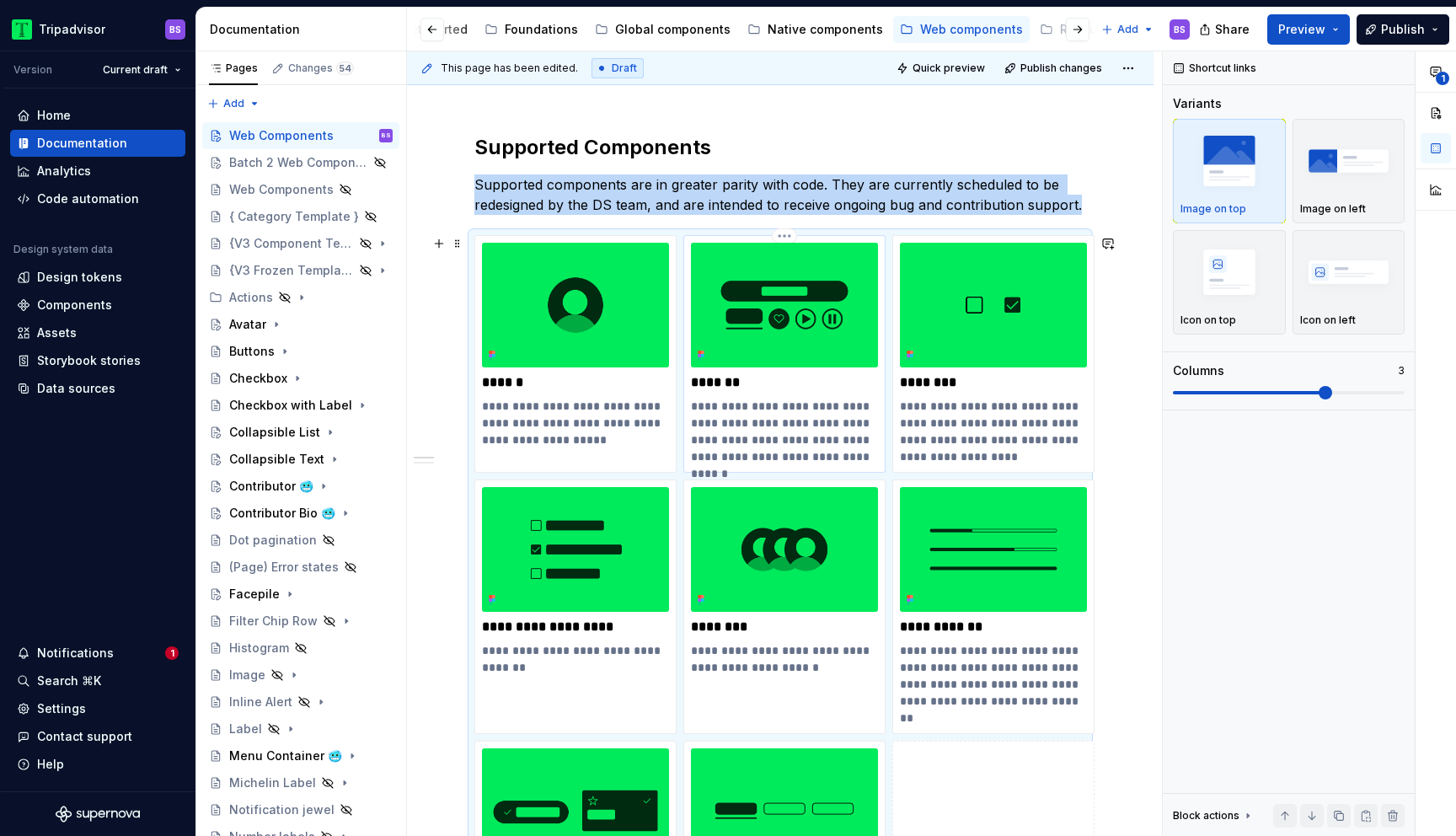
scroll to position [191, 0]
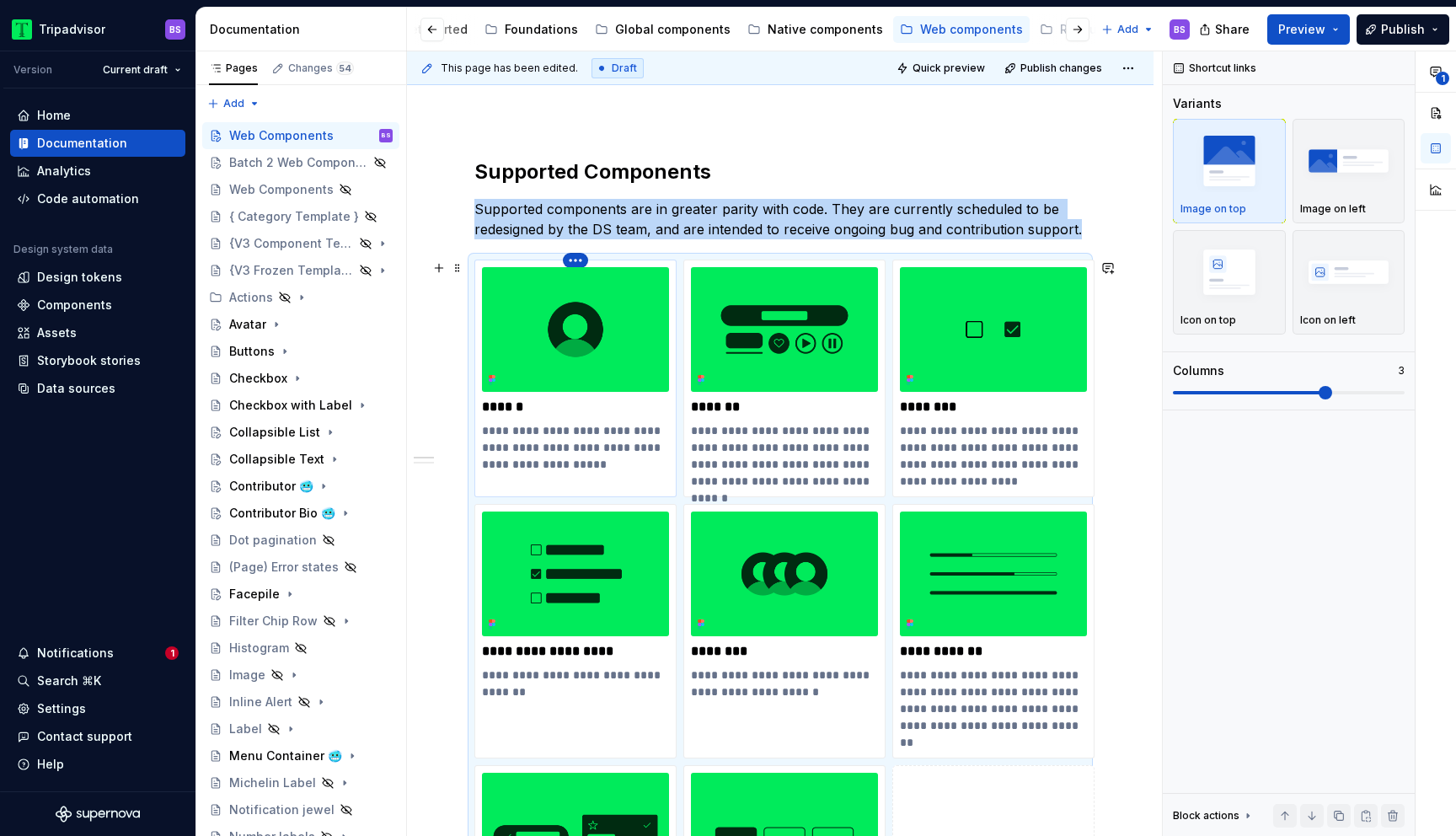
click at [577, 263] on html "Tripadvisor BS Version Current draft Home Documentation Analytics Code automati…" at bounding box center [728, 418] width 1456 height 836
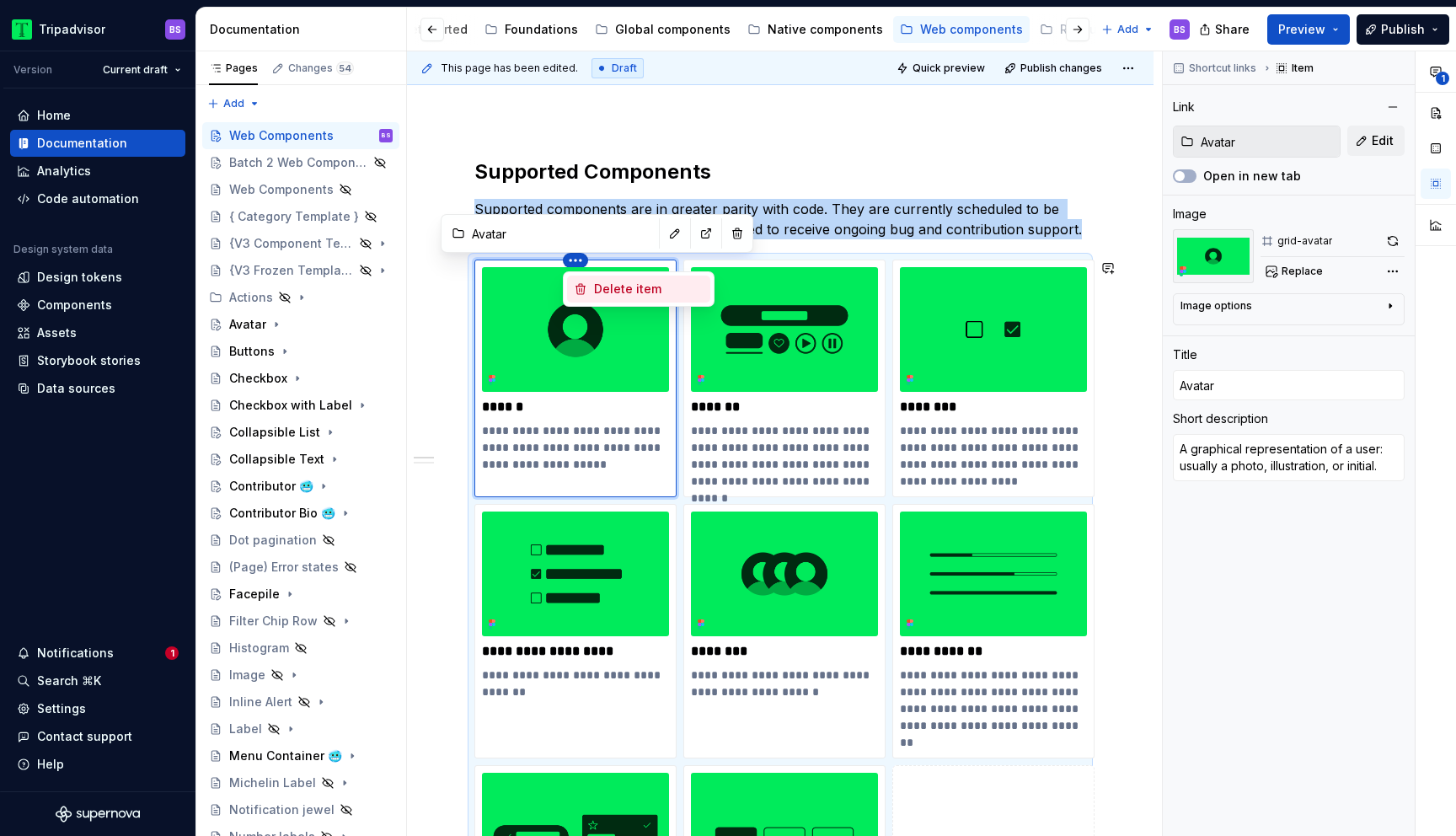
click at [606, 284] on div "Delete item" at bounding box center [649, 288] width 110 height 17
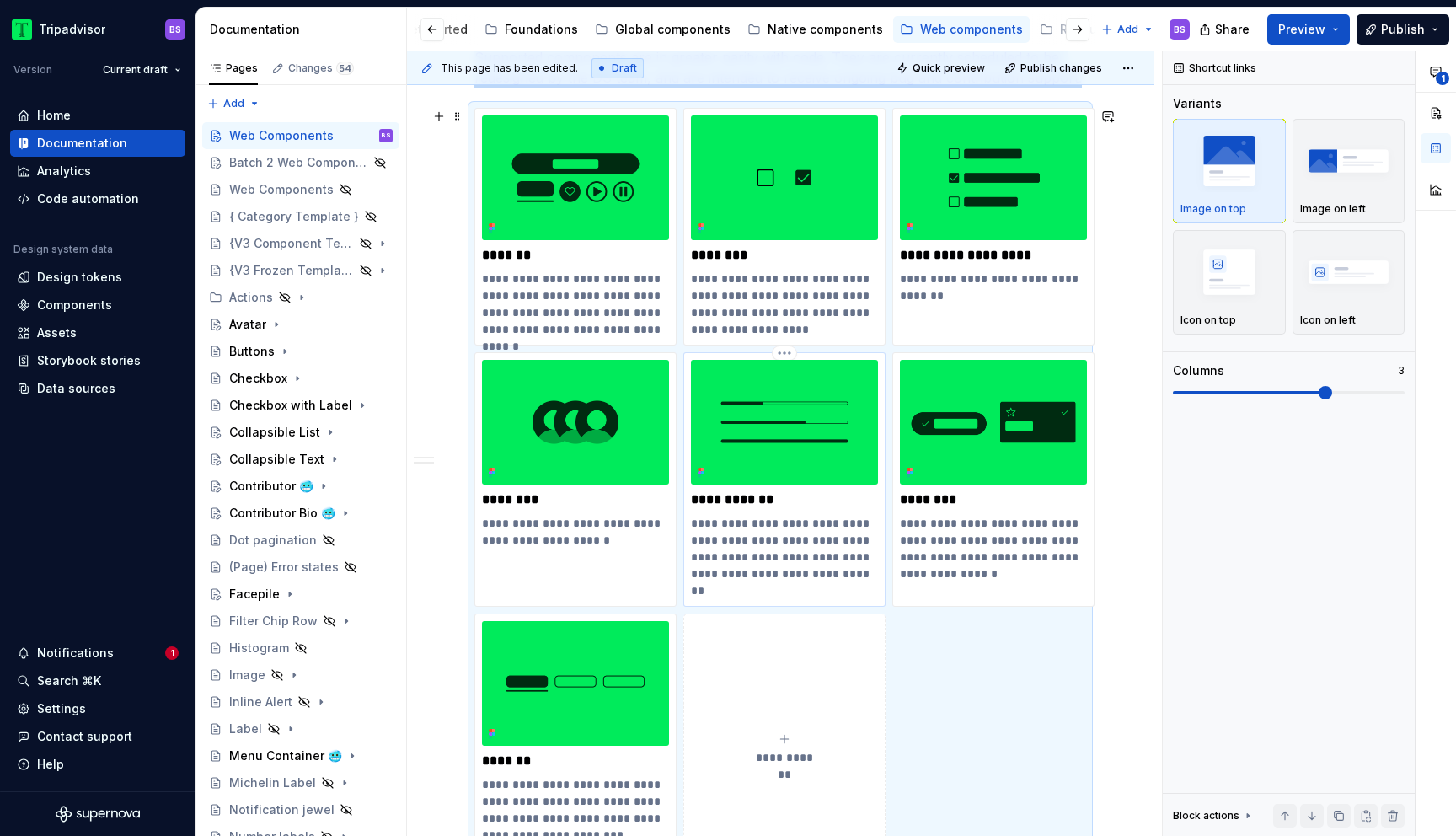
scroll to position [338, 0]
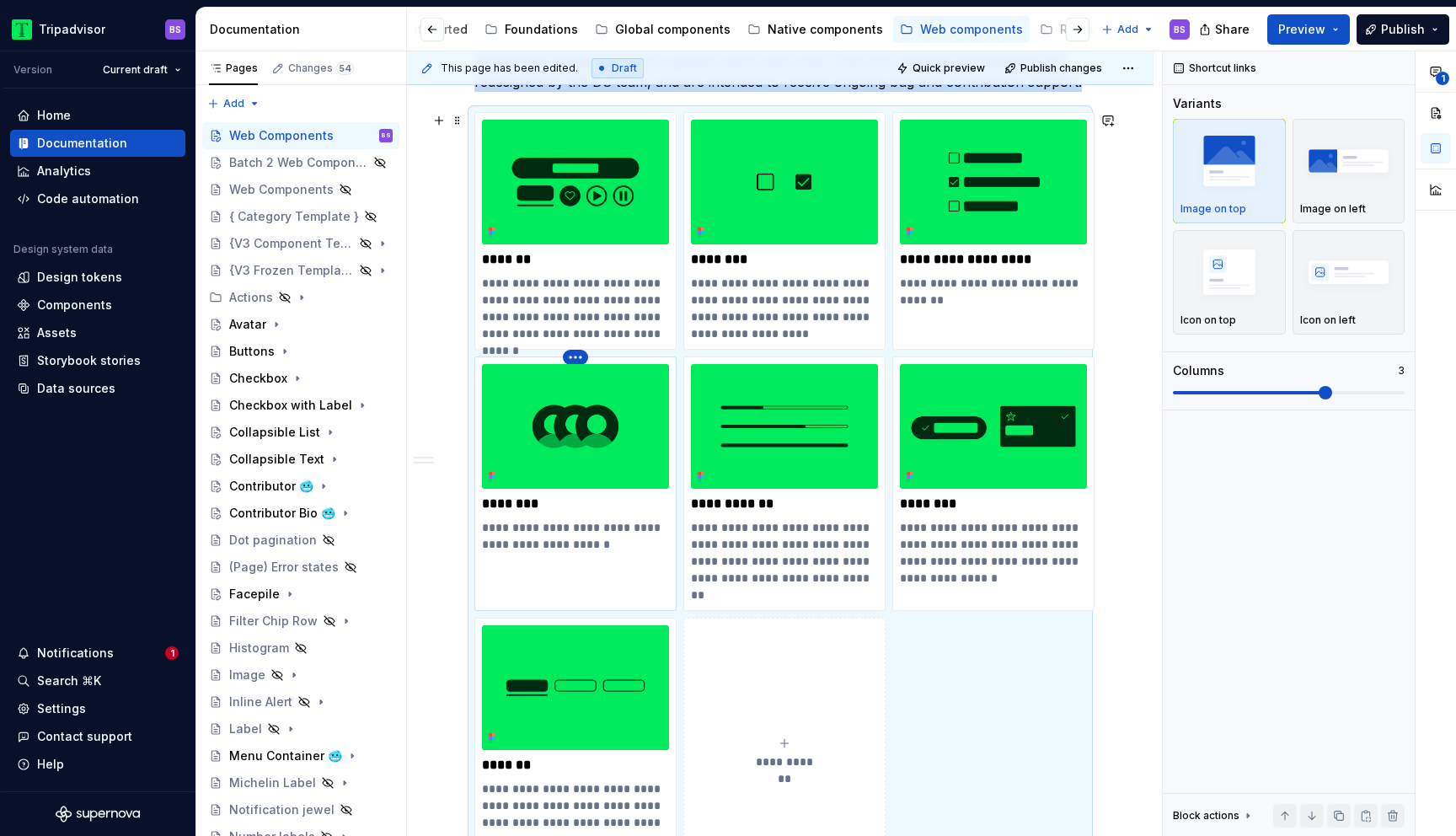
click at [572, 355] on html "Tripadvisor BS Version Current draft Home Documentation Analytics Code automati…" at bounding box center [728, 418] width 1456 height 836
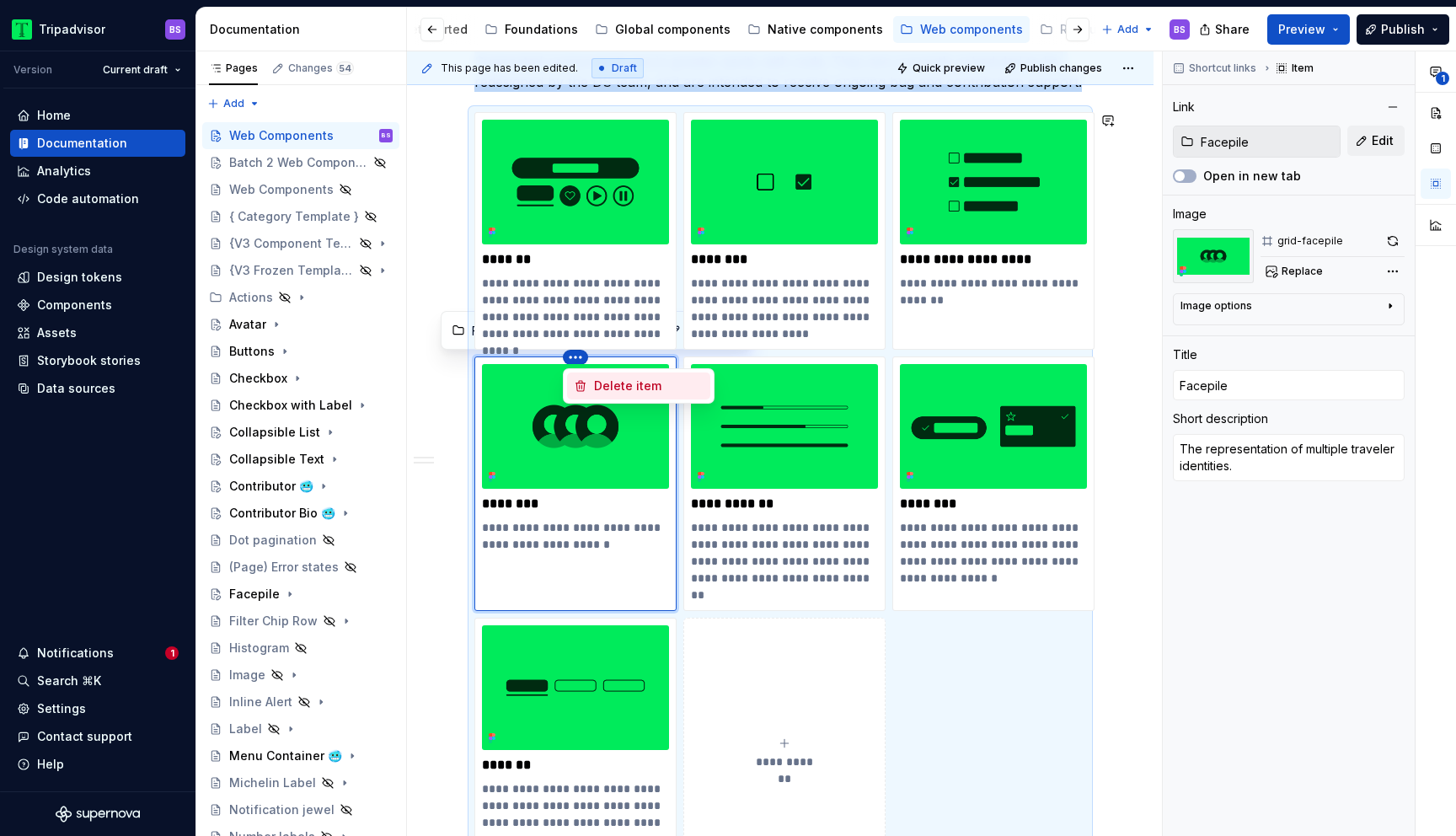
click at [624, 385] on div "Delete item" at bounding box center [649, 386] width 110 height 17
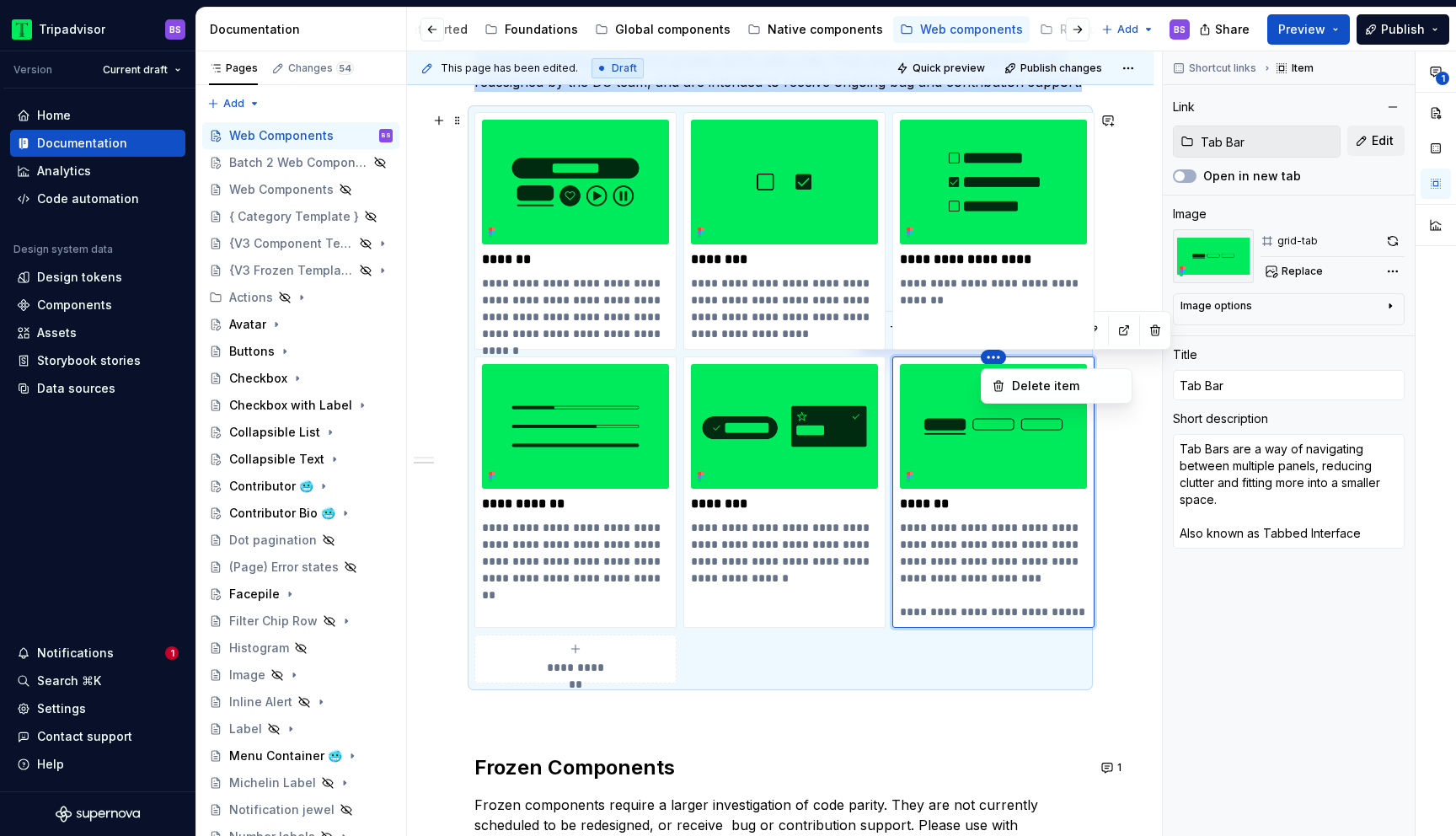
click at [988, 351] on html "Tripadvisor BS Version Current draft Home Documentation Analytics Code automati…" at bounding box center [728, 418] width 1456 height 836
click at [1015, 386] on div "Delete item" at bounding box center [1067, 386] width 110 height 17
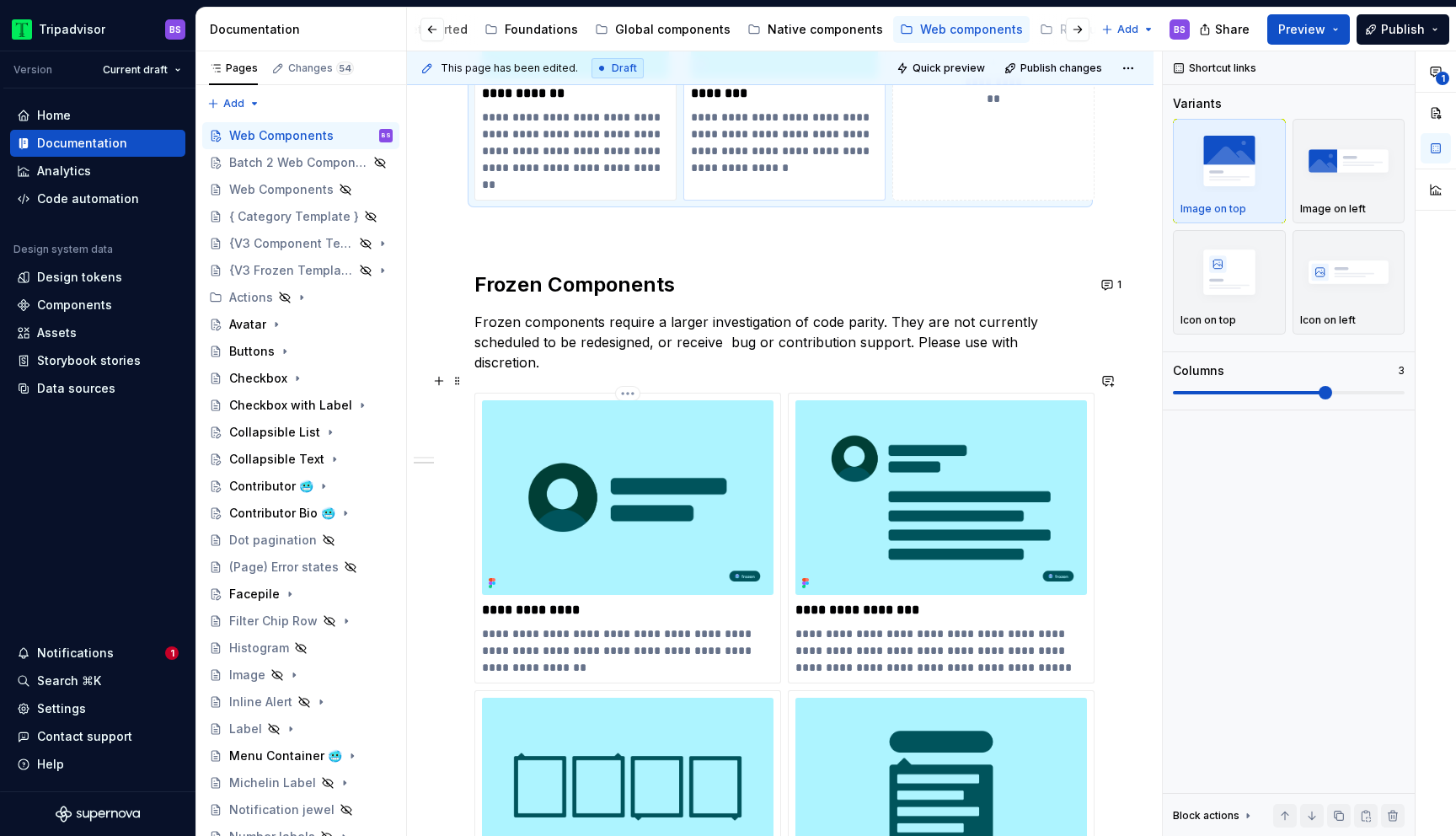
scroll to position [750, 0]
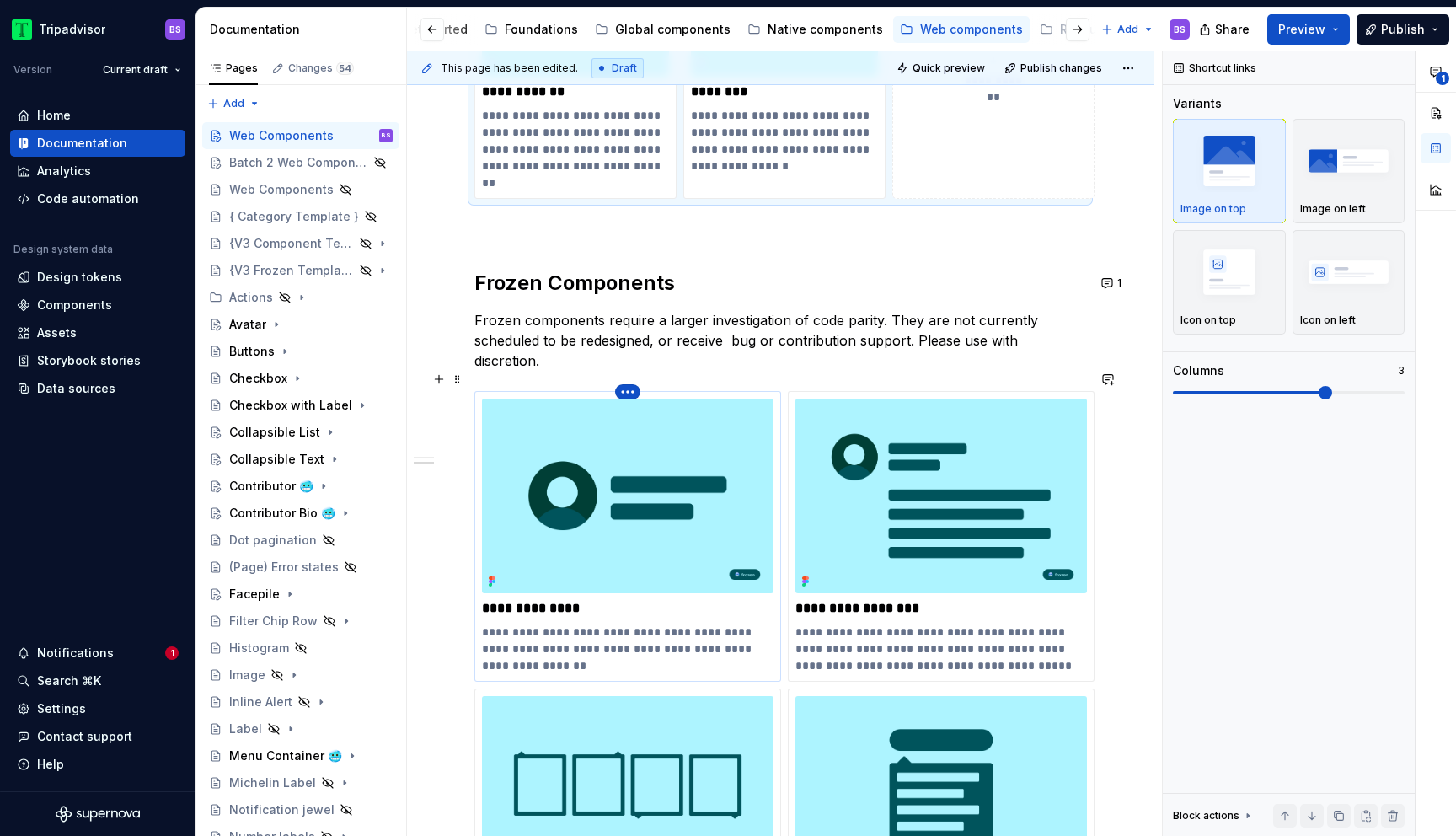
click at [629, 375] on html "Tripadvisor BS Version Current draft Home Documentation Analytics Code automati…" at bounding box center [728, 418] width 1456 height 836
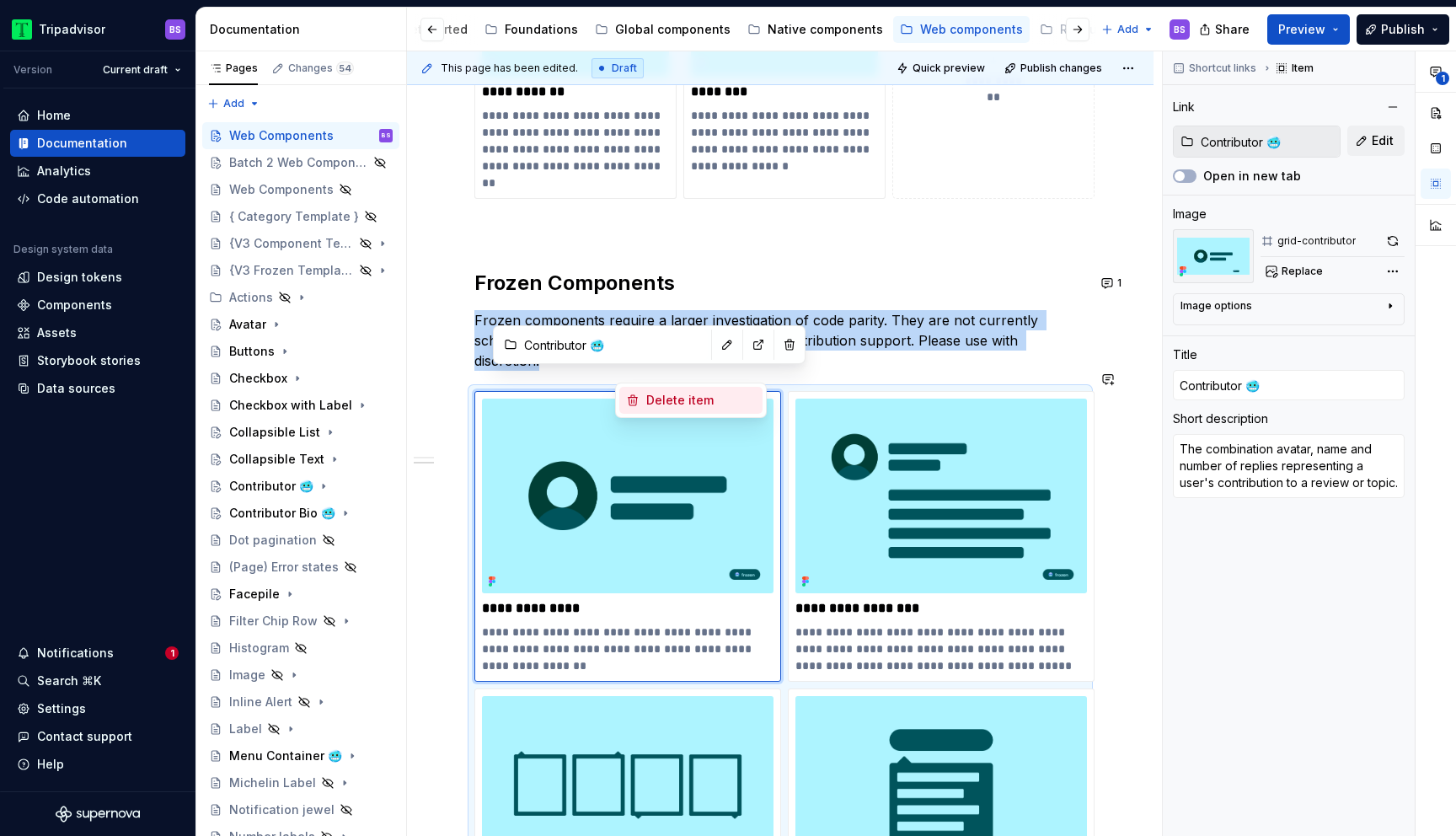
click at [700, 402] on div "Delete item" at bounding box center [701, 400] width 110 height 17
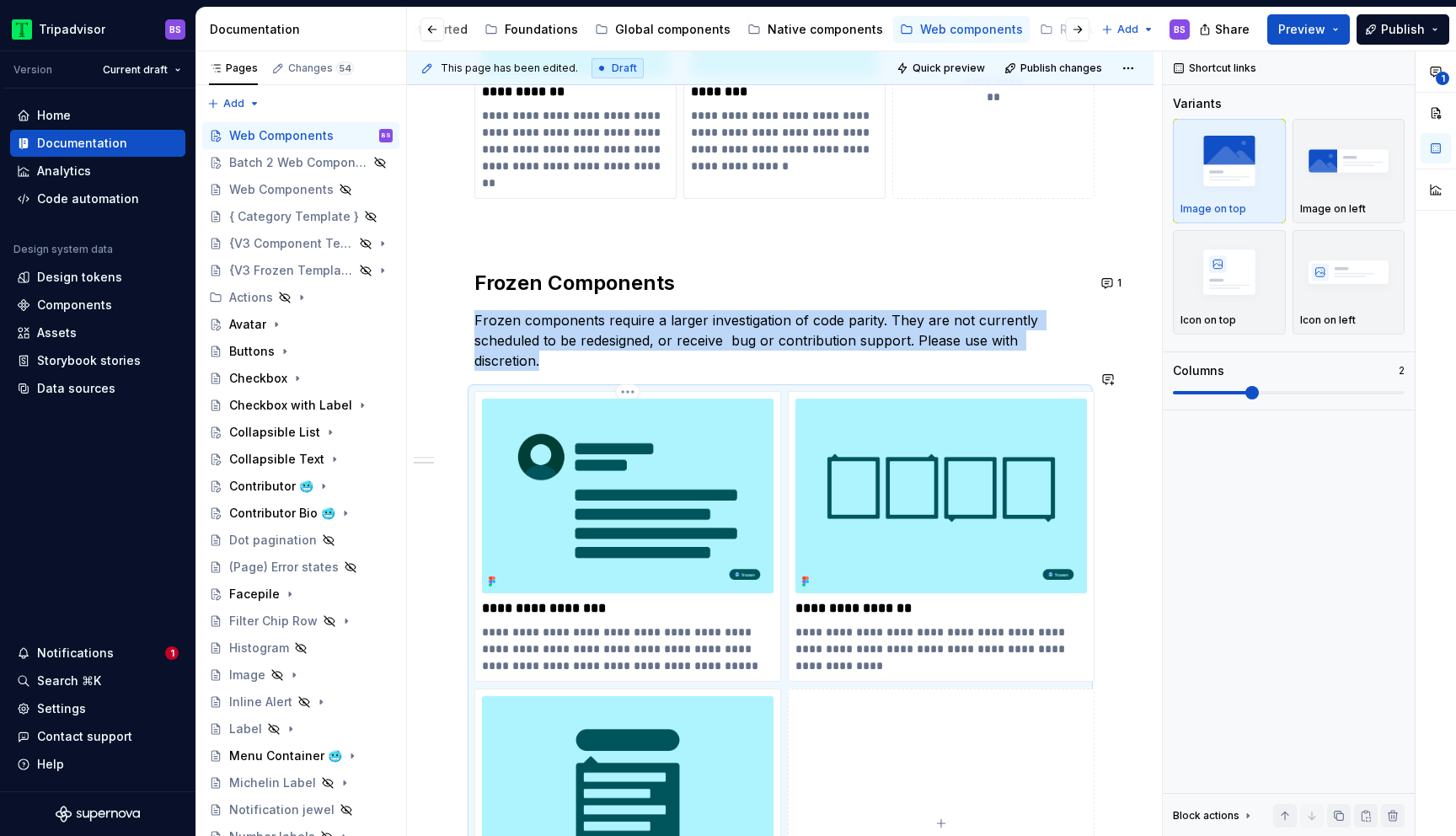
scroll to position [872, 0]
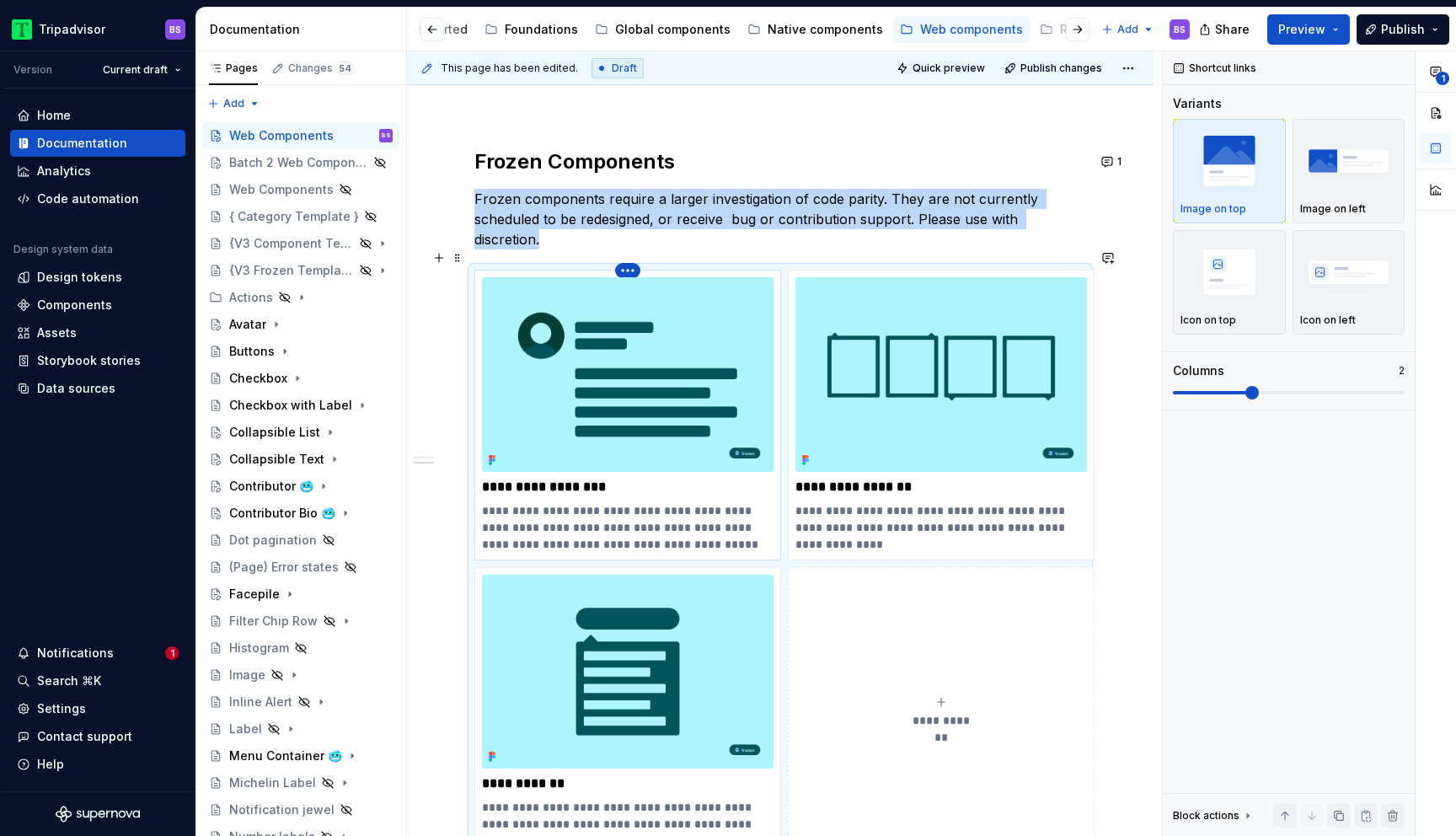
click at [626, 250] on html "Tripadvisor BS Version Current draft Home Documentation Analytics Code automati…" at bounding box center [728, 418] width 1456 height 836
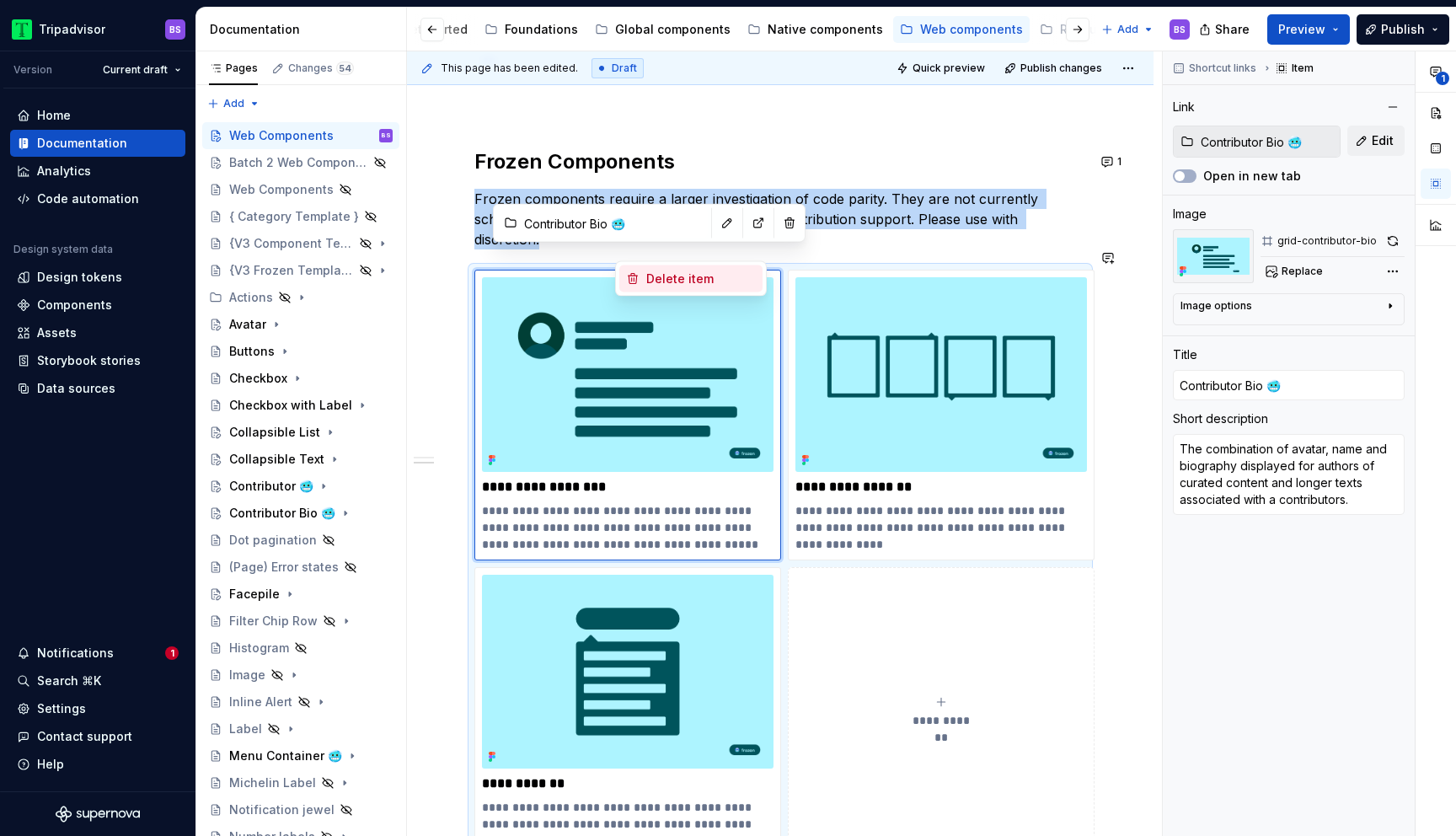
click at [686, 281] on div "Delete item" at bounding box center [701, 278] width 110 height 17
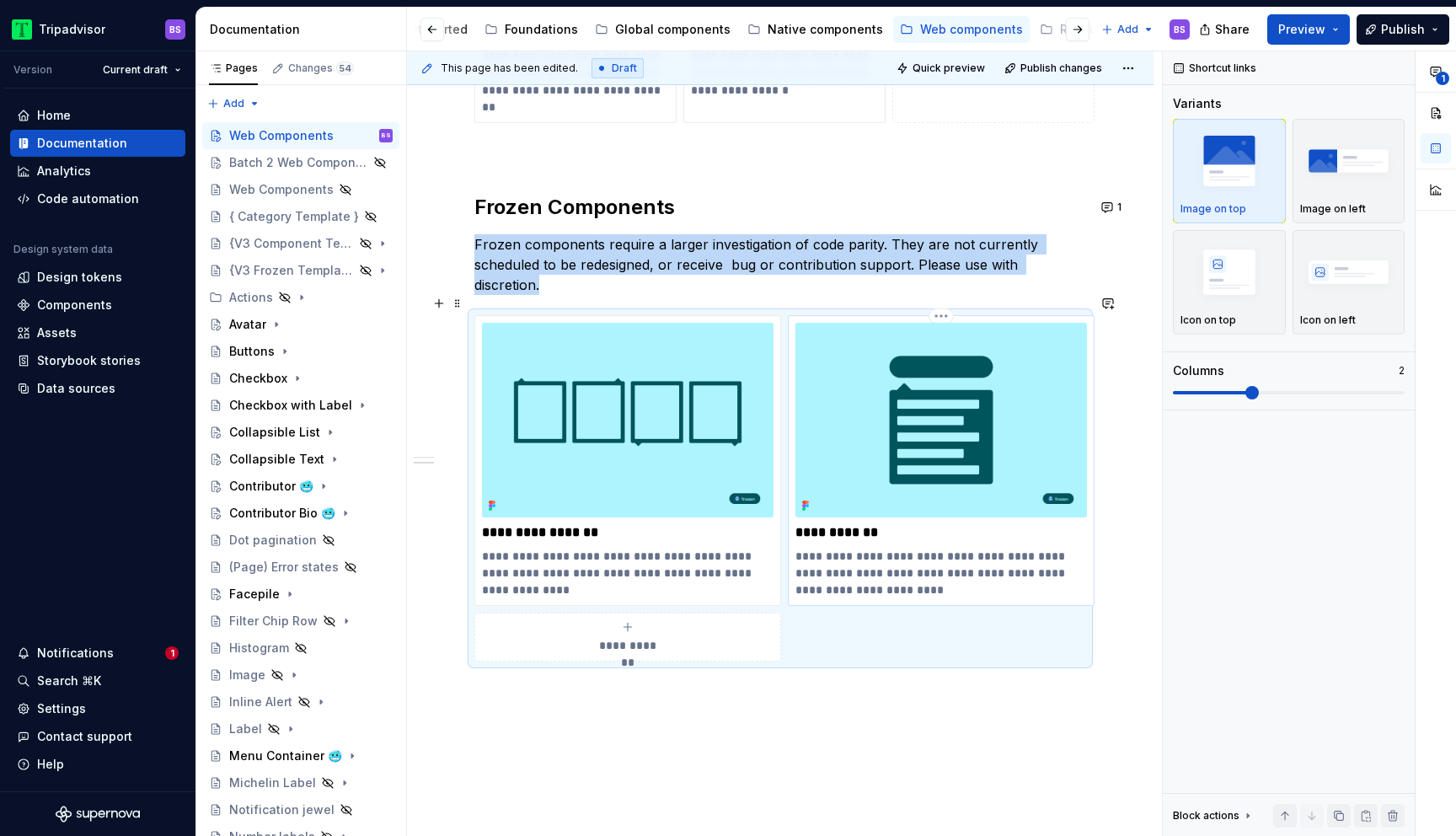
scroll to position [825, 0]
click at [986, 361] on img at bounding box center [941, 421] width 291 height 195
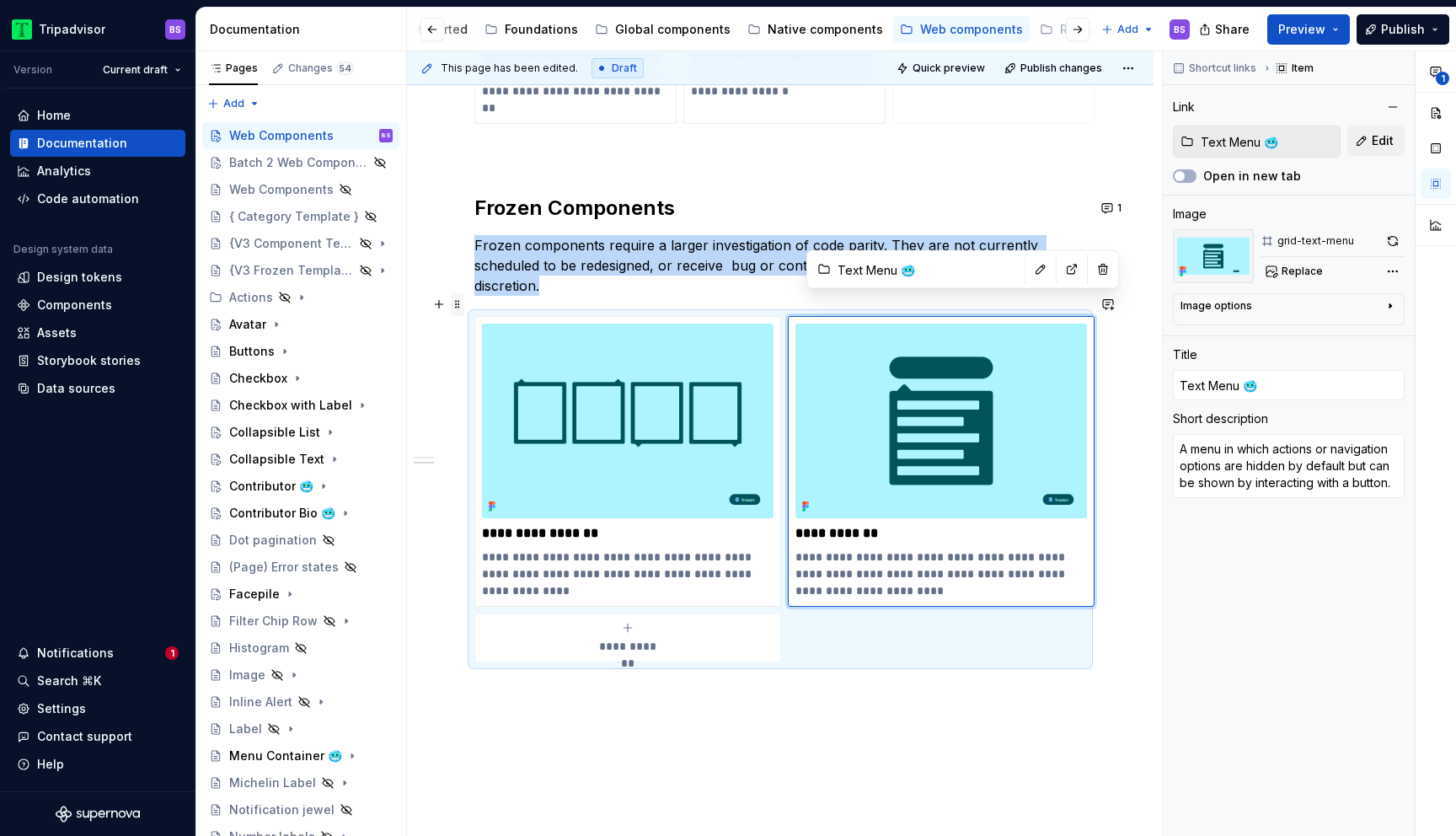
click at [455, 306] on span at bounding box center [458, 304] width 14 height 24
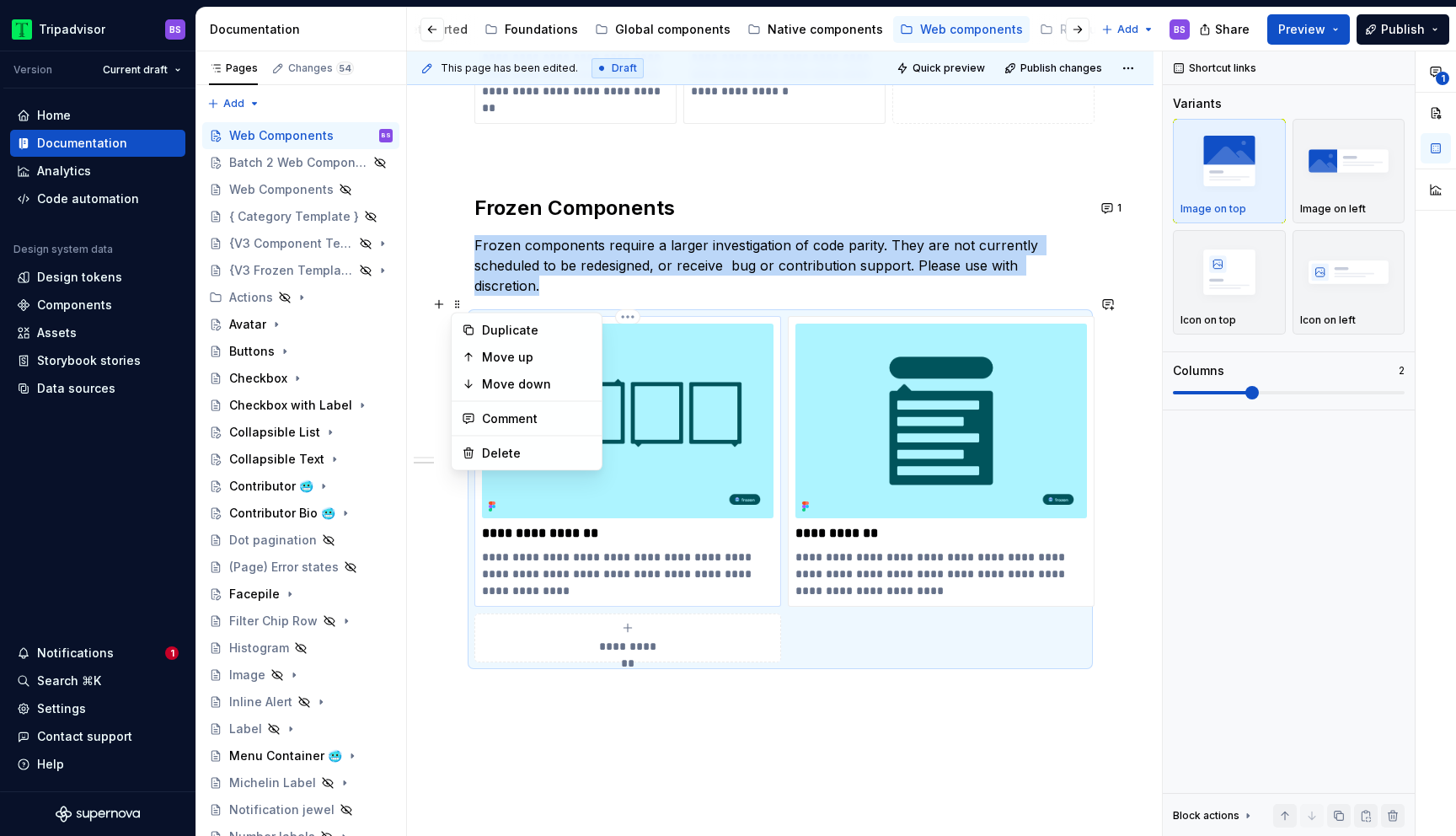
click at [715, 474] on img at bounding box center [627, 421] width 291 height 195
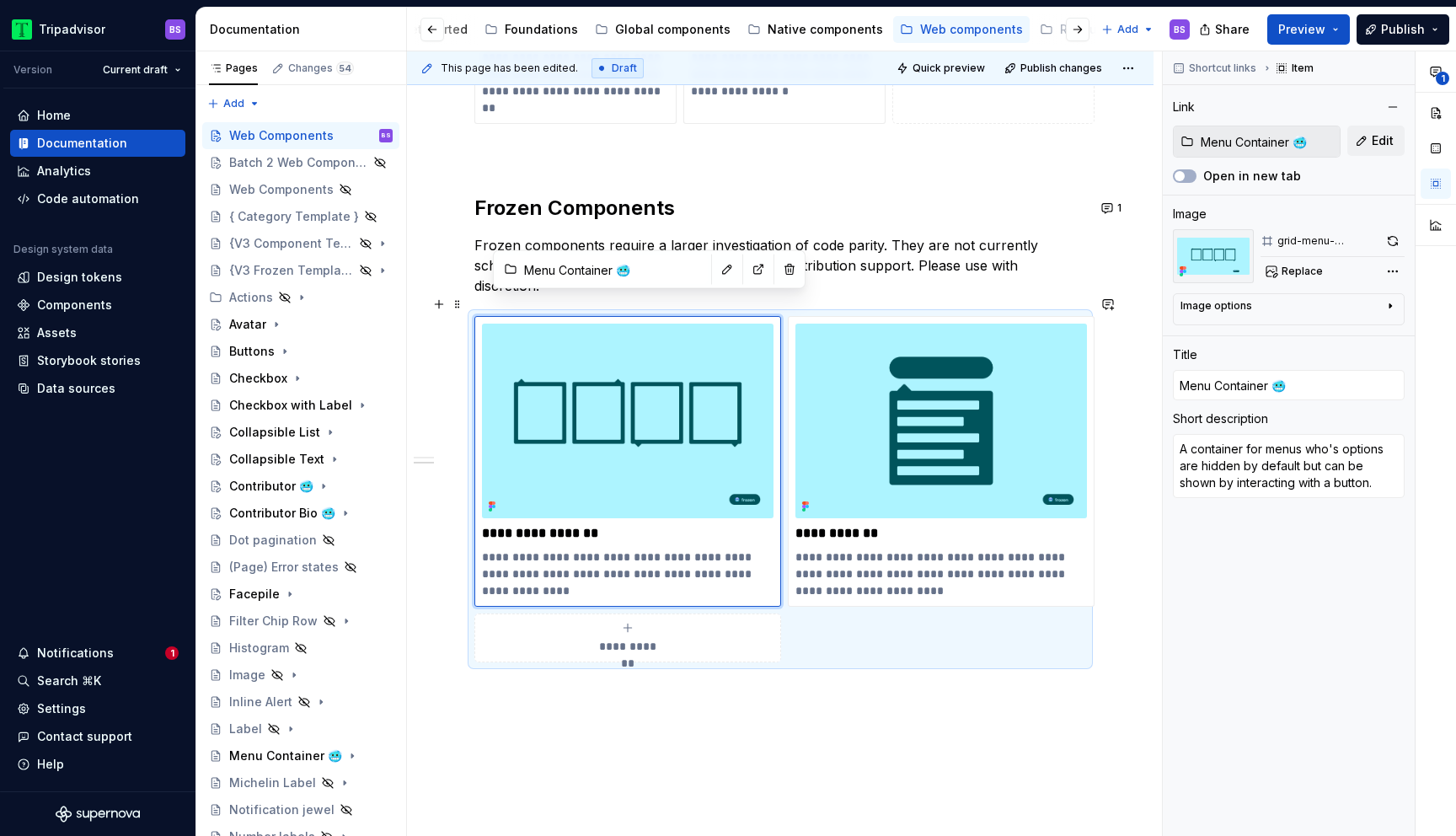
click at [844, 625] on div "**********" at bounding box center [781, 489] width 612 height 346
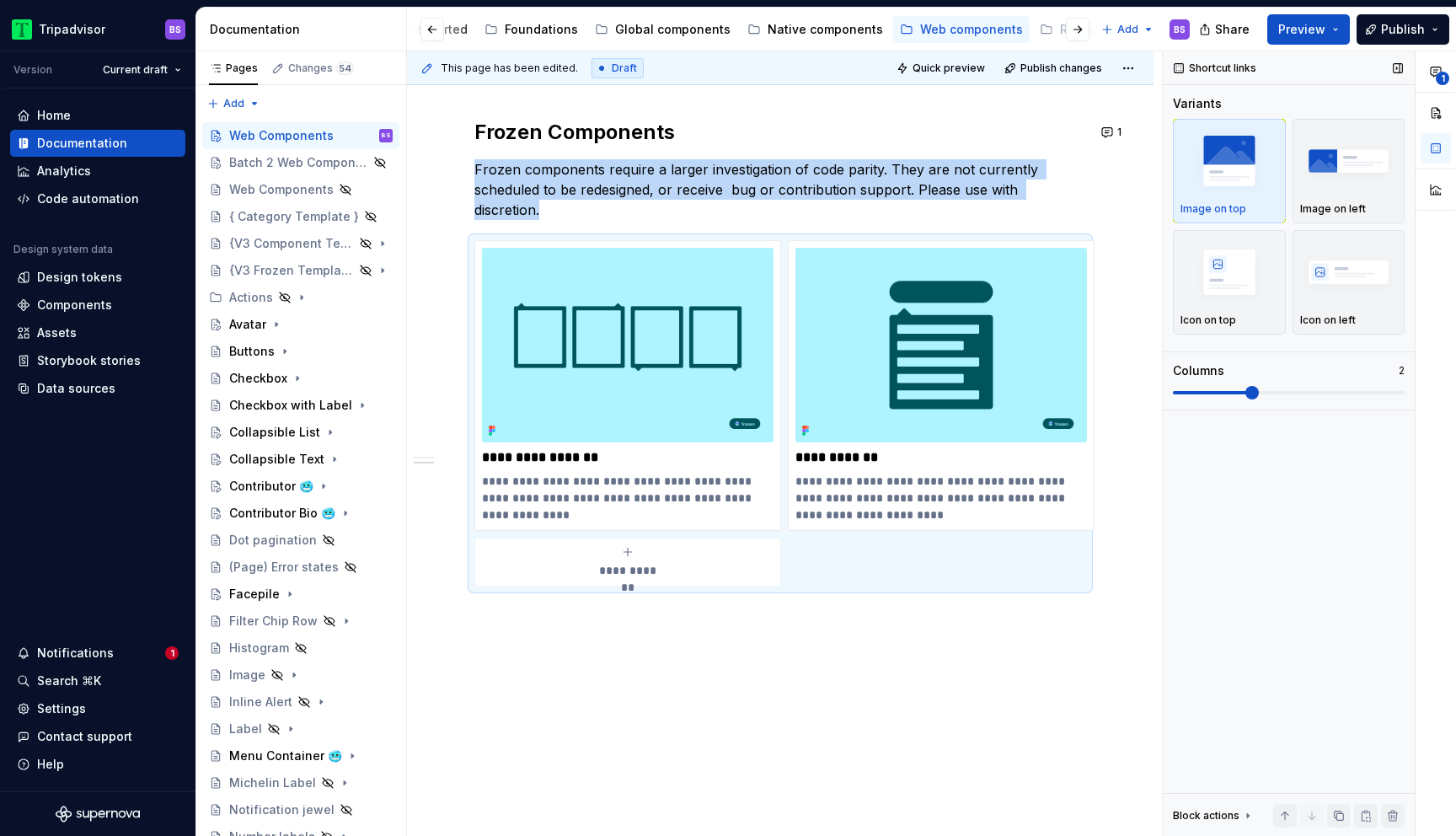
scroll to position [792, 0]
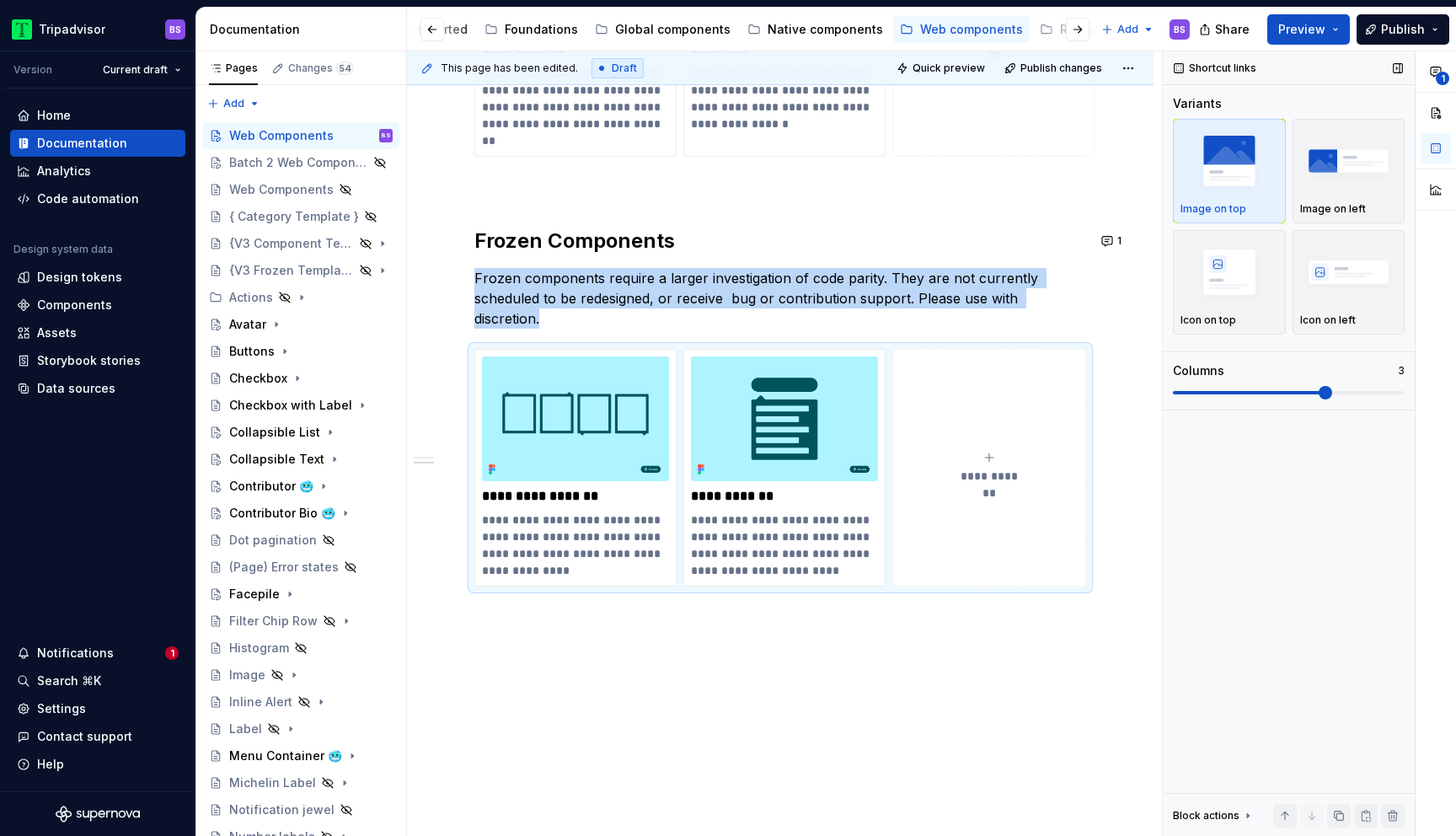
click at [1319, 386] on span at bounding box center [1326, 393] width 14 height 14
click at [991, 614] on div "**********" at bounding box center [780, 187] width 747 height 1342
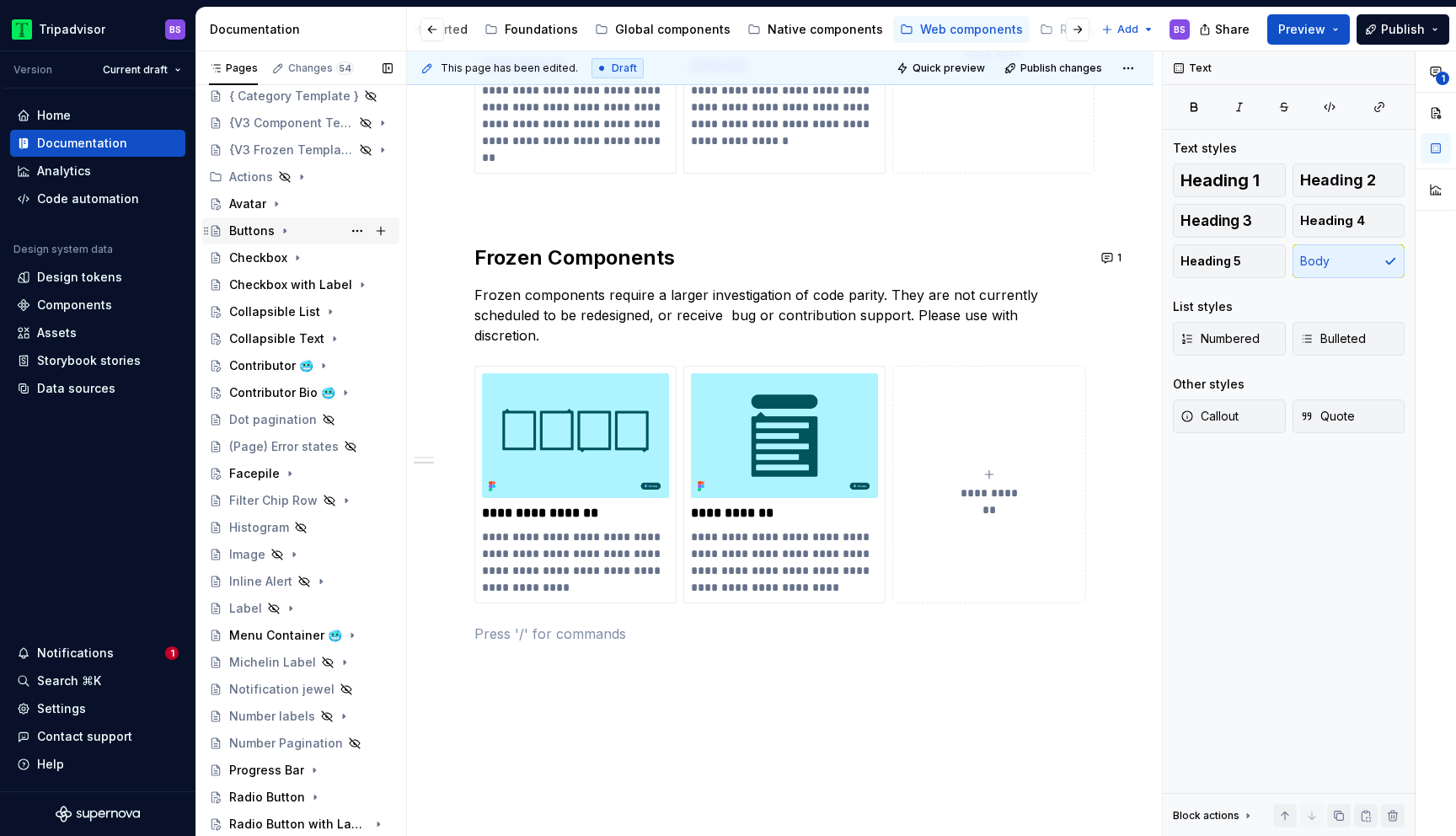
scroll to position [124, 0]
click at [352, 309] on button "Page tree" at bounding box center [358, 308] width 24 height 24
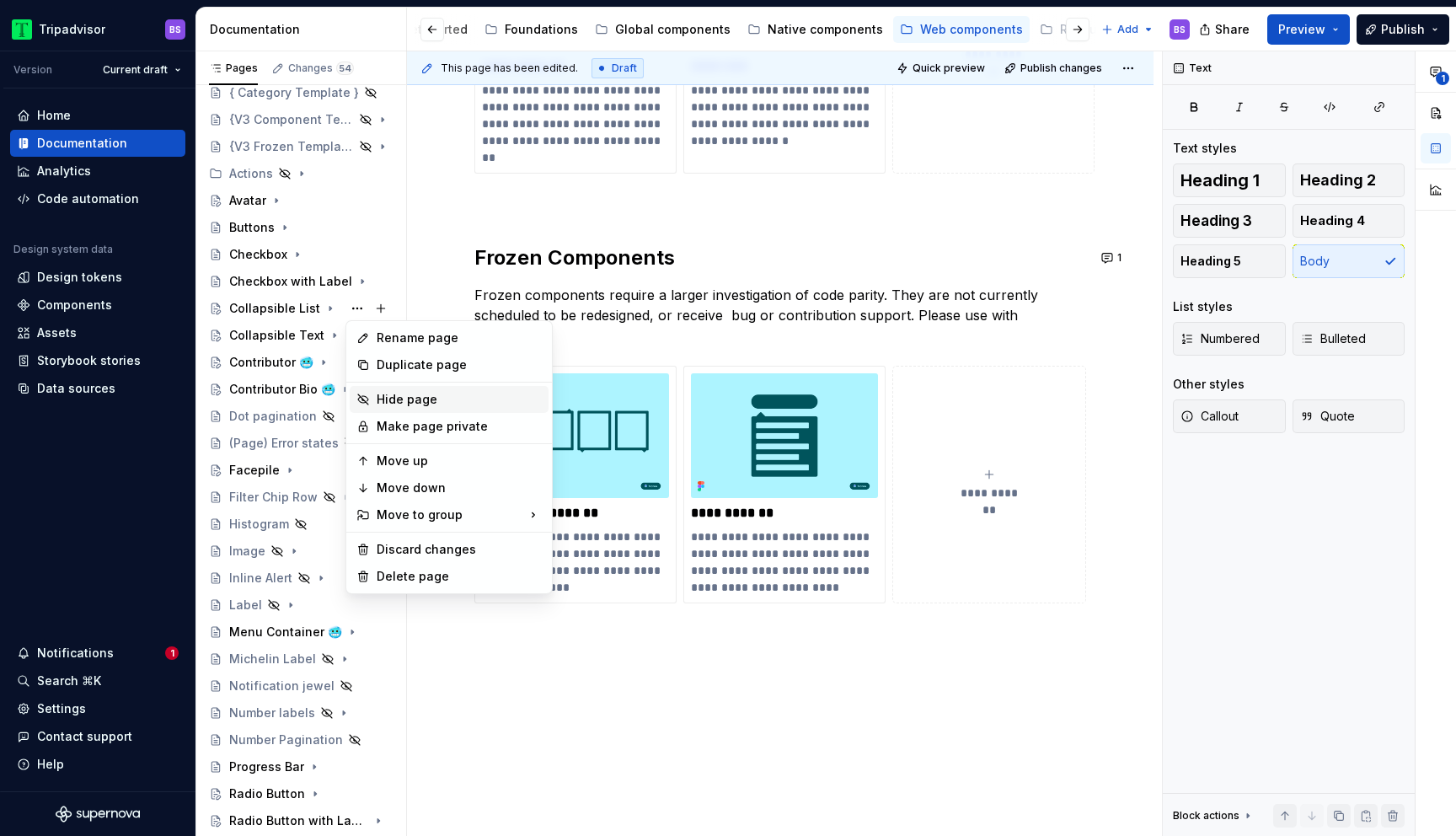
click at [402, 393] on div "Hide page" at bounding box center [460, 399] width 166 height 17
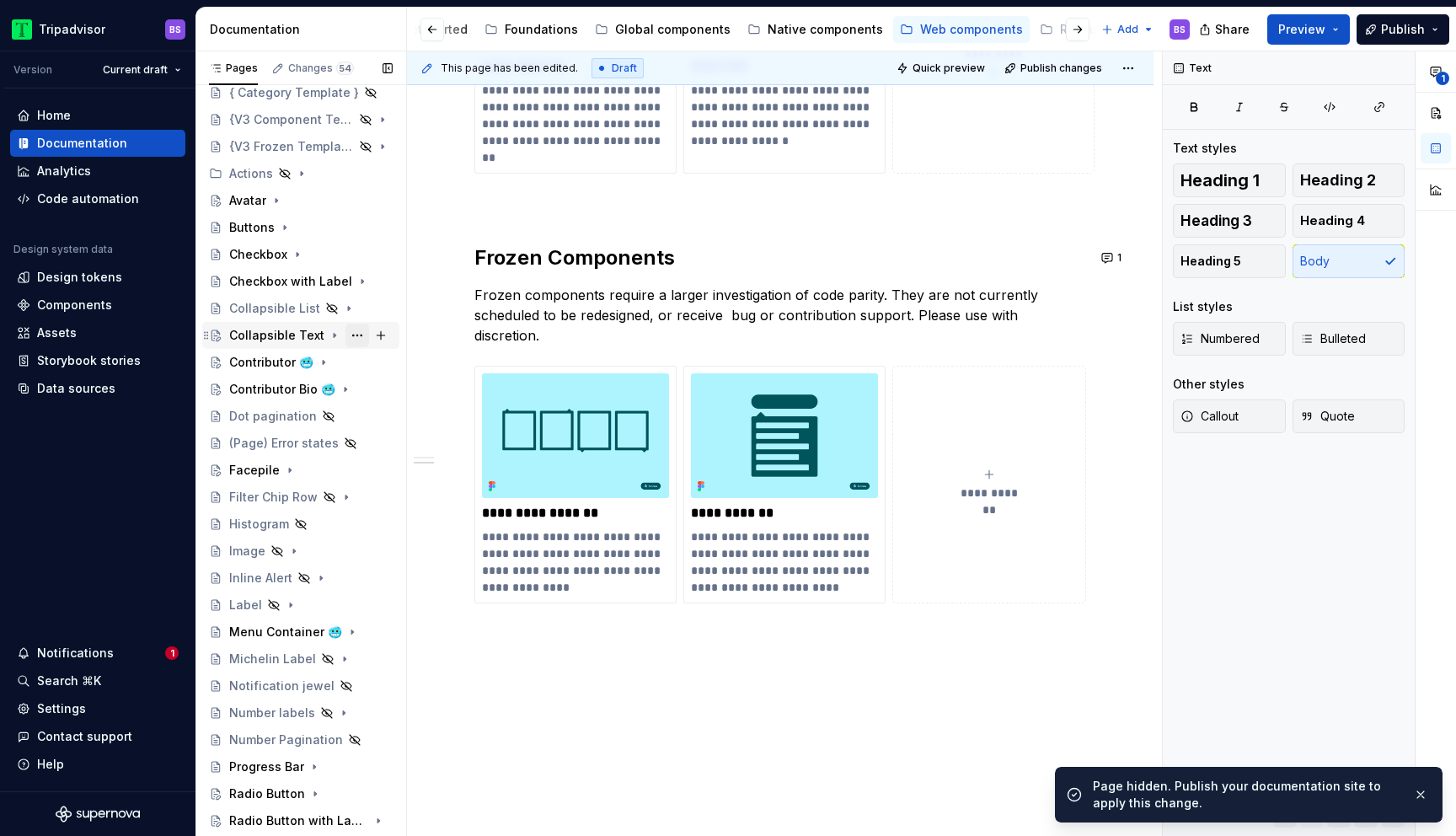
click at [356, 332] on button "Page tree" at bounding box center [358, 336] width 24 height 24
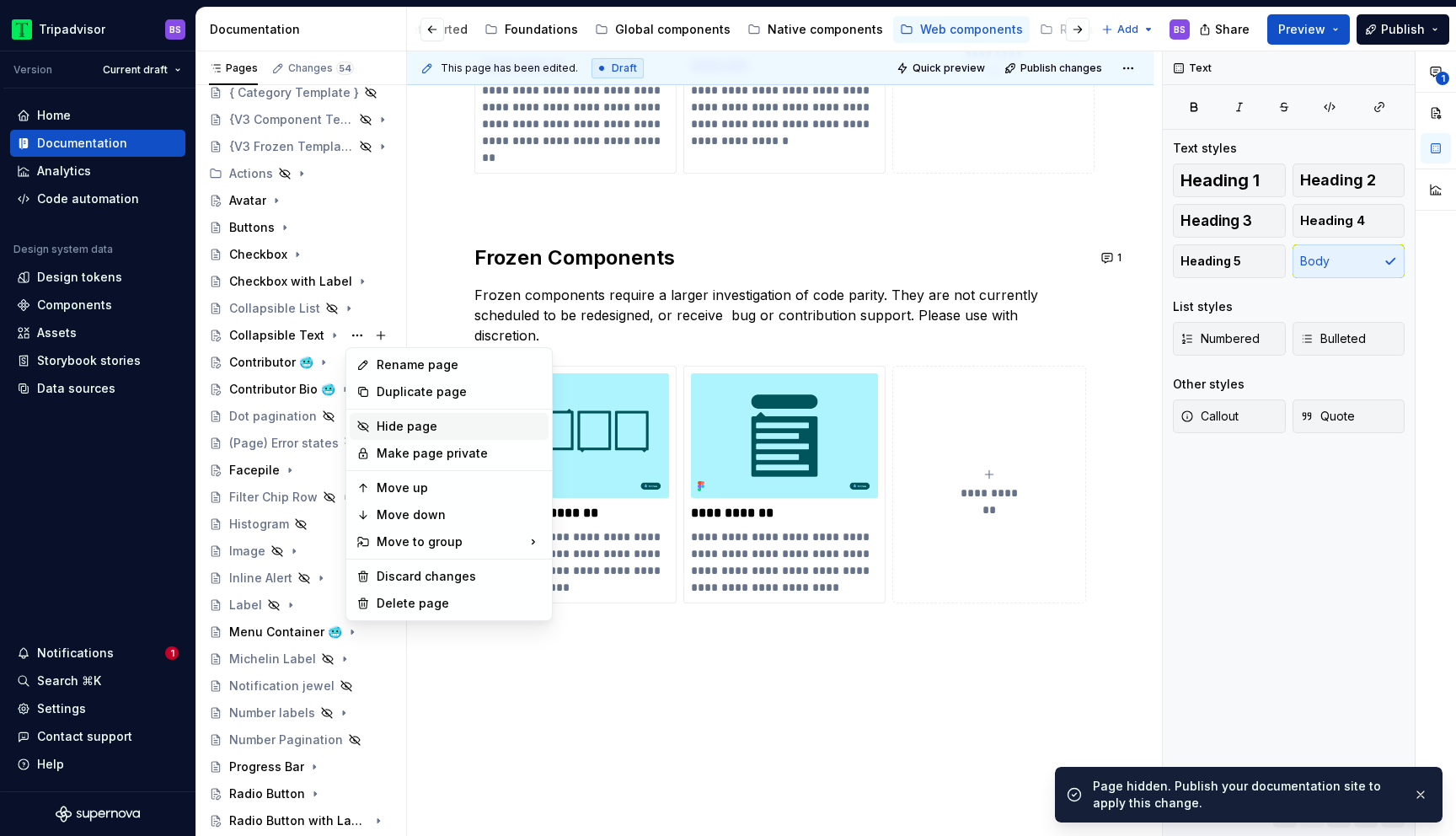
click at [424, 429] on div "Hide page" at bounding box center [460, 426] width 166 height 17
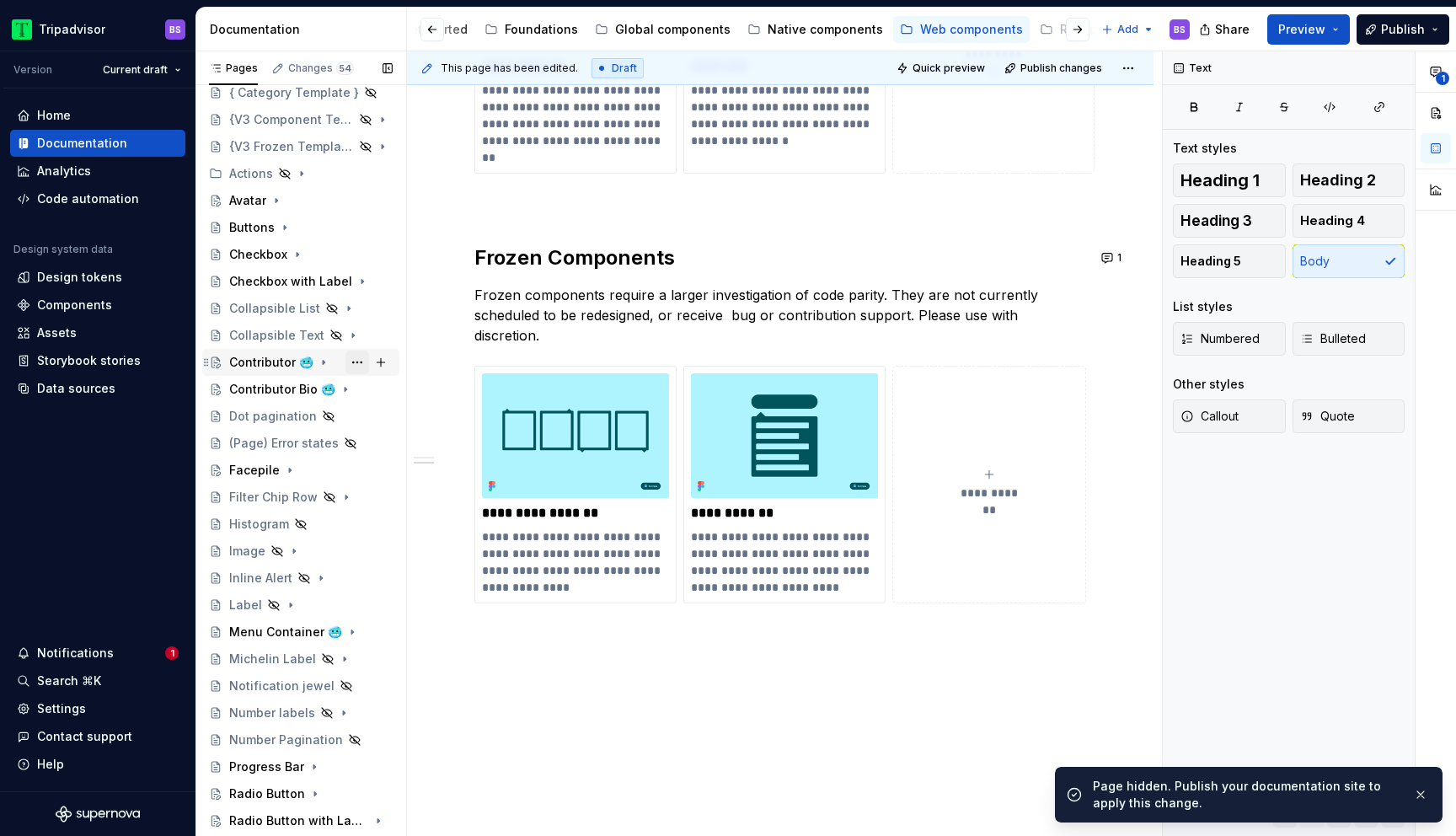
click at [358, 363] on button "Page tree" at bounding box center [358, 363] width 24 height 24
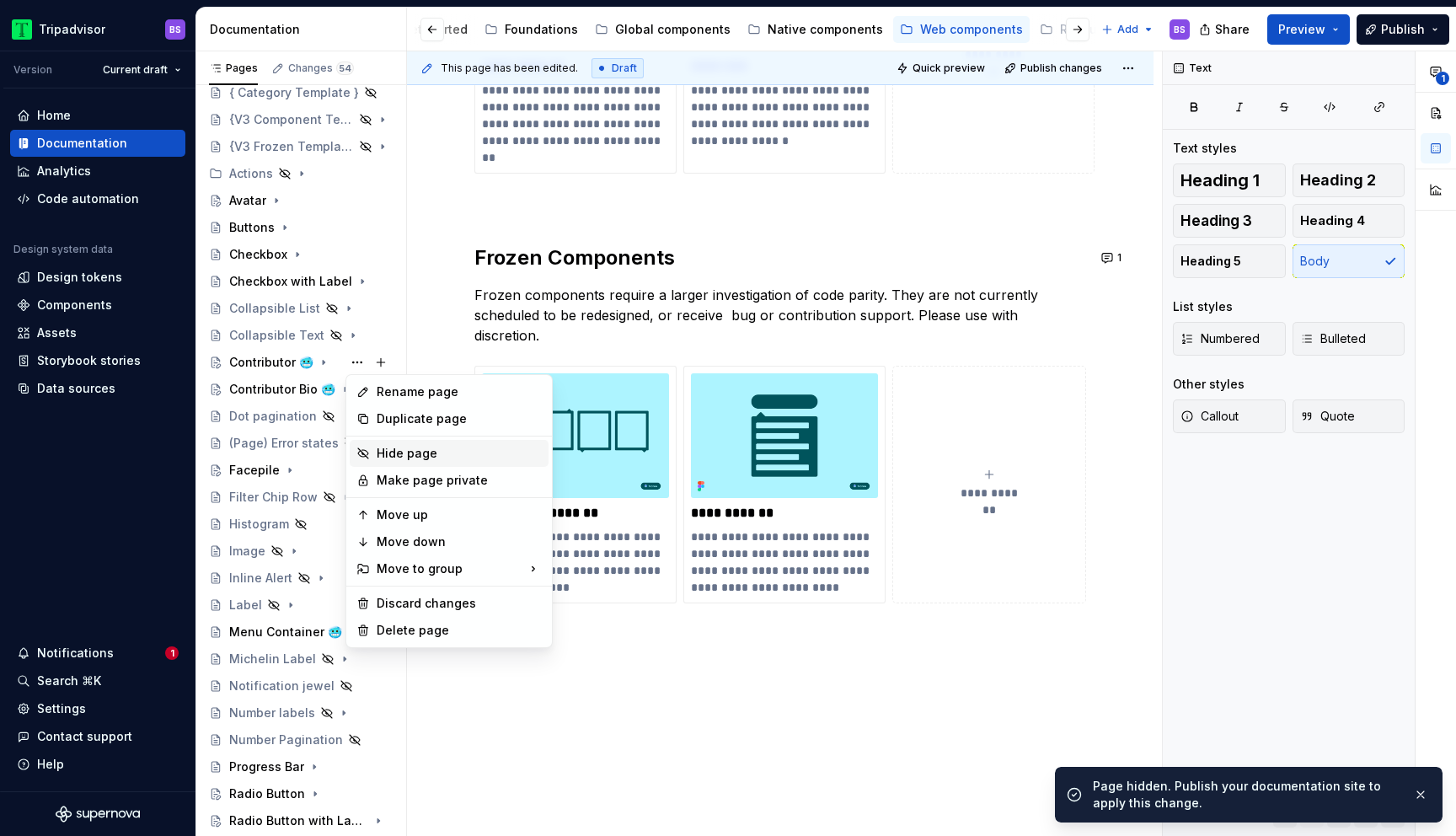
click at [405, 449] on div "Hide page" at bounding box center [460, 453] width 166 height 17
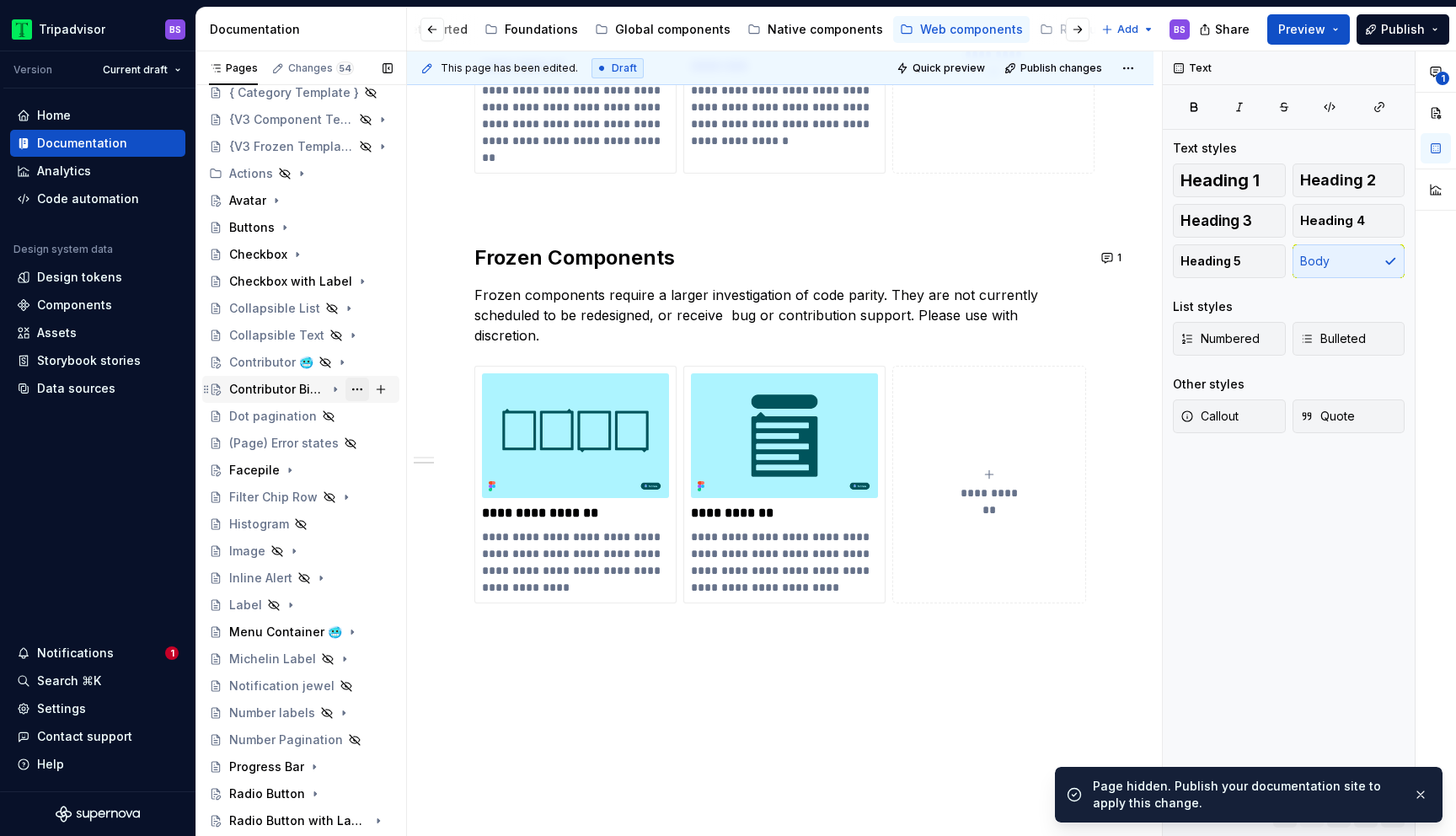
click at [357, 390] on button "Page tree" at bounding box center [358, 390] width 24 height 24
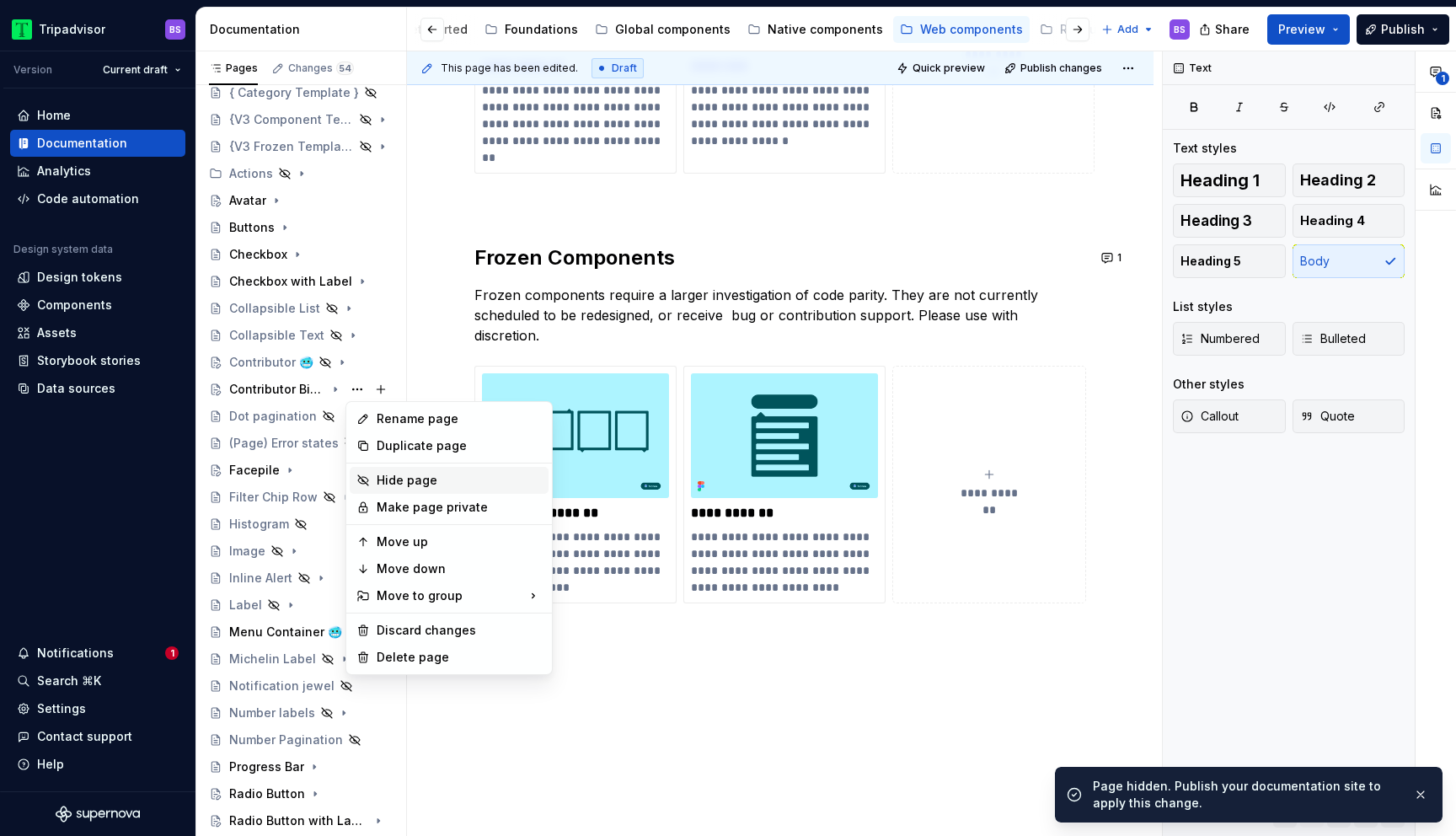
click at [395, 475] on div "Hide page" at bounding box center [460, 480] width 166 height 17
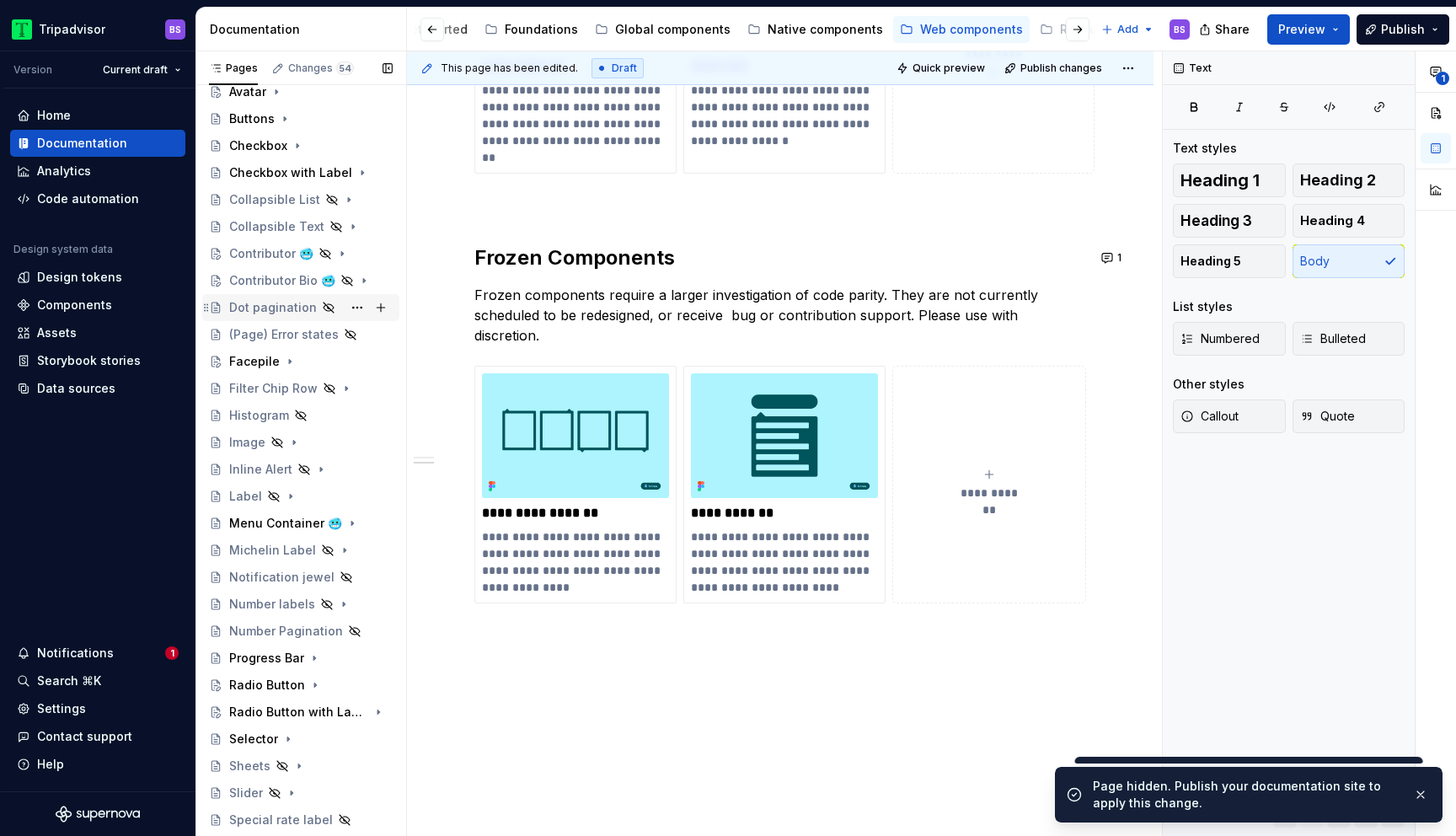
scroll to position [237, 0]
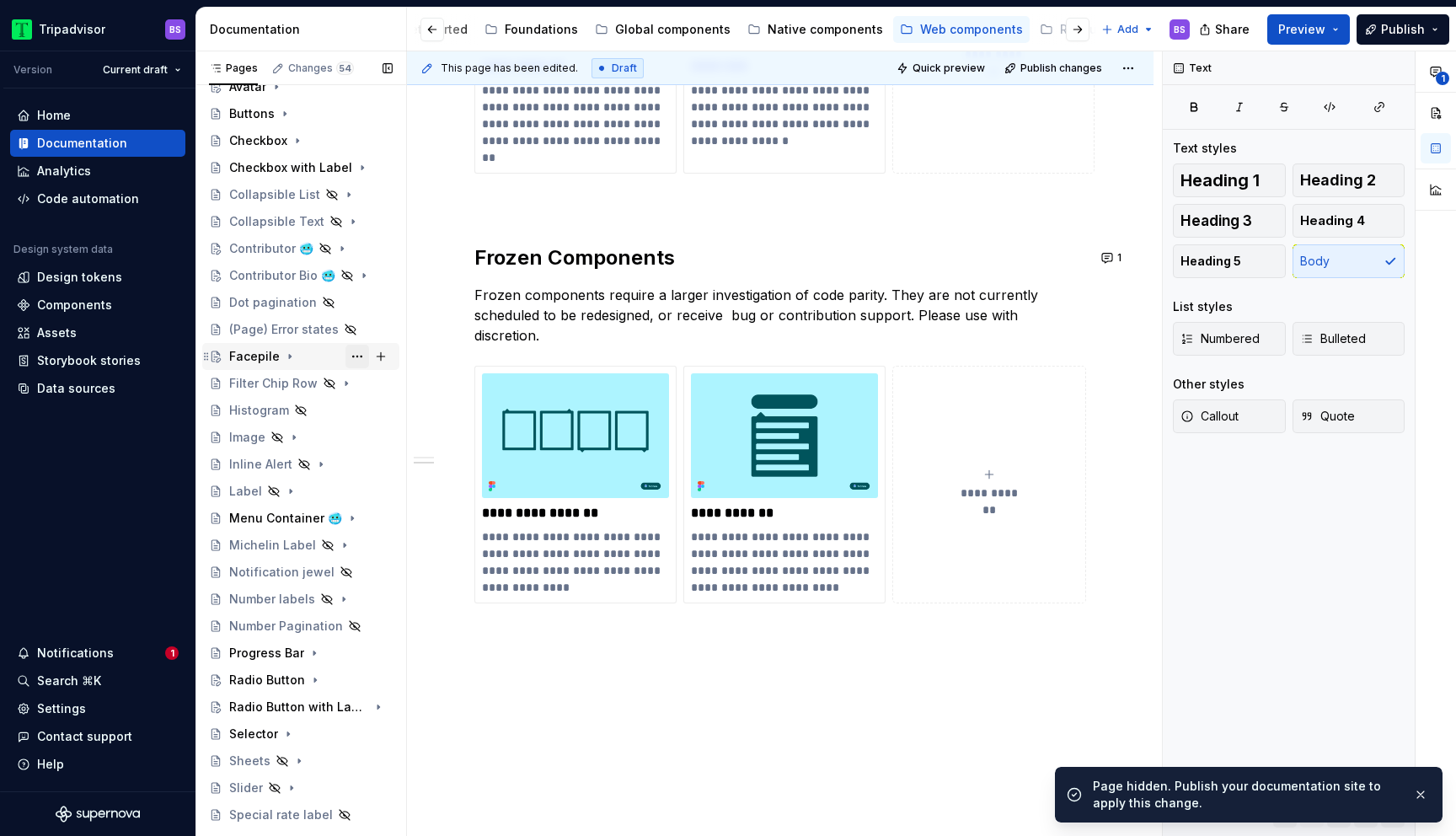
click at [362, 359] on button "Page tree" at bounding box center [358, 357] width 24 height 24
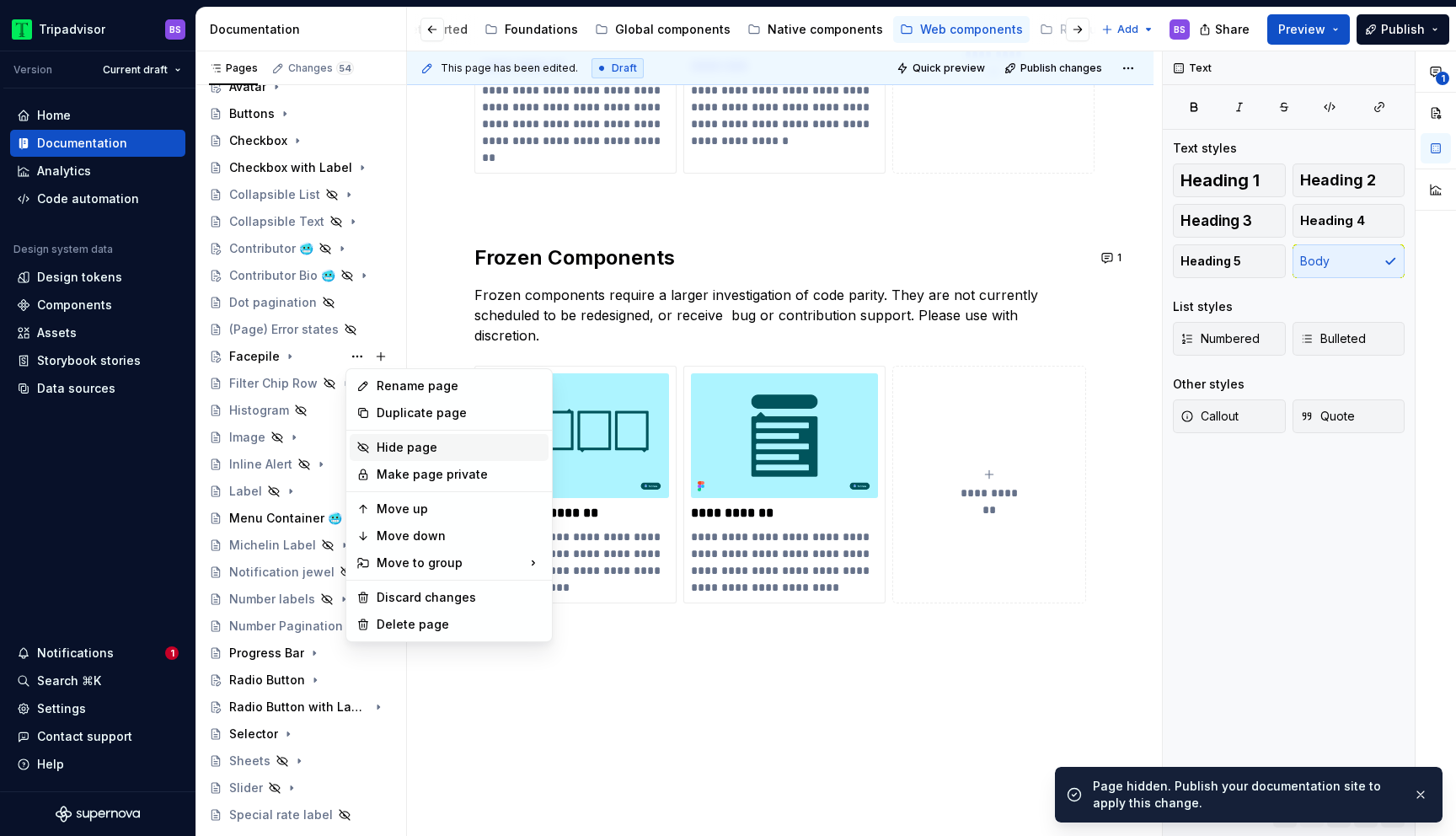
click at [406, 446] on div "Hide page" at bounding box center [460, 447] width 166 height 17
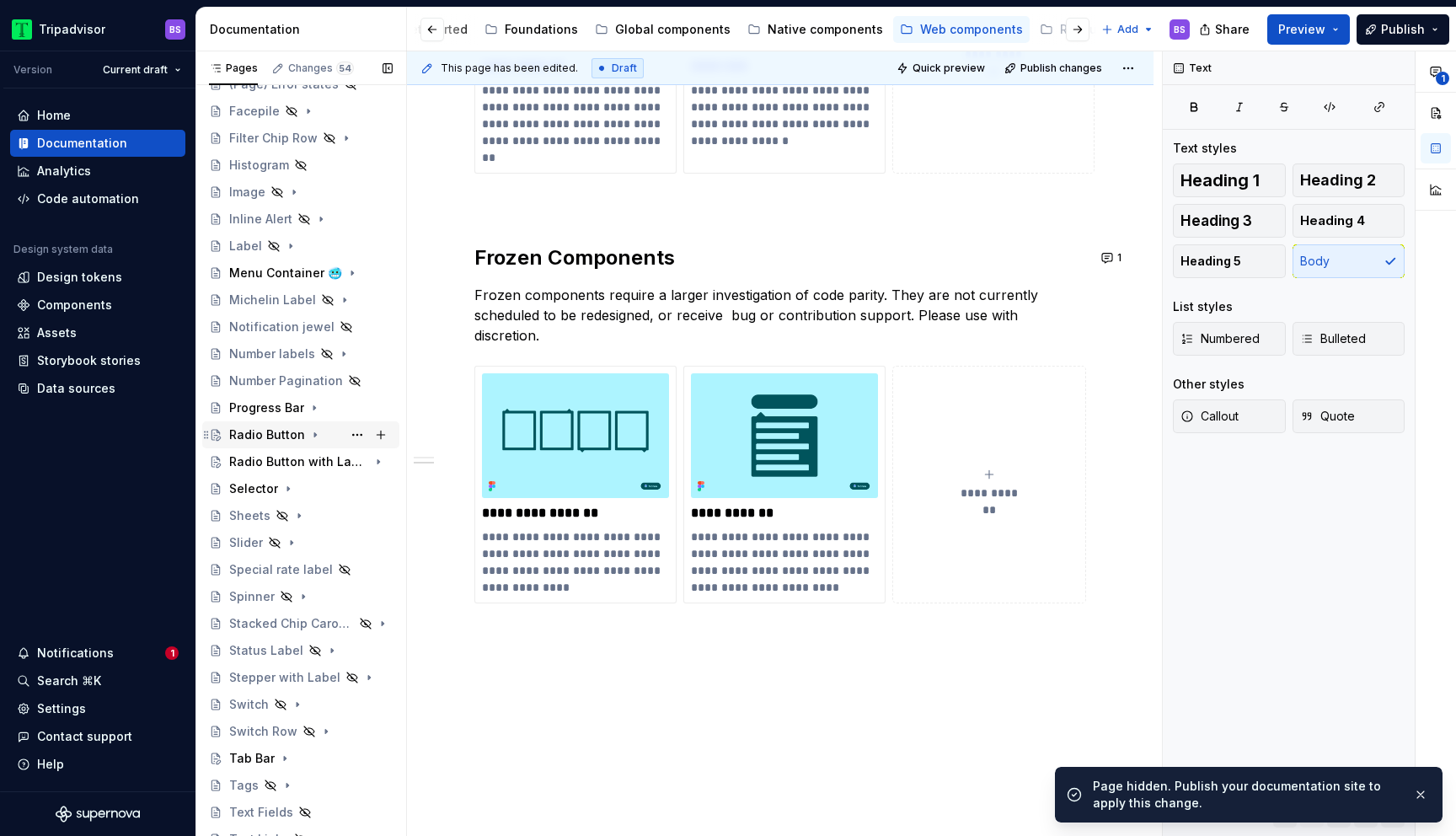
scroll to position [509, 0]
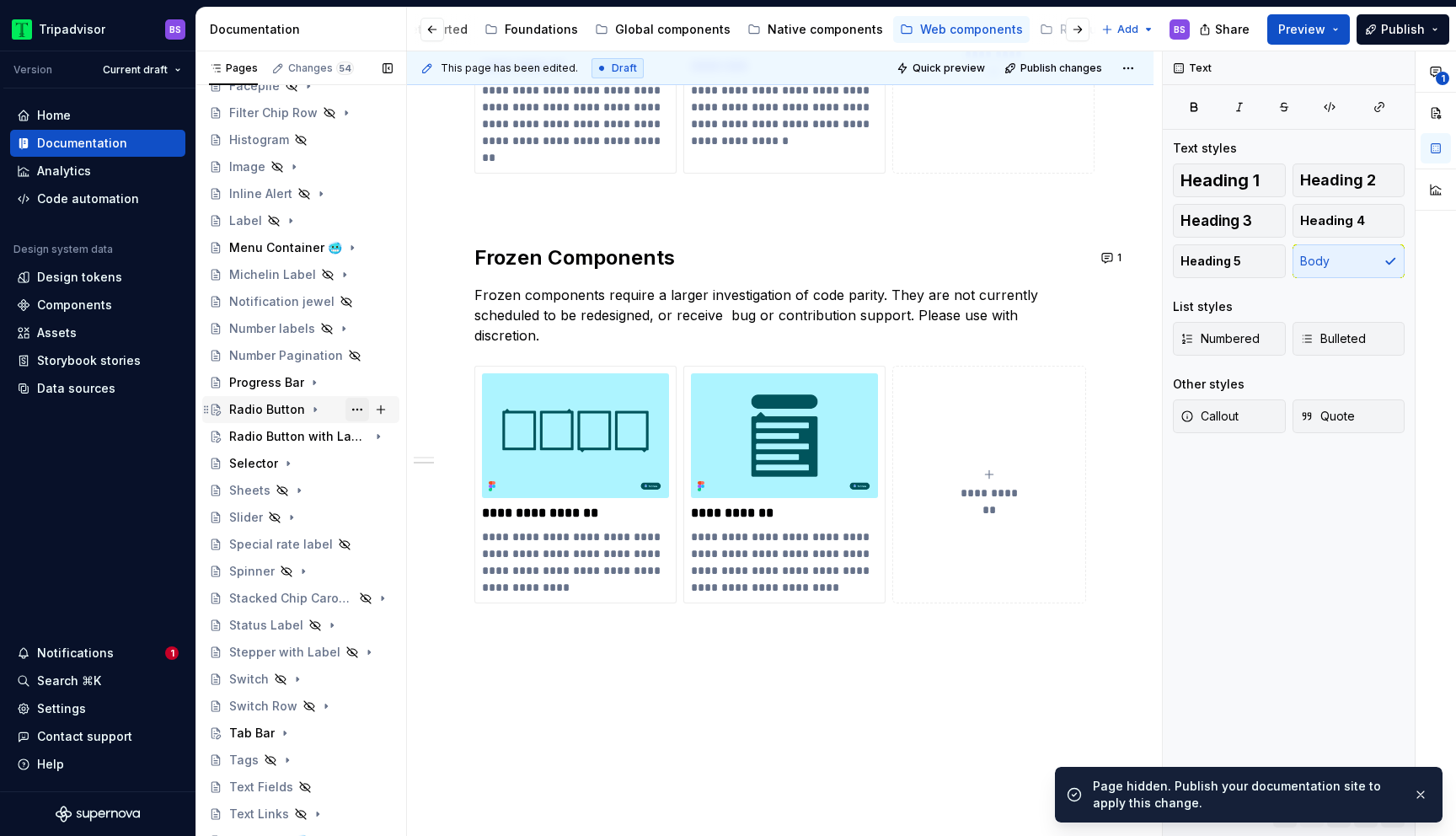
click at [354, 411] on button "Page tree" at bounding box center [358, 410] width 24 height 24
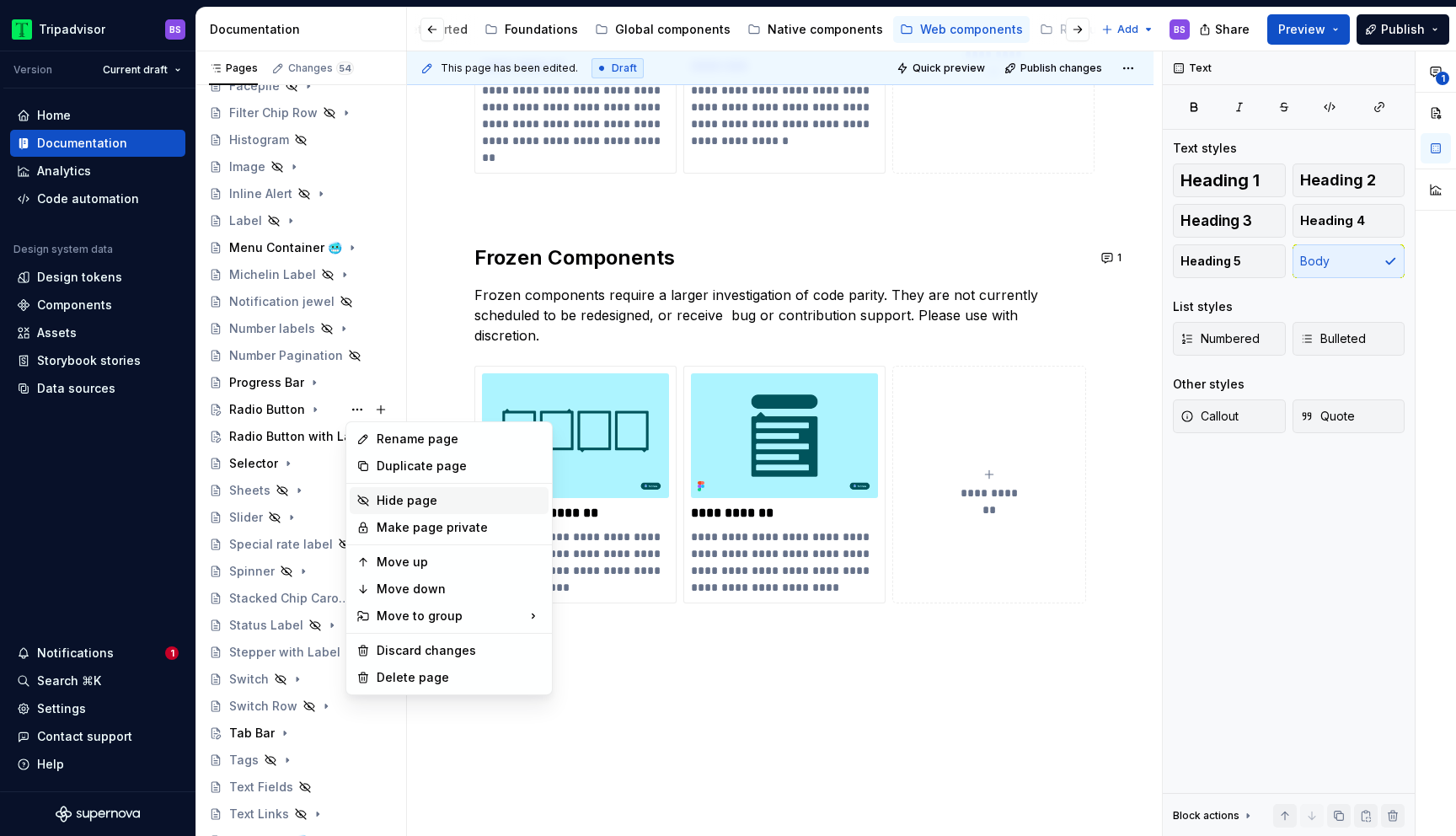
click at [415, 500] on div "Hide page" at bounding box center [460, 501] width 166 height 17
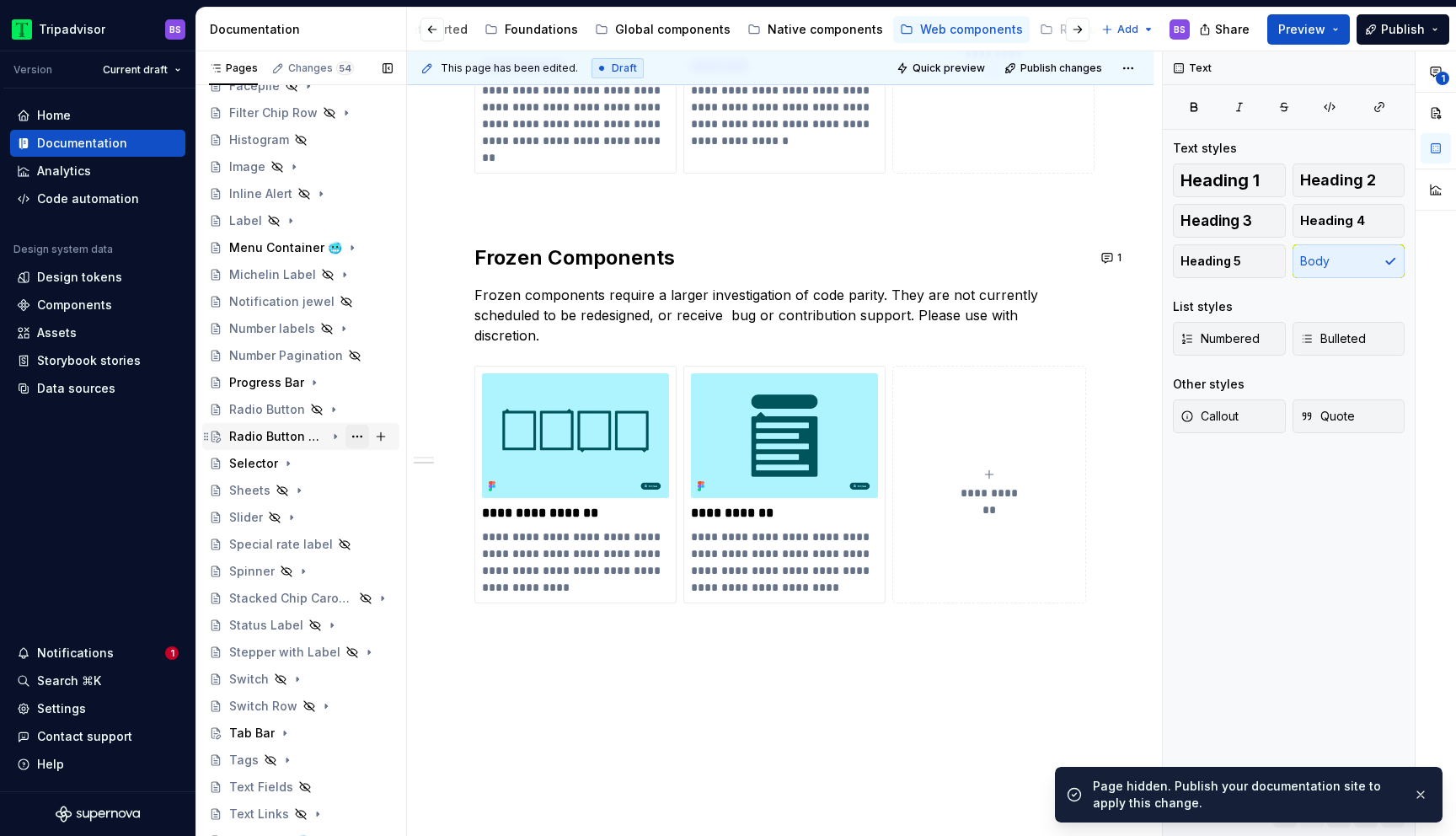
click at [362, 437] on button "Page tree" at bounding box center [358, 437] width 24 height 24
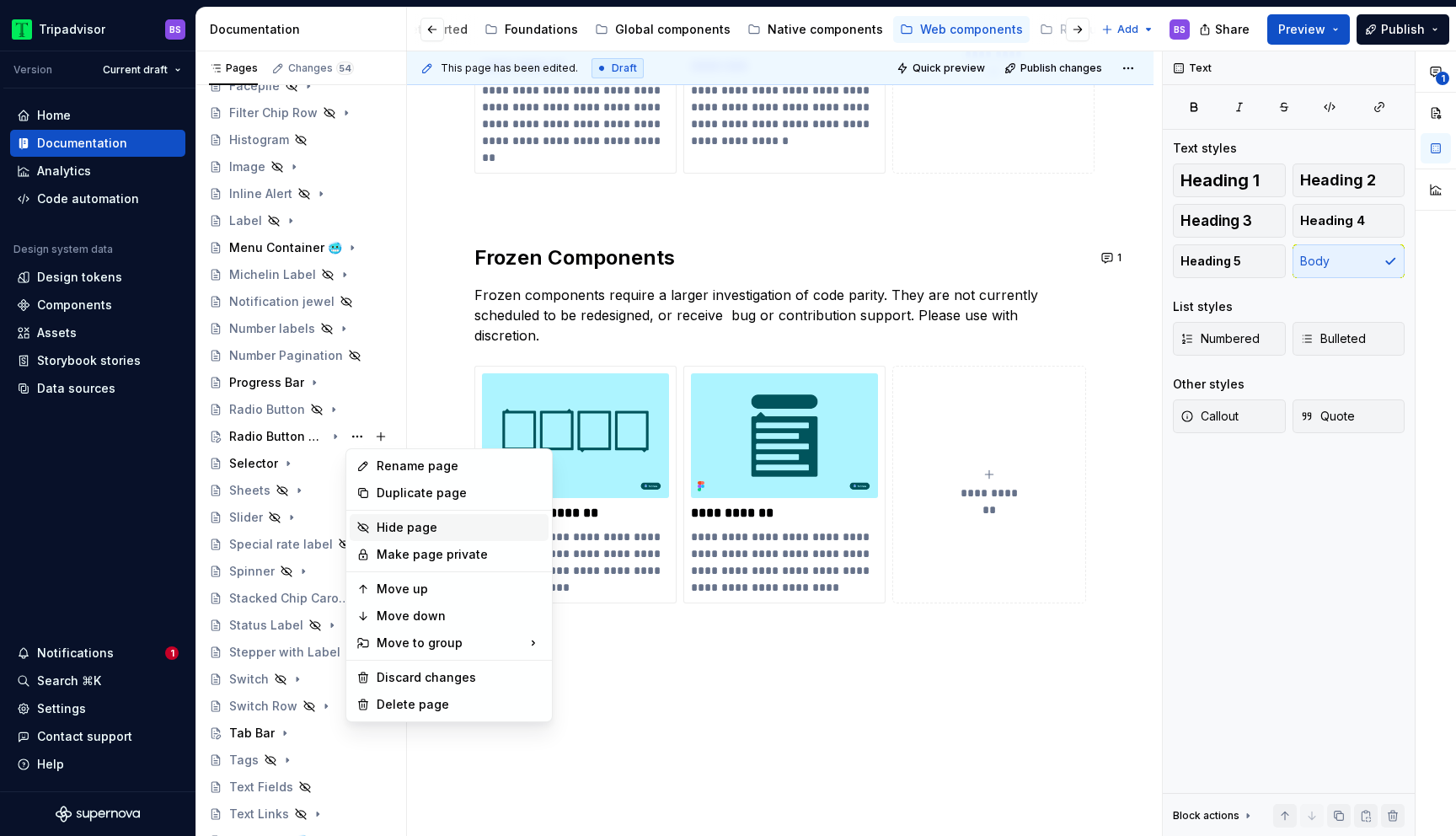
click at [417, 527] on div "Hide page" at bounding box center [460, 528] width 166 height 17
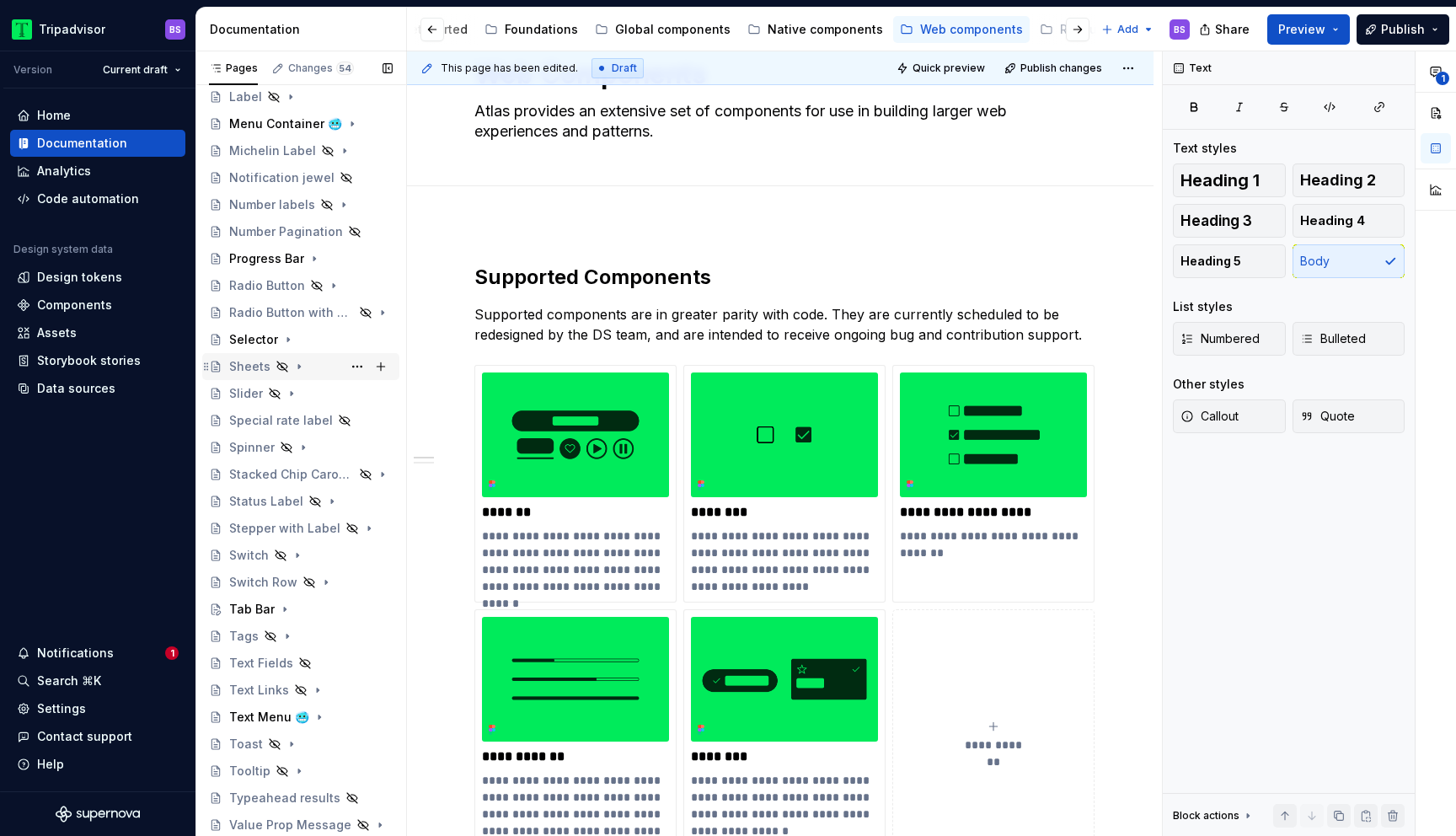
scroll to position [657, 0]
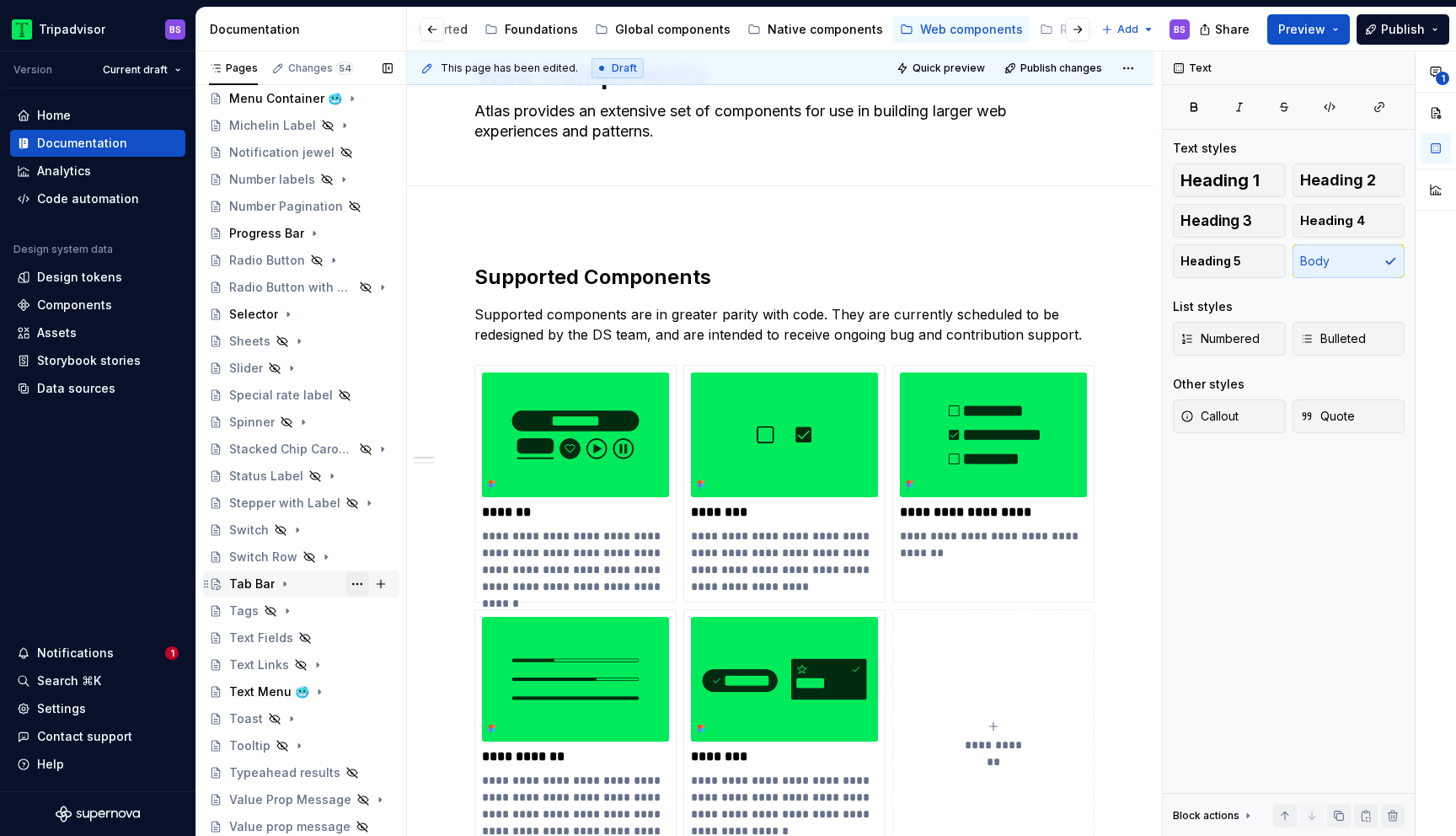
click at [353, 587] on button "Page tree" at bounding box center [358, 585] width 24 height 24
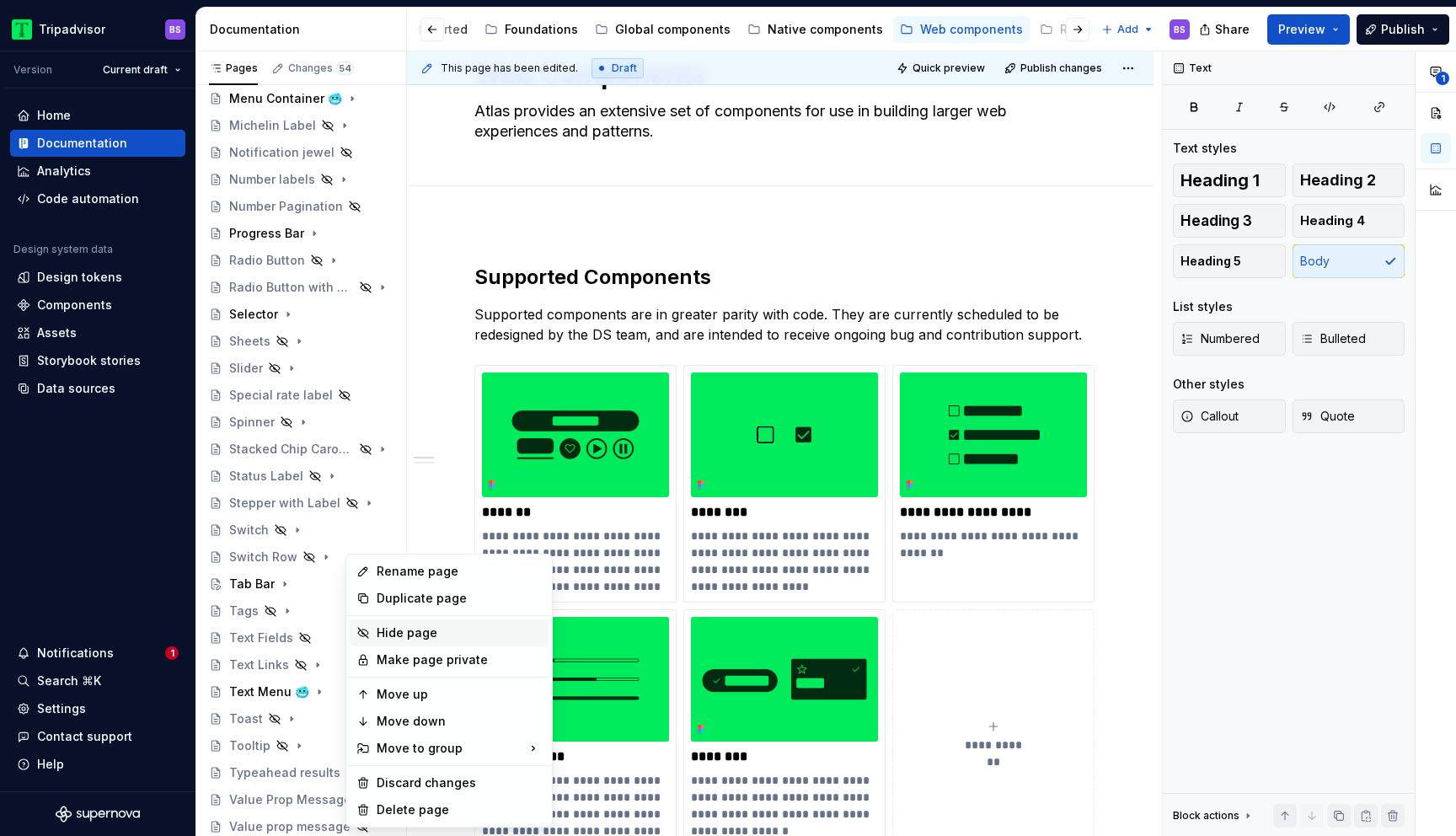
click at [422, 629] on div "Hide page" at bounding box center [460, 632] width 166 height 17
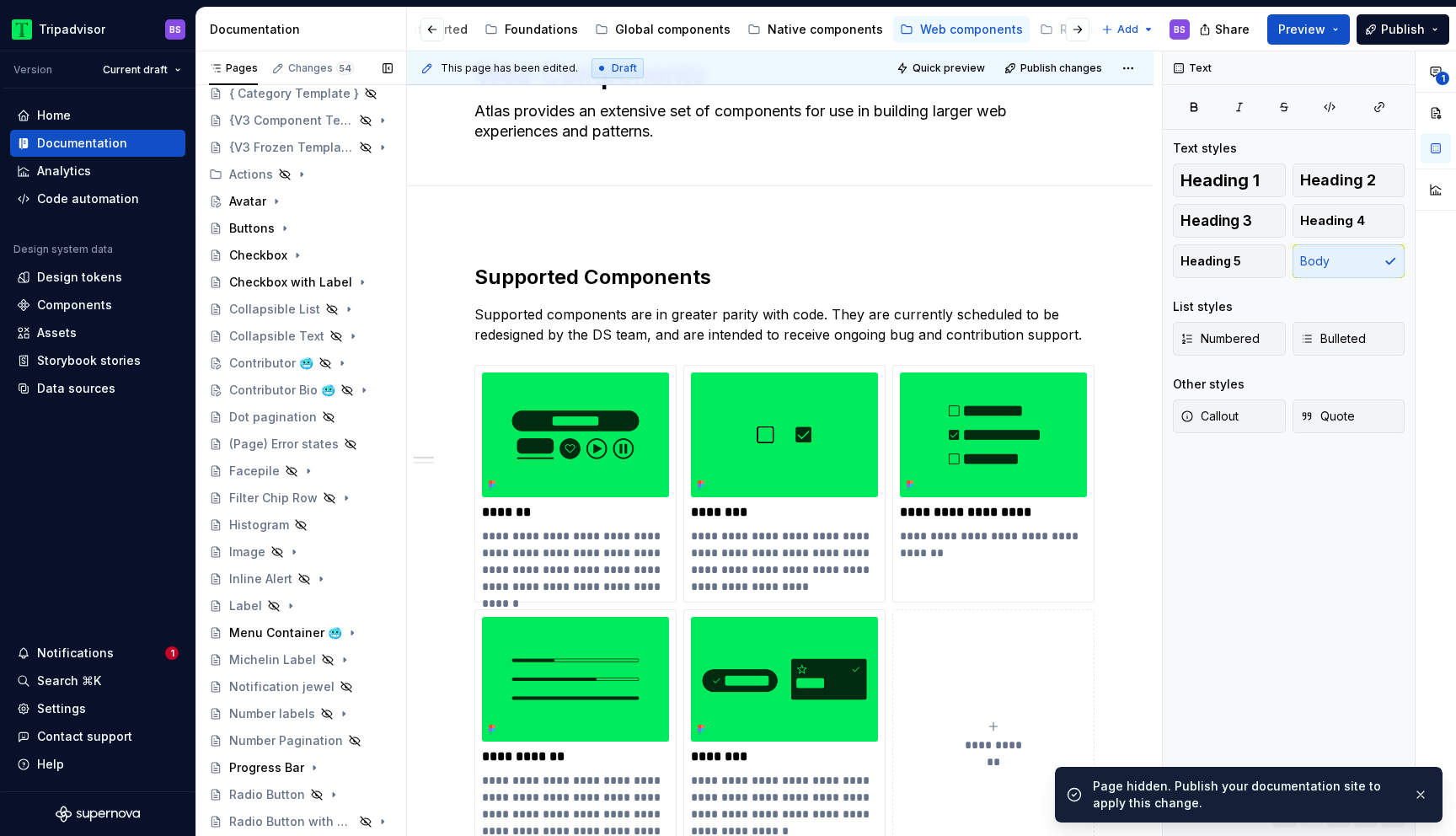
scroll to position [0, 0]
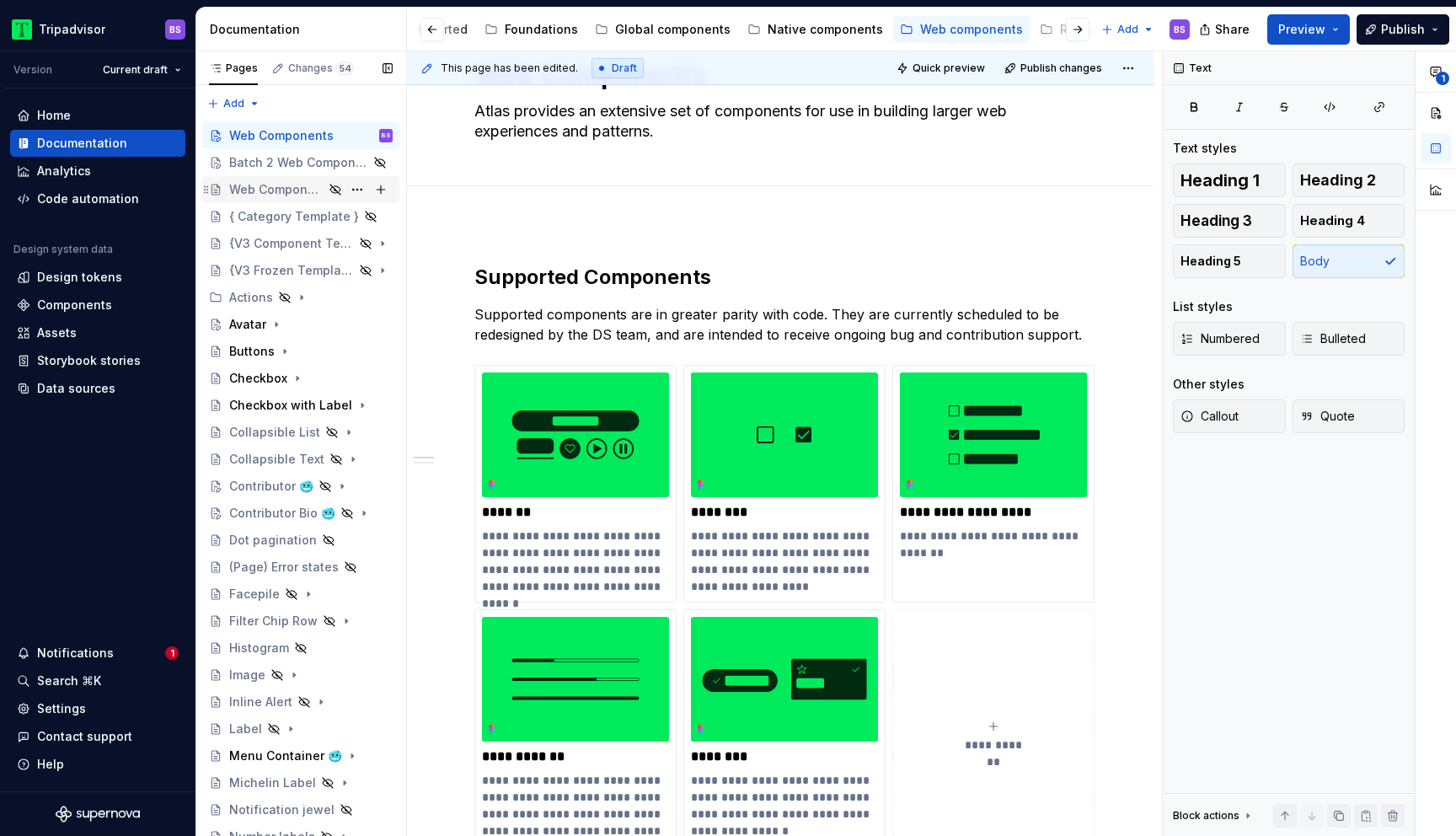
click at [265, 202] on div "Web Components" at bounding box center [301, 190] width 197 height 27
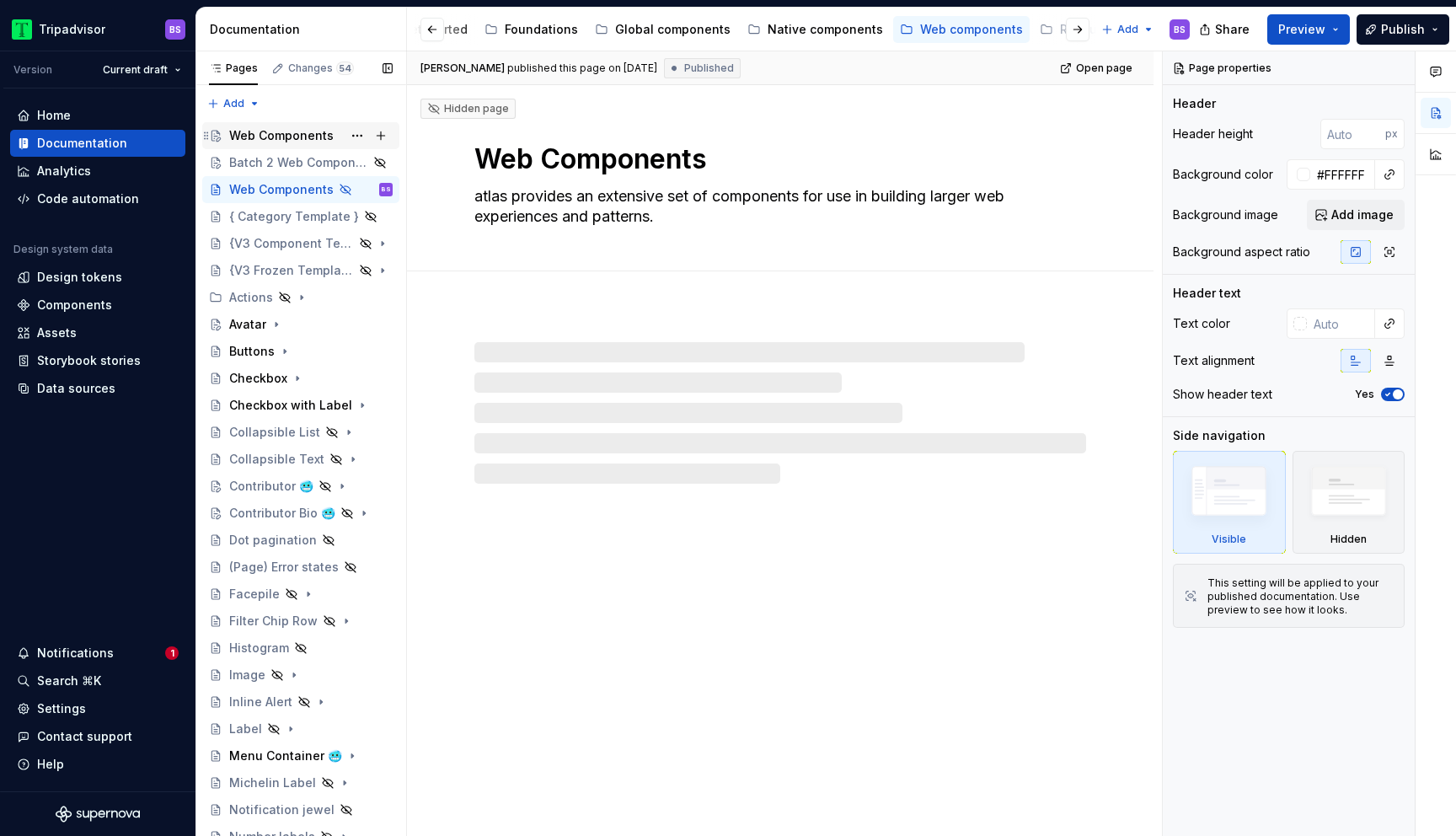
click at [255, 132] on div "Web Components" at bounding box center [281, 136] width 105 height 17
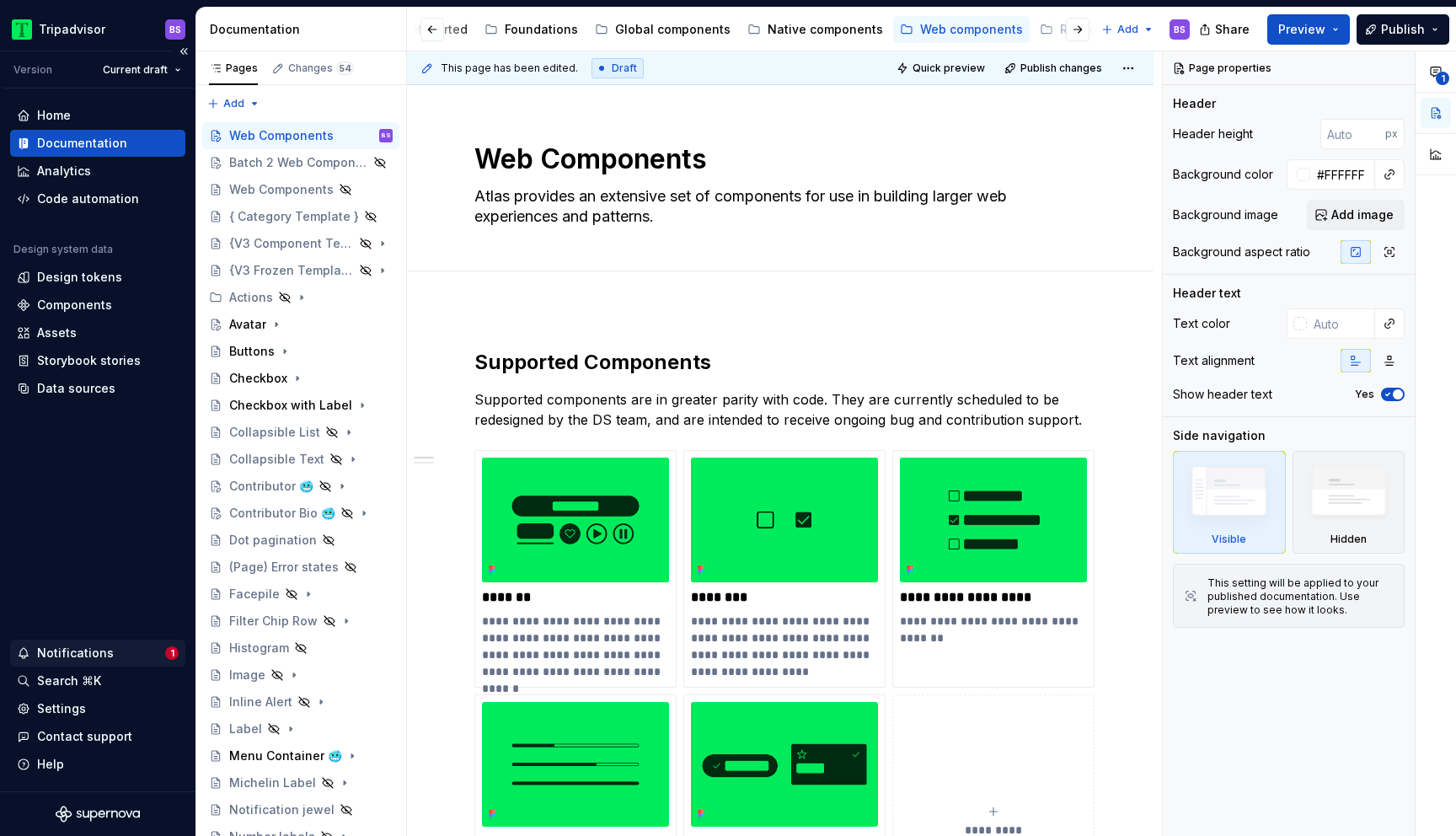
click at [130, 648] on div "Notifications" at bounding box center [91, 653] width 149 height 17
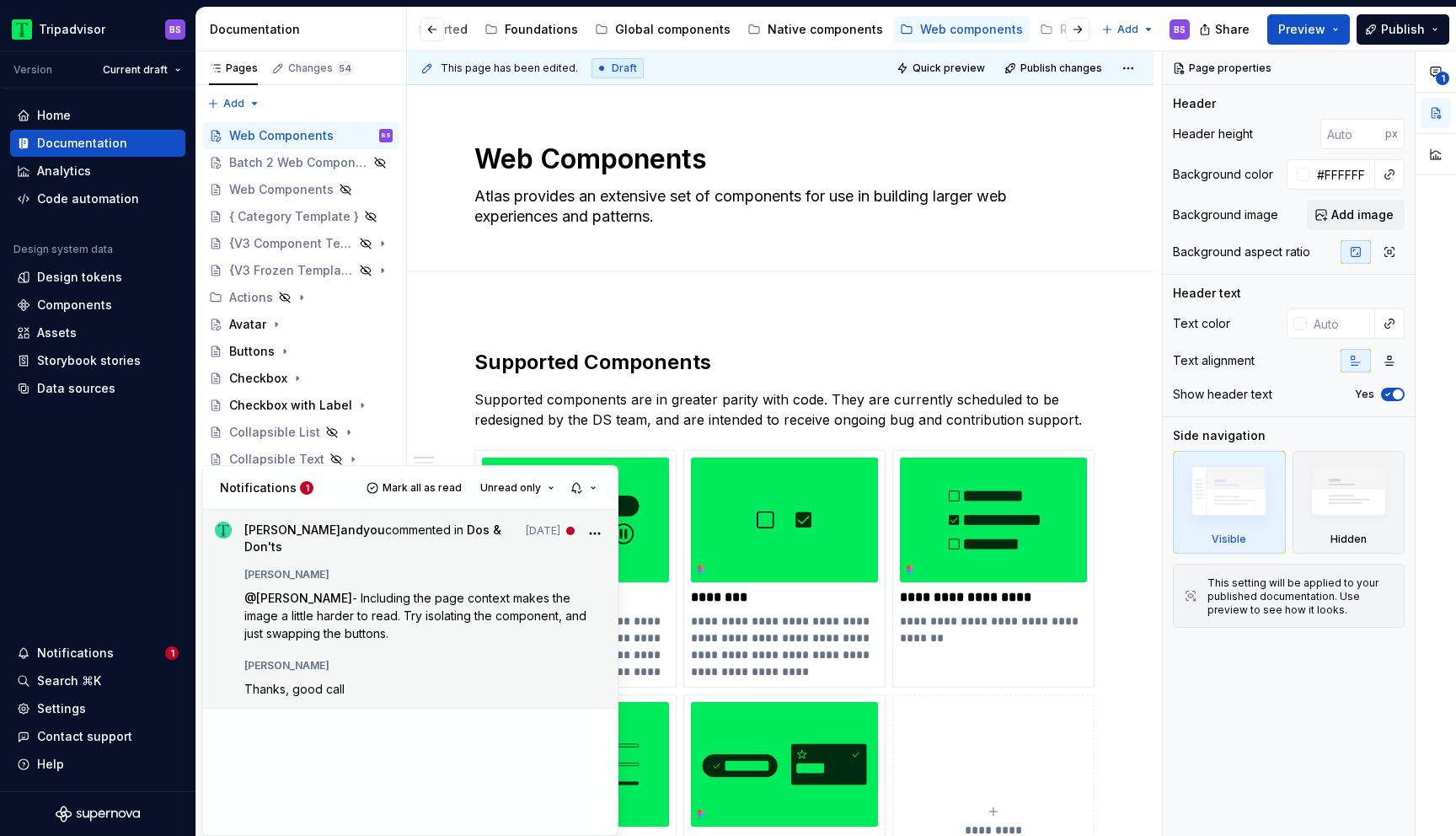
click at [594, 529] on icon "More" at bounding box center [594, 534] width 17 height 17
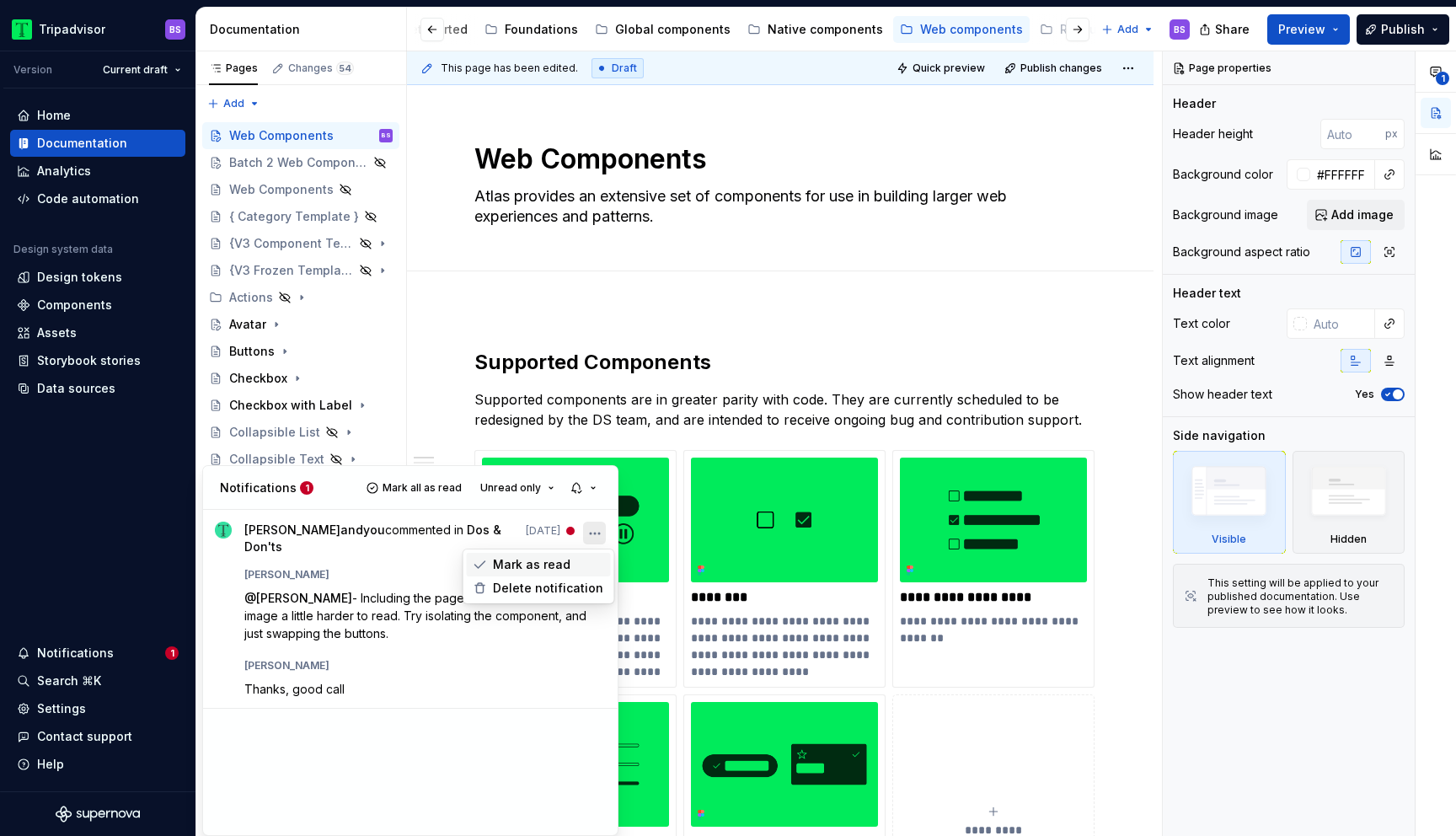
click at [559, 558] on span "Mark as read" at bounding box center [532, 565] width 78 height 17
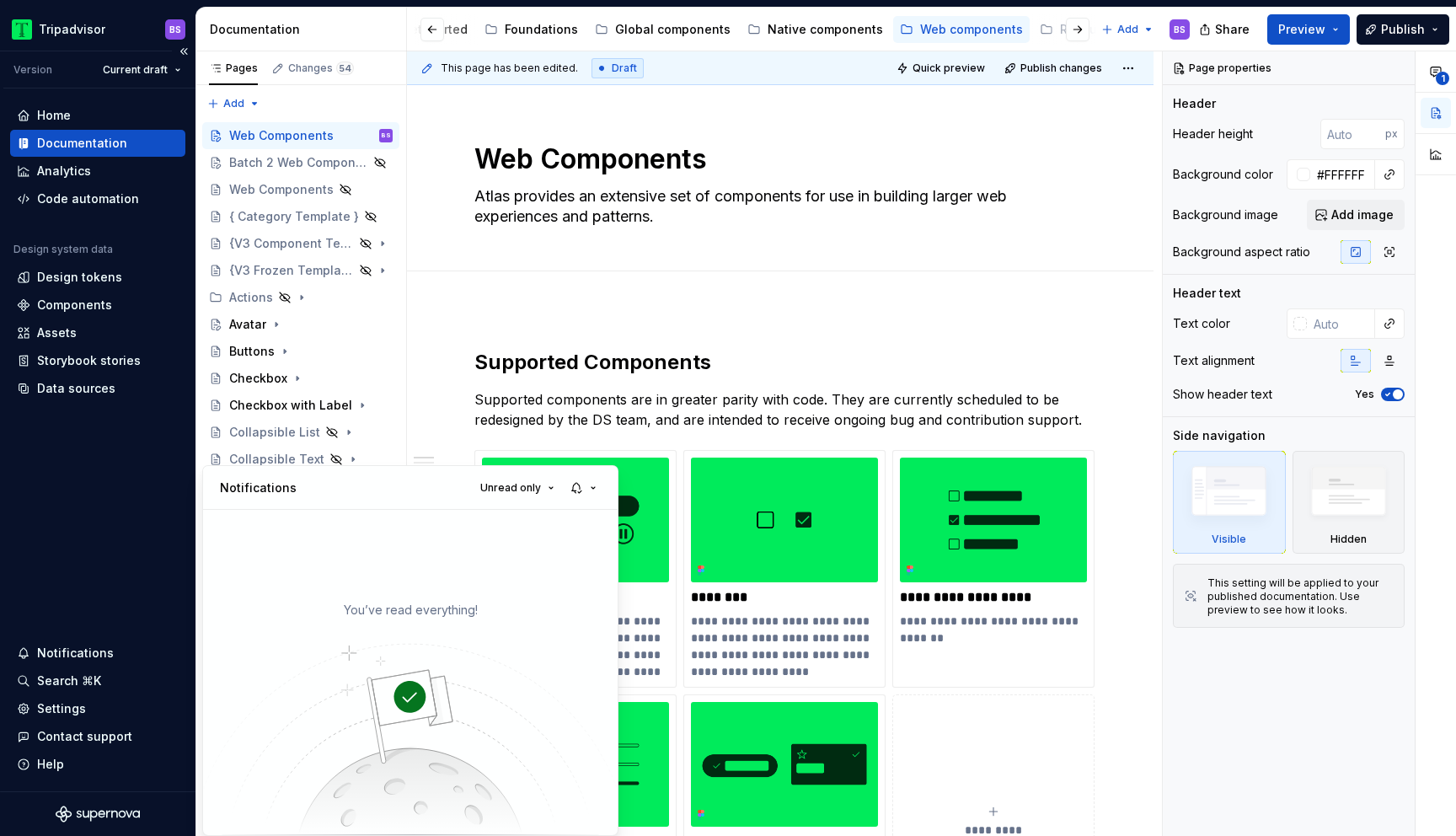
click at [115, 609] on html "Tripadvisor BS Version Current draft Home Documentation Analytics Code automati…" at bounding box center [728, 418] width 1456 height 836
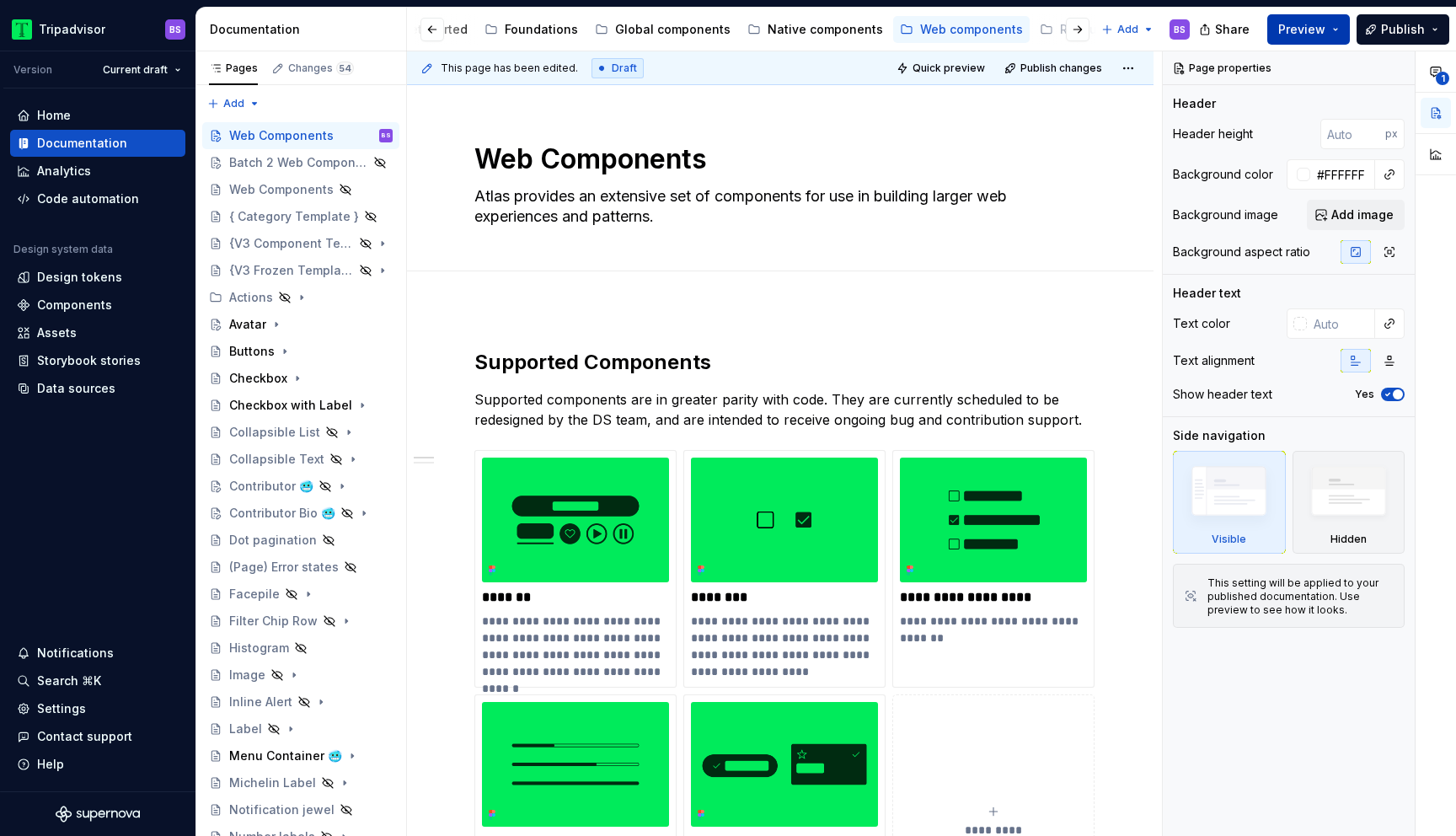
click at [1336, 37] on button "Preview" at bounding box center [1308, 29] width 83 height 30
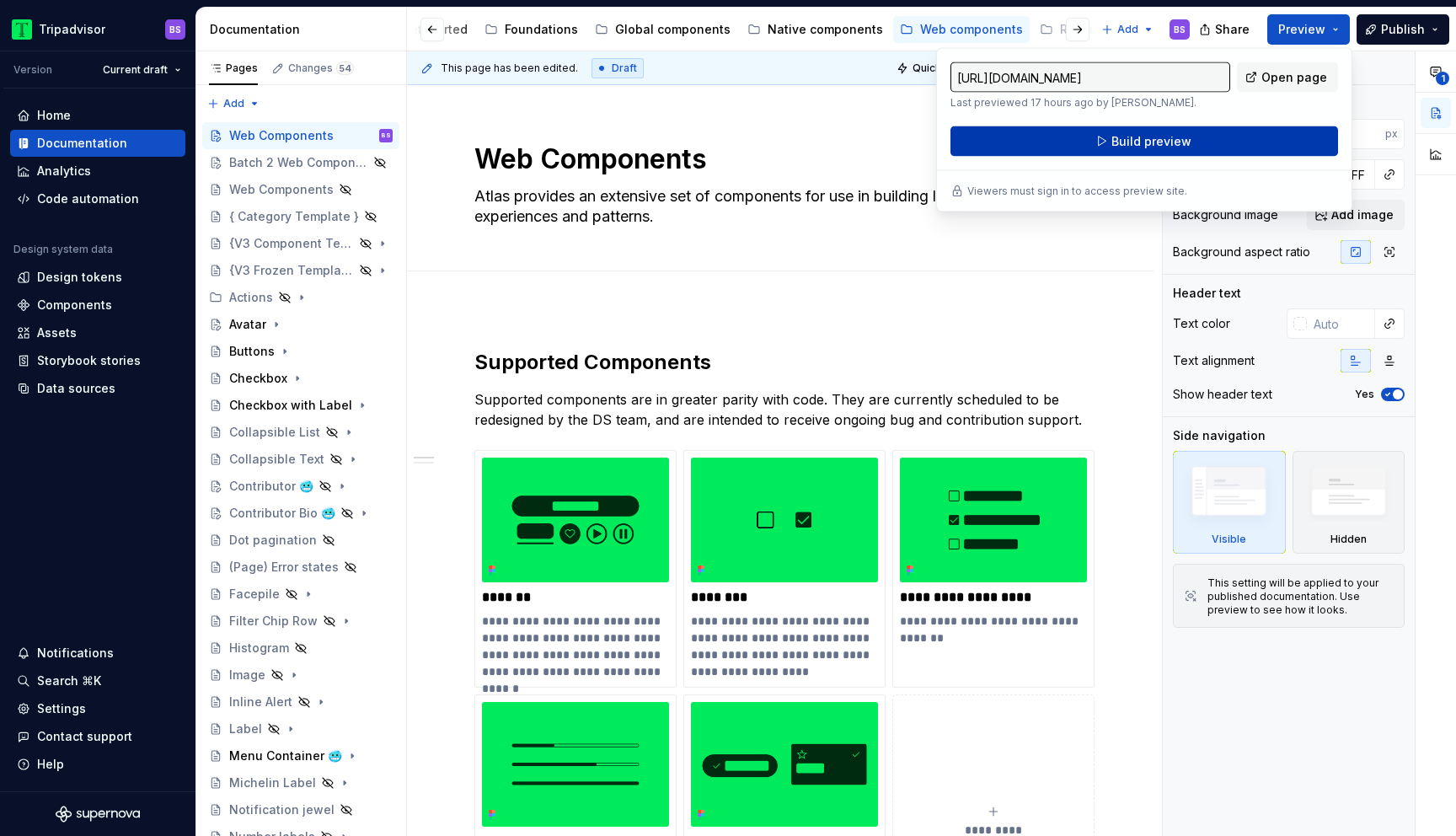
click at [1244, 139] on button "Build preview" at bounding box center [1144, 142] width 388 height 30
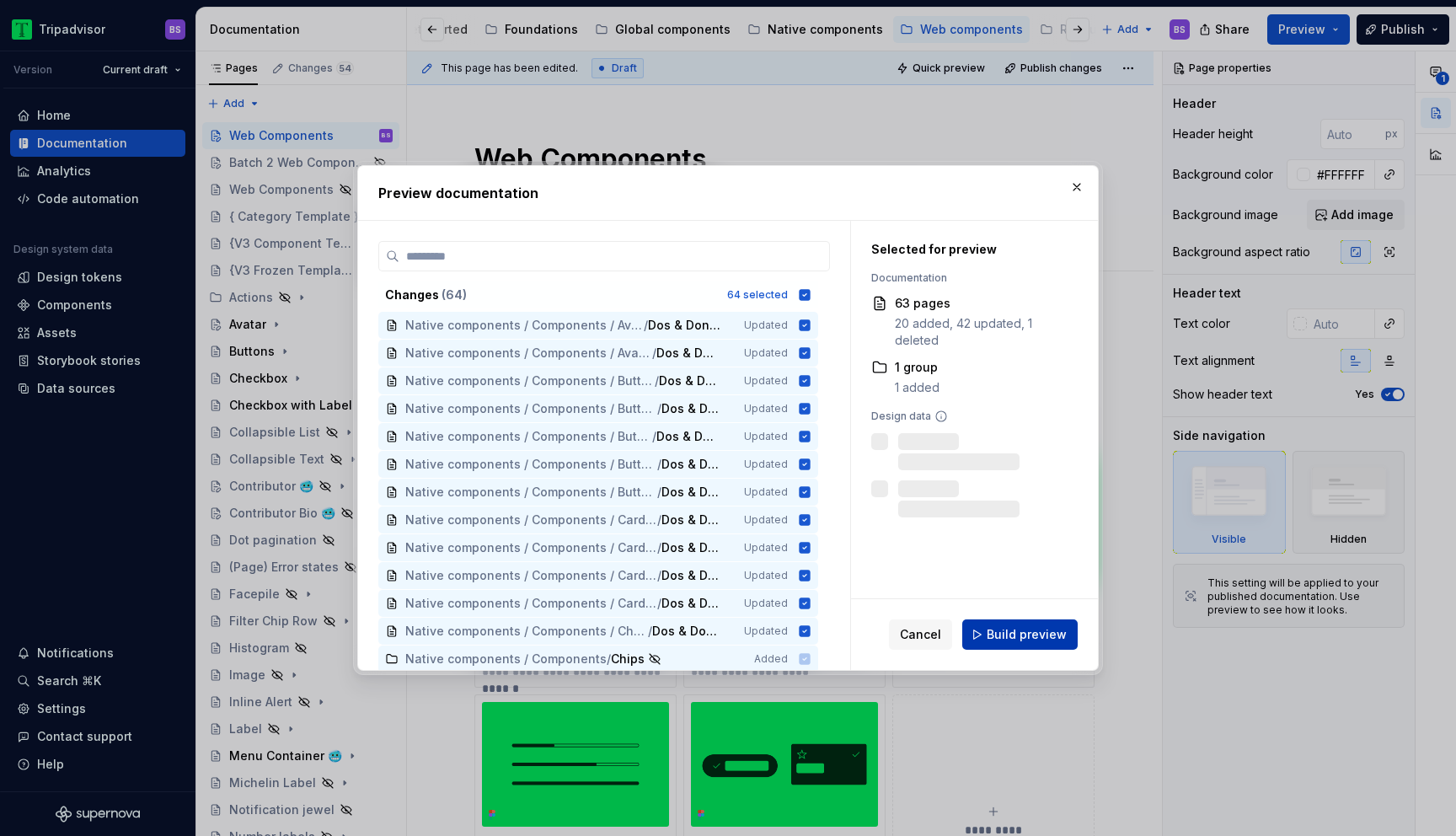
click at [1009, 627] on span "Build preview" at bounding box center [1027, 634] width 80 height 17
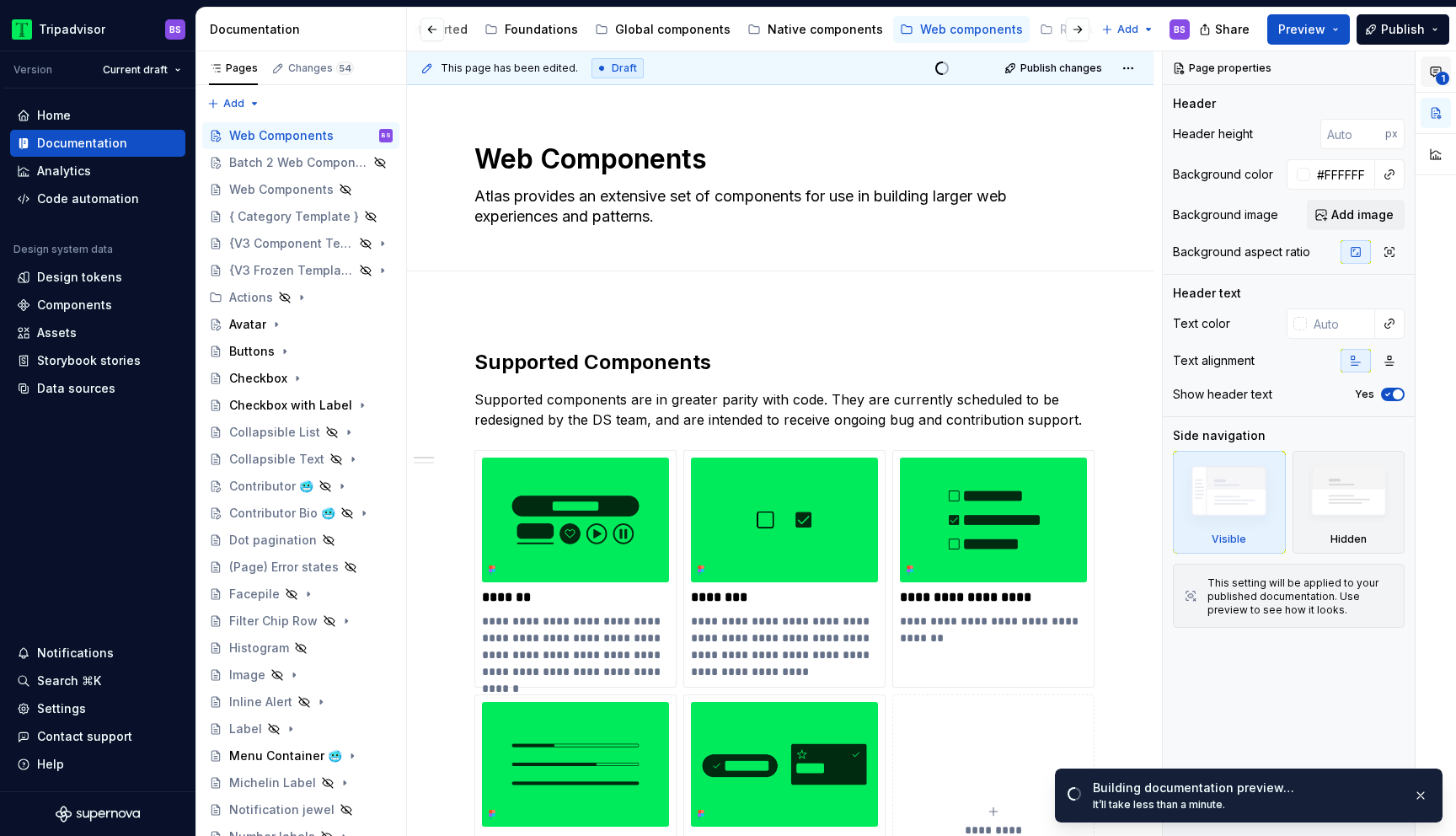
click at [1434, 74] on icon "button" at bounding box center [1436, 72] width 14 height 14
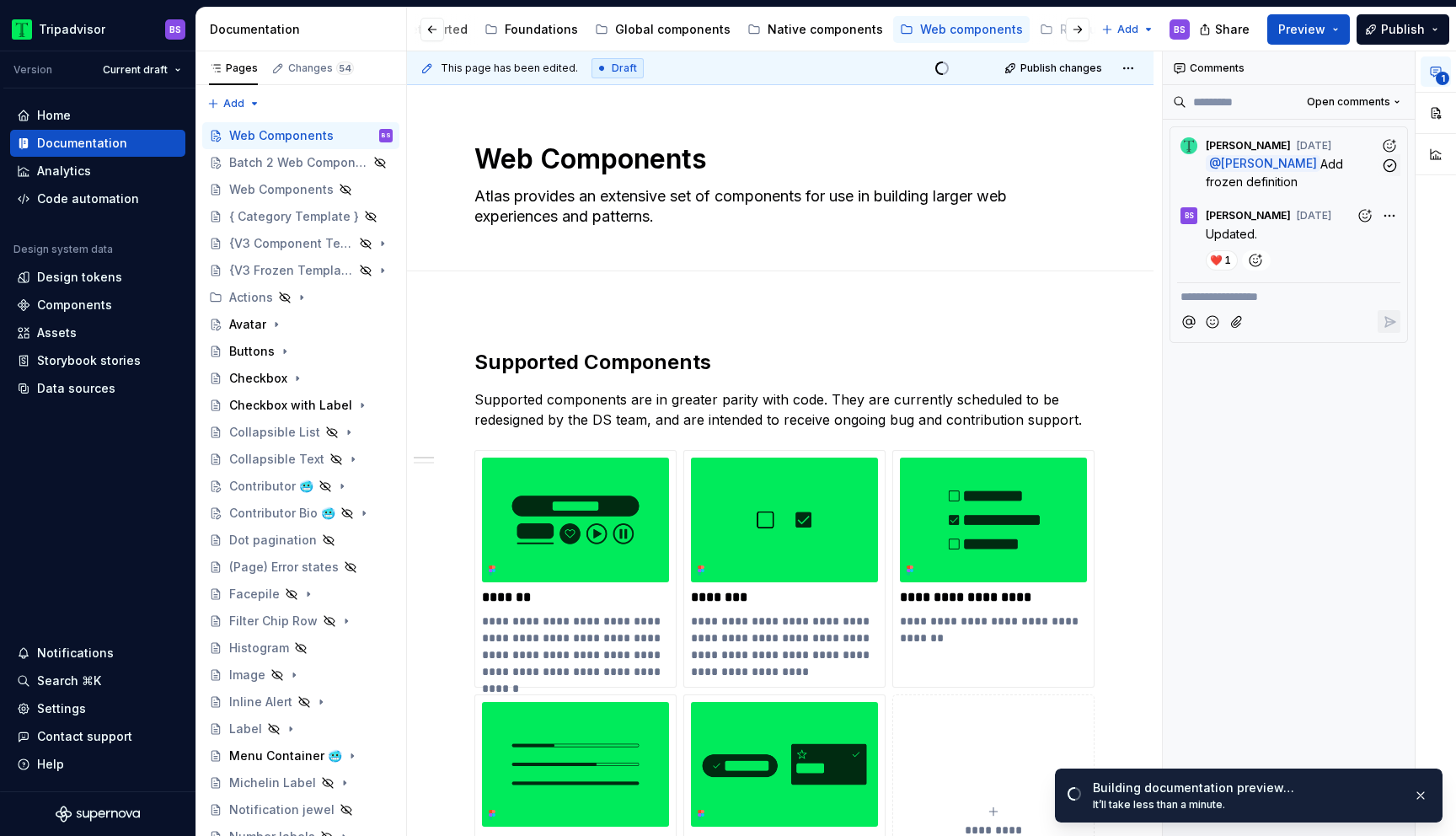
click at [1348, 173] on p "@ [PERSON_NAME] Add frozen definition" at bounding box center [1292, 173] width 175 height 35
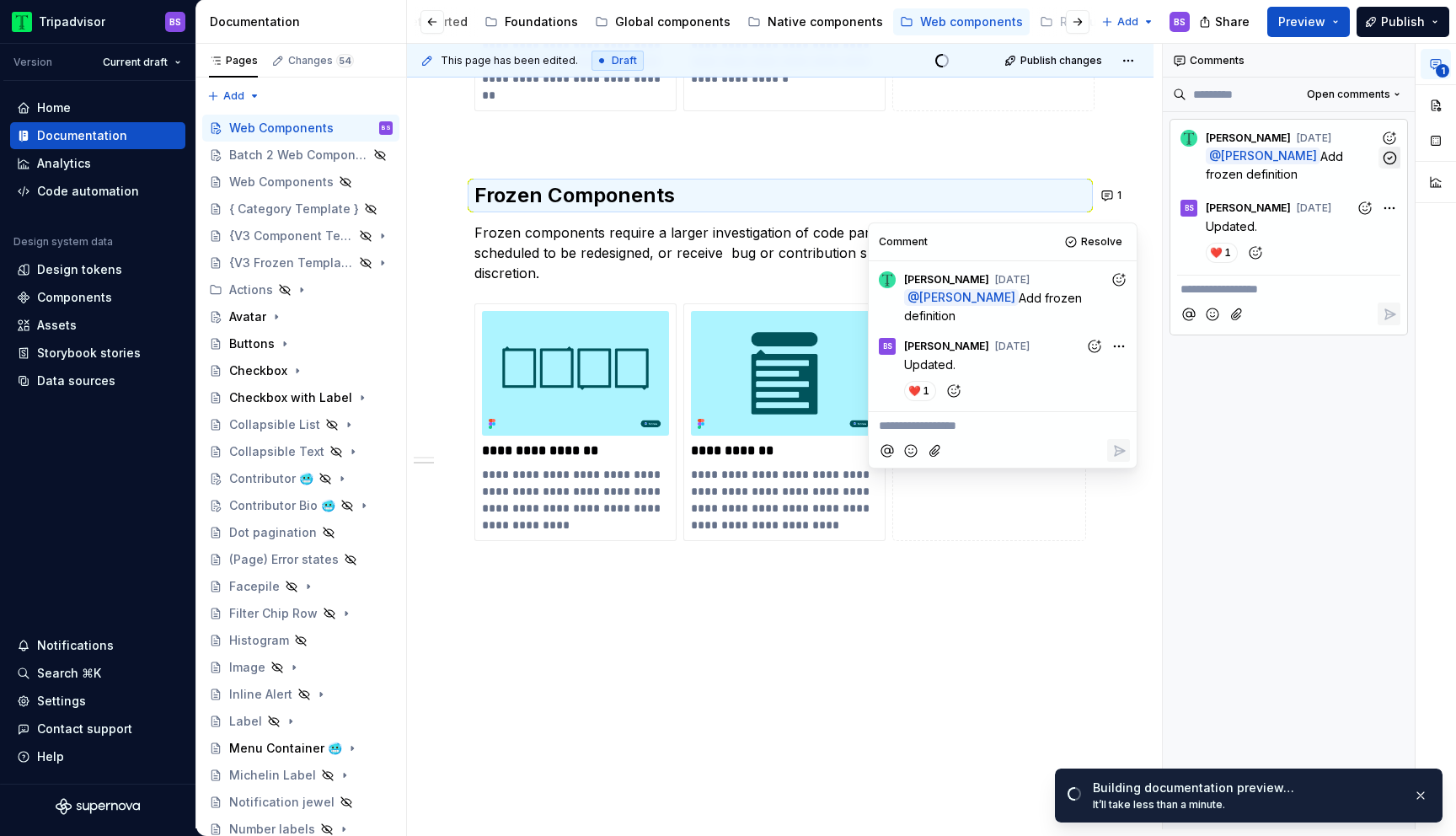
scroll to position [833, 0]
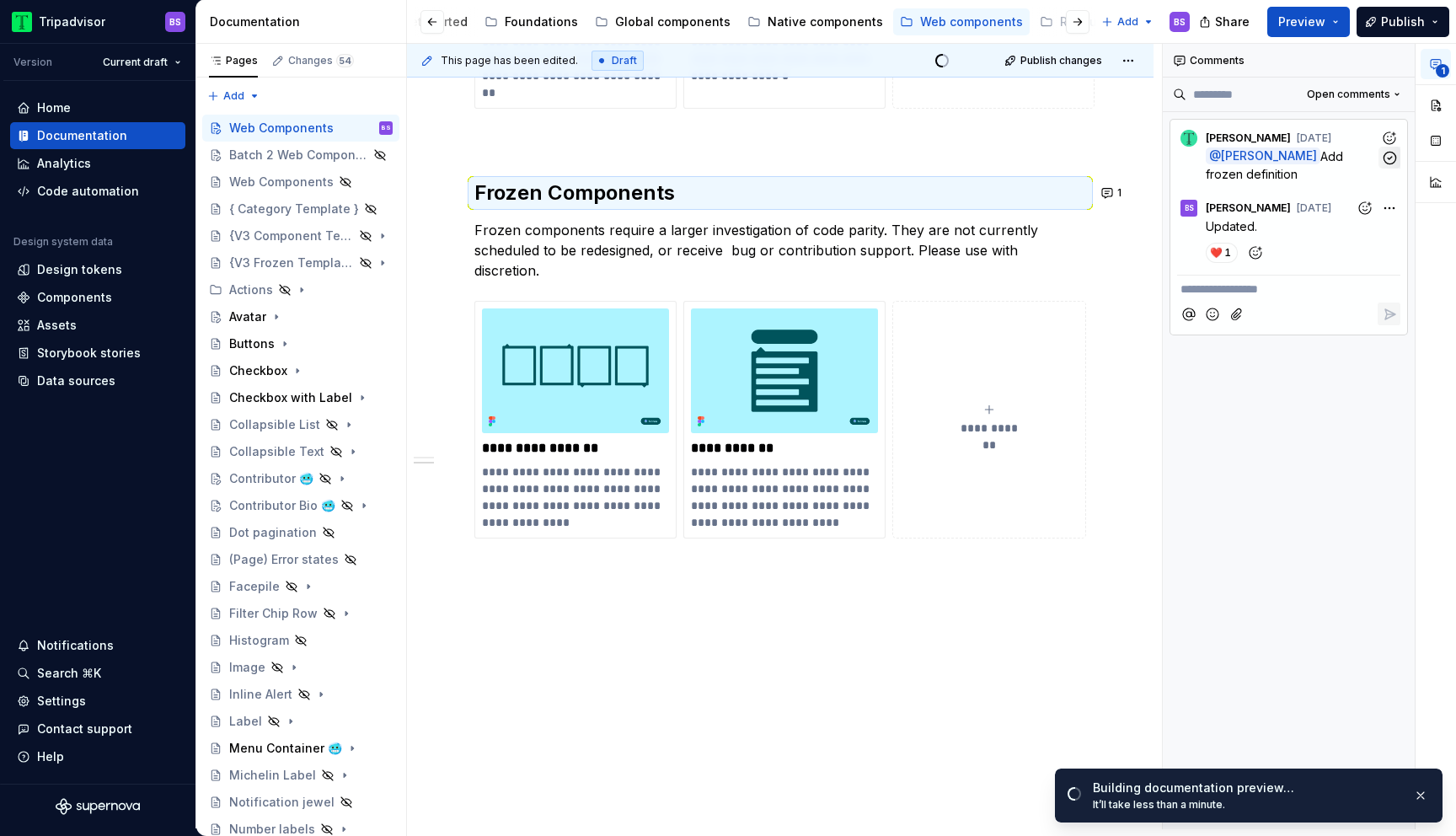
click at [1390, 160] on icon "button" at bounding box center [1390, 158] width 16 height 16
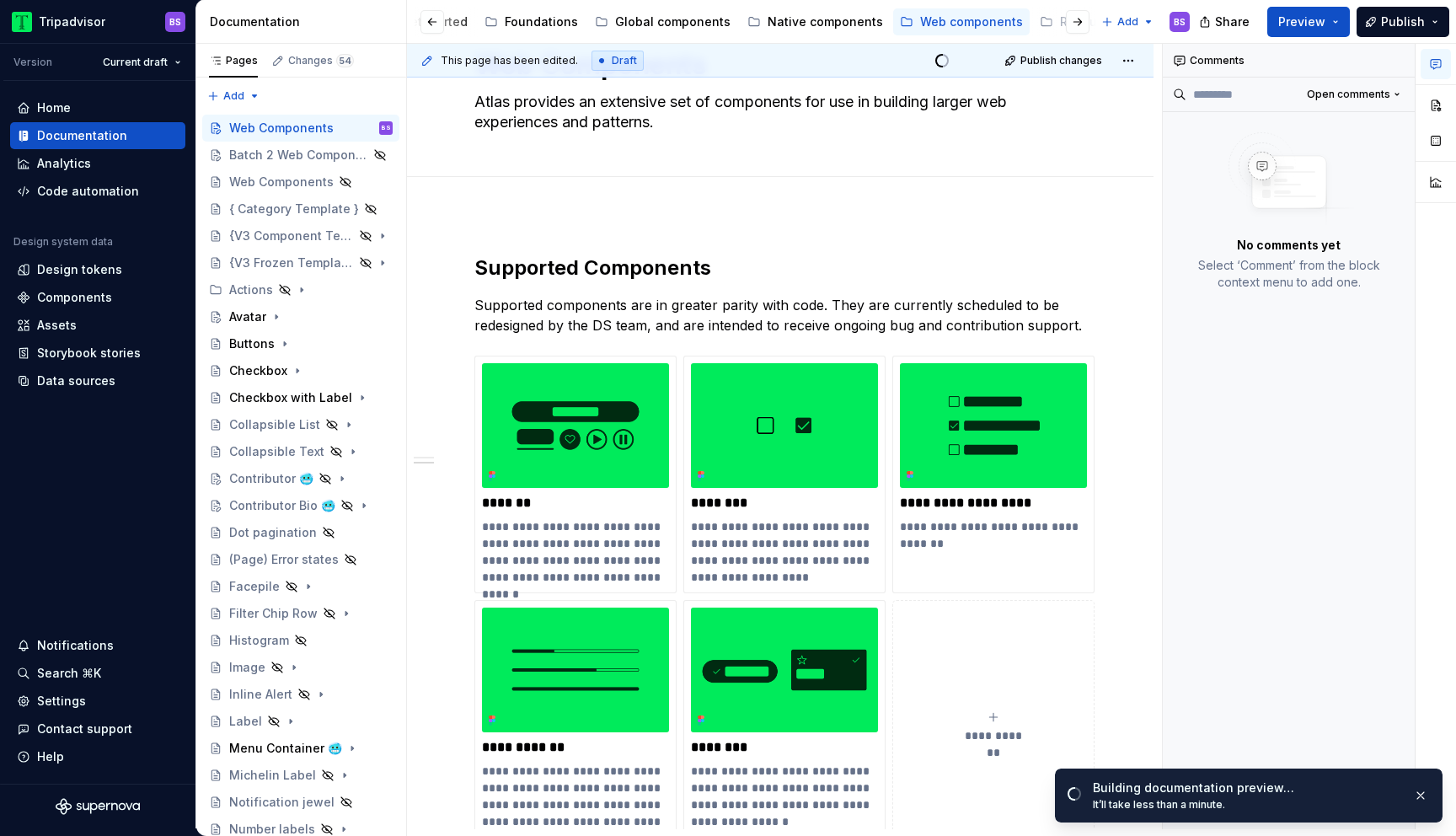
scroll to position [0, 0]
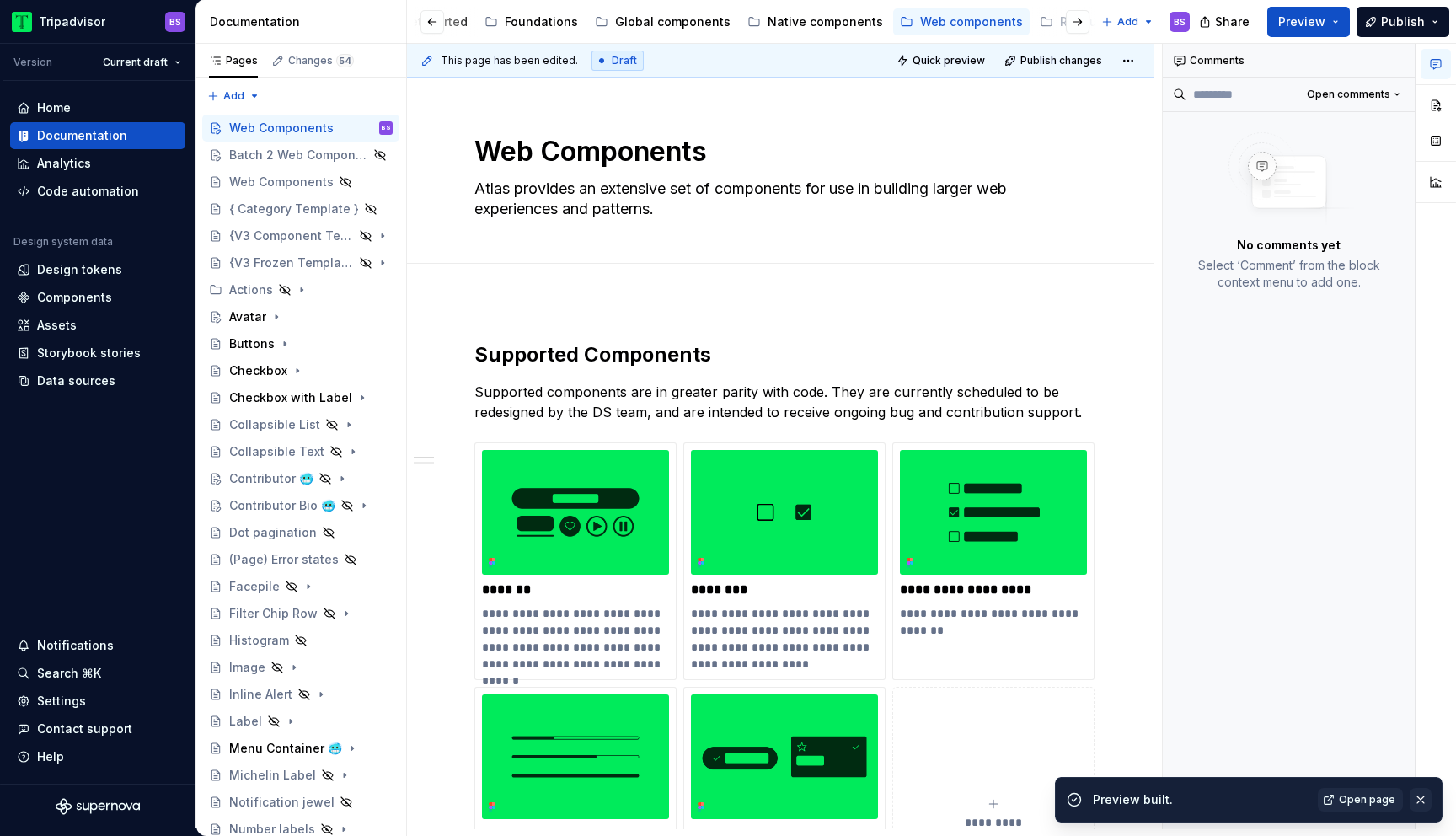
click at [1425, 802] on button "button" at bounding box center [1421, 800] width 22 height 24
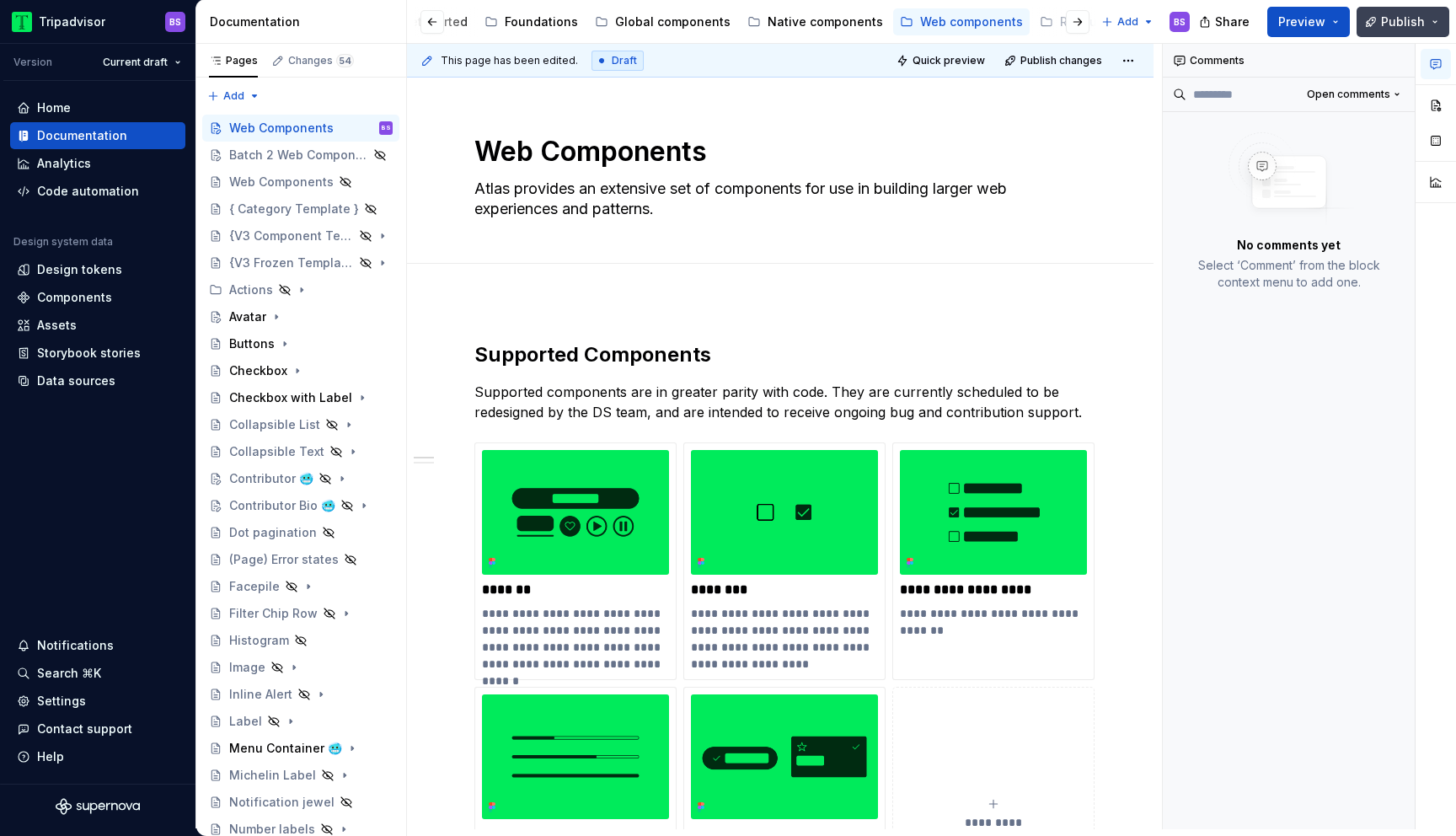
click at [1372, 26] on button "Publish" at bounding box center [1403, 22] width 93 height 30
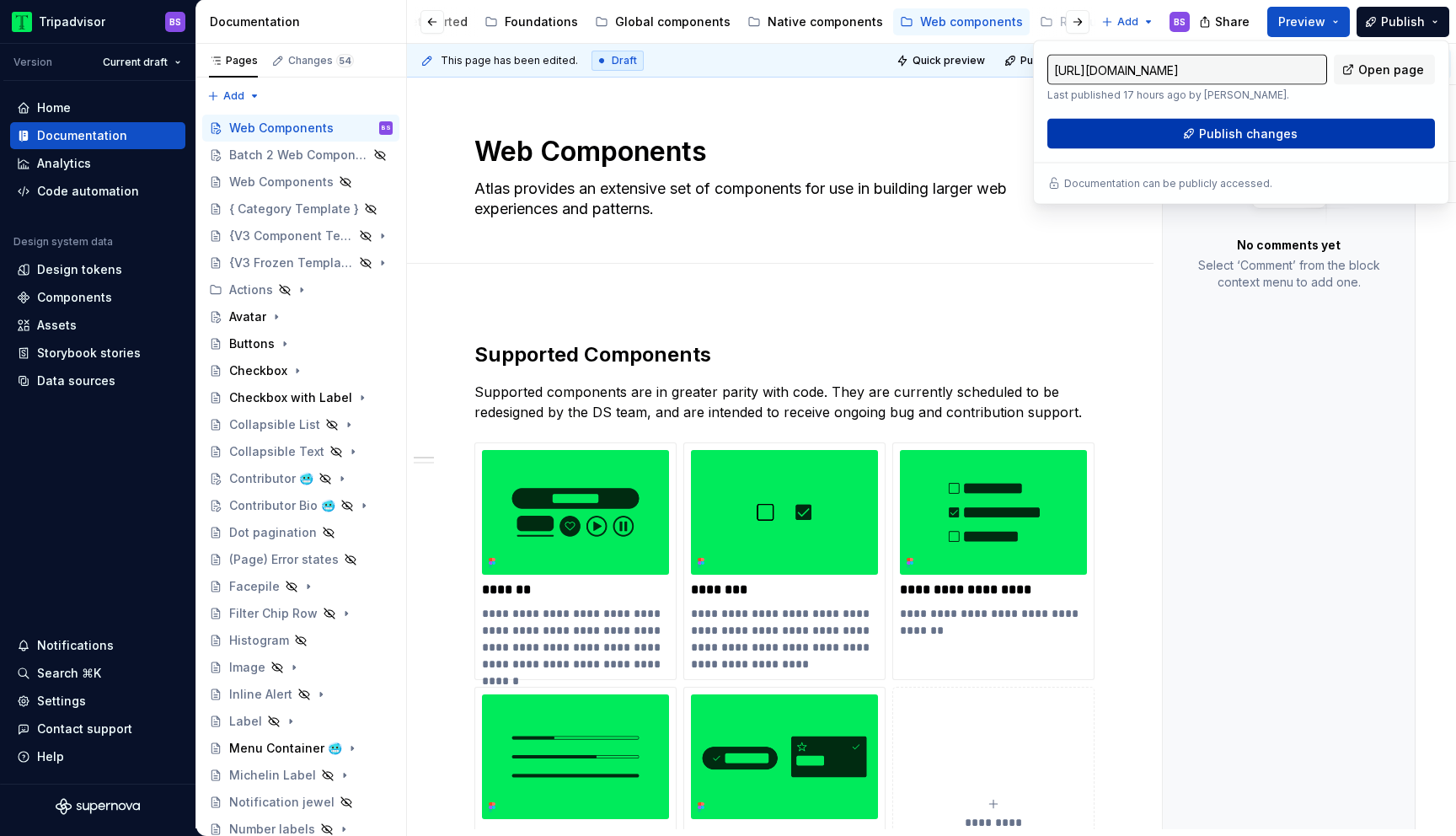
click at [1255, 130] on span "Publish changes" at bounding box center [1249, 134] width 99 height 17
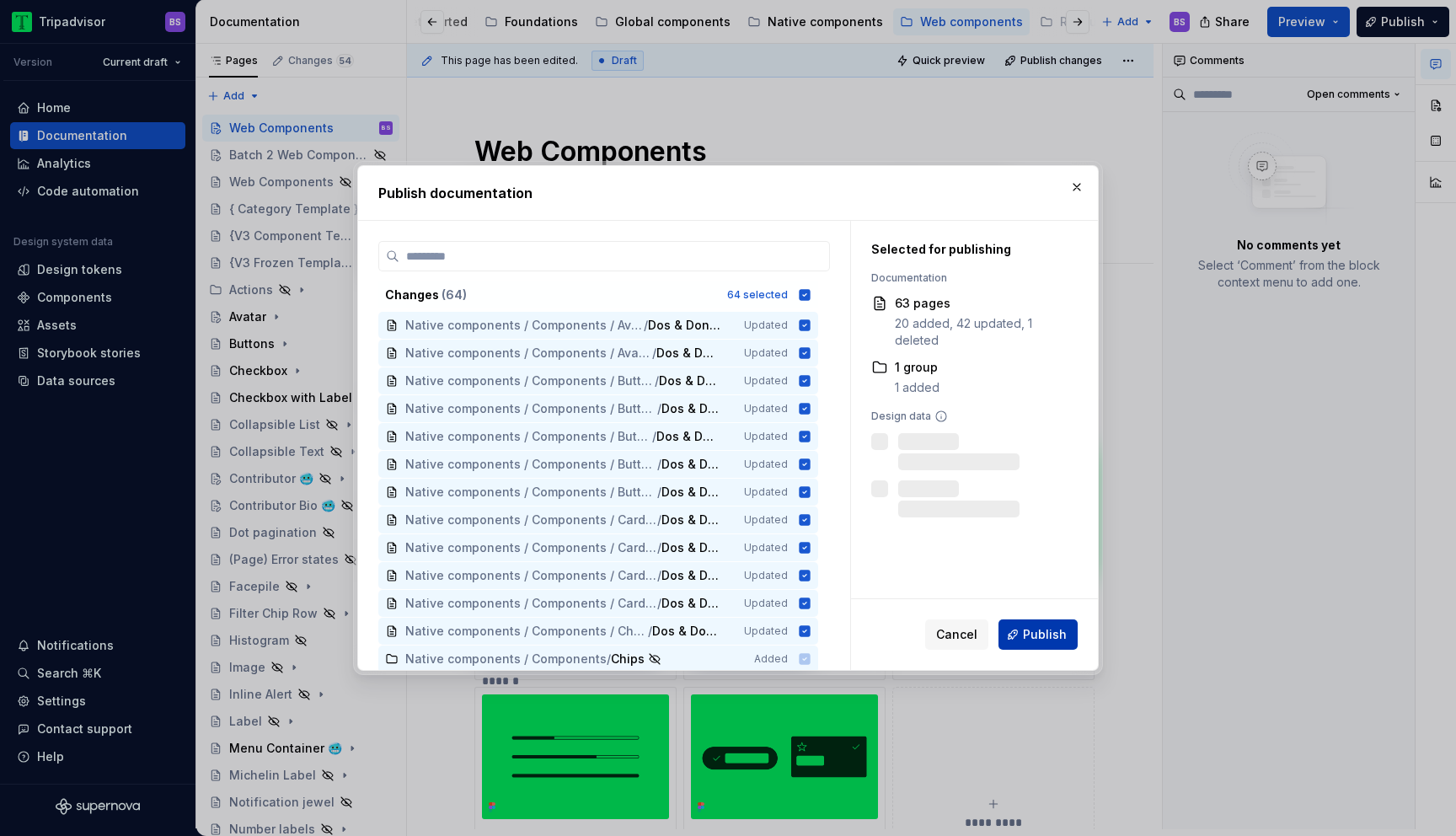
click at [1031, 628] on span "Publish" at bounding box center [1045, 634] width 44 height 17
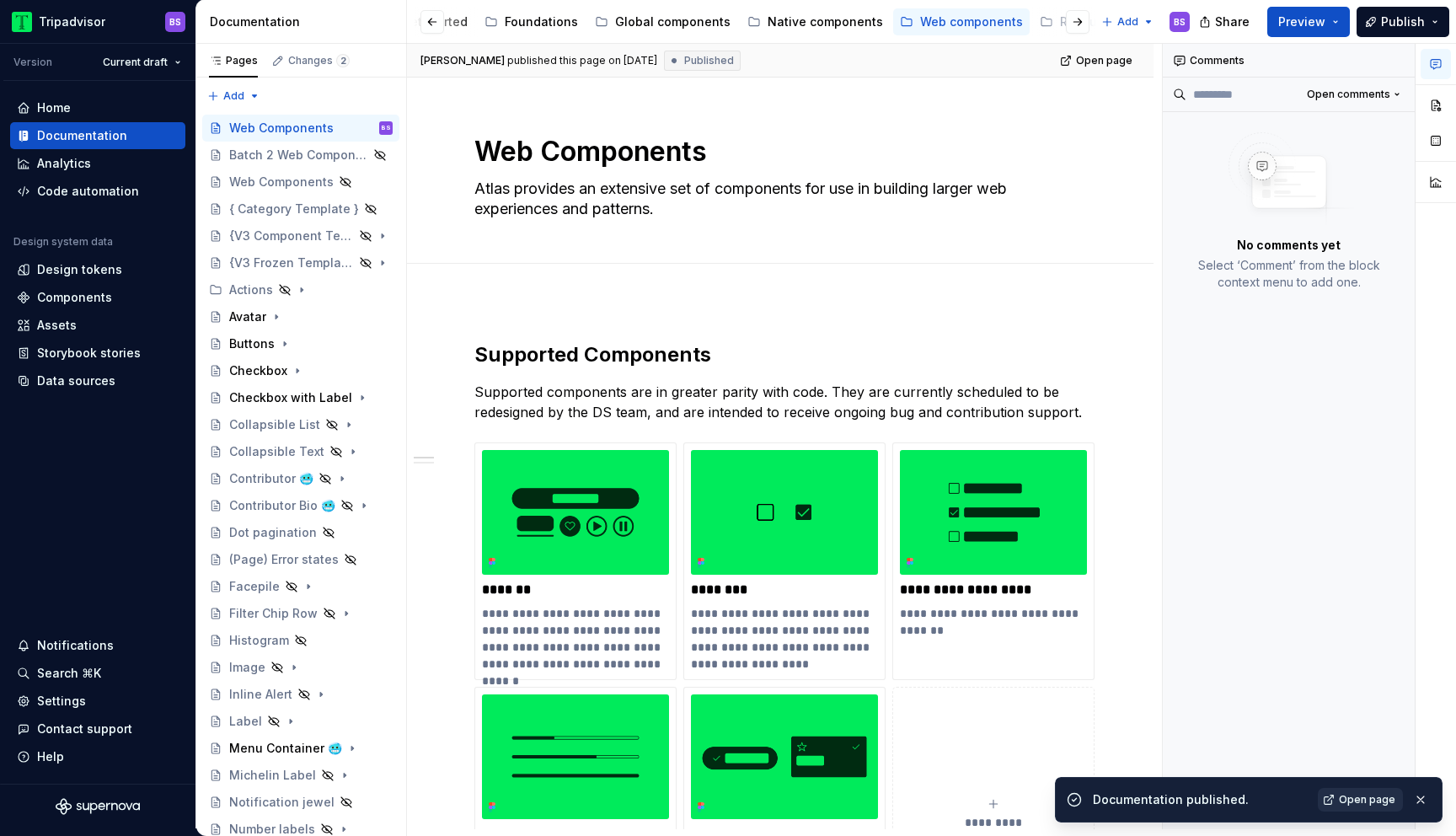
click at [1358, 790] on link "Open page" at bounding box center [1360, 800] width 85 height 24
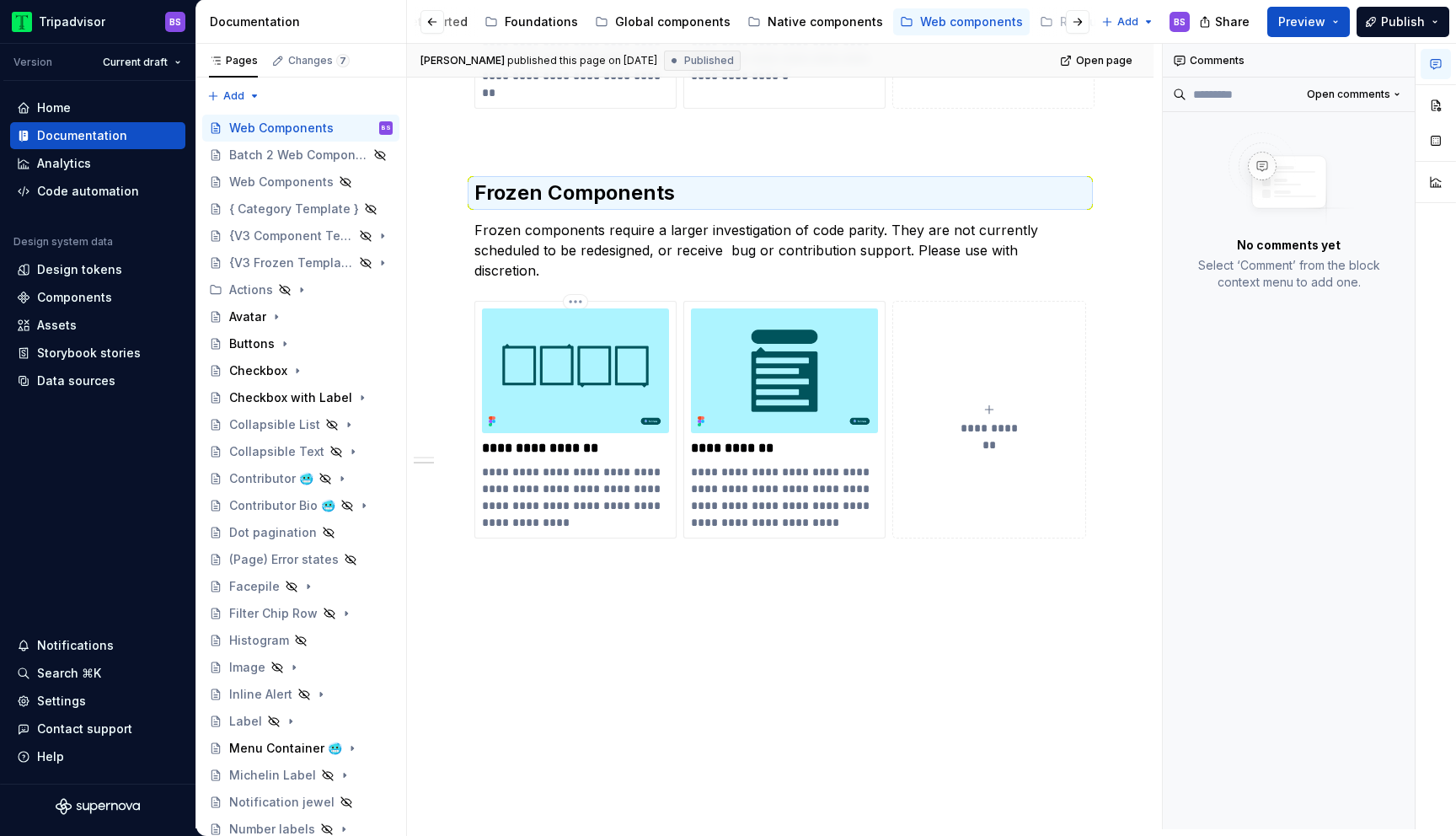
scroll to position [692, 0]
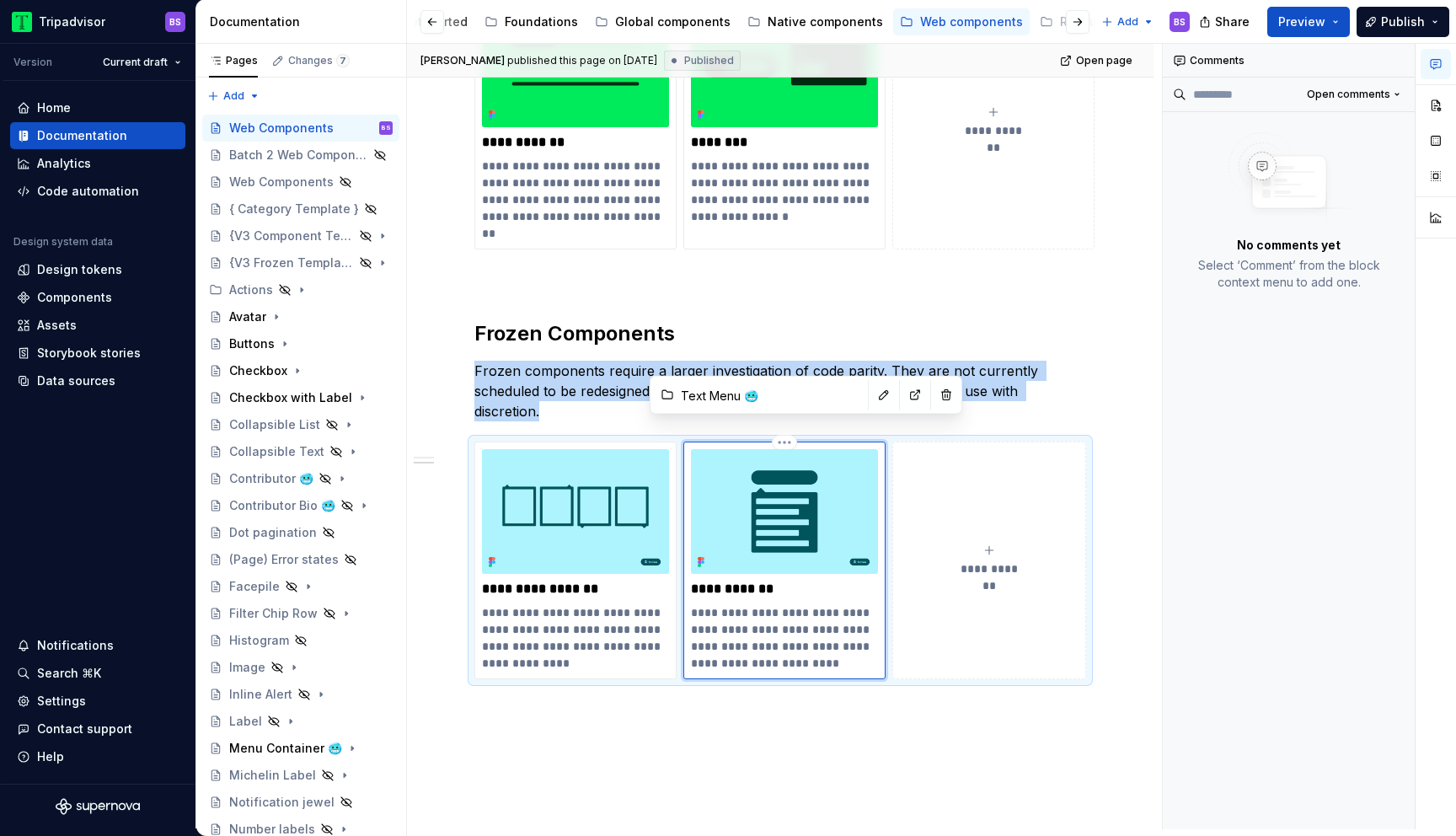
click at [781, 489] on img at bounding box center [785, 511] width 187 height 125
click at [806, 456] on img at bounding box center [785, 511] width 187 height 125
click at [798, 503] on img at bounding box center [785, 511] width 187 height 125
click at [873, 399] on button "button" at bounding box center [885, 396] width 24 height 24
type textarea "*"
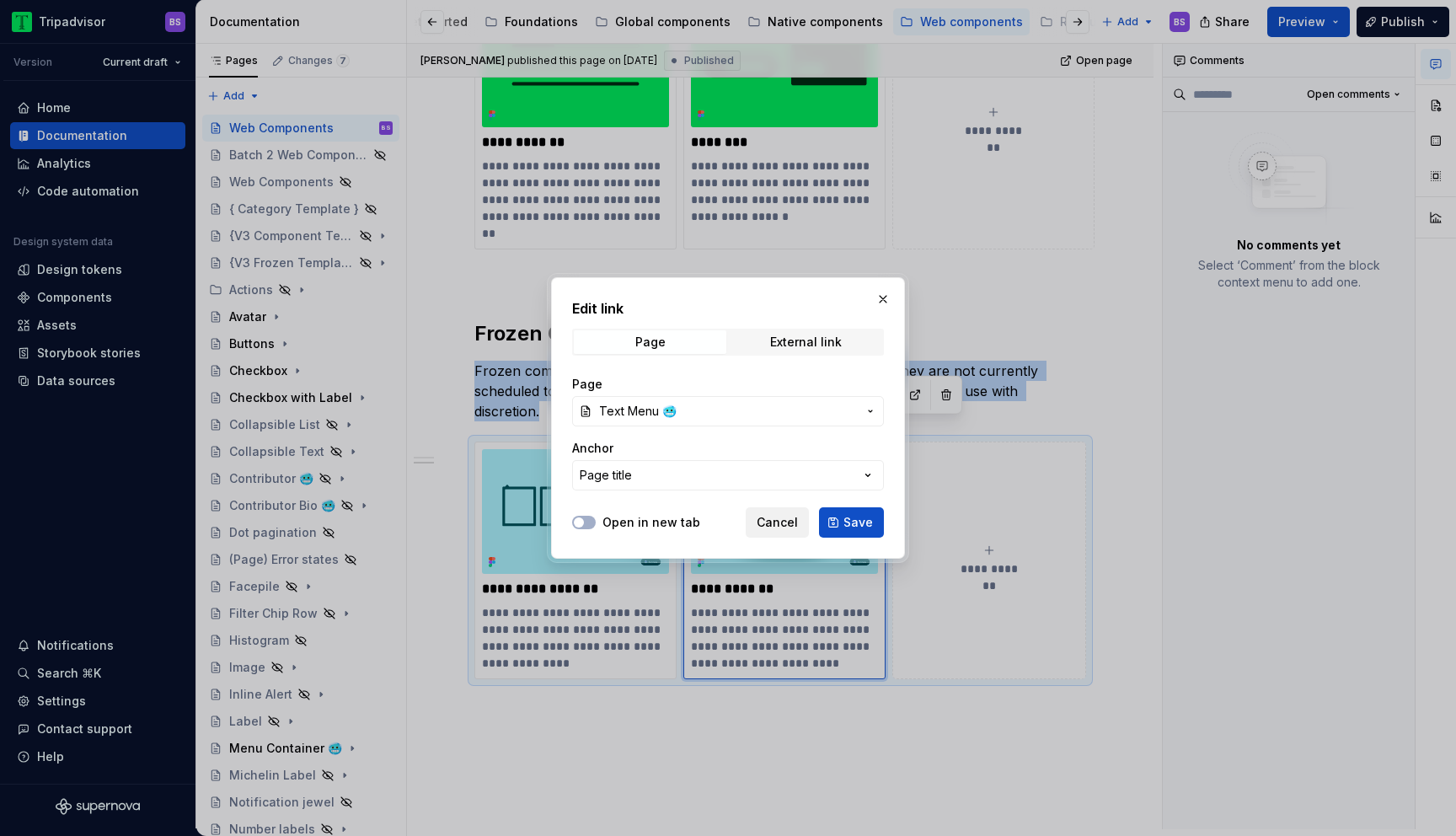
click at [788, 511] on button "Cancel" at bounding box center [777, 523] width 63 height 30
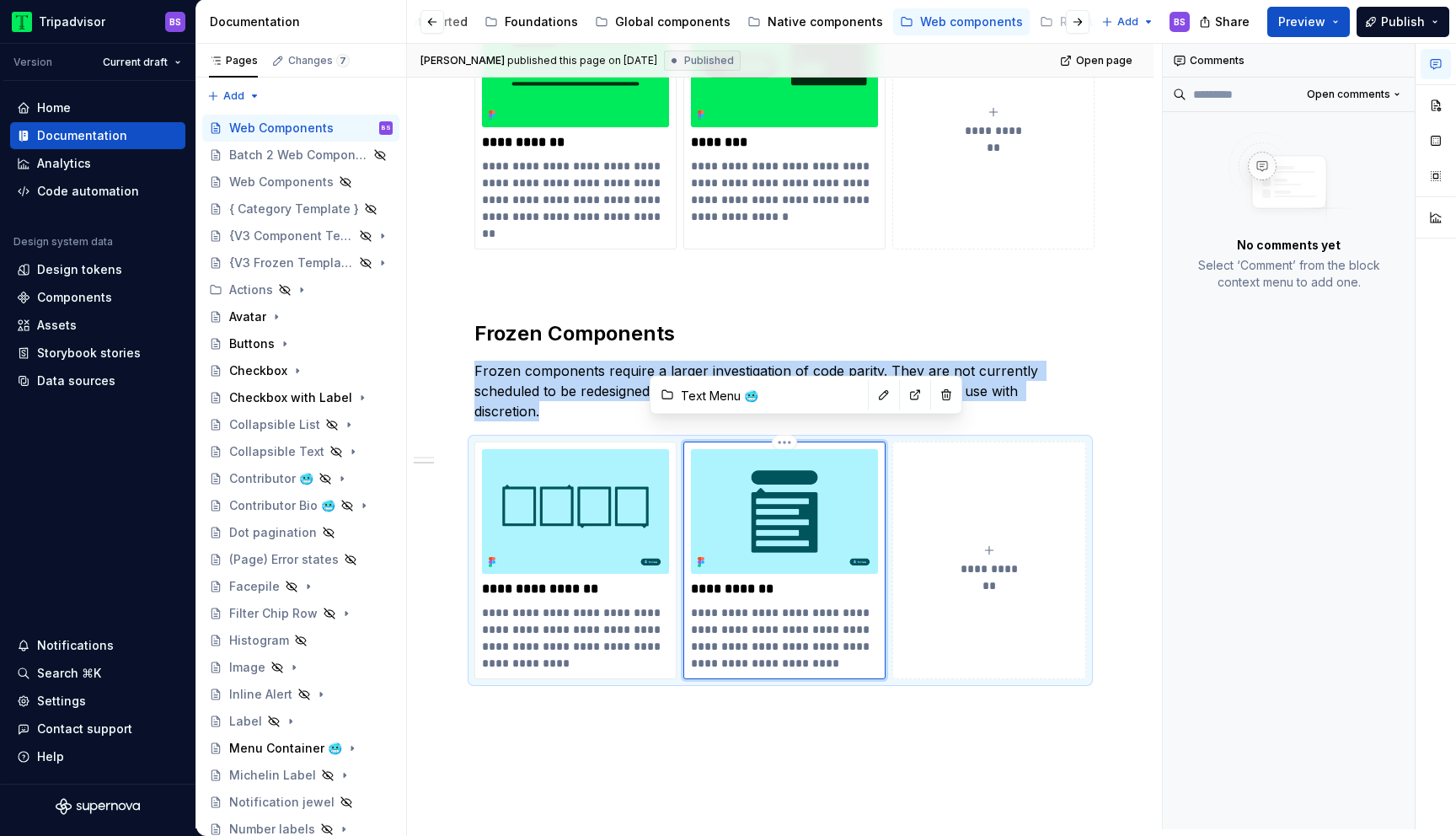
click at [803, 497] on img at bounding box center [785, 511] width 187 height 125
click at [783, 423] on html "Tripadvisor BS Version Current draft Home Documentation Analytics Code automati…" at bounding box center [728, 418] width 1456 height 836
click at [799, 531] on html "Tripadvisor BS Version Current draft Home Documentation Analytics Code automati…" at bounding box center [728, 418] width 1456 height 836
click at [832, 530] on img at bounding box center [785, 511] width 187 height 125
click at [1437, 108] on button "button" at bounding box center [1436, 105] width 30 height 30
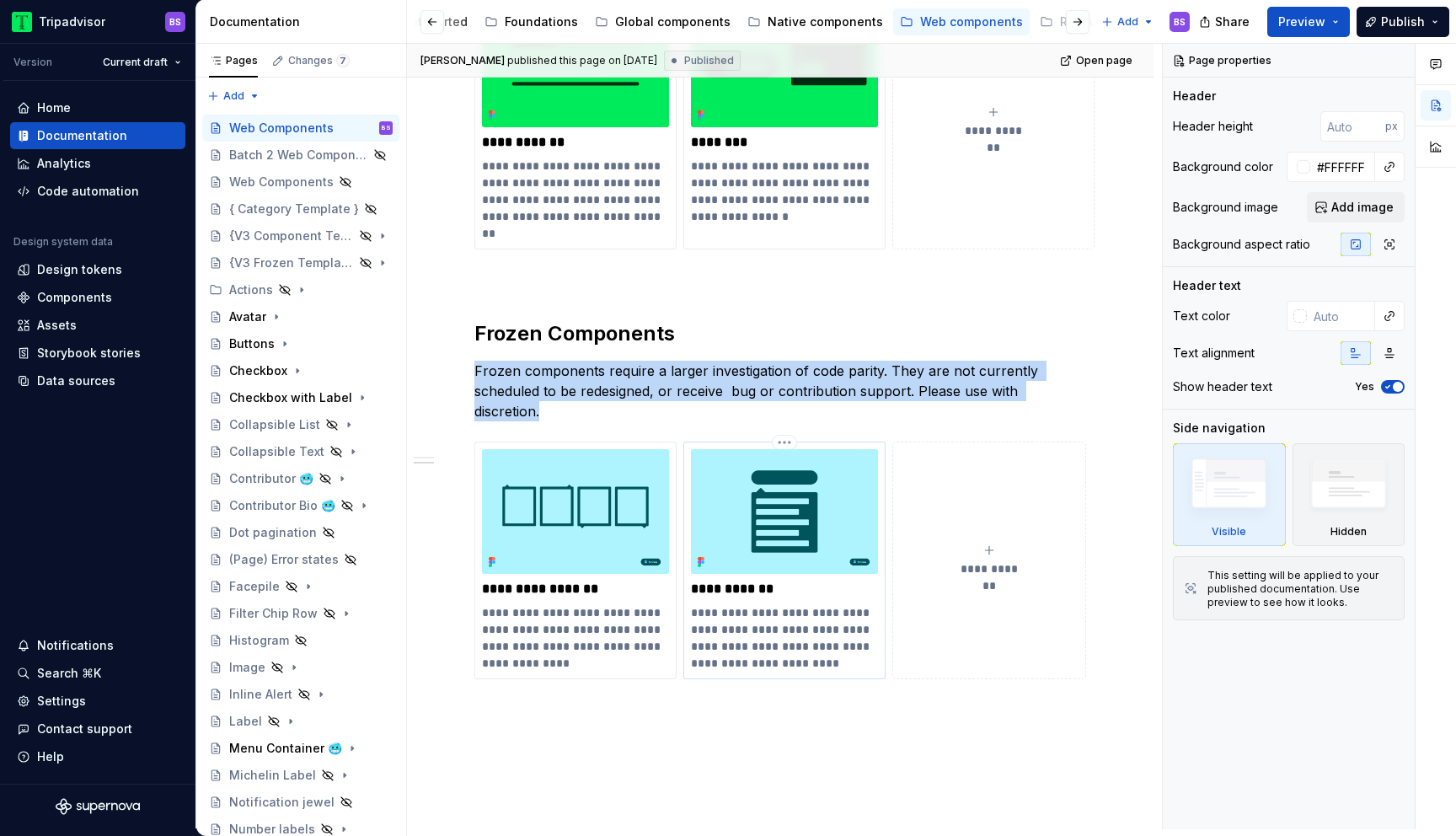
click at [803, 468] on img at bounding box center [785, 511] width 187 height 125
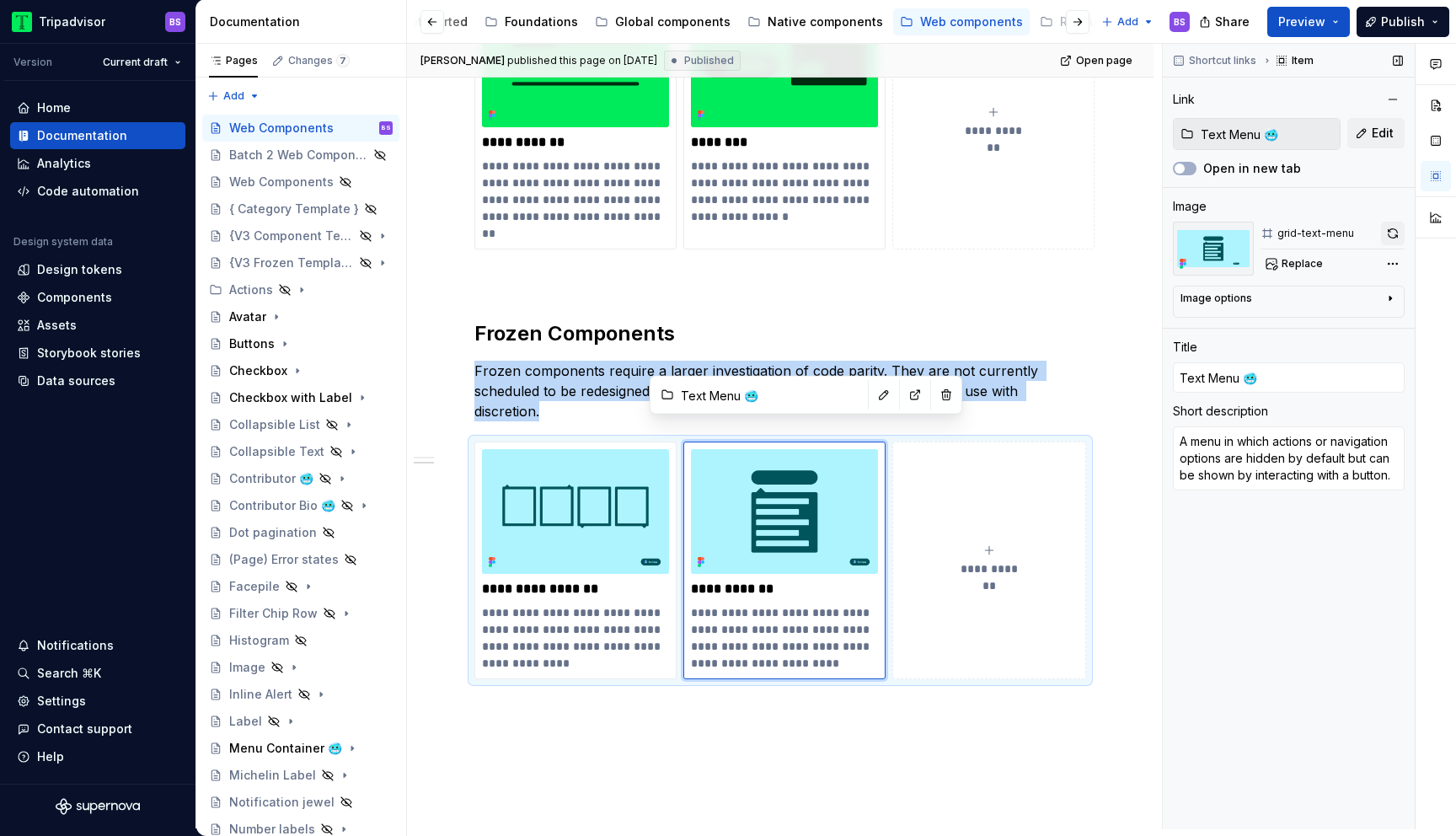
click at [1394, 234] on button "button" at bounding box center [1393, 233] width 24 height 24
type textarea "*"
type input "Menu Container 🥶"
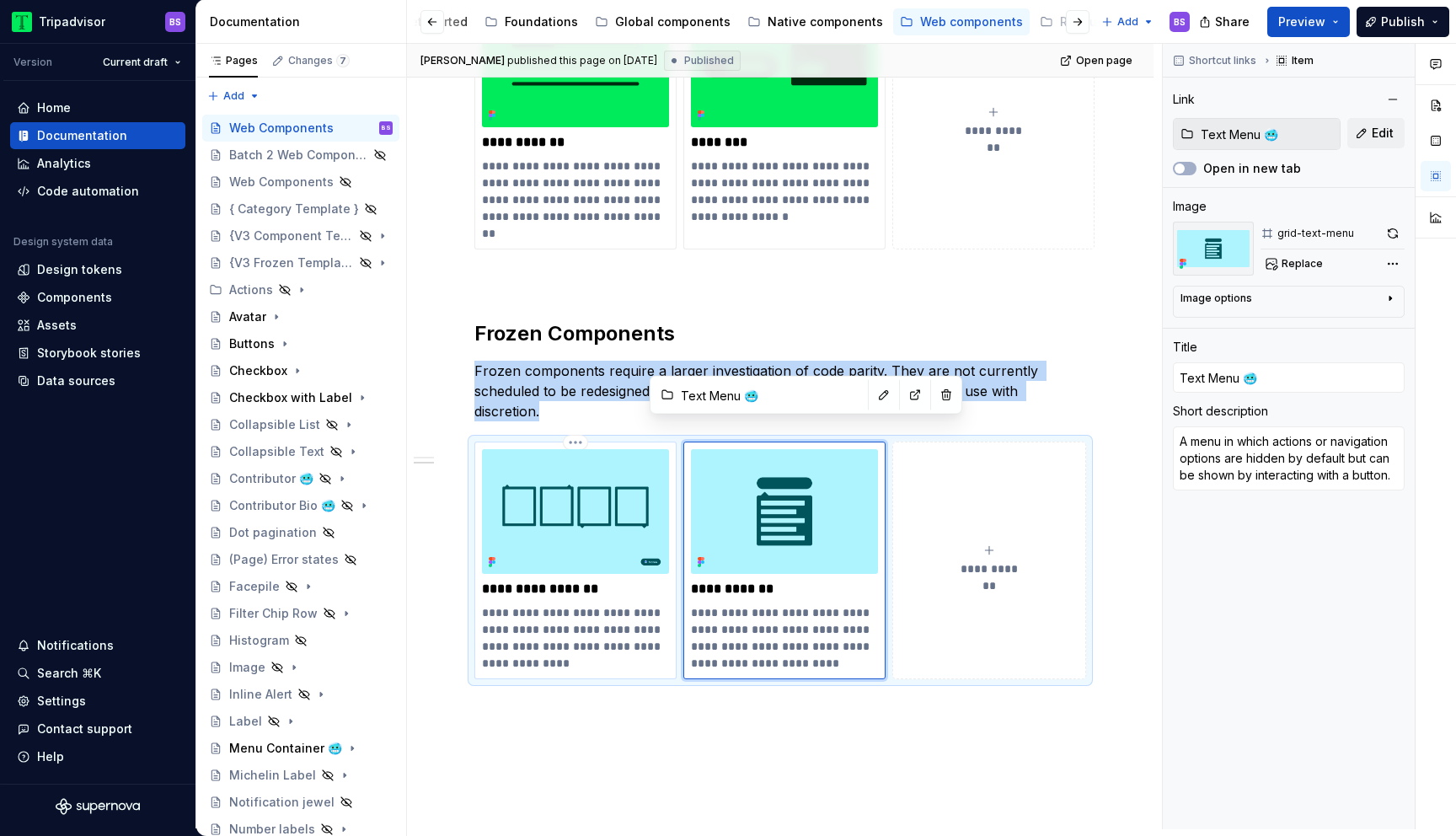
type textarea "A container for menus who's options are hidden by default but can be shown by i…"
click at [612, 504] on img at bounding box center [575, 511] width 187 height 125
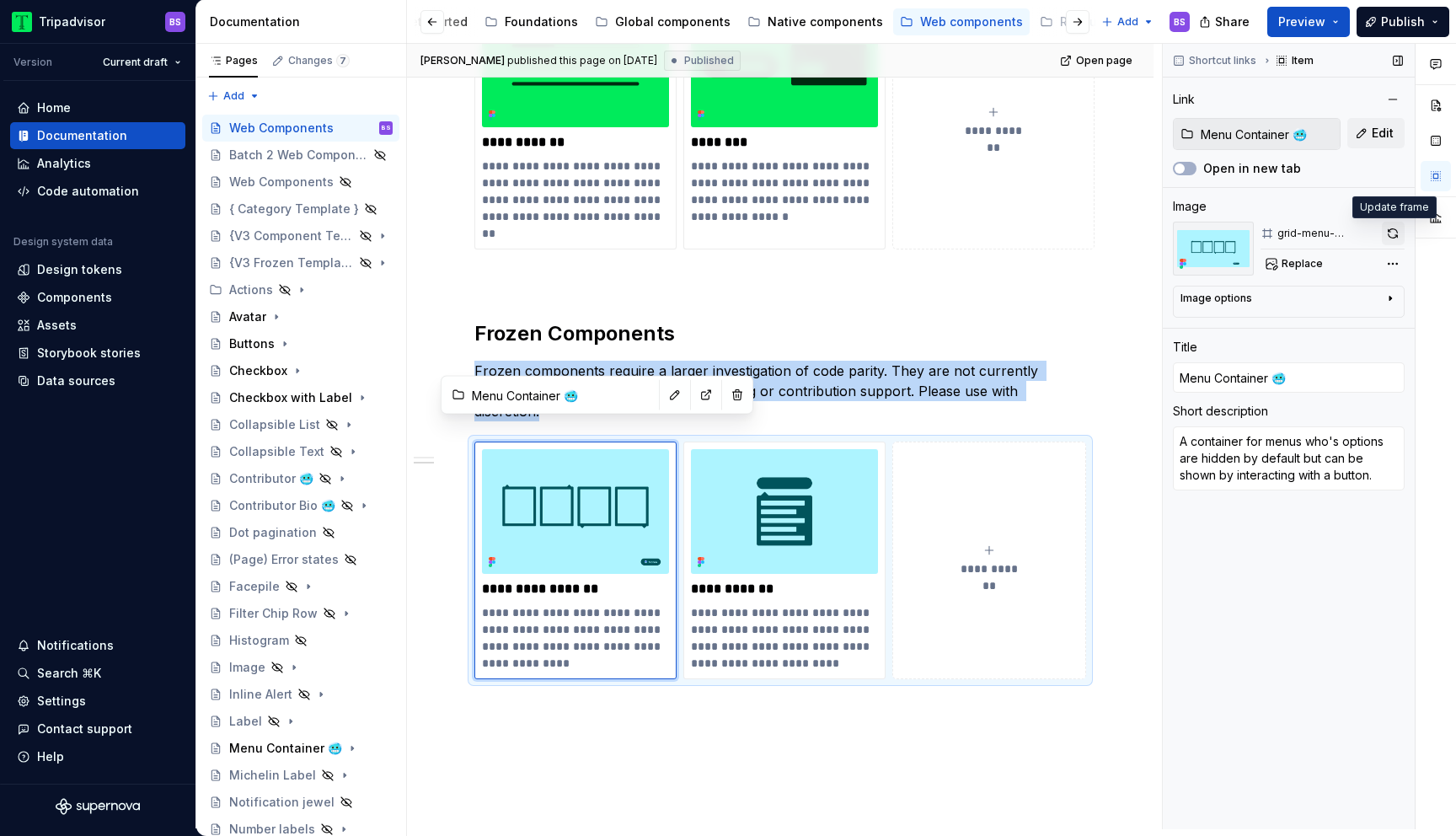
click at [1395, 227] on button "button" at bounding box center [1393, 233] width 23 height 24
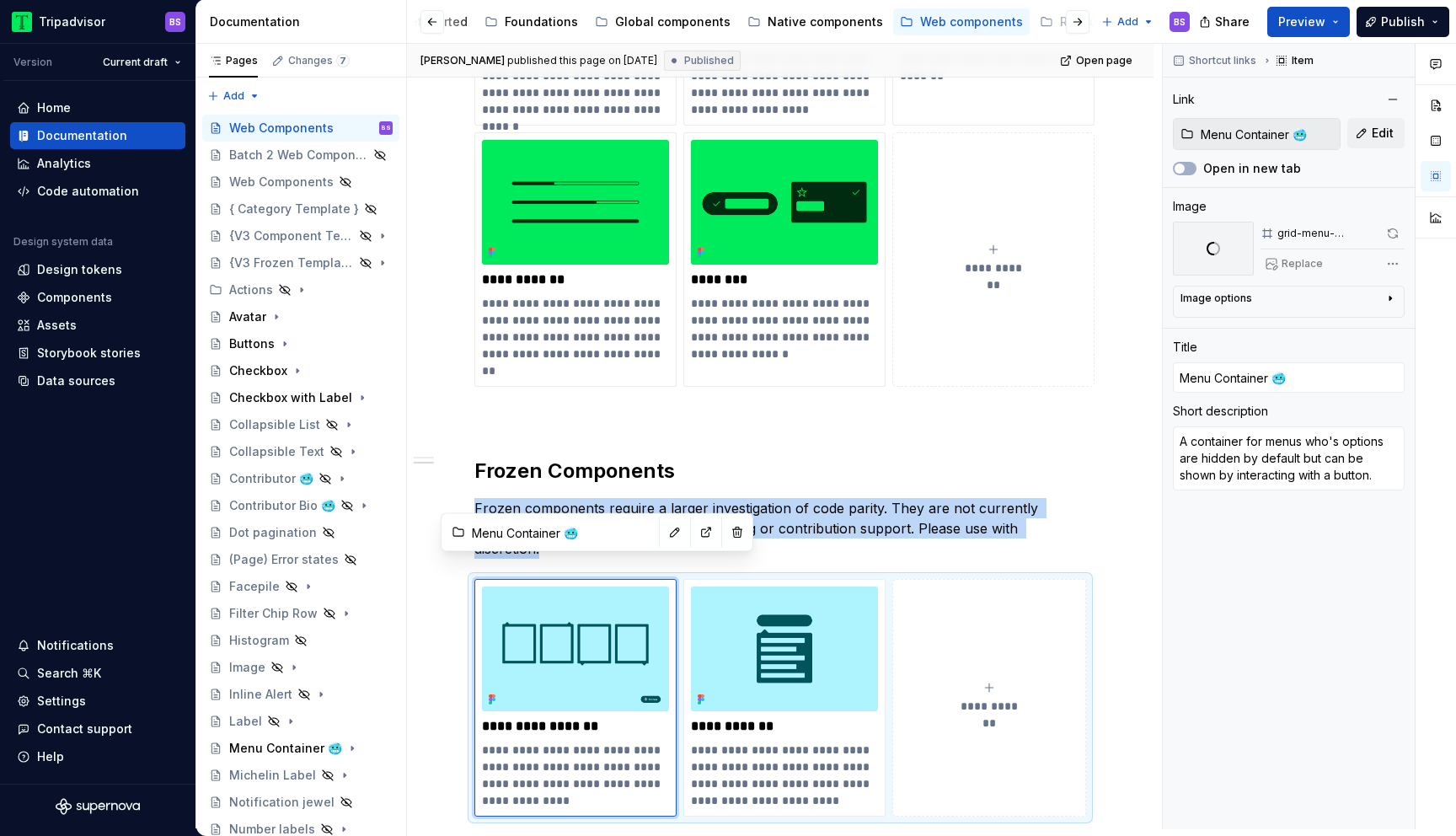
scroll to position [554, 0]
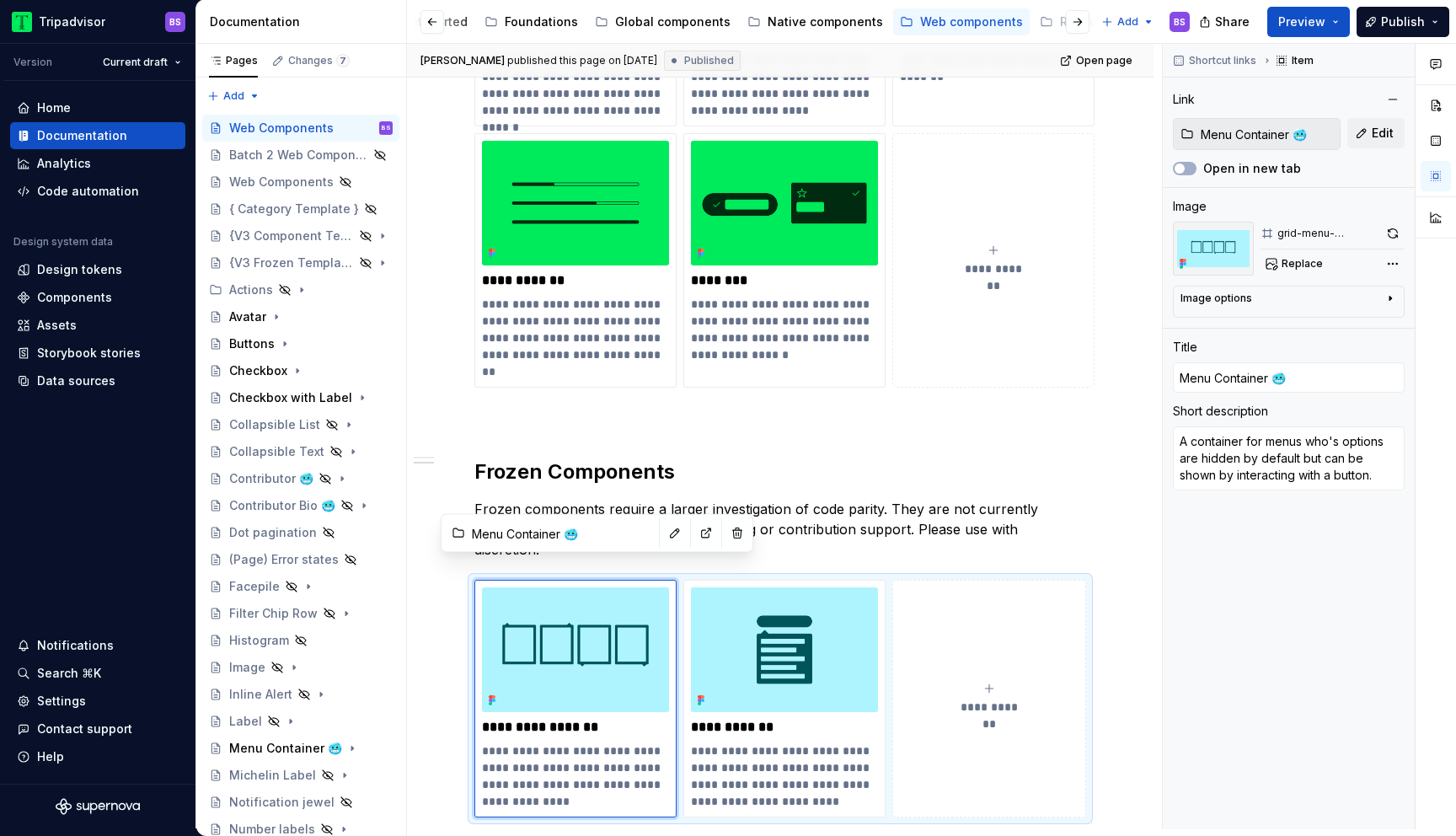
click at [1048, 416] on p at bounding box center [781, 418] width 612 height 20
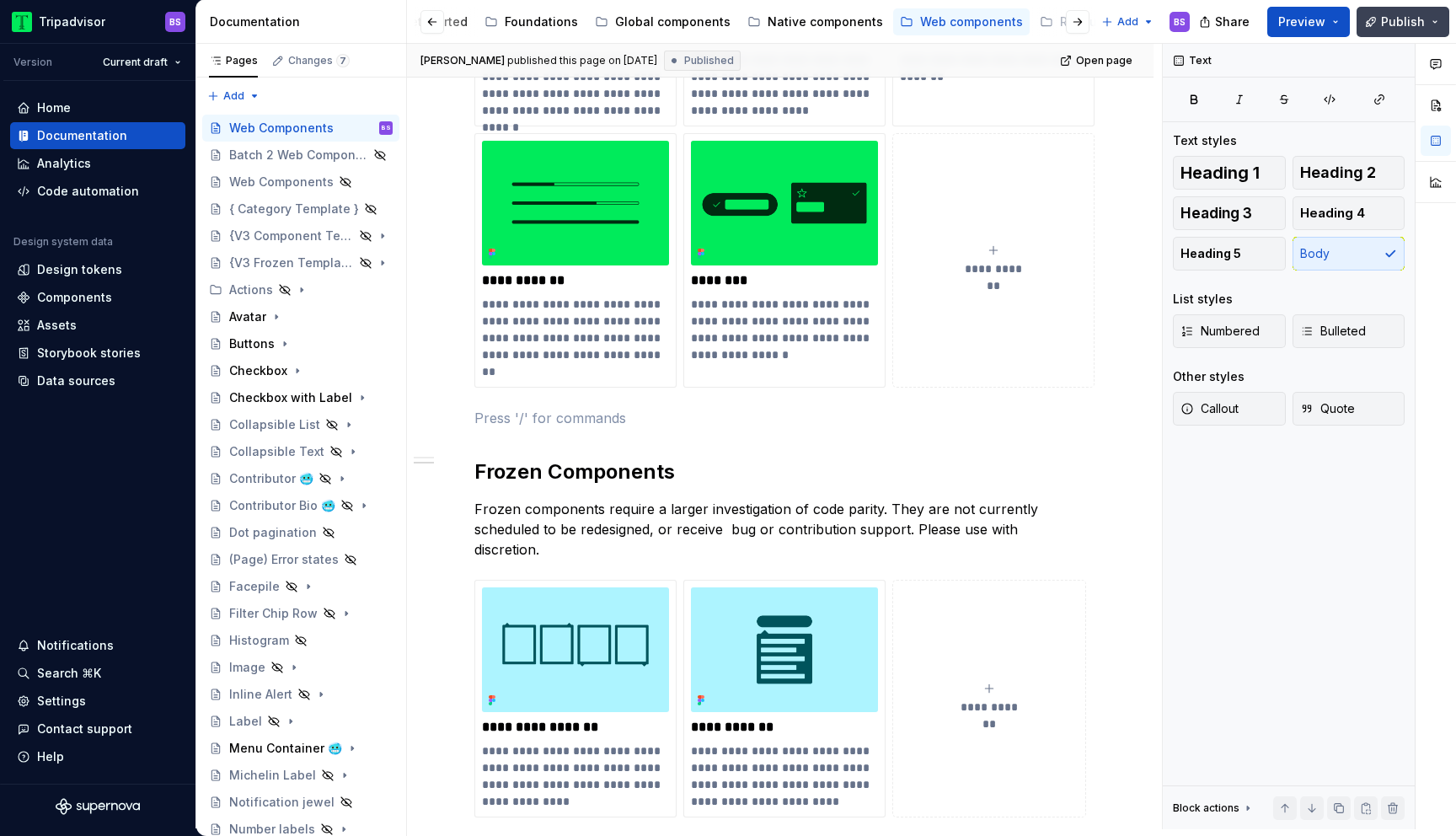
click at [1401, 14] on span "Publish" at bounding box center [1403, 22] width 44 height 17
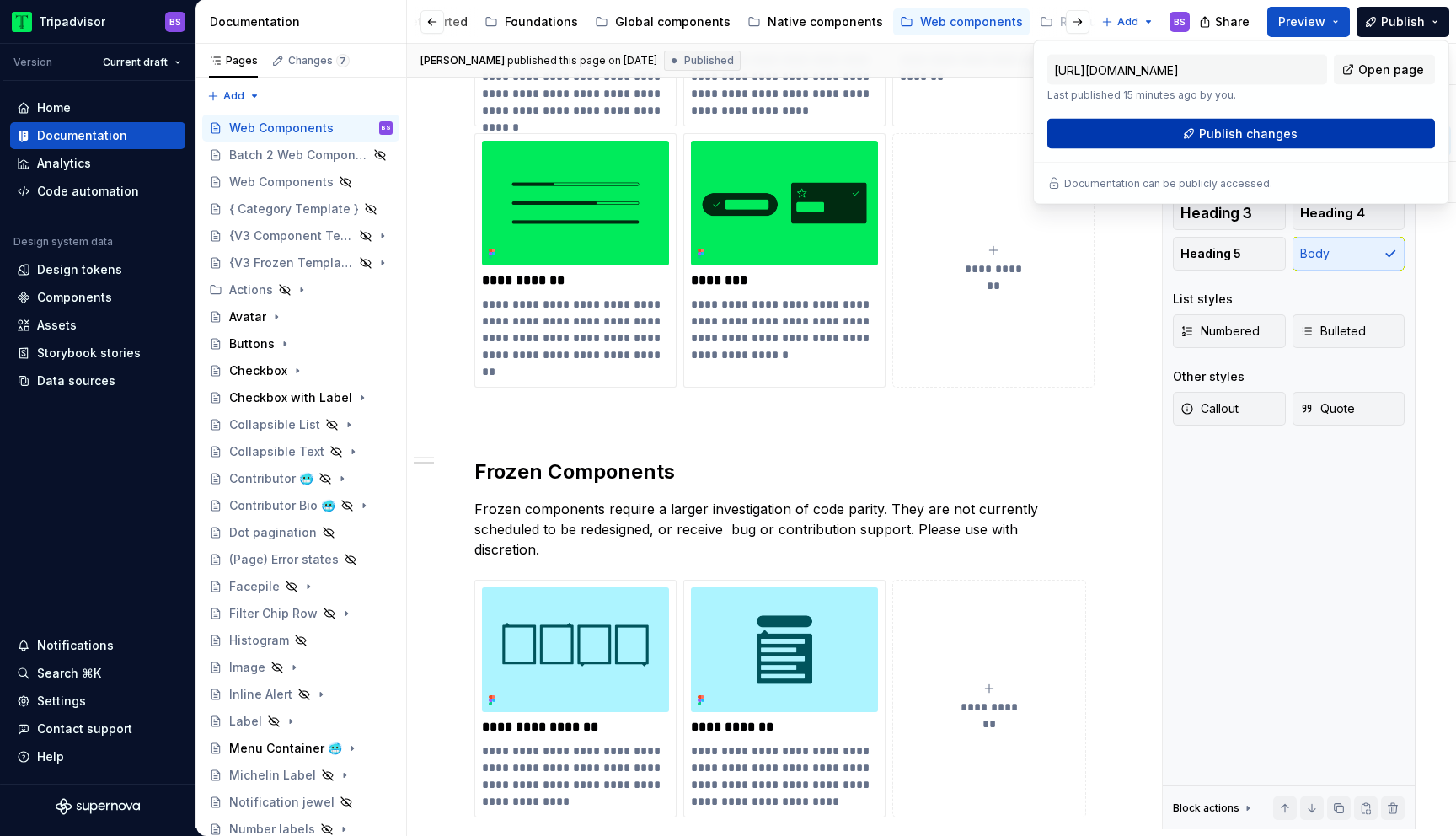
click at [1292, 131] on span "Publish changes" at bounding box center [1249, 134] width 99 height 17
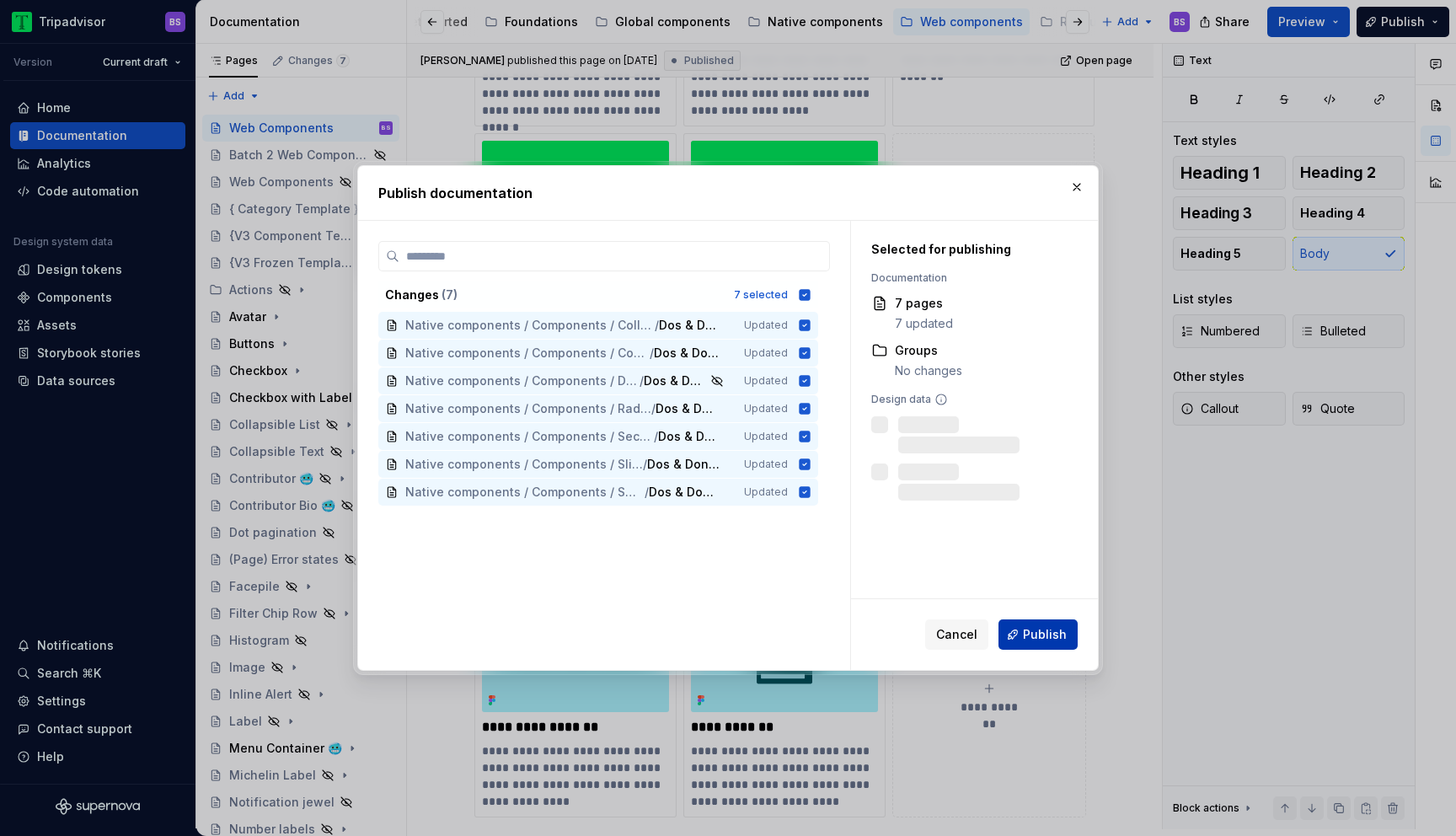
click at [1023, 636] on button "Publish" at bounding box center [1037, 634] width 79 height 30
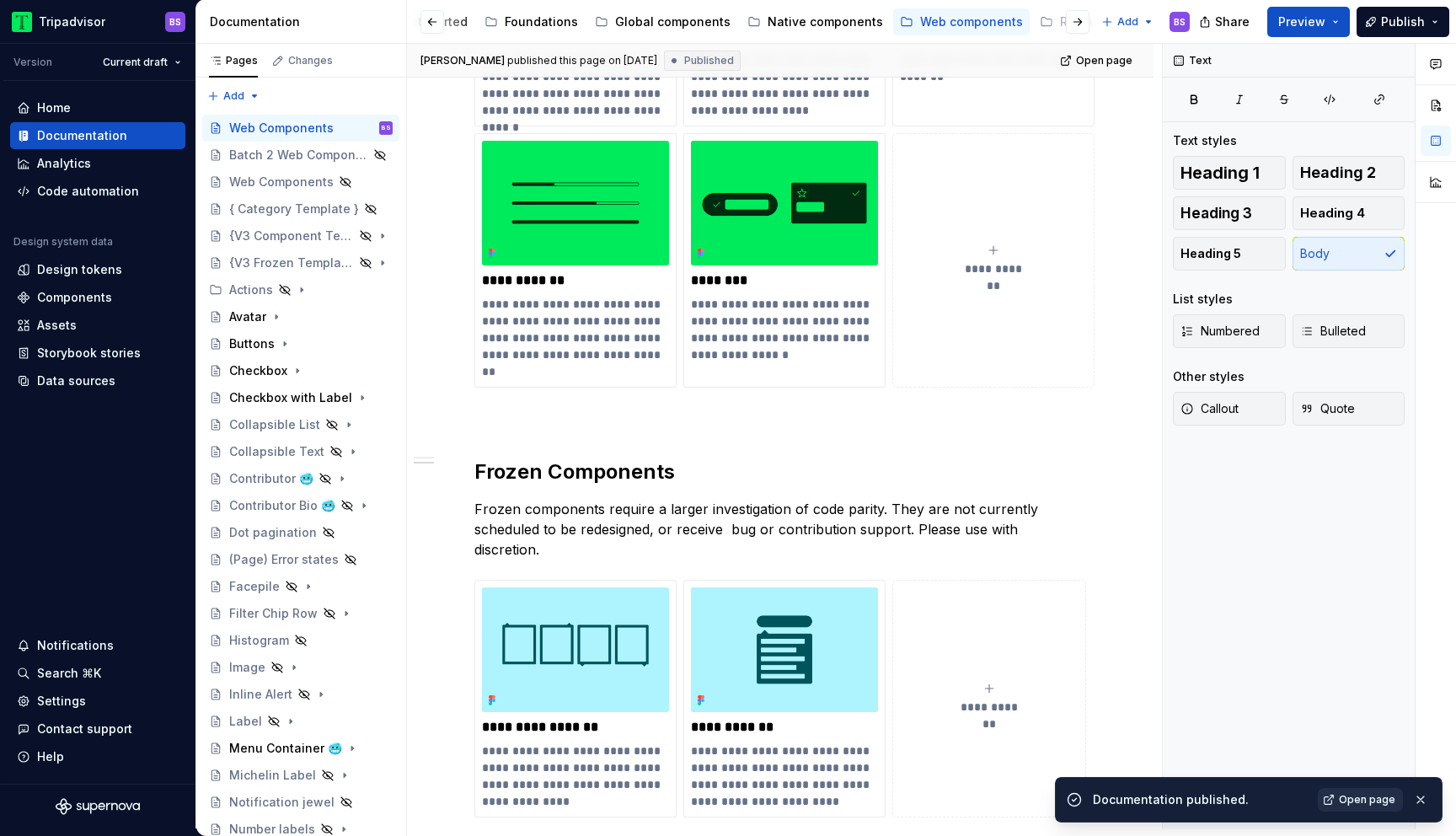
click at [1356, 802] on span "Open page" at bounding box center [1367, 800] width 57 height 14
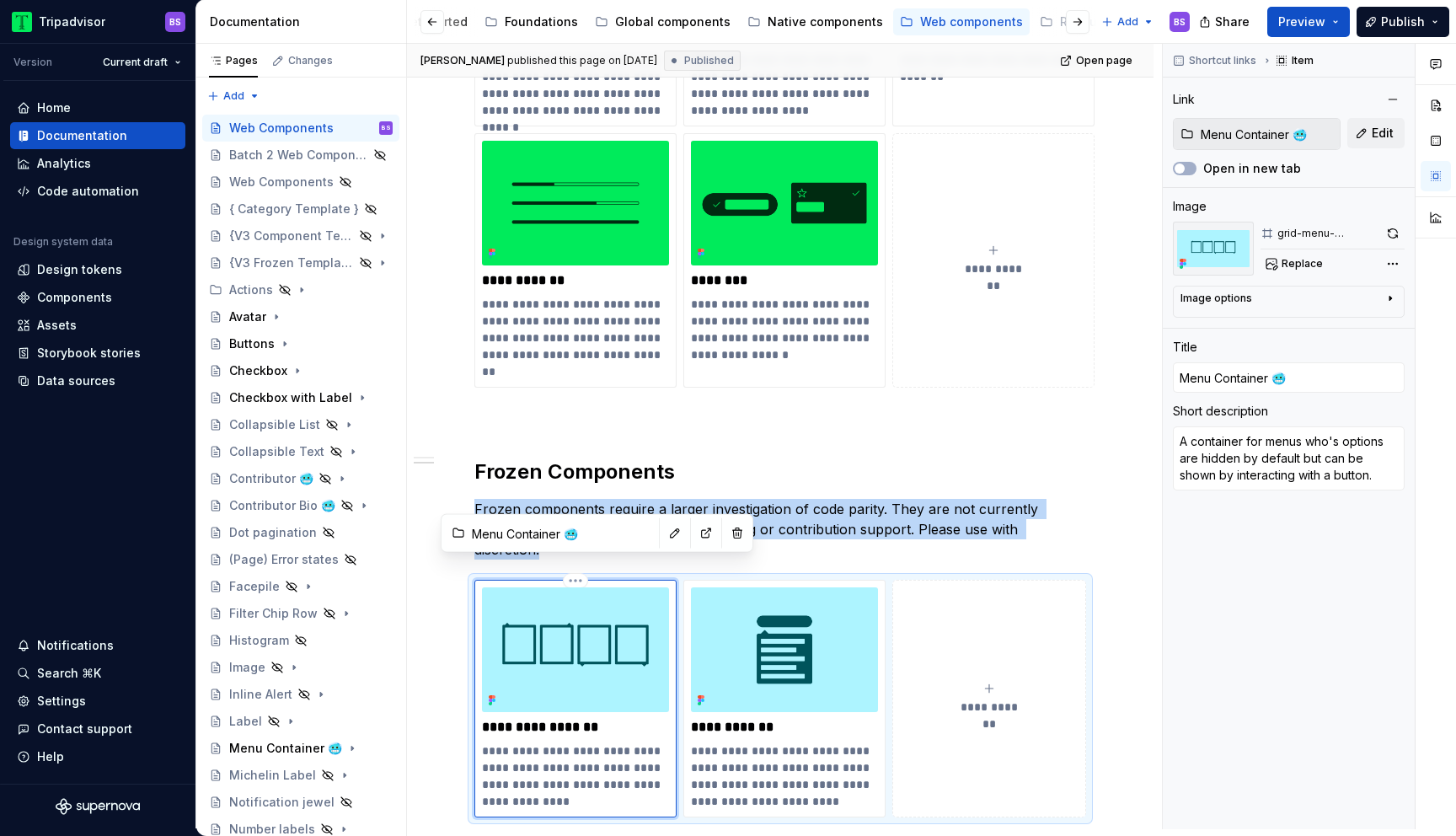
click at [569, 656] on img at bounding box center [575, 649] width 187 height 125
click at [1395, 239] on button "button" at bounding box center [1393, 233] width 23 height 24
click at [1412, 28] on span "Publish" at bounding box center [1403, 22] width 44 height 17
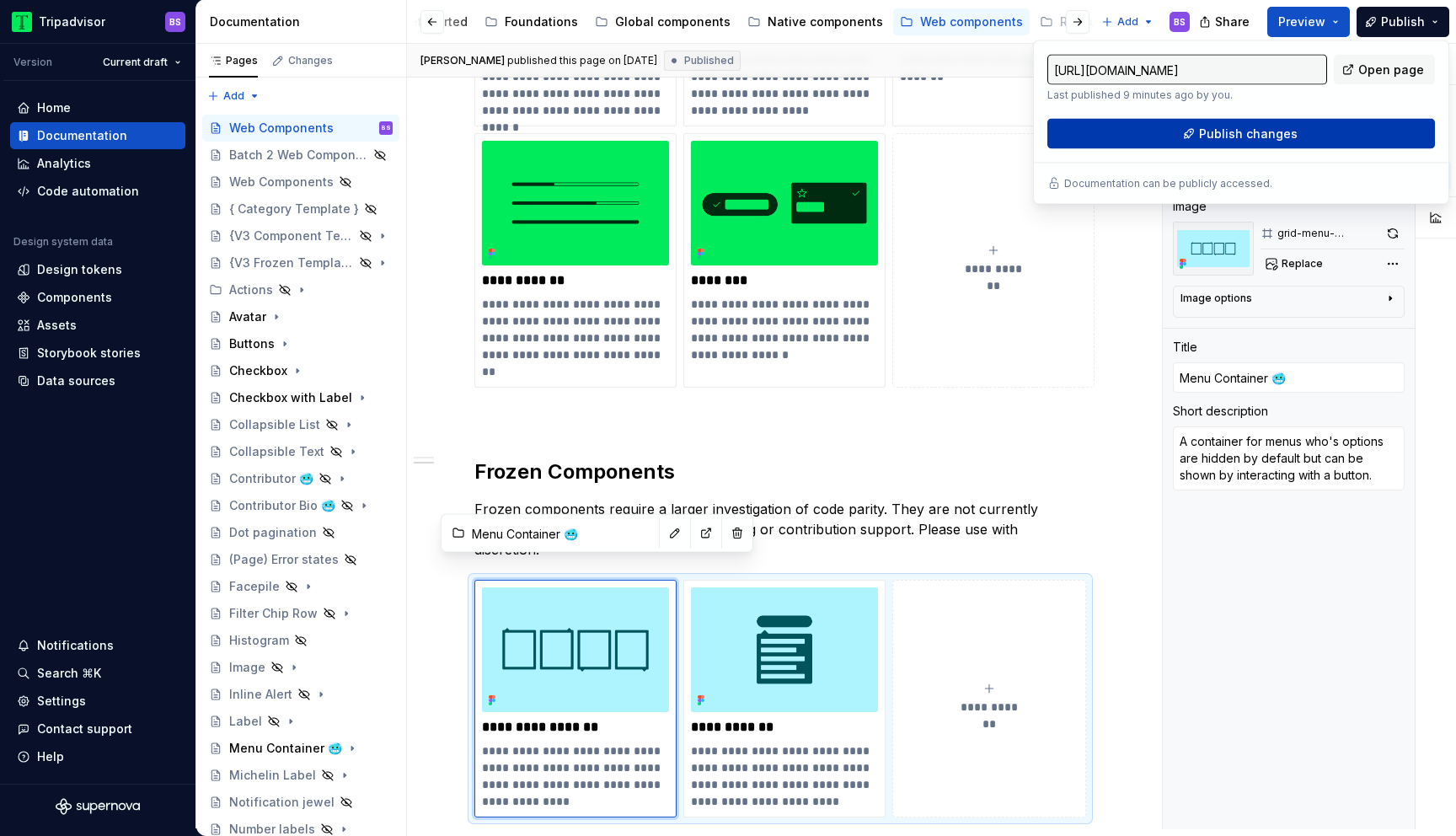
click at [1320, 137] on button "Publish changes" at bounding box center [1242, 134] width 388 height 30
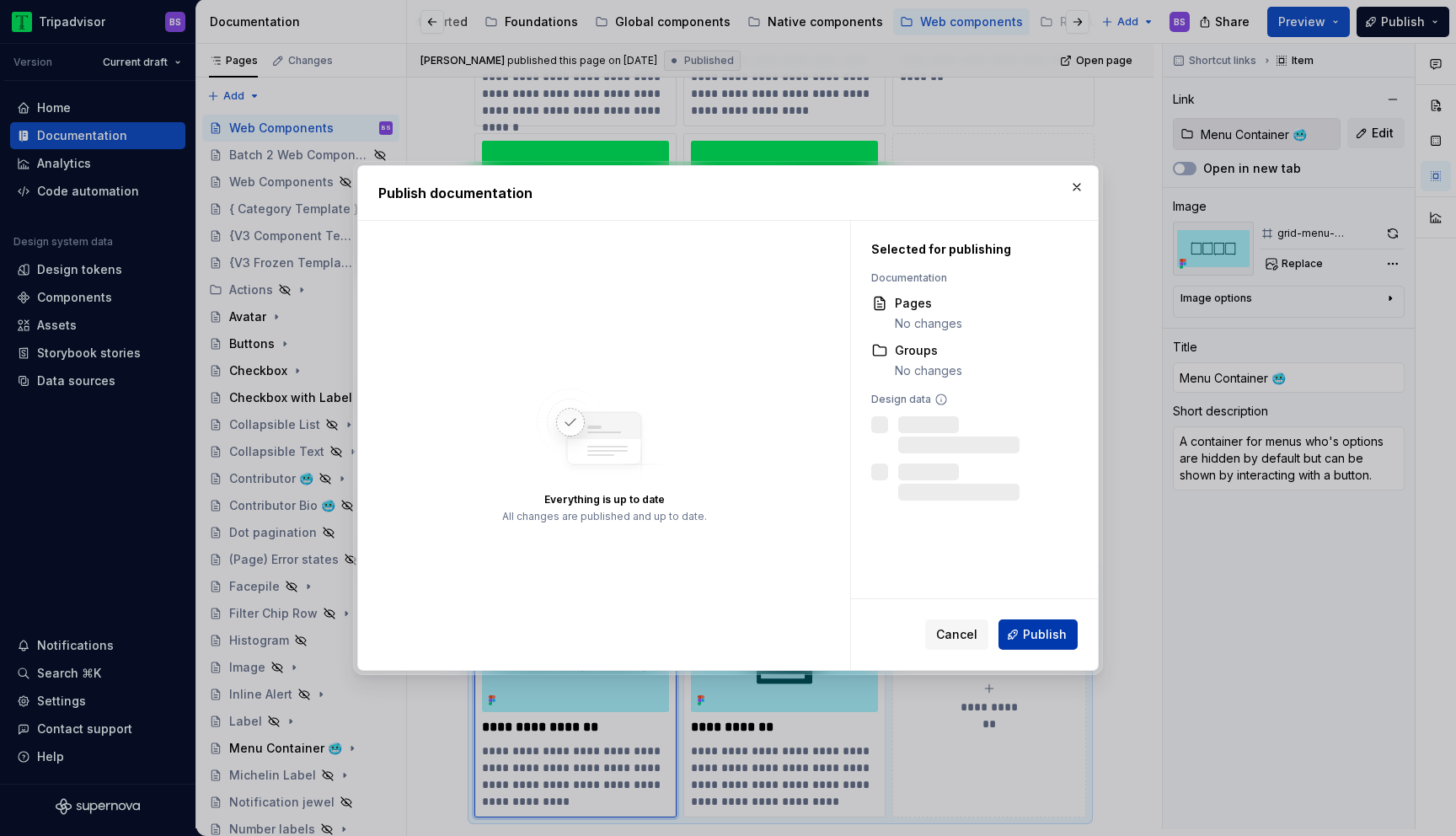
click at [1048, 634] on span "Publish" at bounding box center [1045, 634] width 44 height 17
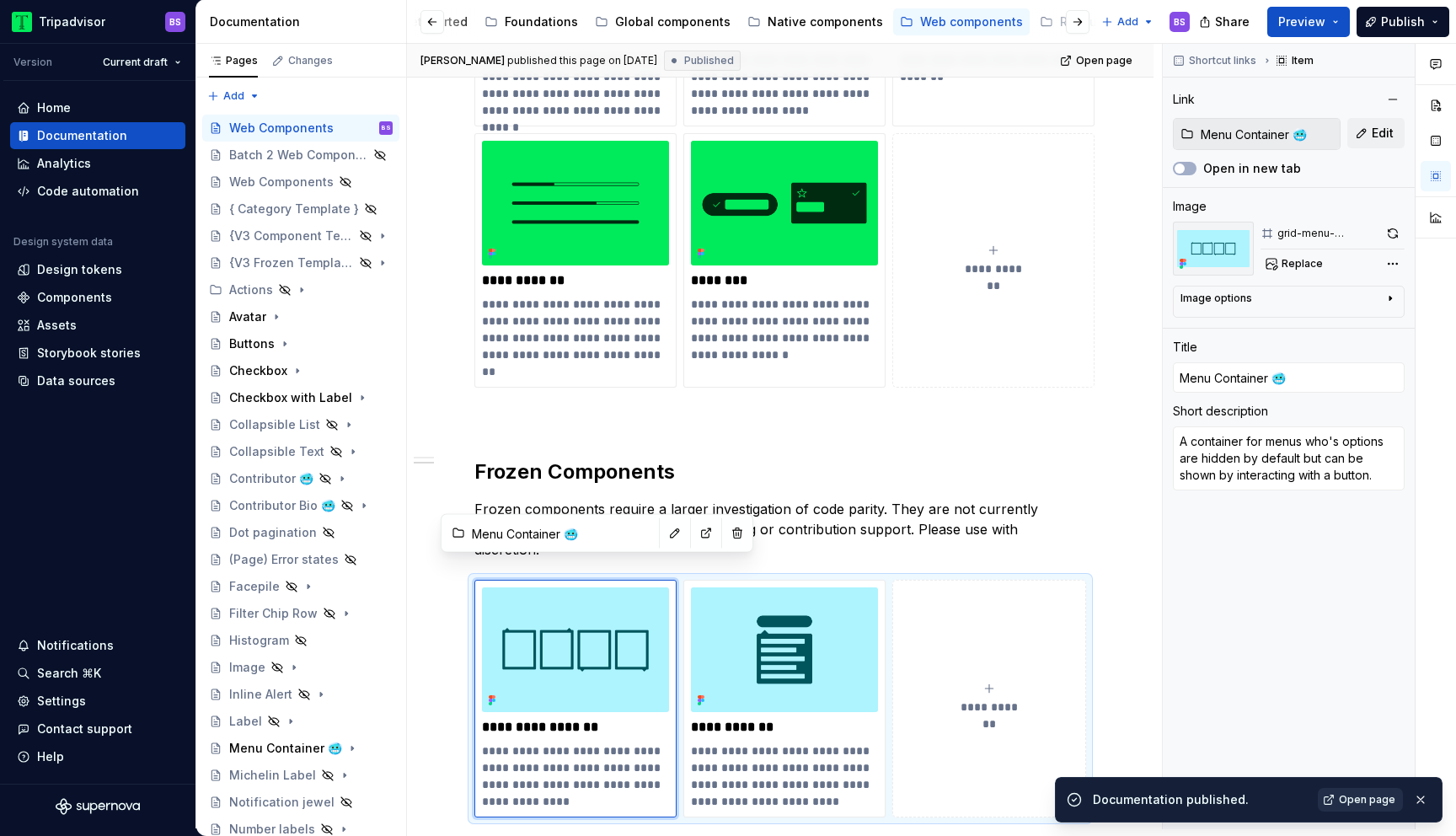
click at [1379, 804] on span "Open page" at bounding box center [1367, 800] width 57 height 14
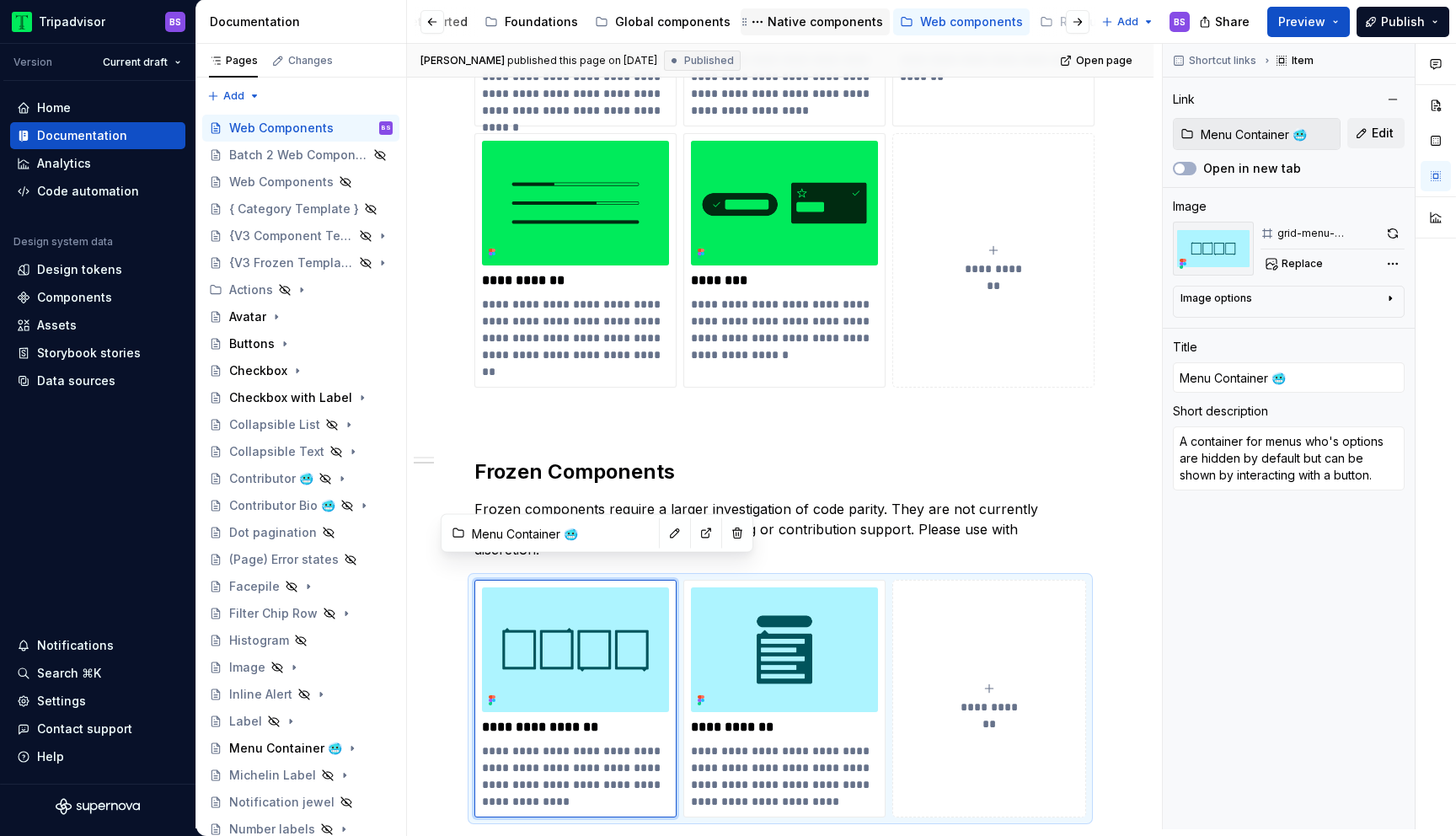
click at [790, 25] on div "Native components" at bounding box center [826, 22] width 116 height 17
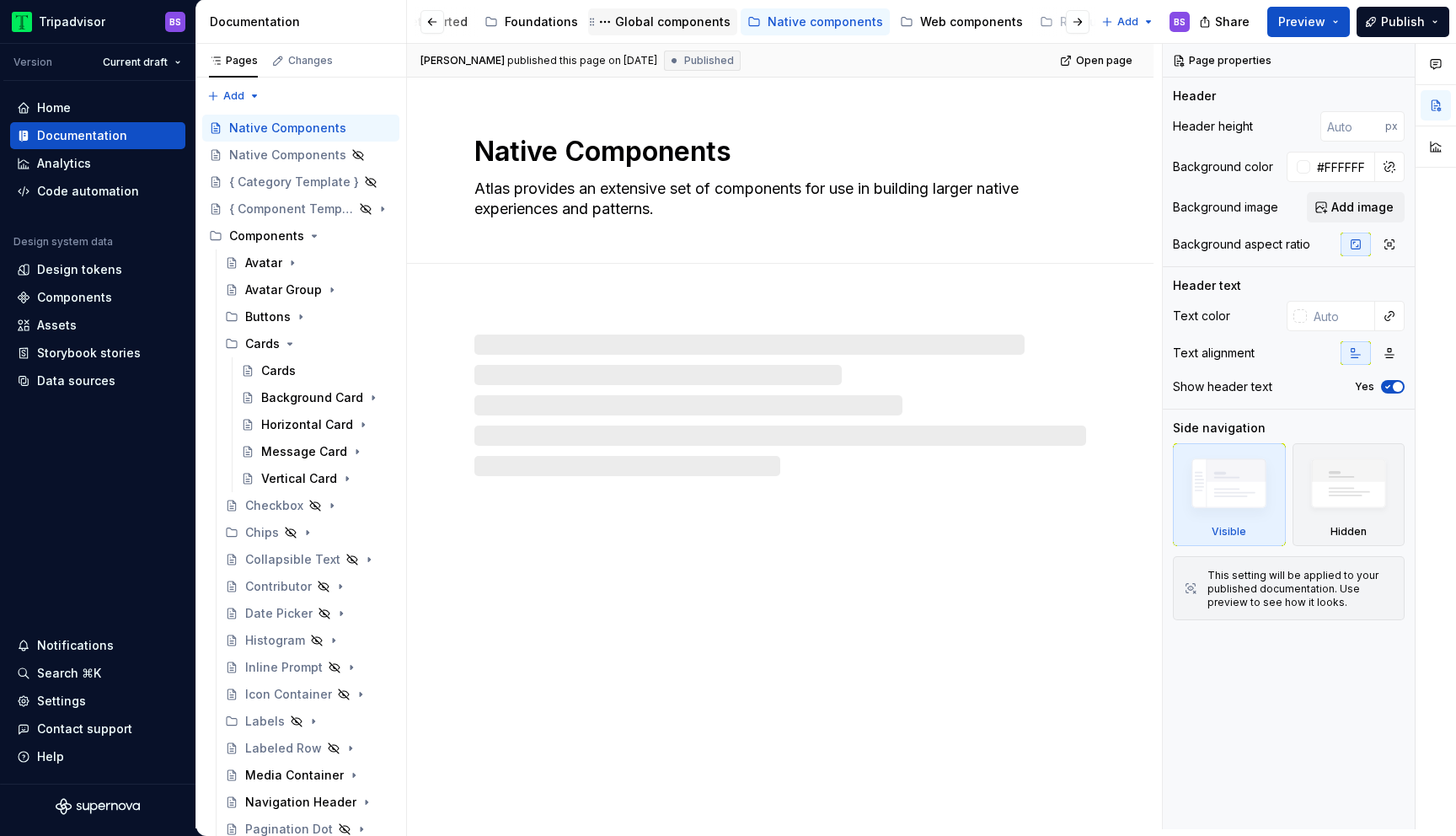
click at [660, 22] on div "Global components" at bounding box center [673, 22] width 116 height 17
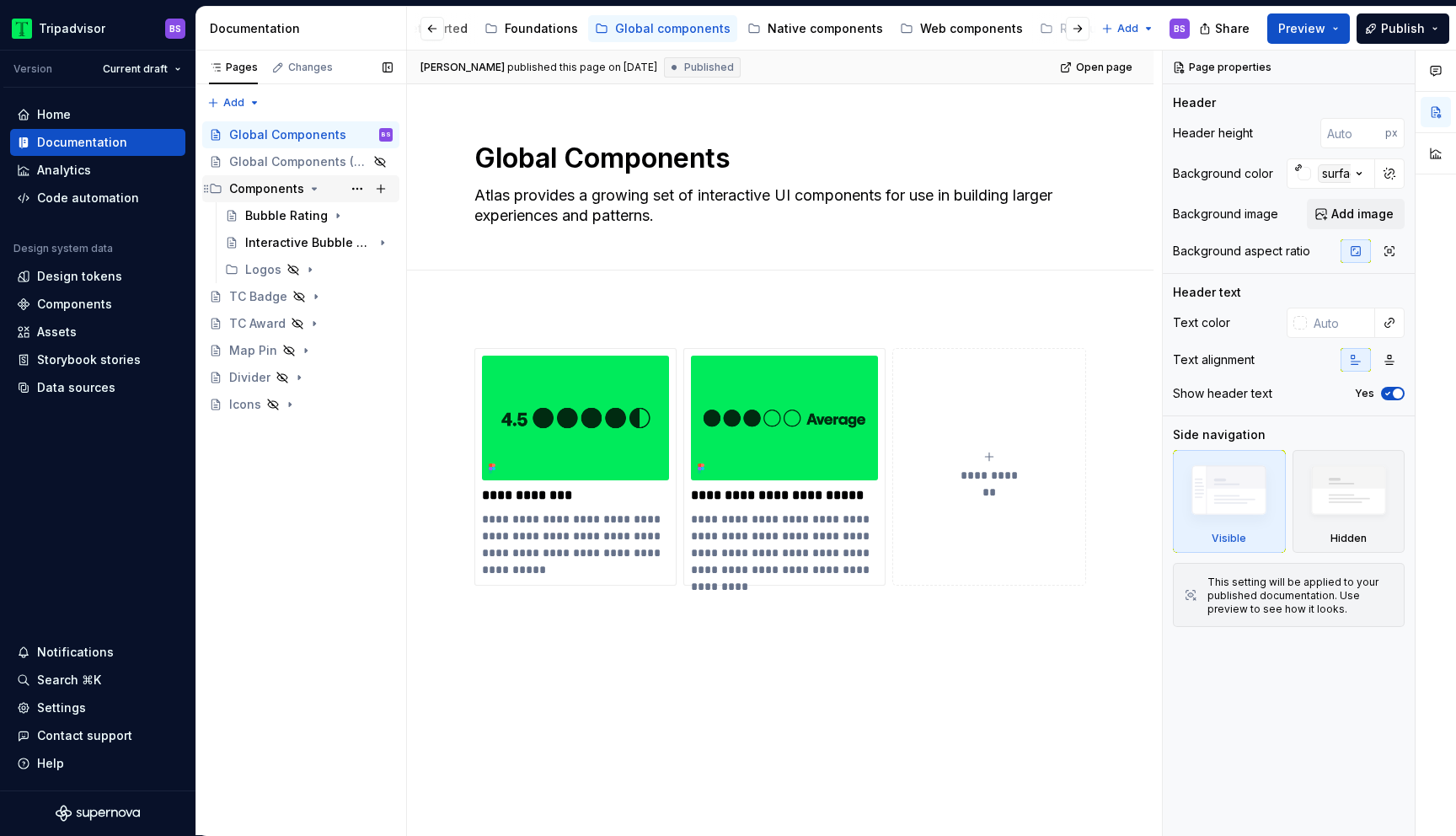
click at [315, 188] on icon "Page tree" at bounding box center [314, 190] width 14 height 14
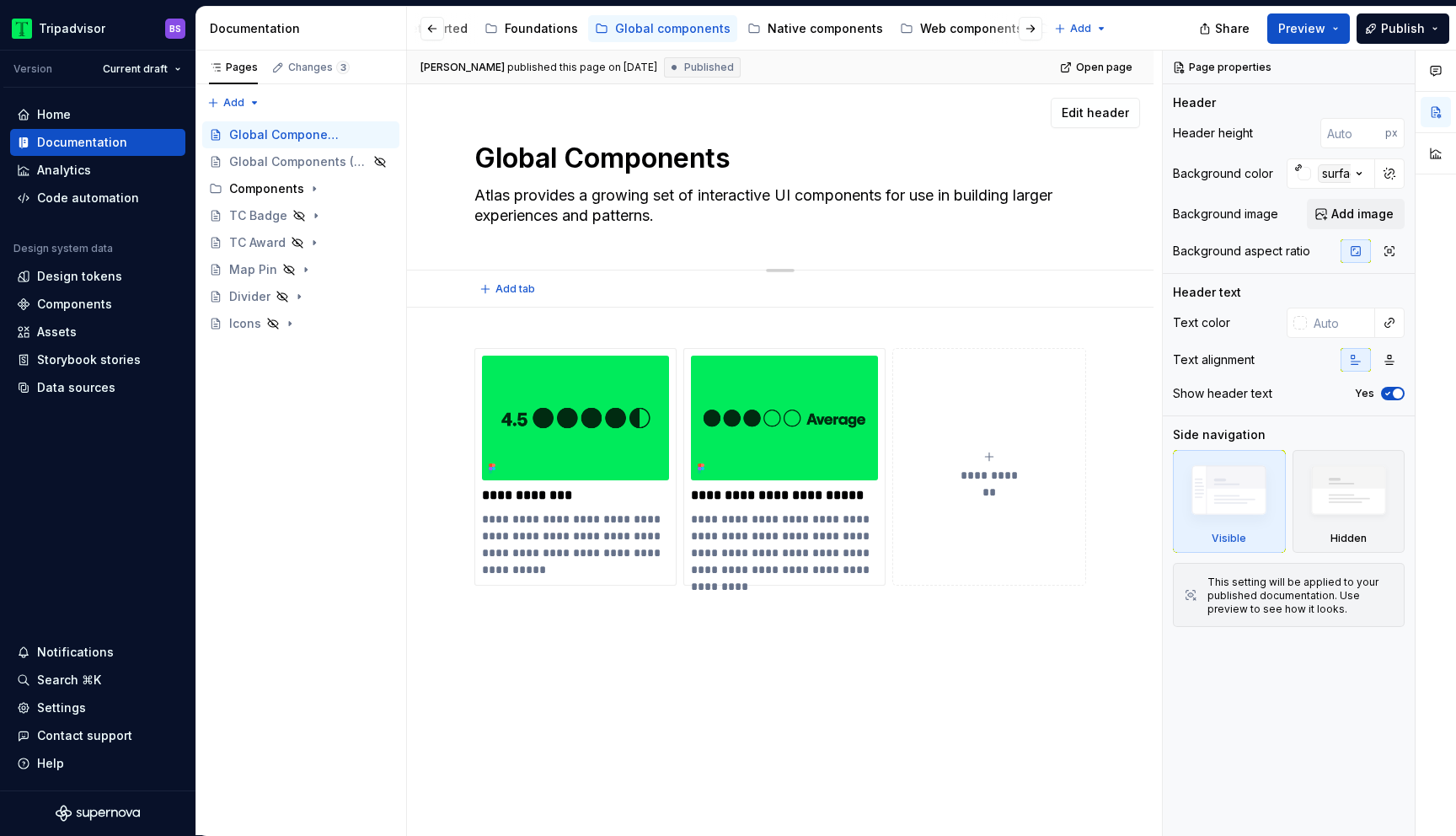
type textarea "*"
